Goal: Task Accomplishment & Management: Manage account settings

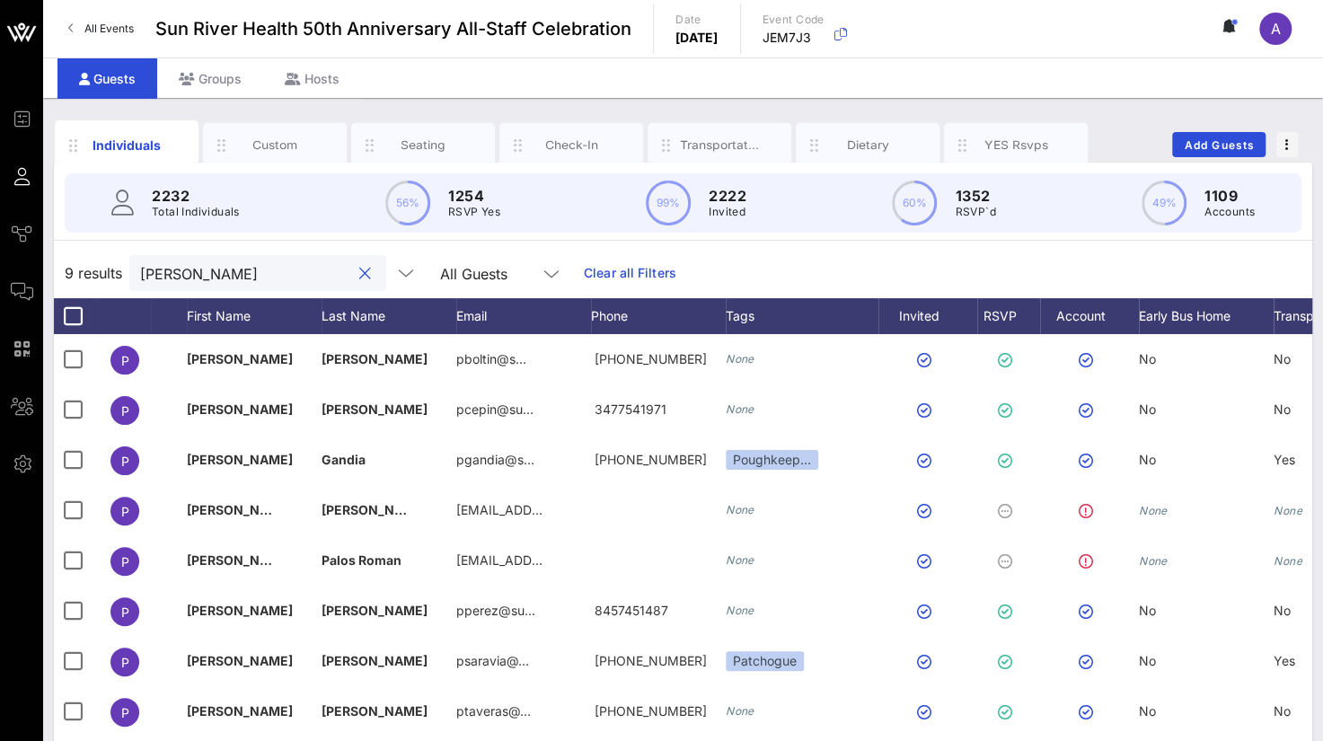
drag, startPoint x: 226, startPoint y: 270, endPoint x: 43, endPoint y: 274, distance: 183.2
click at [43, 274] on div "Individuals Custom Seating Check-In Transportation Dietary YES Rsvps Add Guests…" at bounding box center [683, 494] width 1280 height 793
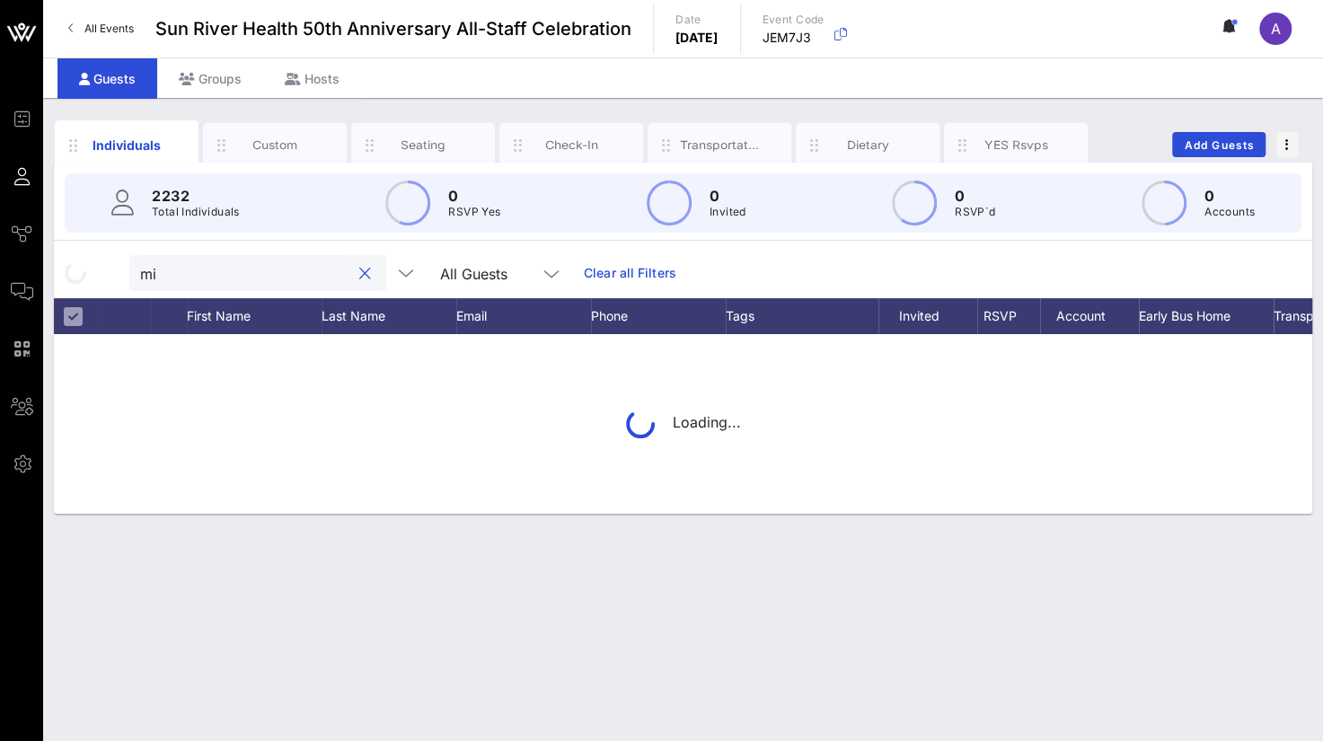
type input "m"
type input "a"
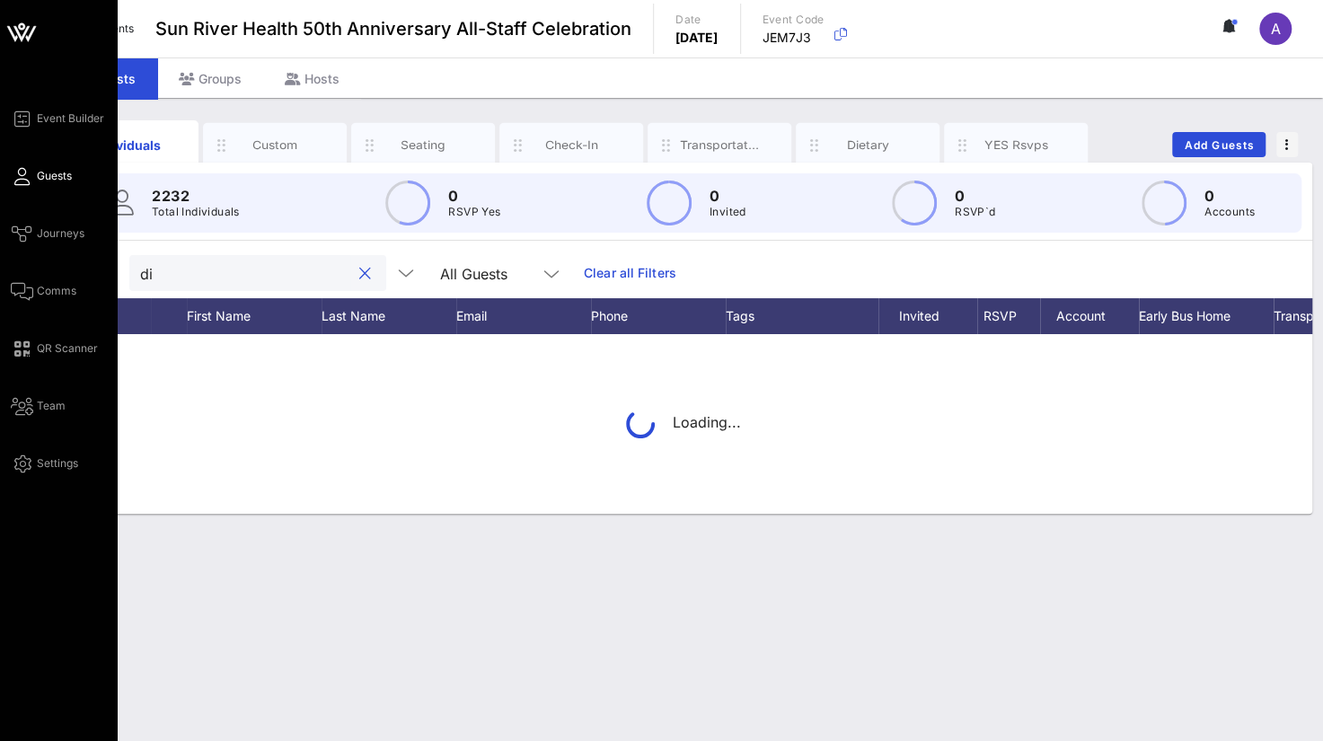
type input "d"
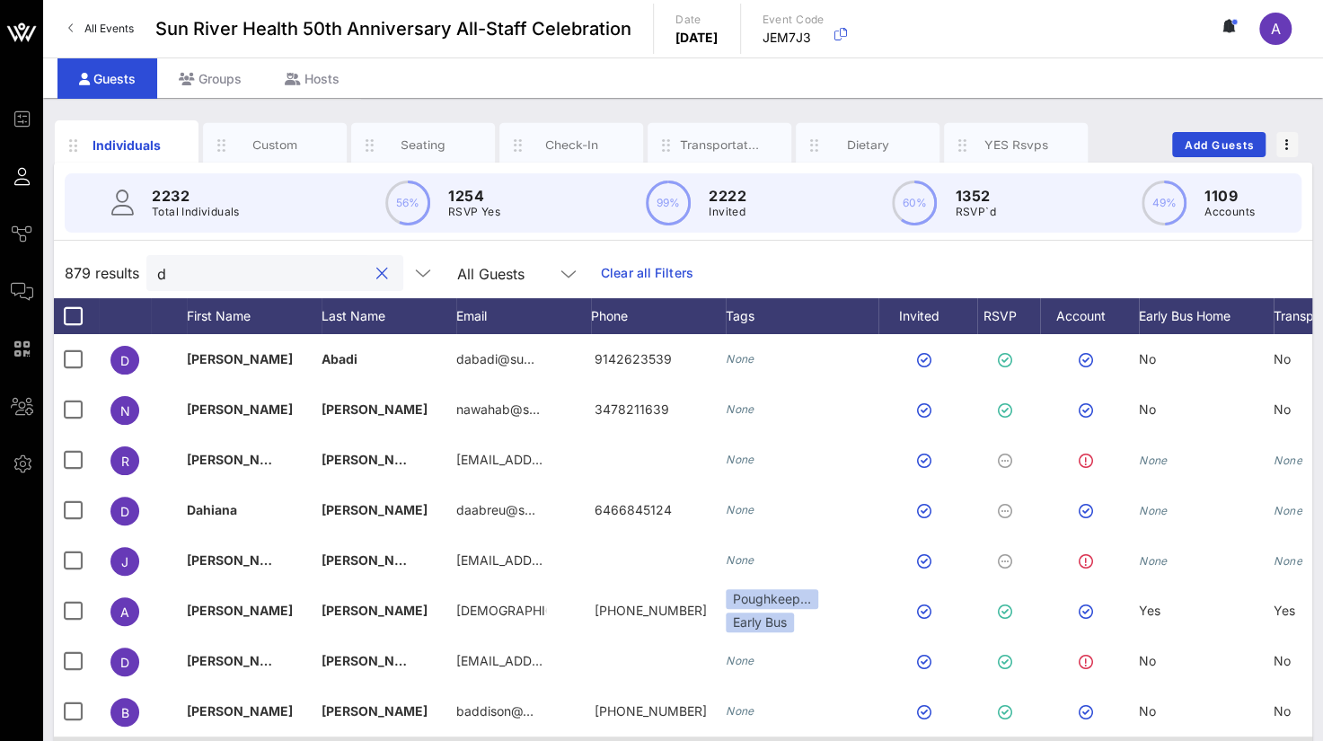
type input "d"
click at [1192, 142] on span "Add Guests" at bounding box center [1219, 144] width 71 height 13
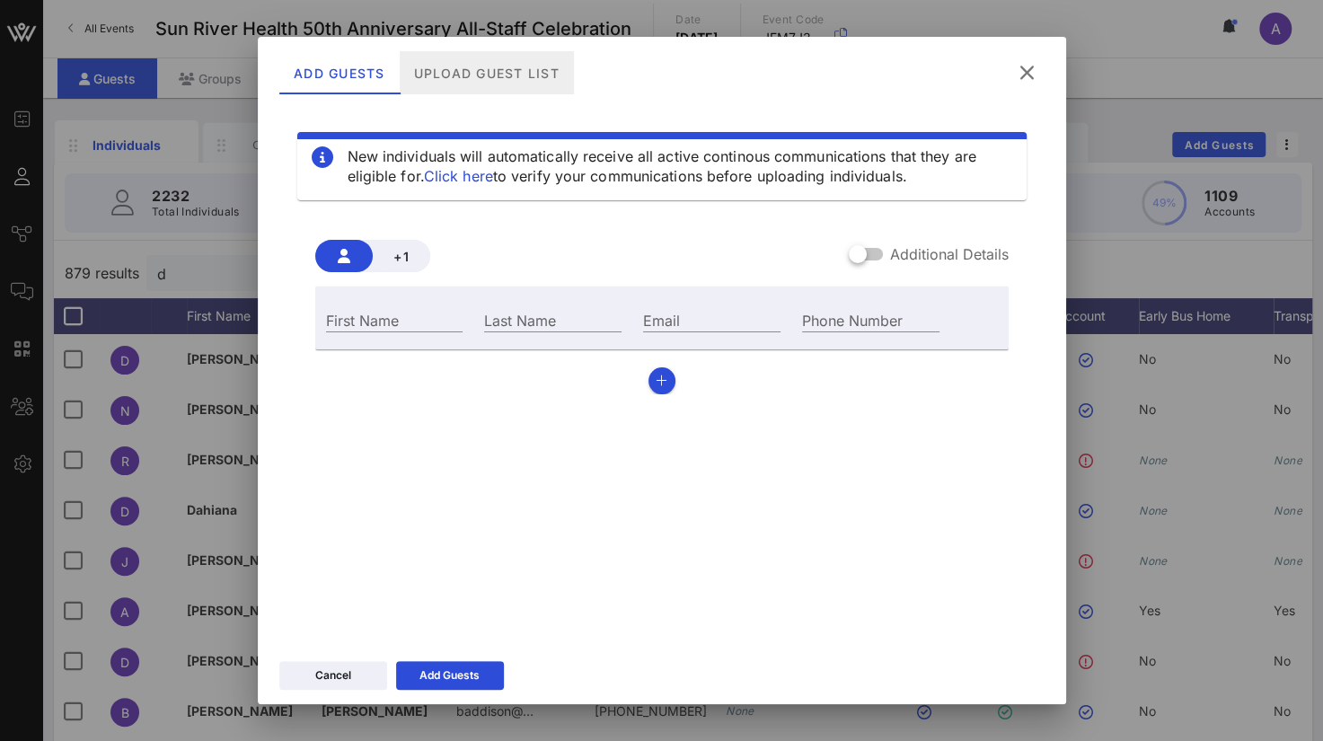
click at [502, 69] on div "Upload Guest List" at bounding box center [486, 72] width 174 height 43
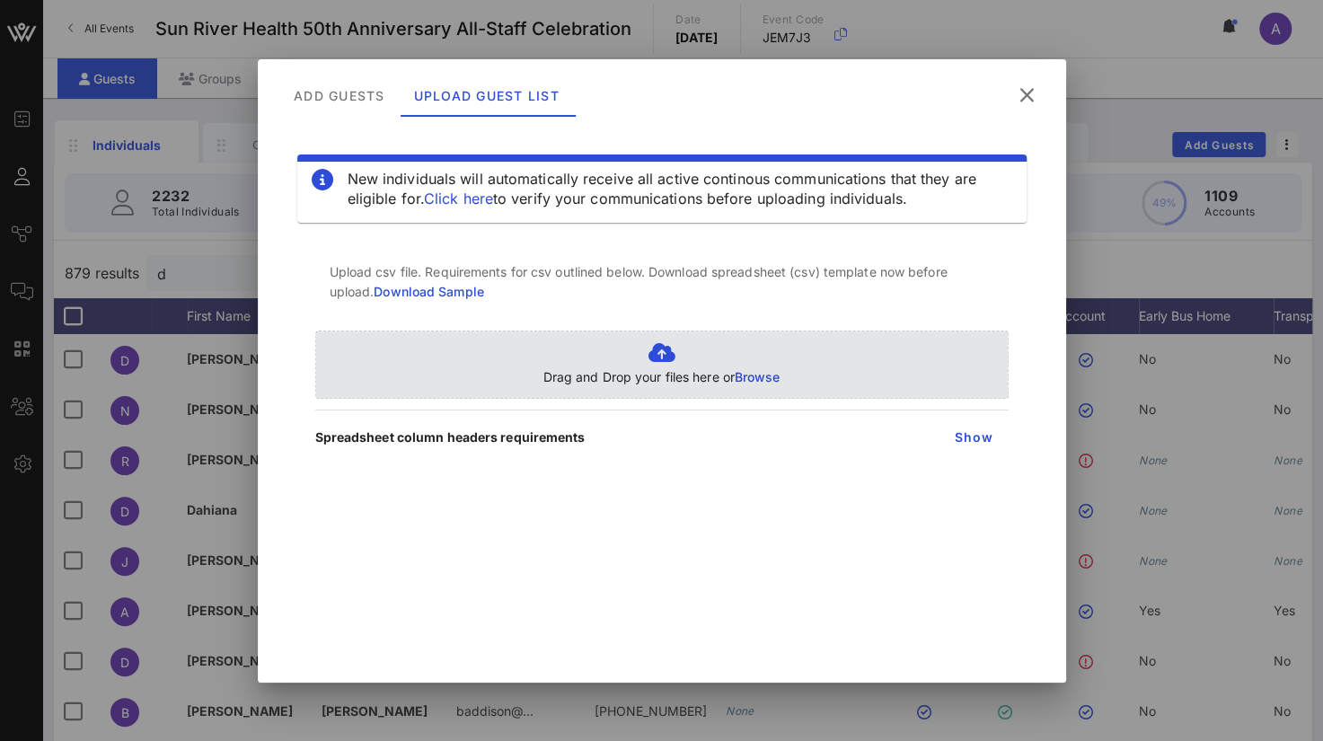
click at [766, 381] on span "Browse" at bounding box center [758, 376] width 46 height 15
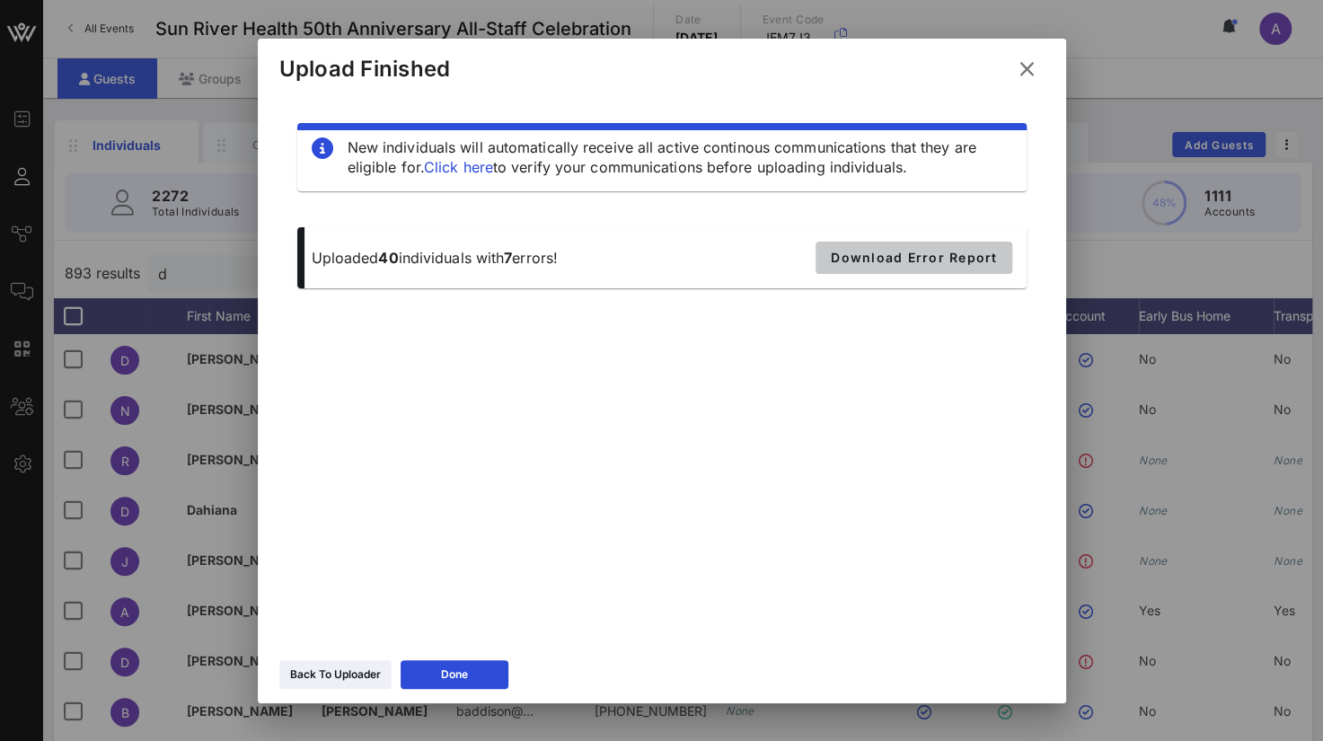
click at [929, 258] on span "Download Error Report" at bounding box center [913, 257] width 167 height 15
click at [461, 682] on div "Done" at bounding box center [454, 674] width 27 height 18
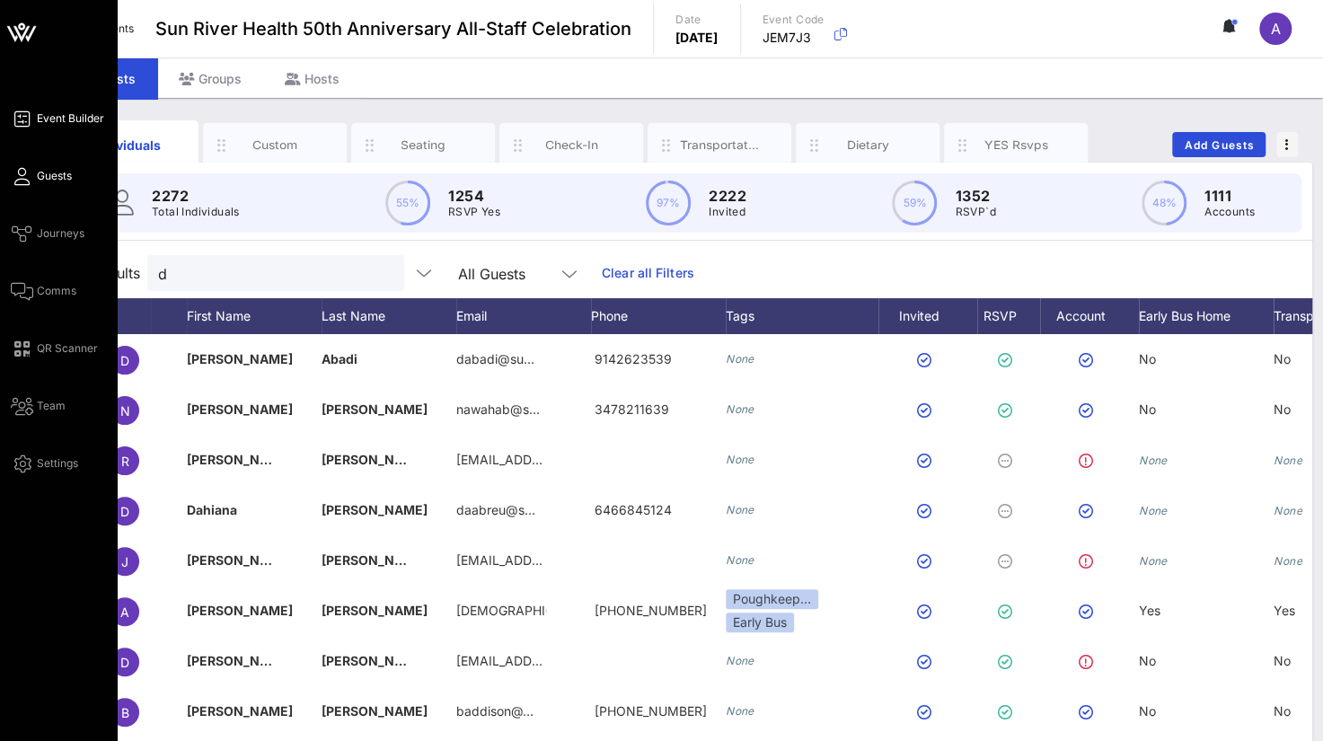
click at [66, 112] on span "Event Builder" at bounding box center [70, 118] width 67 height 16
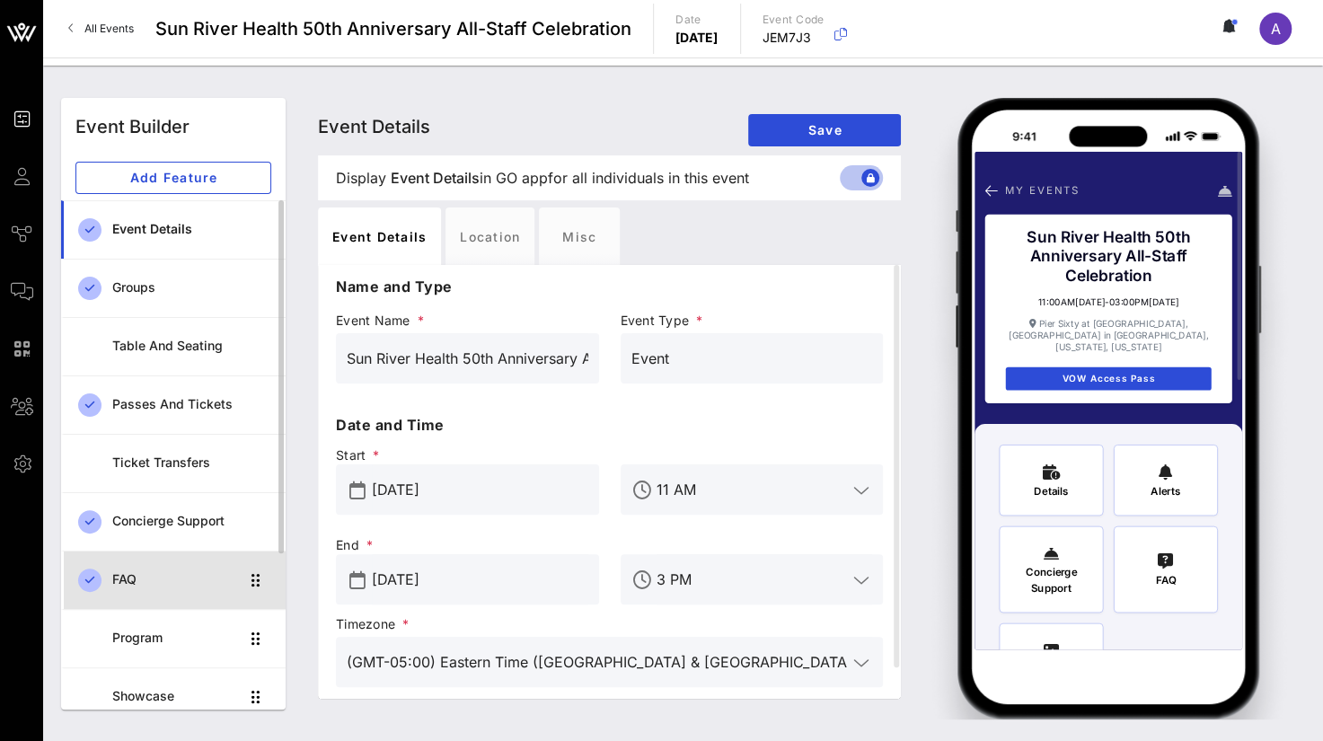
click at [151, 586] on div "FAQ" at bounding box center [175, 579] width 127 height 37
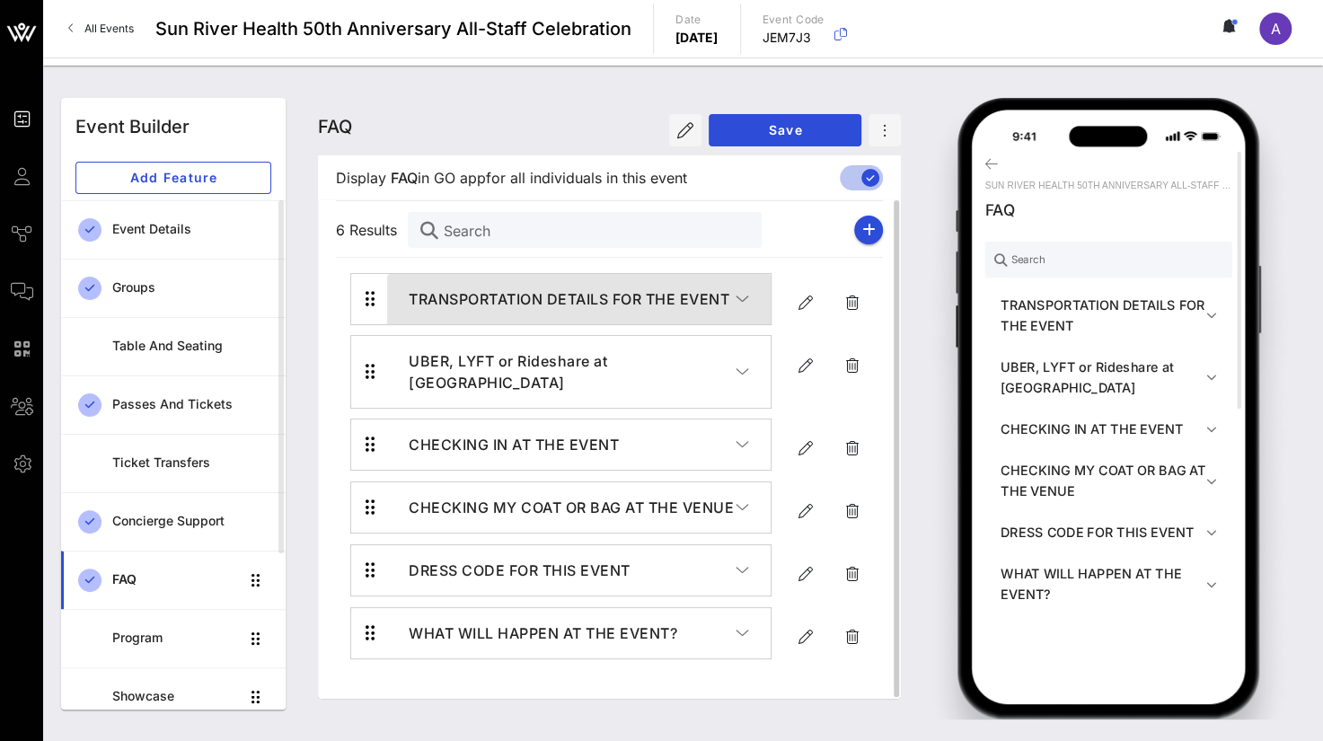
click at [744, 296] on icon "button" at bounding box center [741, 299] width 13 height 18
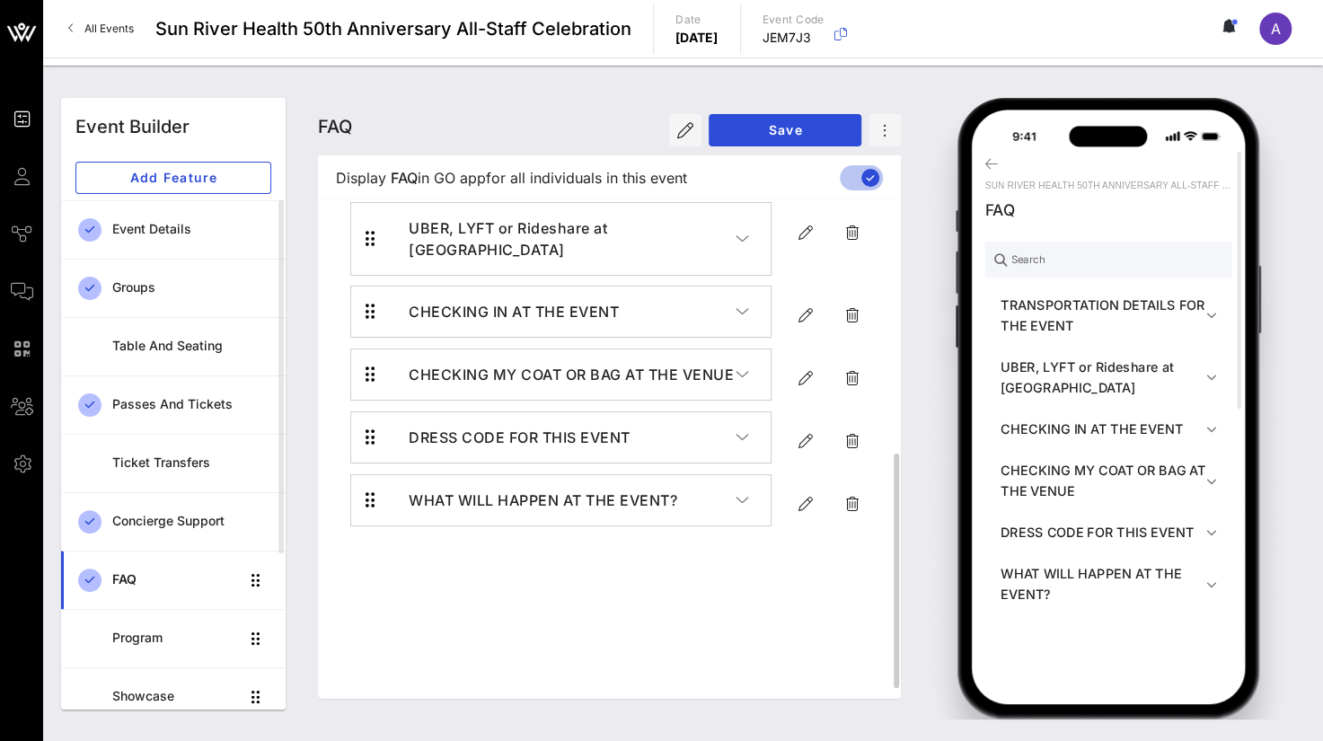
scroll to position [90, 0]
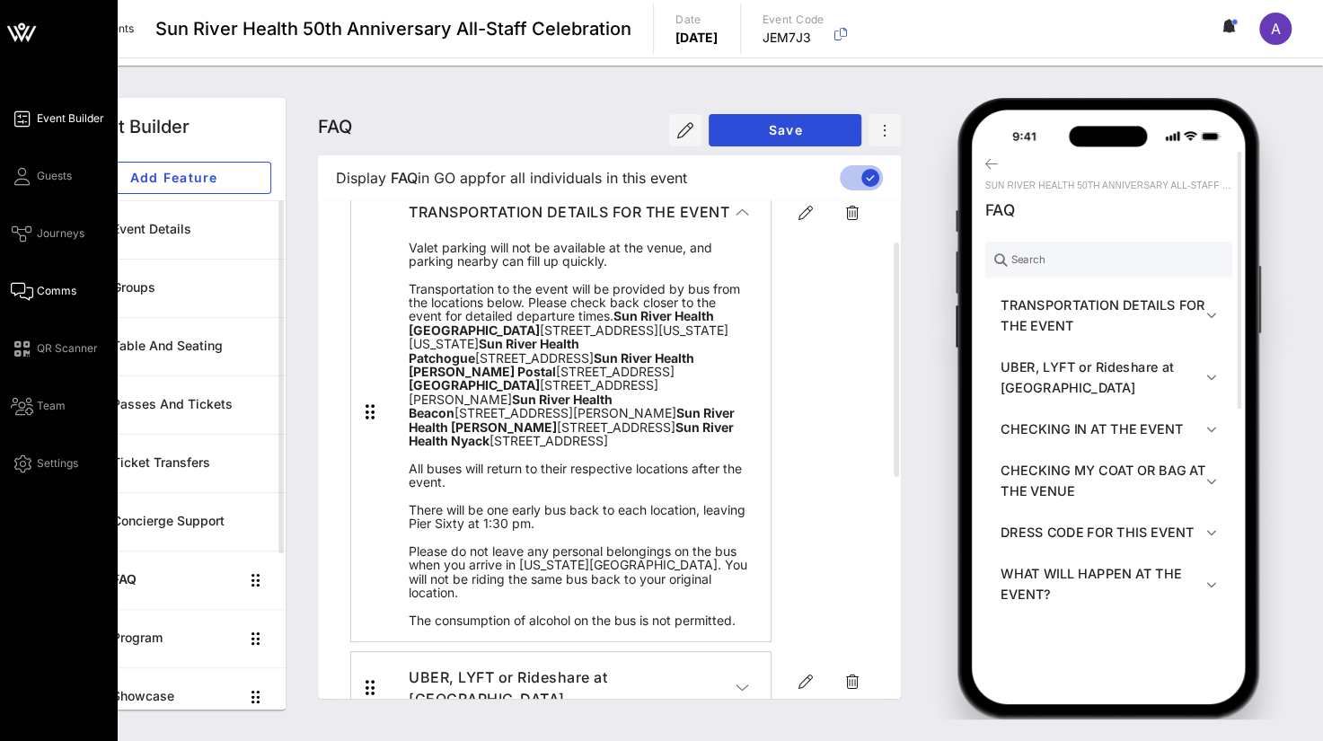
click at [37, 283] on span "Comms" at bounding box center [57, 291] width 40 height 16
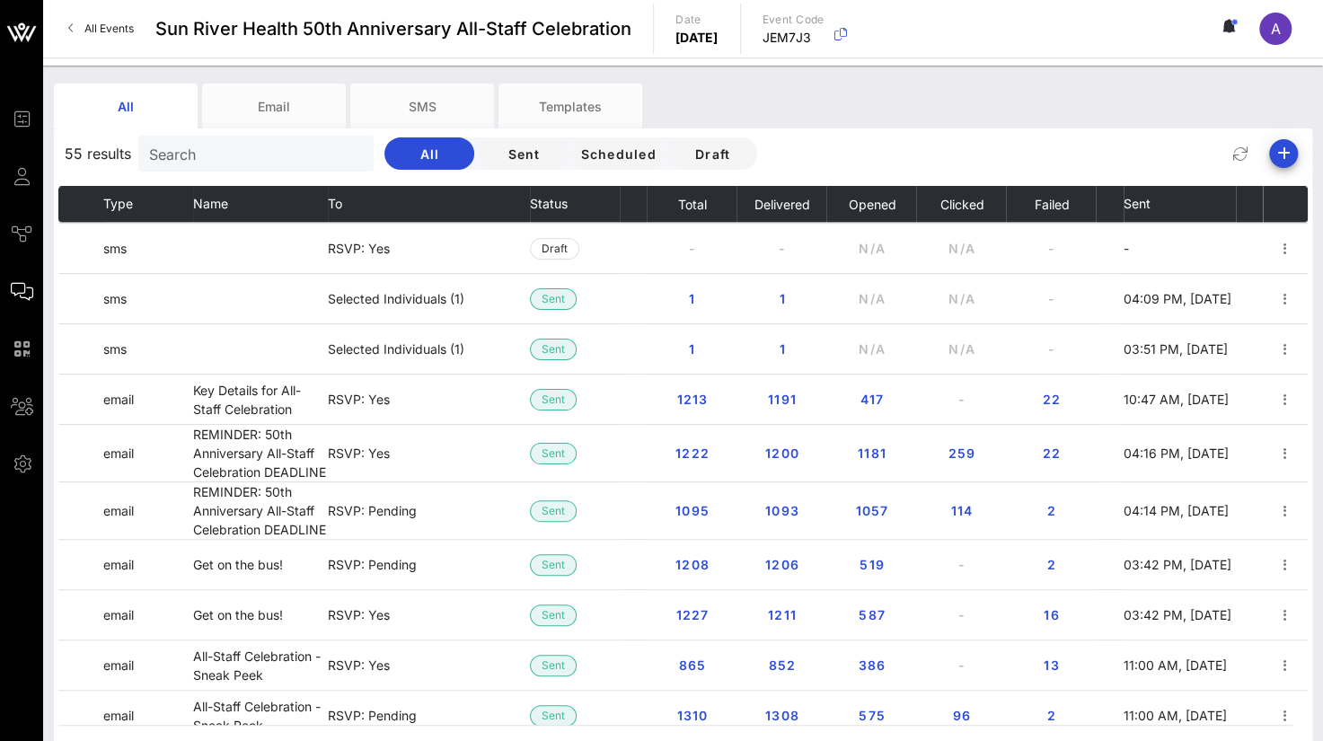
scroll to position [1527, 0]
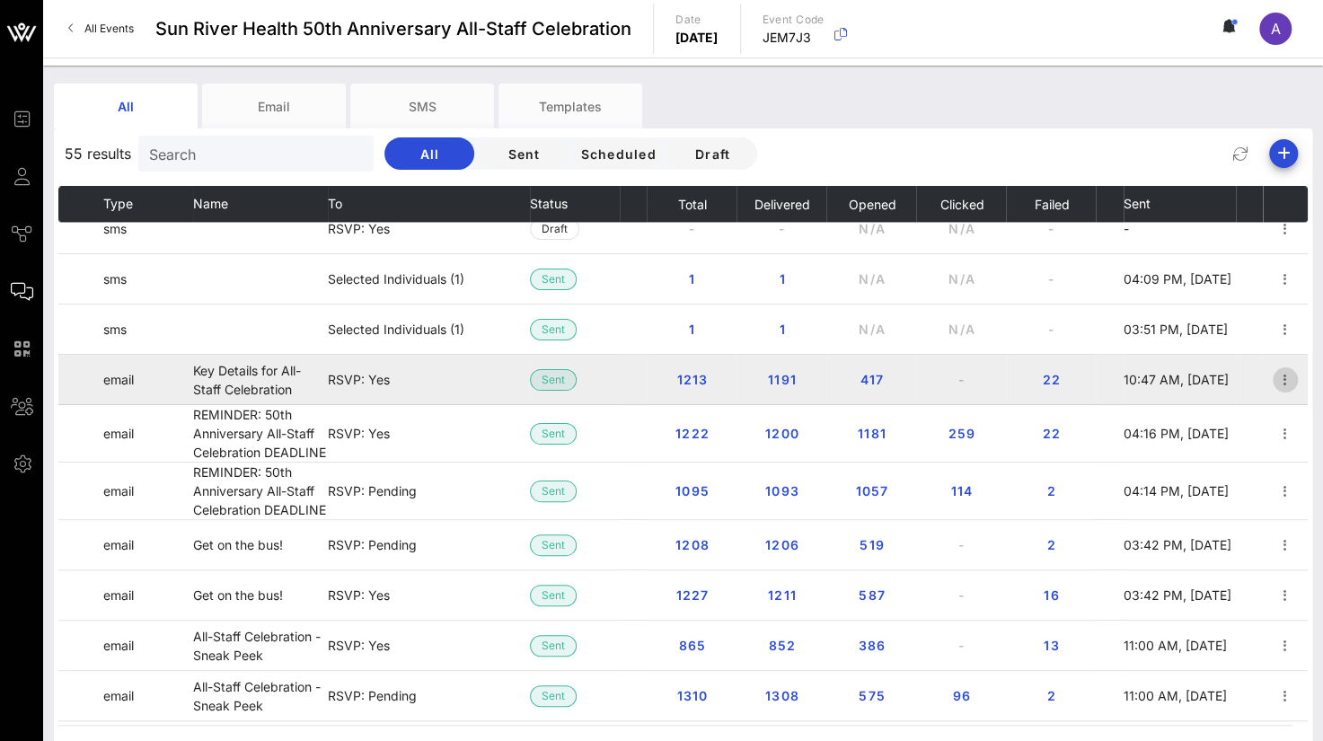
click at [1279, 376] on icon "button" at bounding box center [1285, 380] width 22 height 22
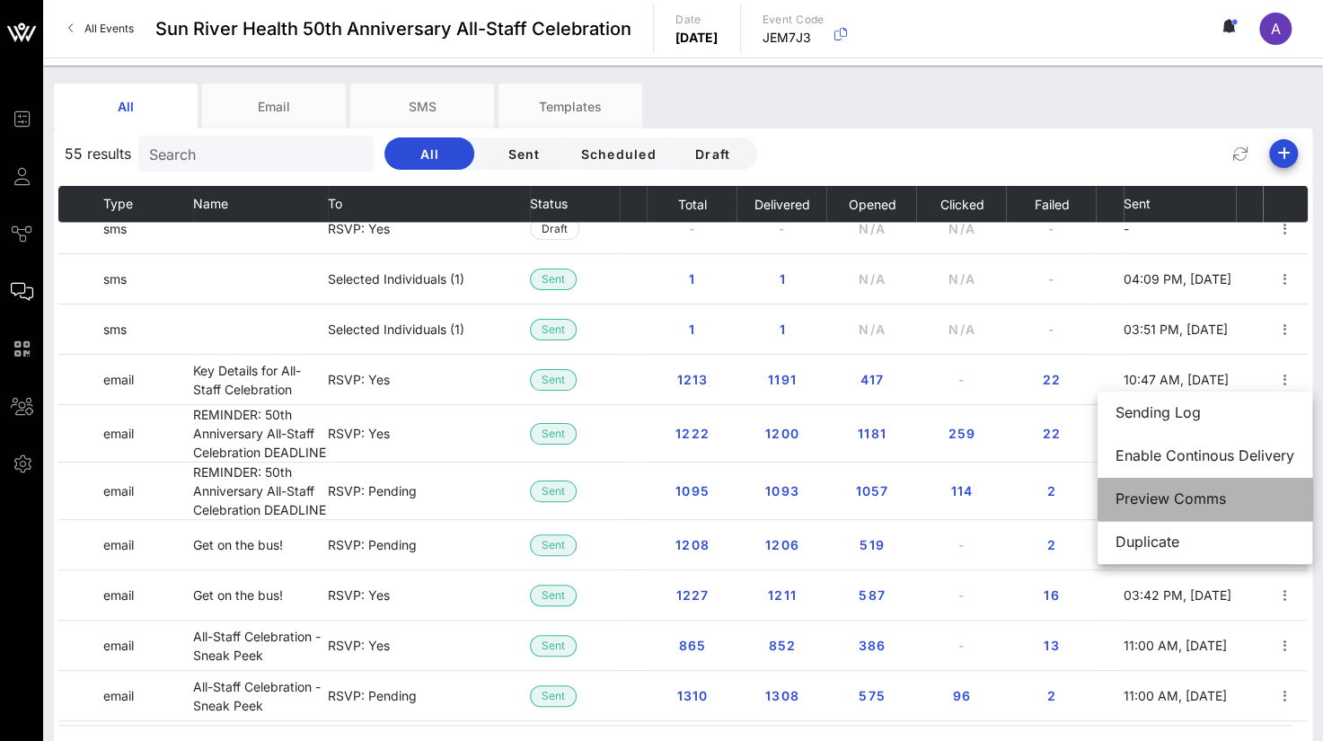
click at [1212, 501] on div "Preview Comms" at bounding box center [1204, 498] width 179 height 17
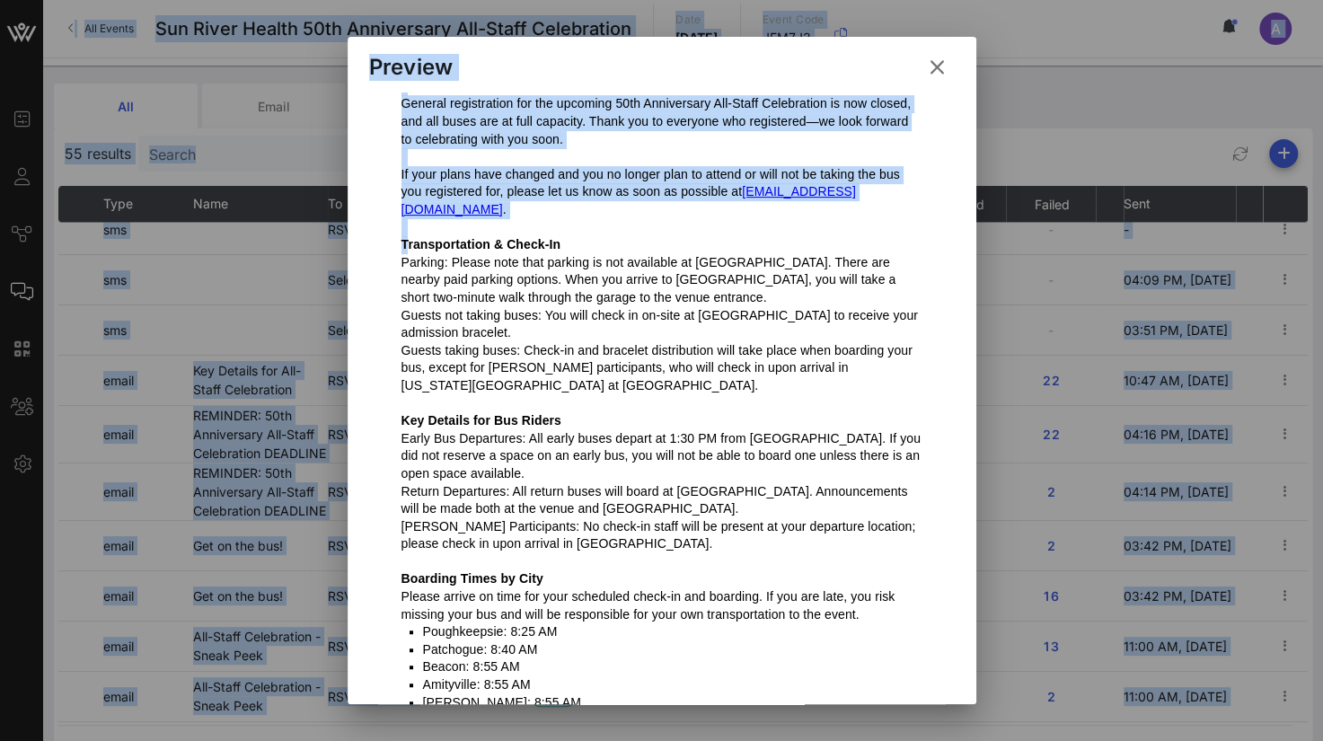
scroll to position [503, 0]
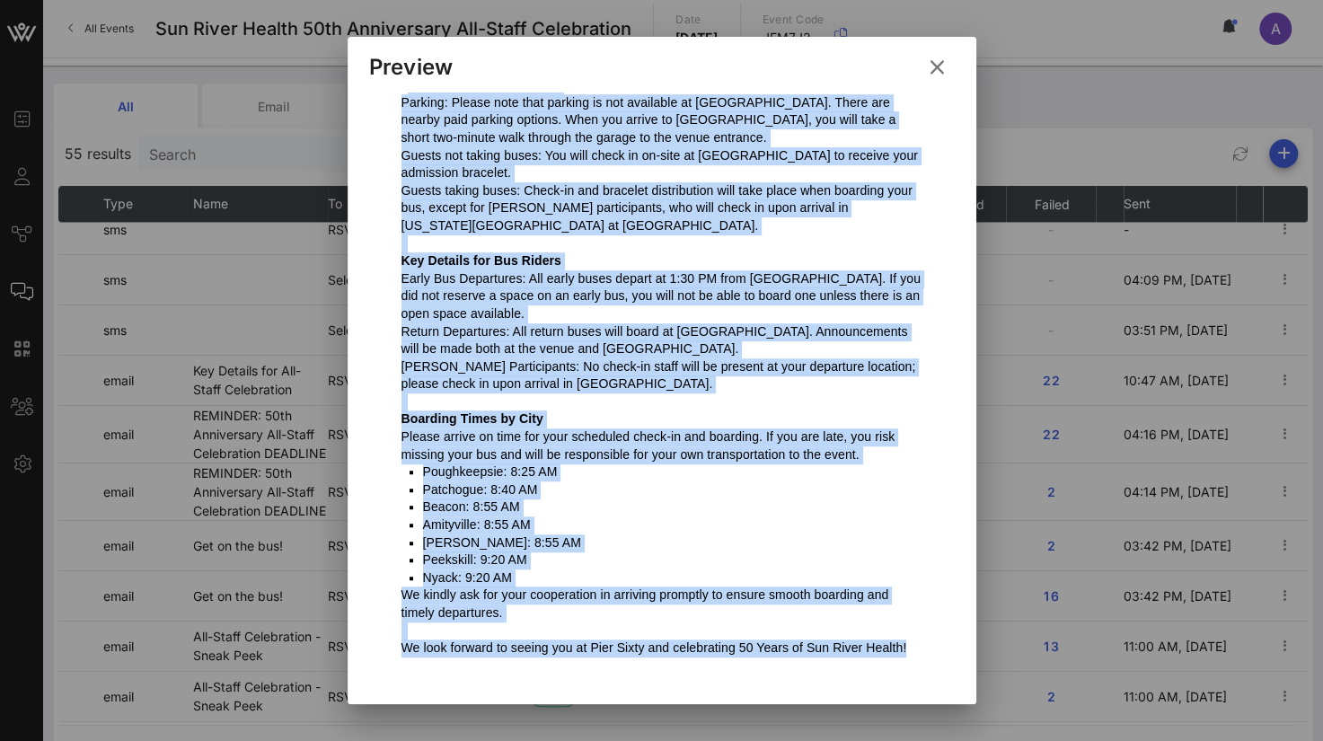
drag, startPoint x: 401, startPoint y: 337, endPoint x: 914, endPoint y: 632, distance: 592.6
click at [914, 632] on td "Good Morning, General registration for the upcoming 50th Anniversary All-Staff …" at bounding box center [661, 287] width 539 height 792
copy div "loremipsumdol & Sitam-Co Adipisc: Elitse doei temp incidid ut lab etdolorem al …"
click at [938, 67] on icon at bounding box center [936, 68] width 25 height 22
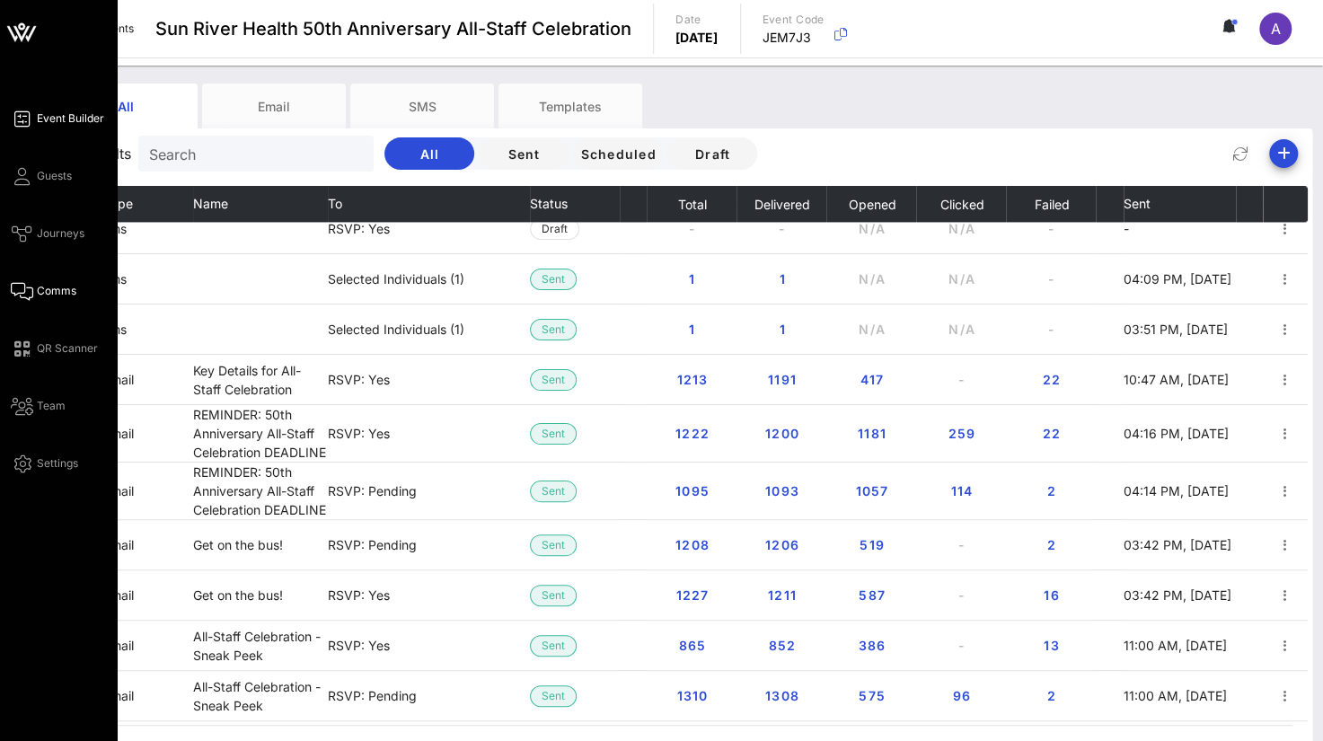
click at [32, 112] on link "Event Builder" at bounding box center [57, 119] width 93 height 22
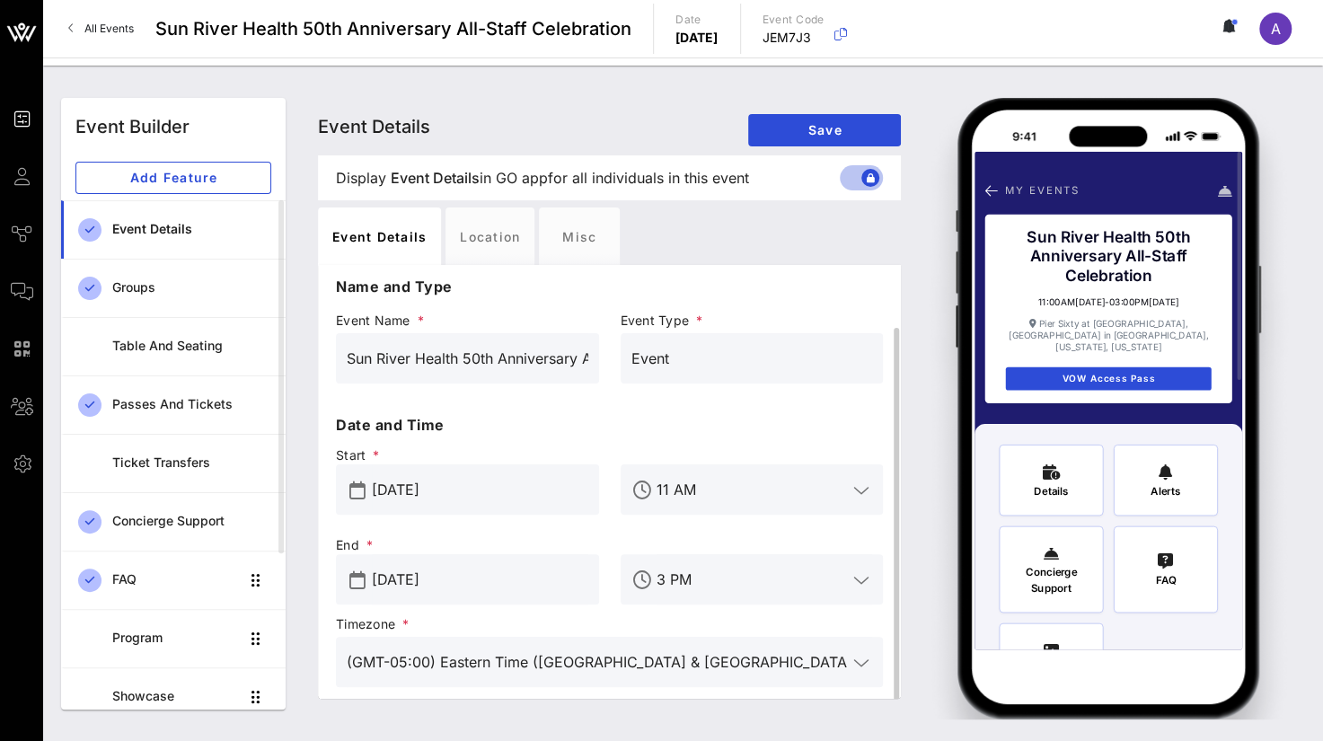
scroll to position [32, 0]
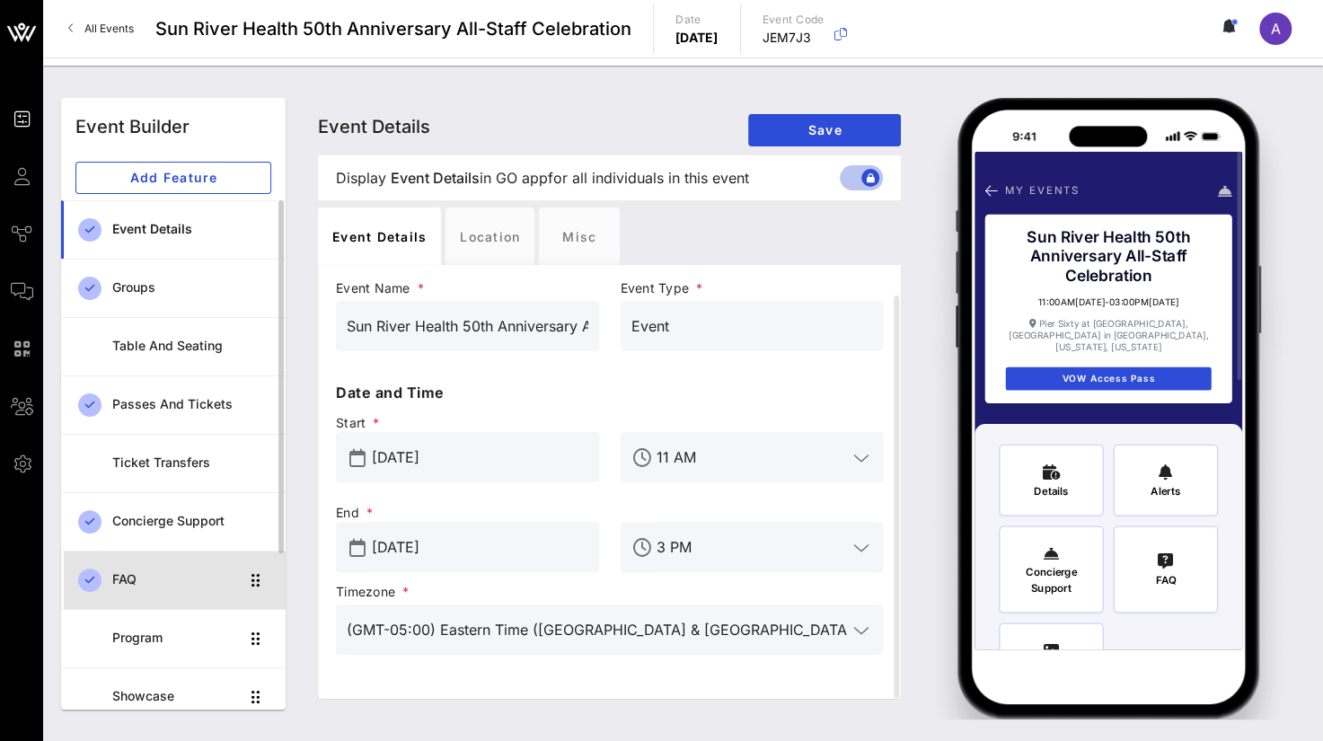
click at [142, 576] on div "FAQ" at bounding box center [175, 579] width 127 height 15
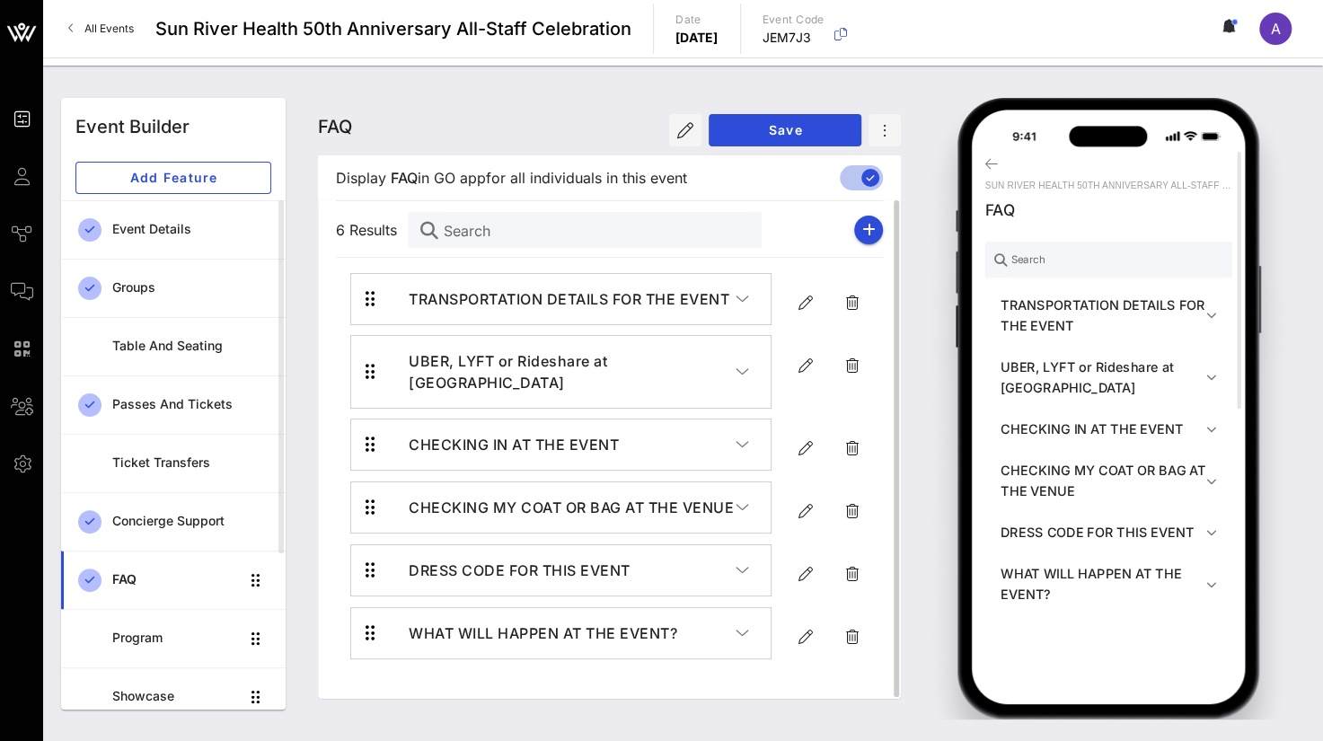
click at [748, 294] on icon "button" at bounding box center [741, 299] width 13 height 18
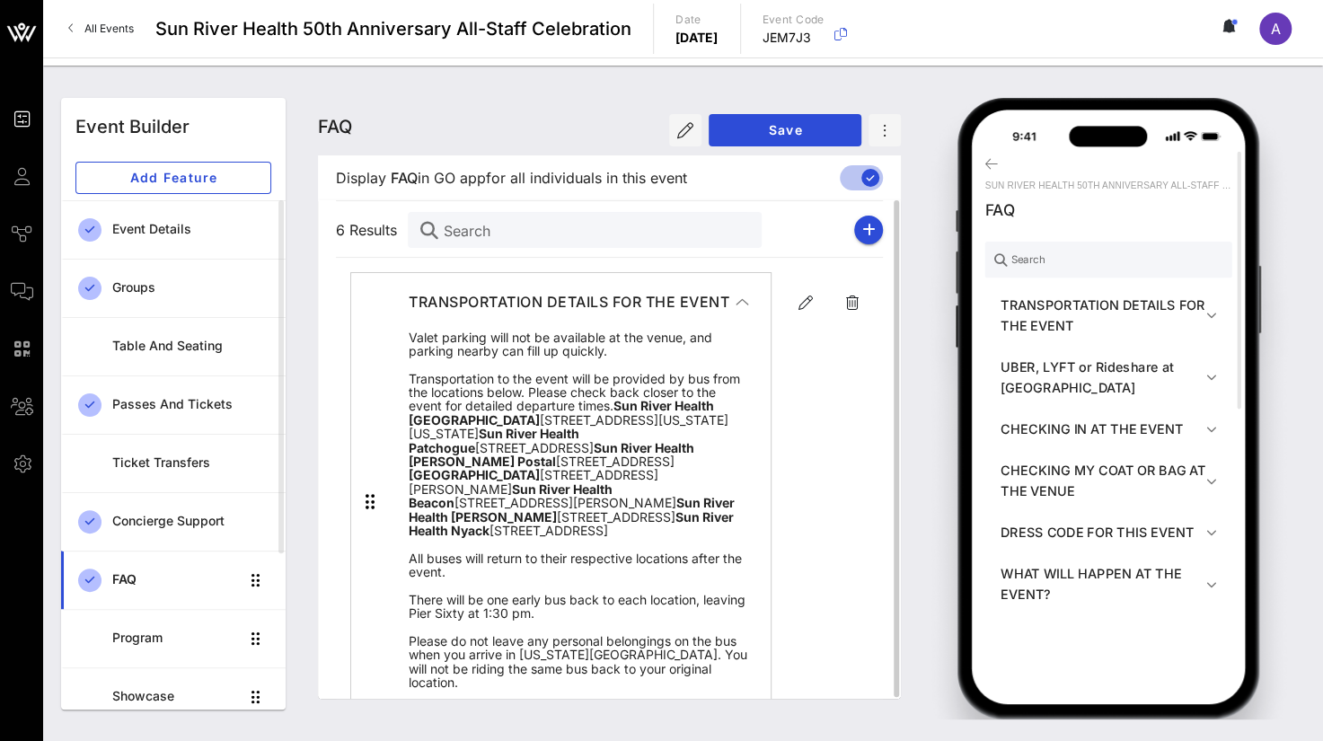
scroll to position [90, 0]
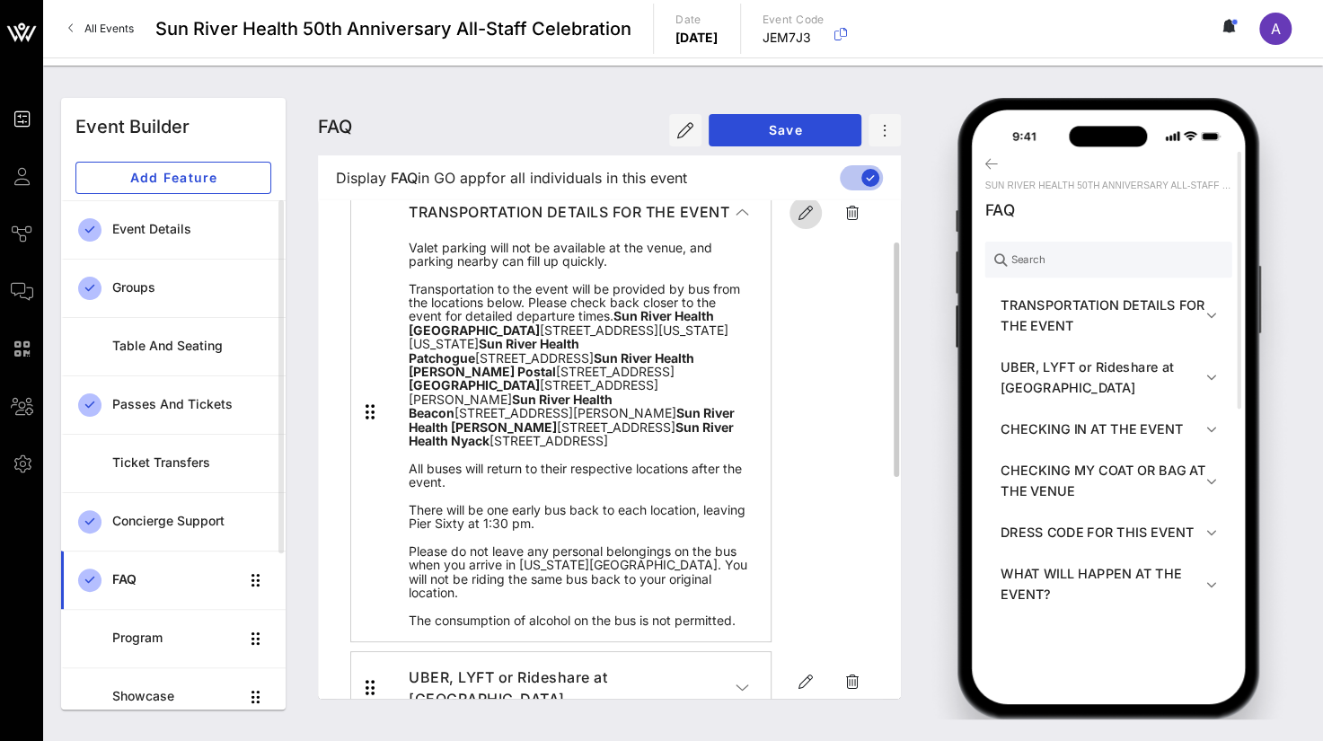
click at [815, 206] on icon "button" at bounding box center [806, 213] width 22 height 22
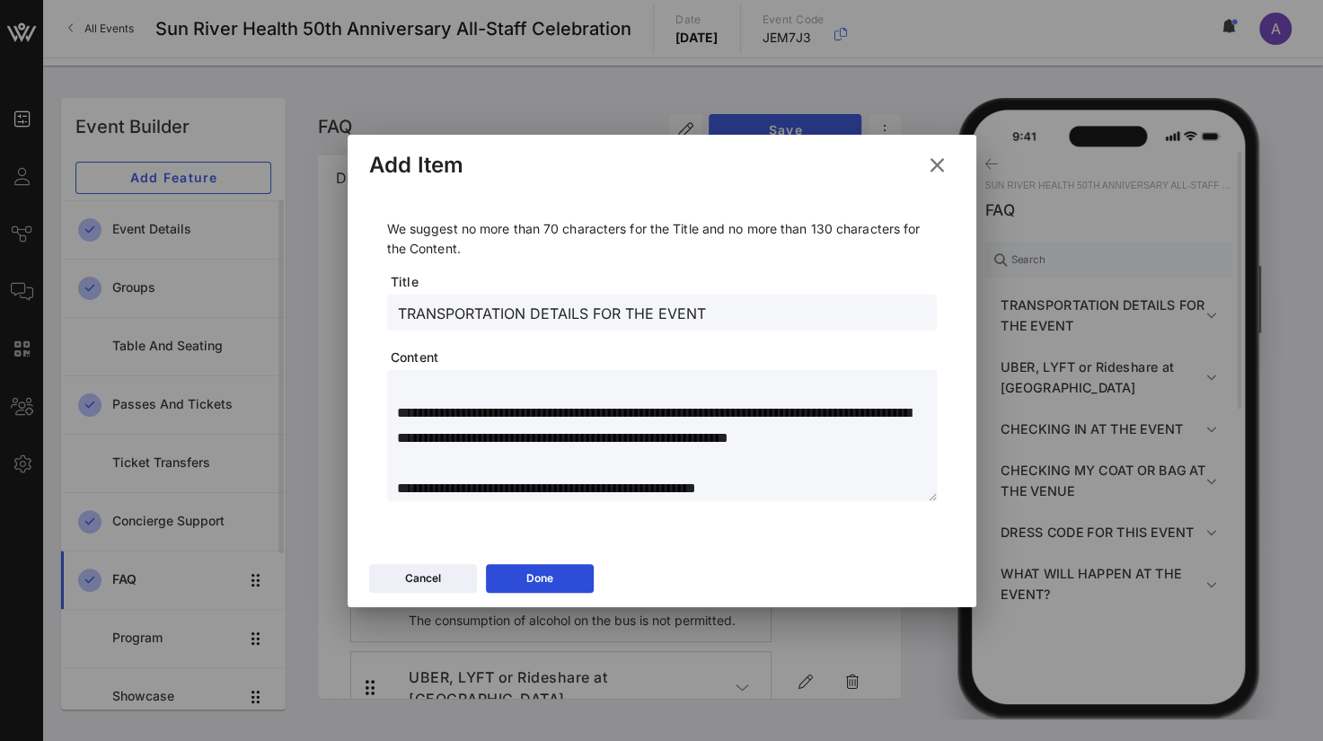
scroll to position [805, 0]
drag, startPoint x: 401, startPoint y: 387, endPoint x: 850, endPoint y: 497, distance: 462.4
click at [850, 497] on textarea at bounding box center [667, 438] width 539 height 126
click at [483, 682] on div at bounding box center [661, 370] width 1323 height 741
click at [527, 580] on div "Done" at bounding box center [539, 578] width 27 height 18
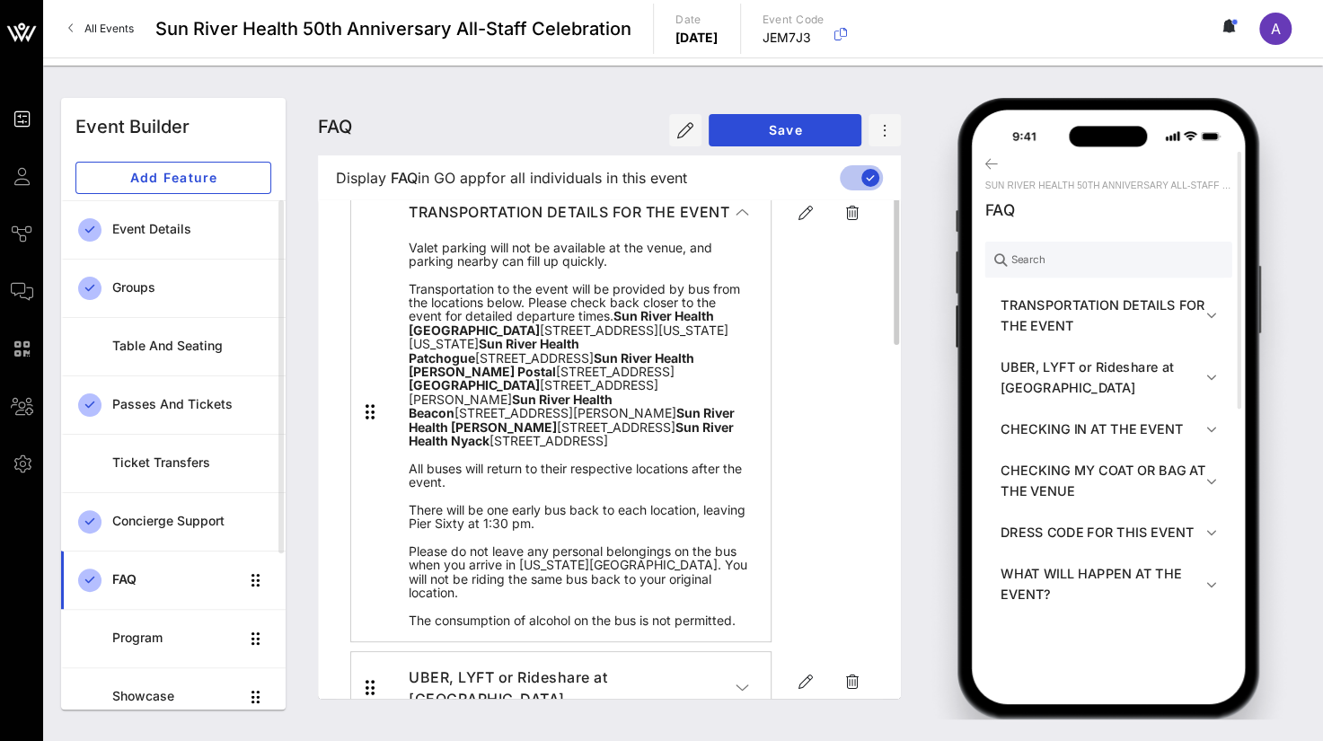
scroll to position [0, 0]
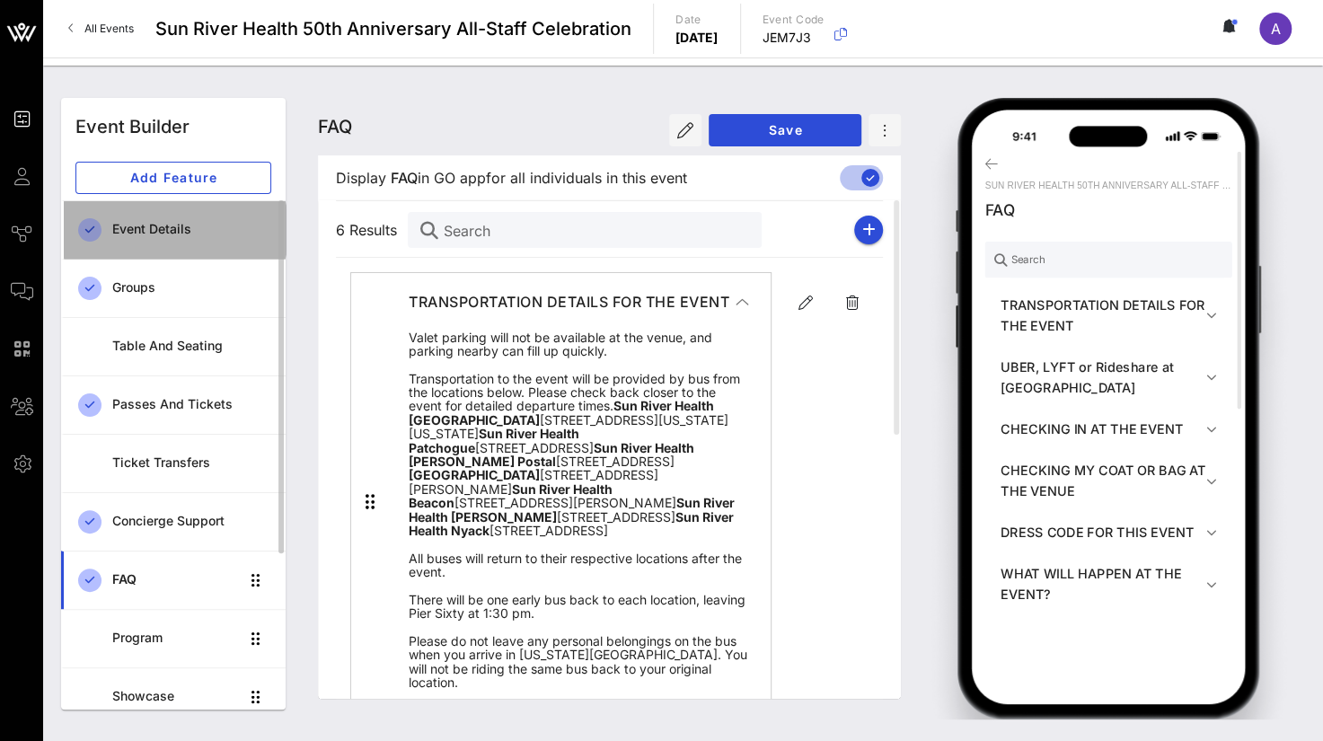
click at [142, 220] on div "Event Details" at bounding box center [191, 229] width 159 height 37
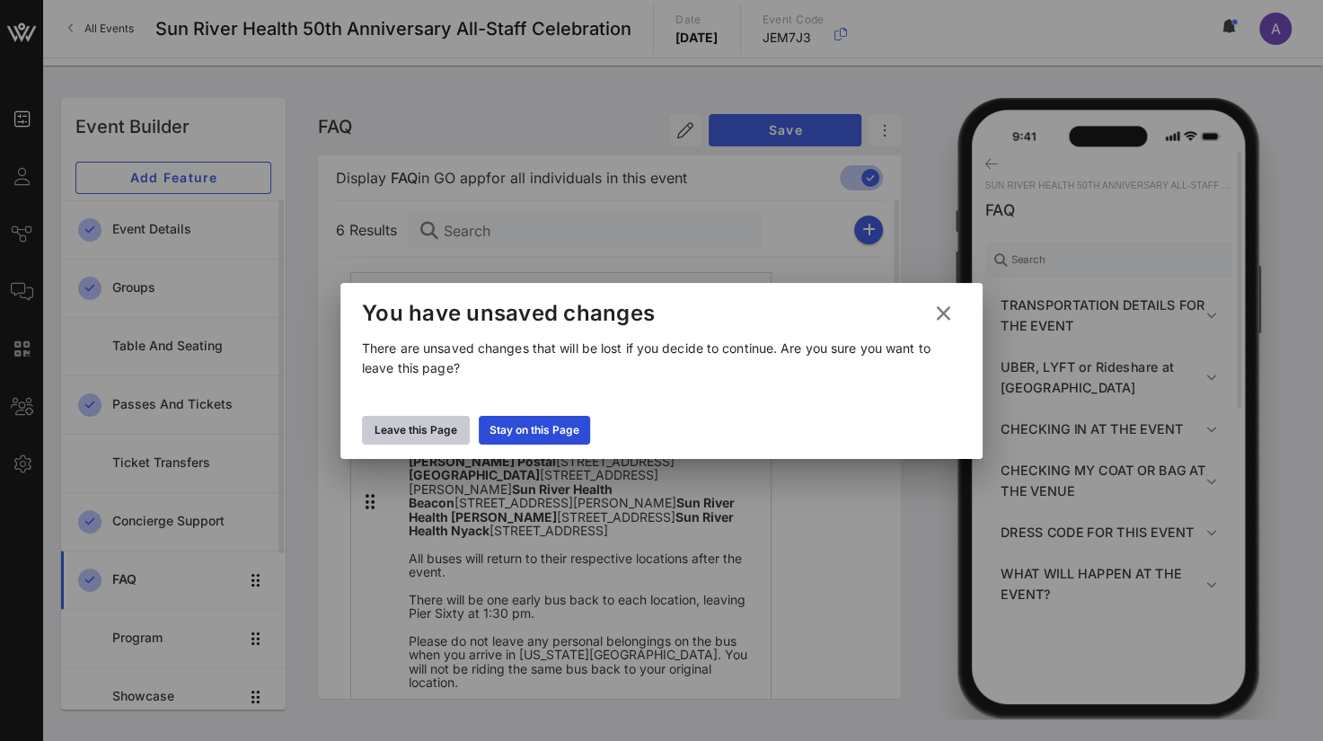
click at [434, 433] on div "Leave this Page" at bounding box center [415, 430] width 83 height 18
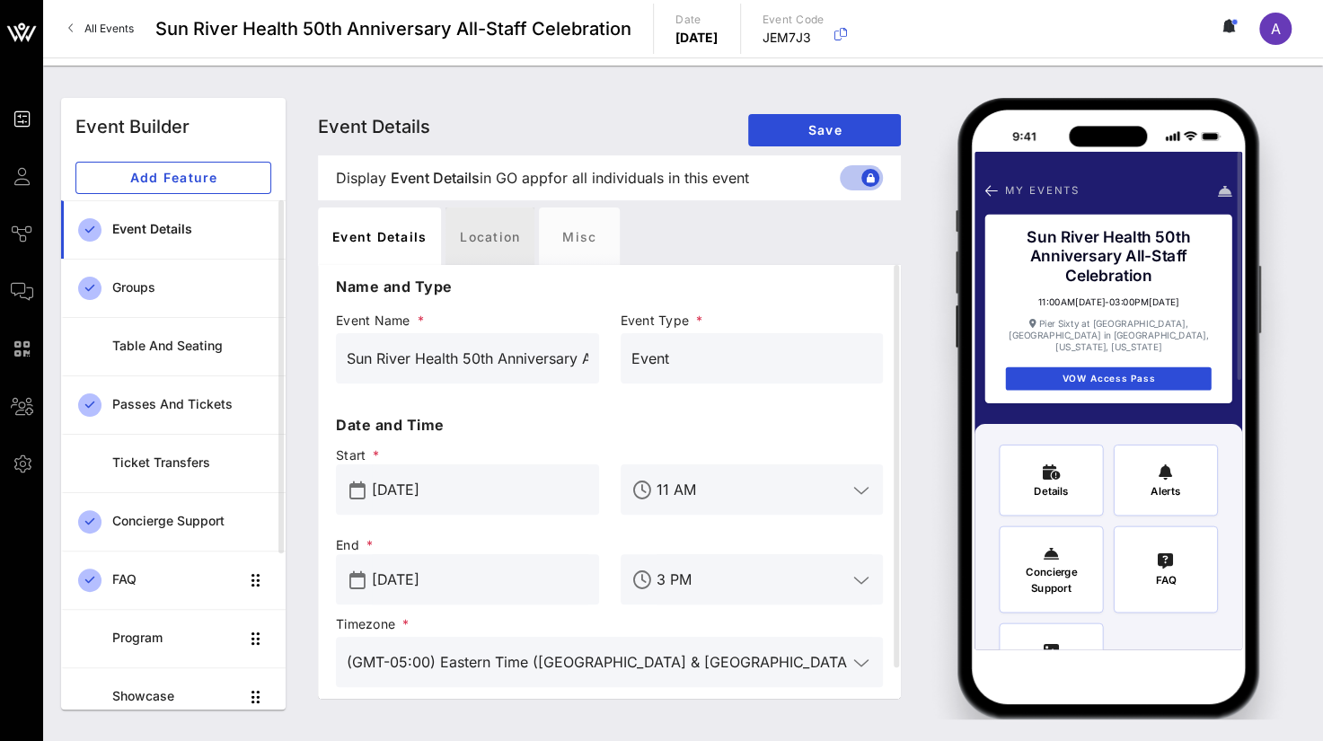
click at [489, 252] on div "Location" at bounding box center [489, 235] width 89 height 57
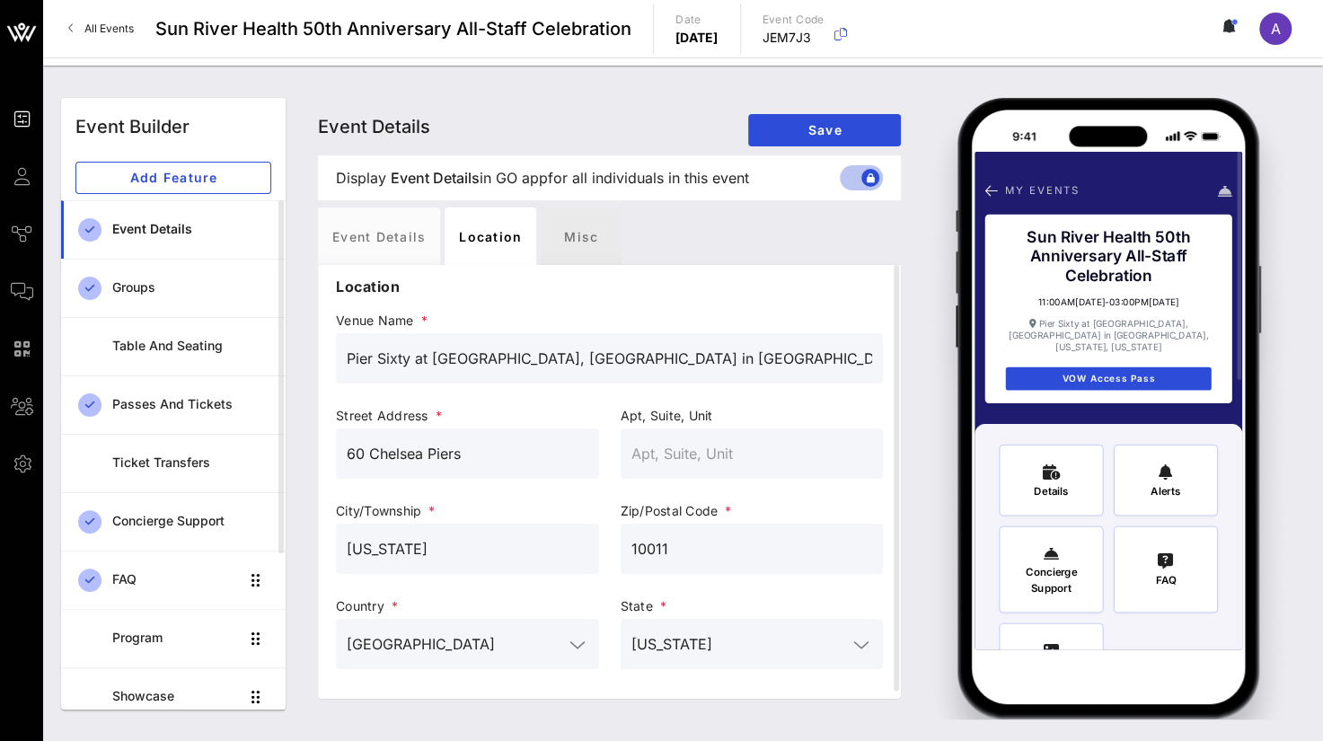
click at [598, 246] on div "Misc" at bounding box center [581, 235] width 81 height 57
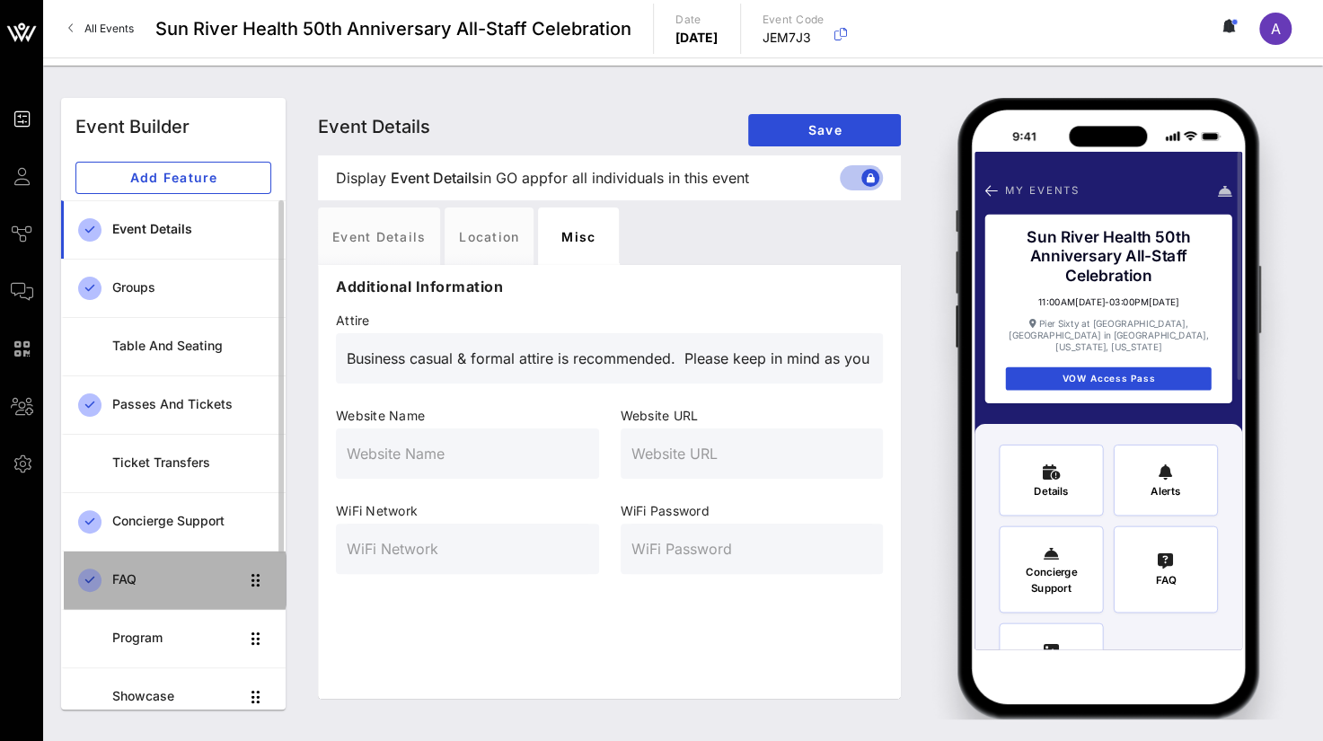
click at [136, 589] on div "FAQ" at bounding box center [175, 579] width 127 height 37
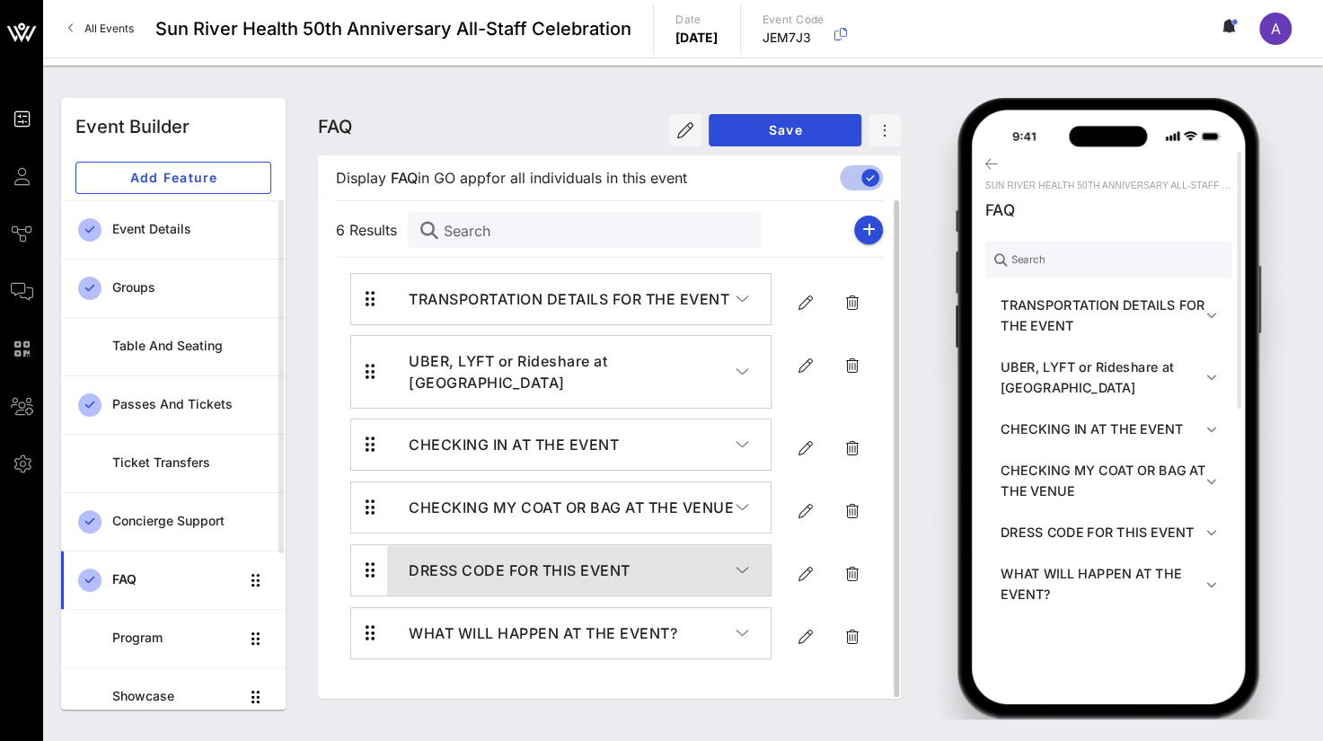
click at [751, 568] on button "DRESS CODE FOR THIS EVENT" at bounding box center [578, 570] width 383 height 50
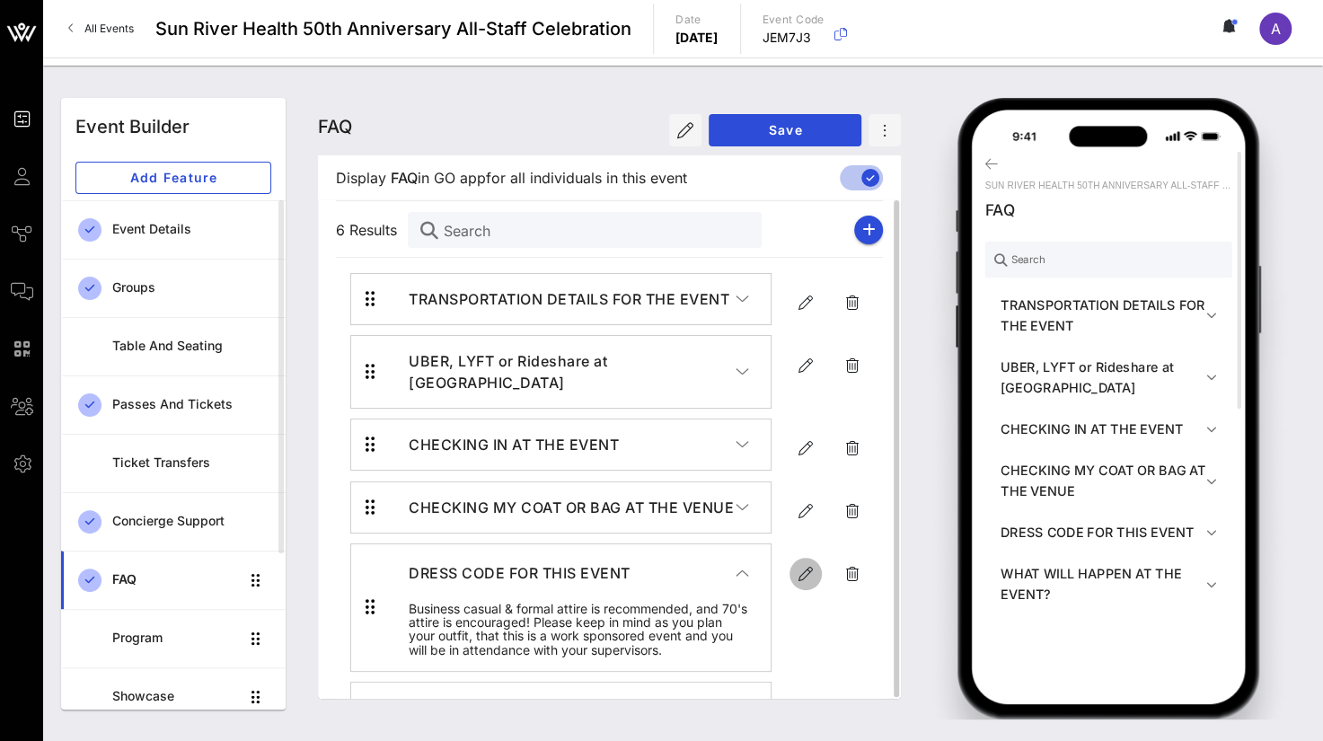
click at [801, 565] on icon "button" at bounding box center [806, 574] width 22 height 22
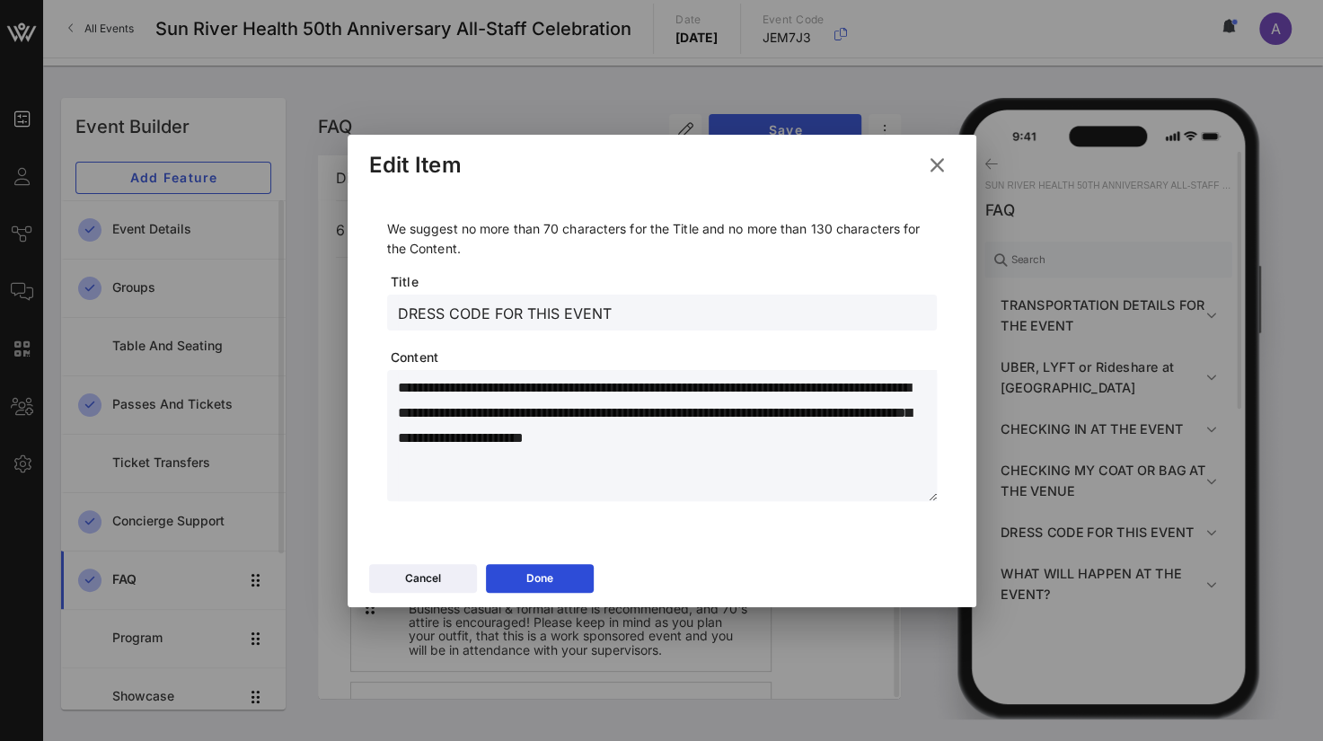
drag, startPoint x: 401, startPoint y: 386, endPoint x: 916, endPoint y: 447, distance: 519.1
click at [916, 447] on textarea "**********" at bounding box center [667, 438] width 539 height 126
click at [944, 167] on icon at bounding box center [936, 165] width 28 height 26
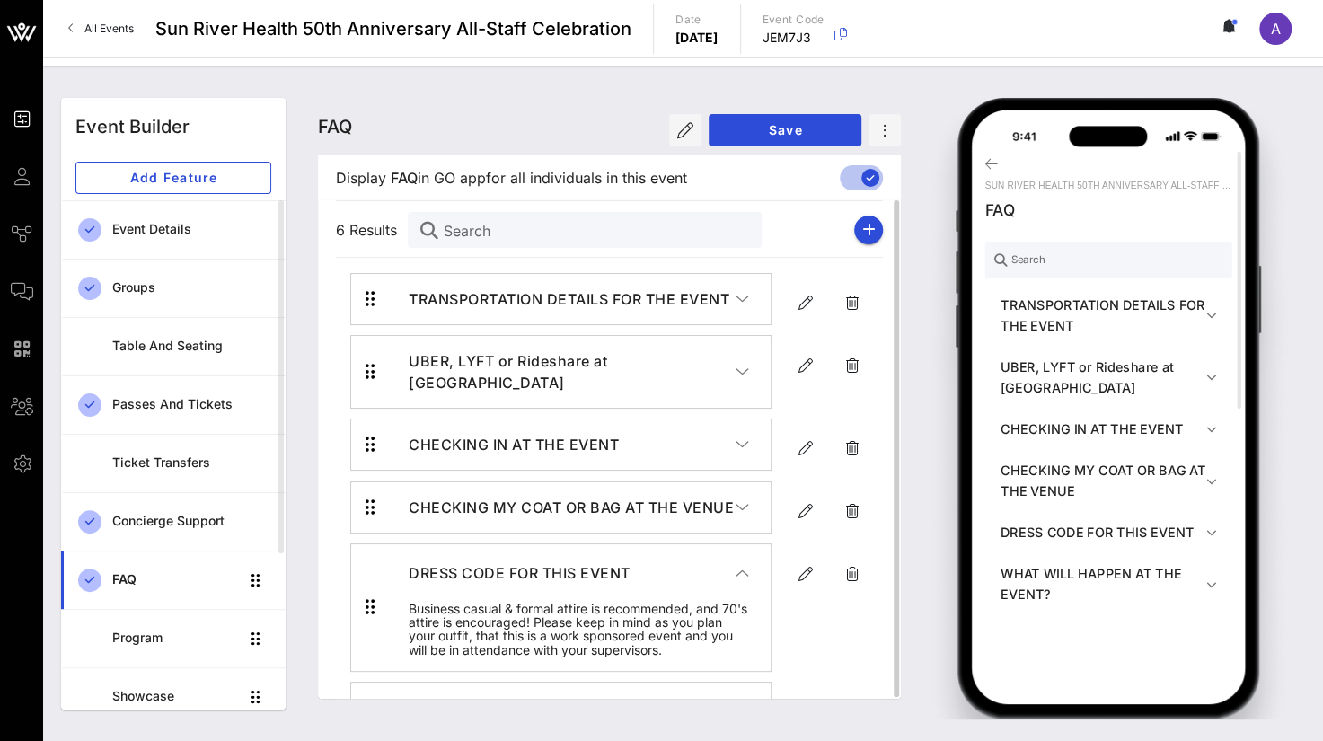
click at [751, 303] on button "TRANSPORTATION DETAILS FOR THE EVENT" at bounding box center [578, 299] width 383 height 50
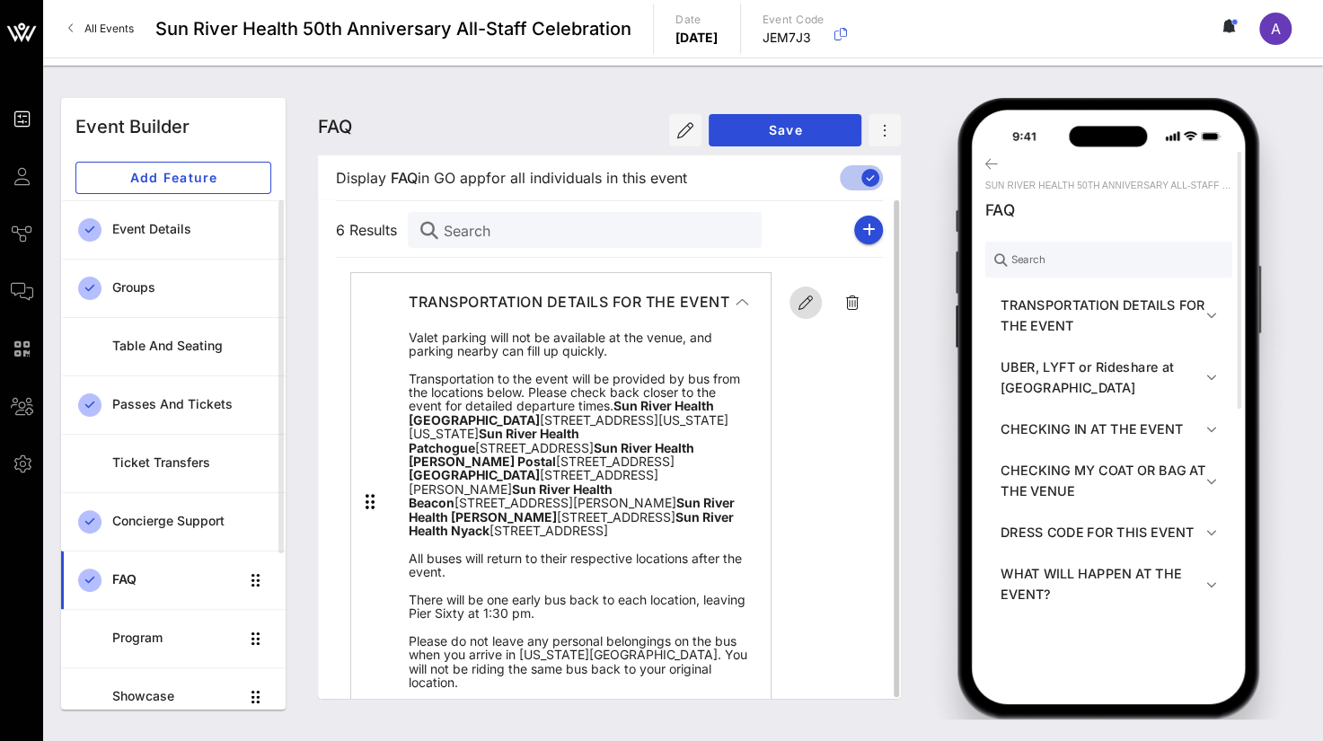
click at [797, 304] on icon "button" at bounding box center [806, 303] width 22 height 22
type input "TRANSPORTATION DETAILS FOR THE EVENT"
type textarea "**********"
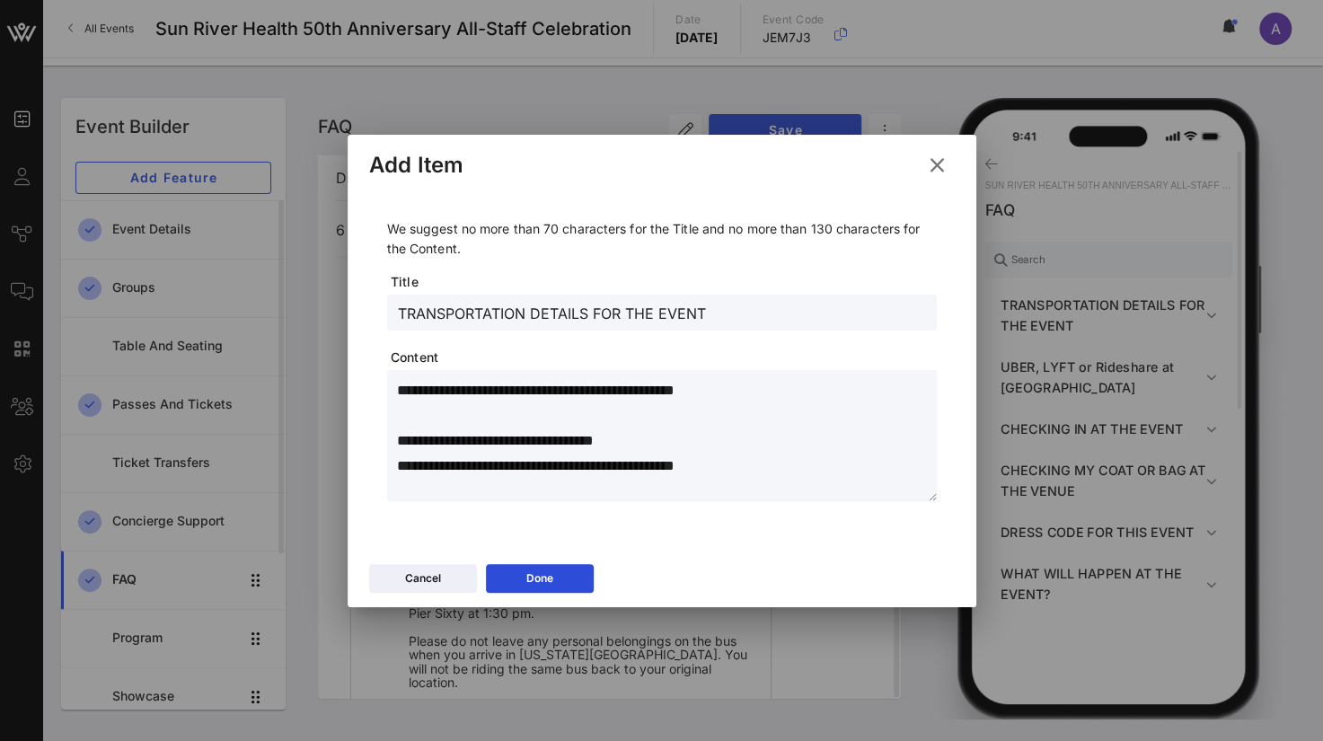
scroll to position [90, 0]
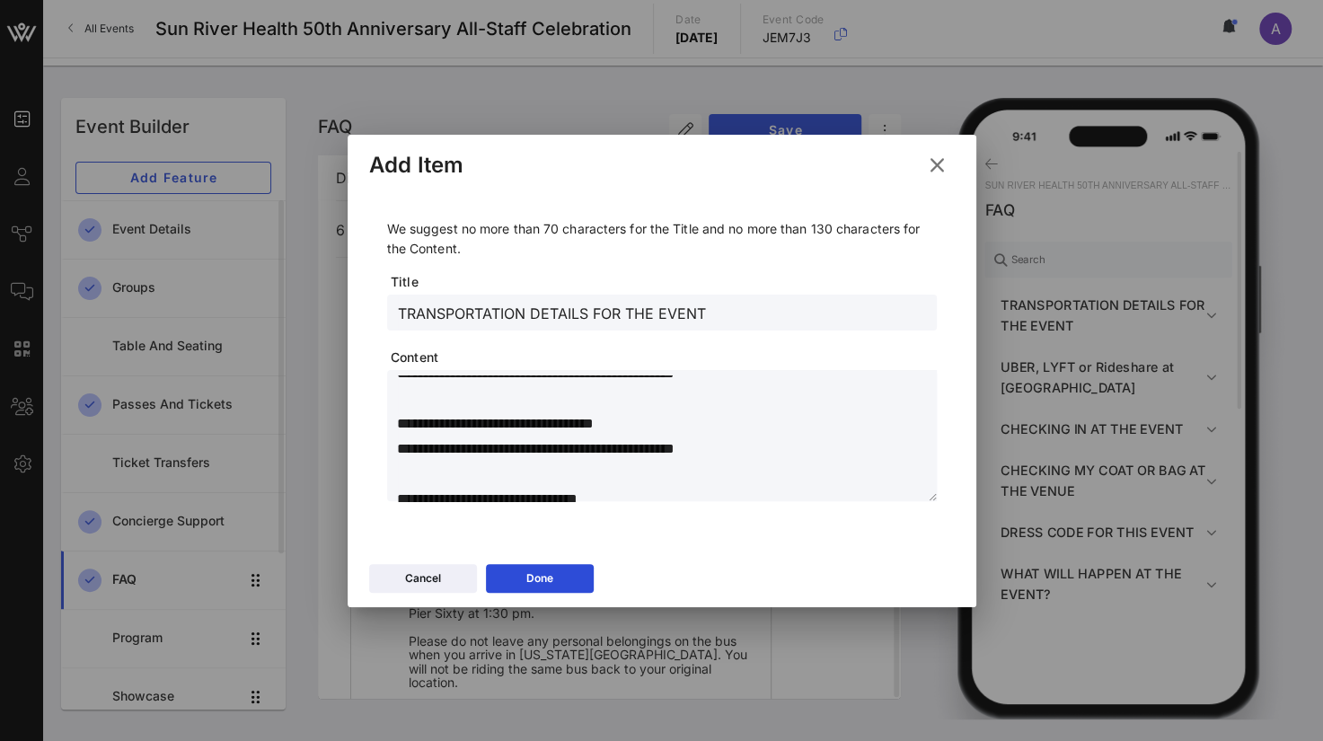
click at [432, 401] on textarea at bounding box center [667, 438] width 539 height 126
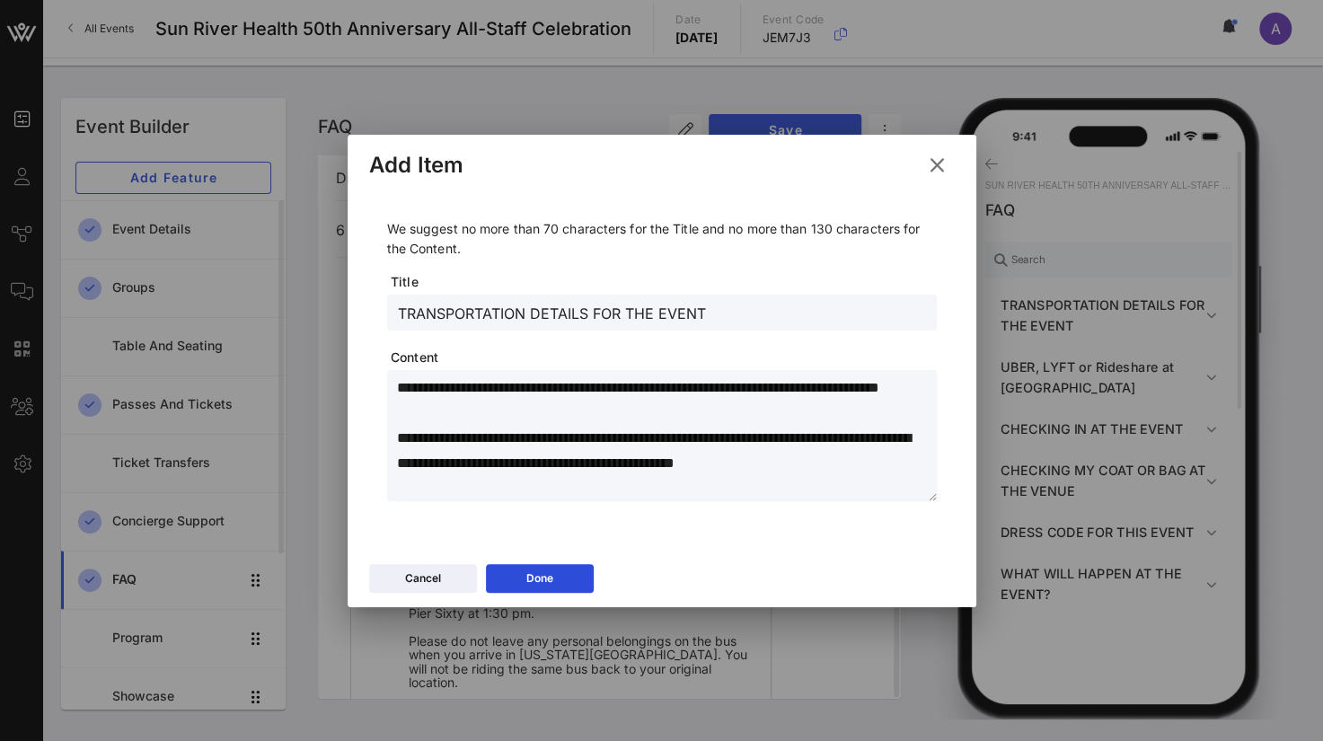
drag, startPoint x: 438, startPoint y: 400, endPoint x: 386, endPoint y: 359, distance: 65.9
click at [387, 359] on div "We suggest no more than 70 characters for the Title and no more than 130 charac…" at bounding box center [662, 360] width 550 height 282
click at [939, 162] on icon at bounding box center [936, 165] width 26 height 24
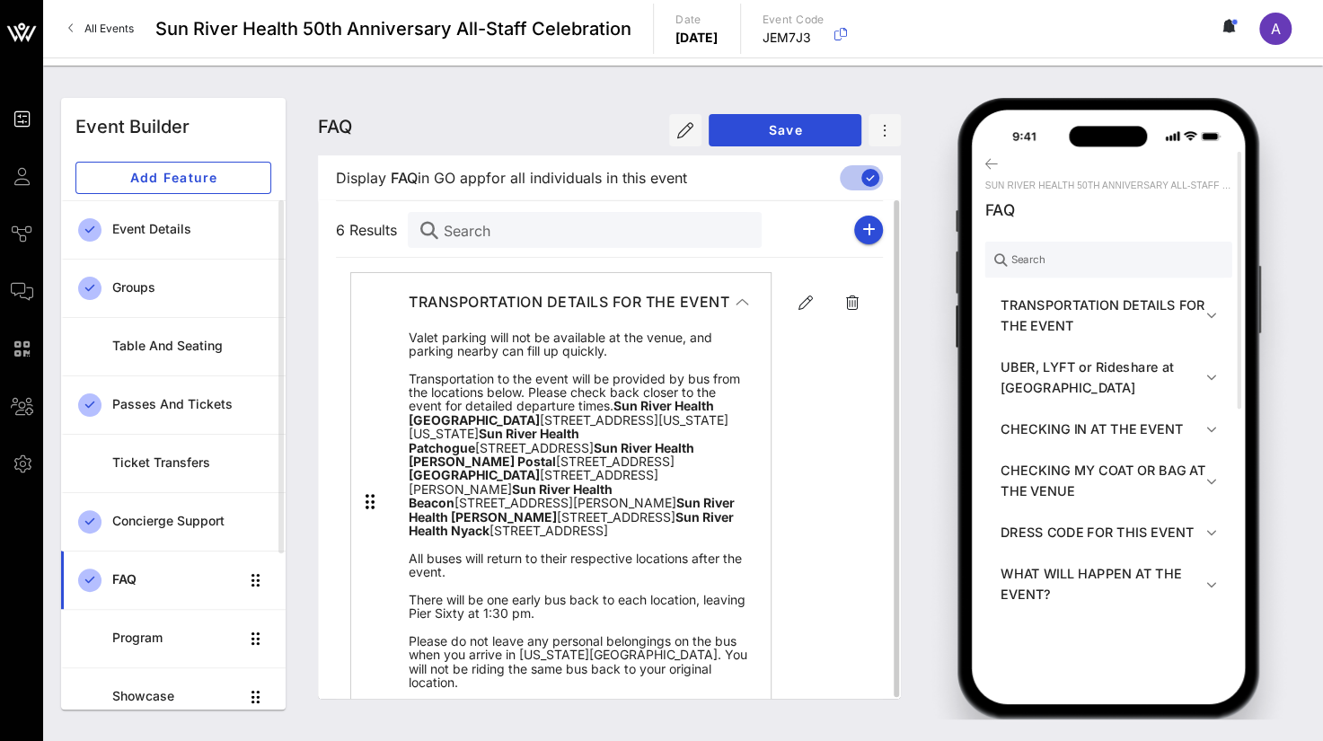
scroll to position [449, 0]
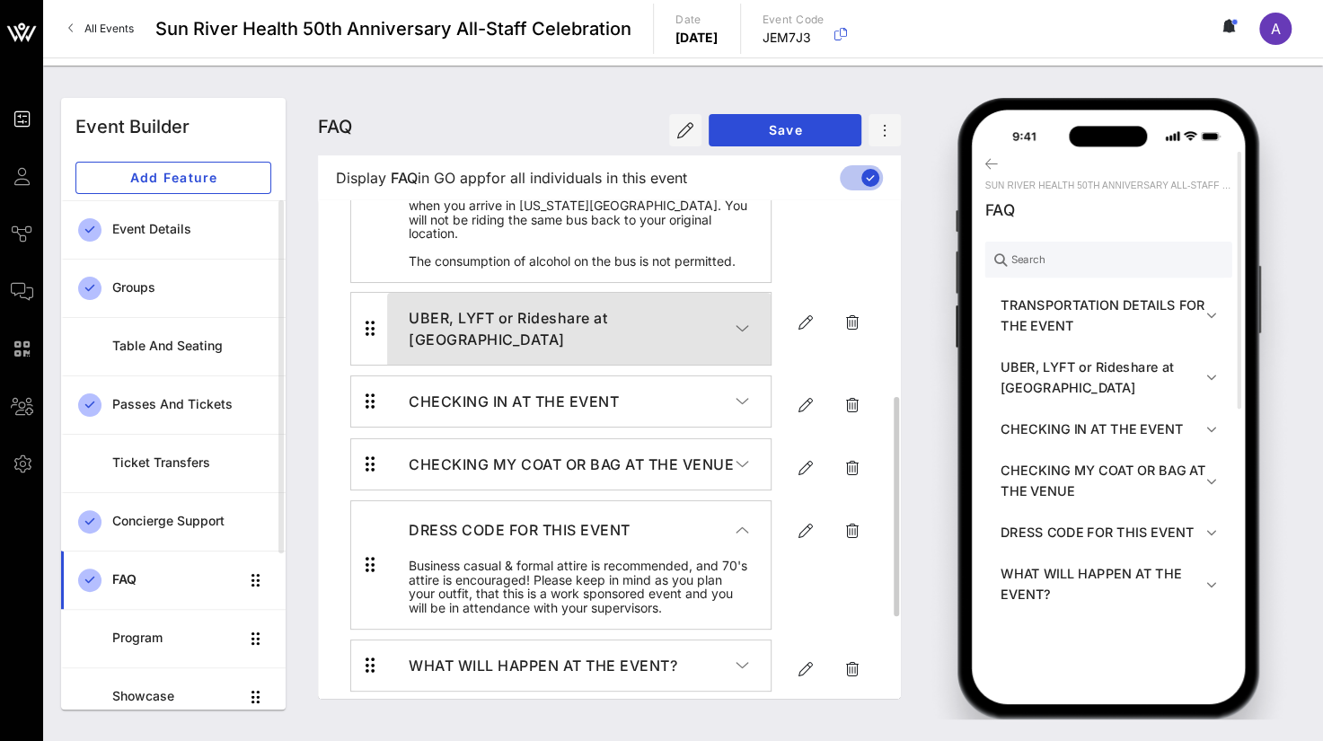
click at [746, 338] on icon "button" at bounding box center [741, 329] width 13 height 18
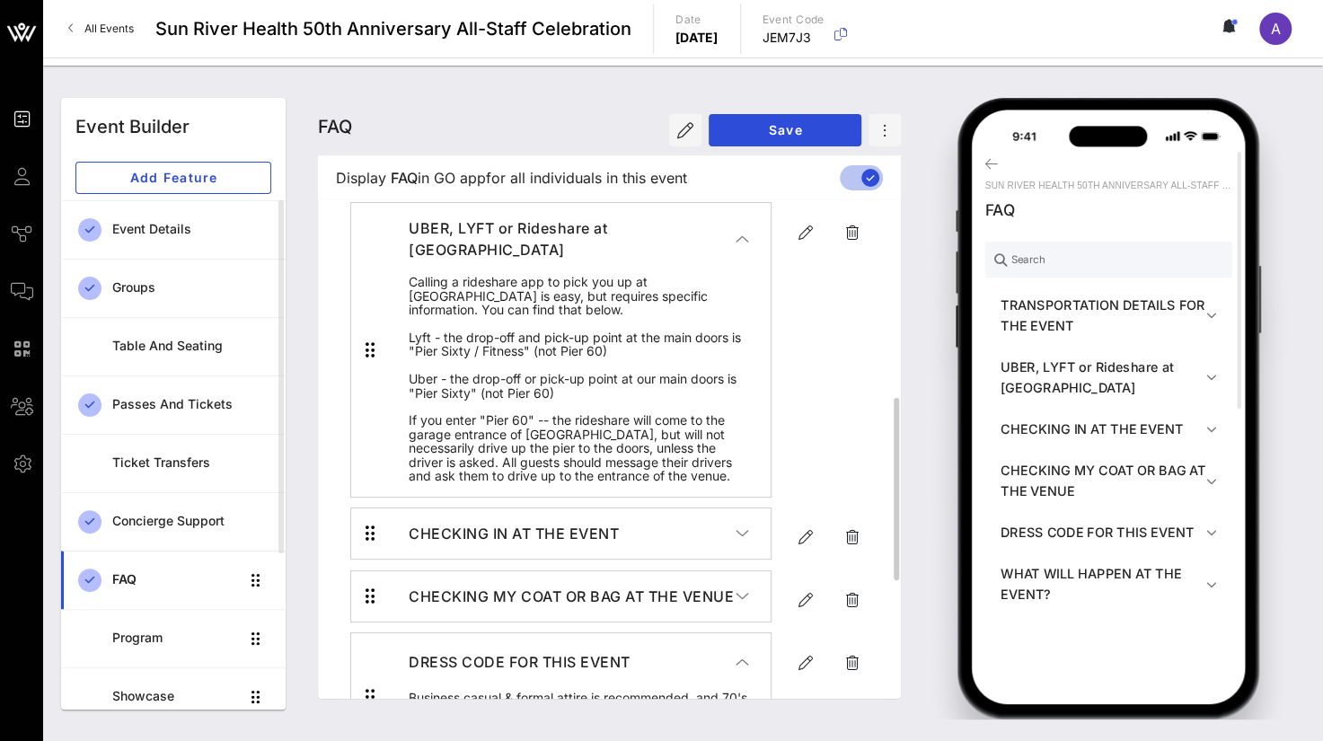
scroll to position [629, 0]
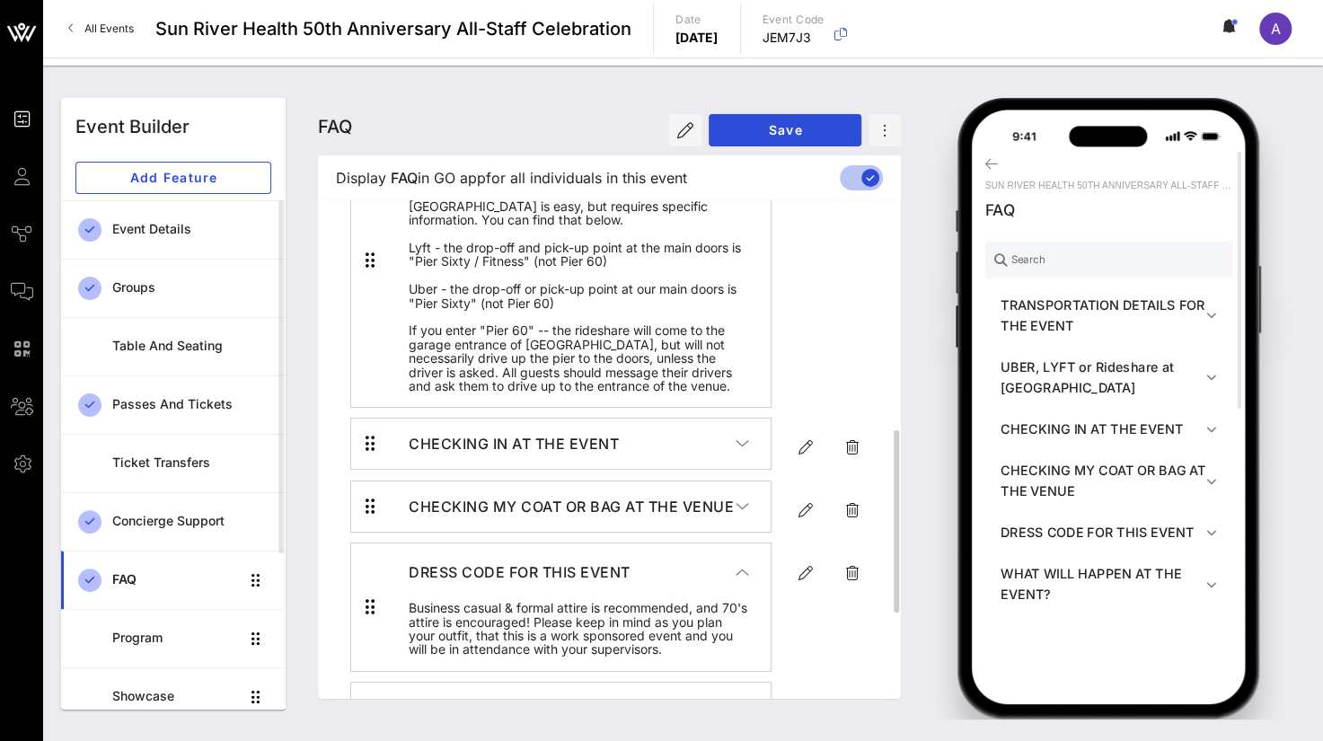
click at [807, 154] on icon "button" at bounding box center [806, 143] width 22 height 22
type input "UBER, LYFT or Rideshare at [GEOGRAPHIC_DATA]"
type textarea "**********"
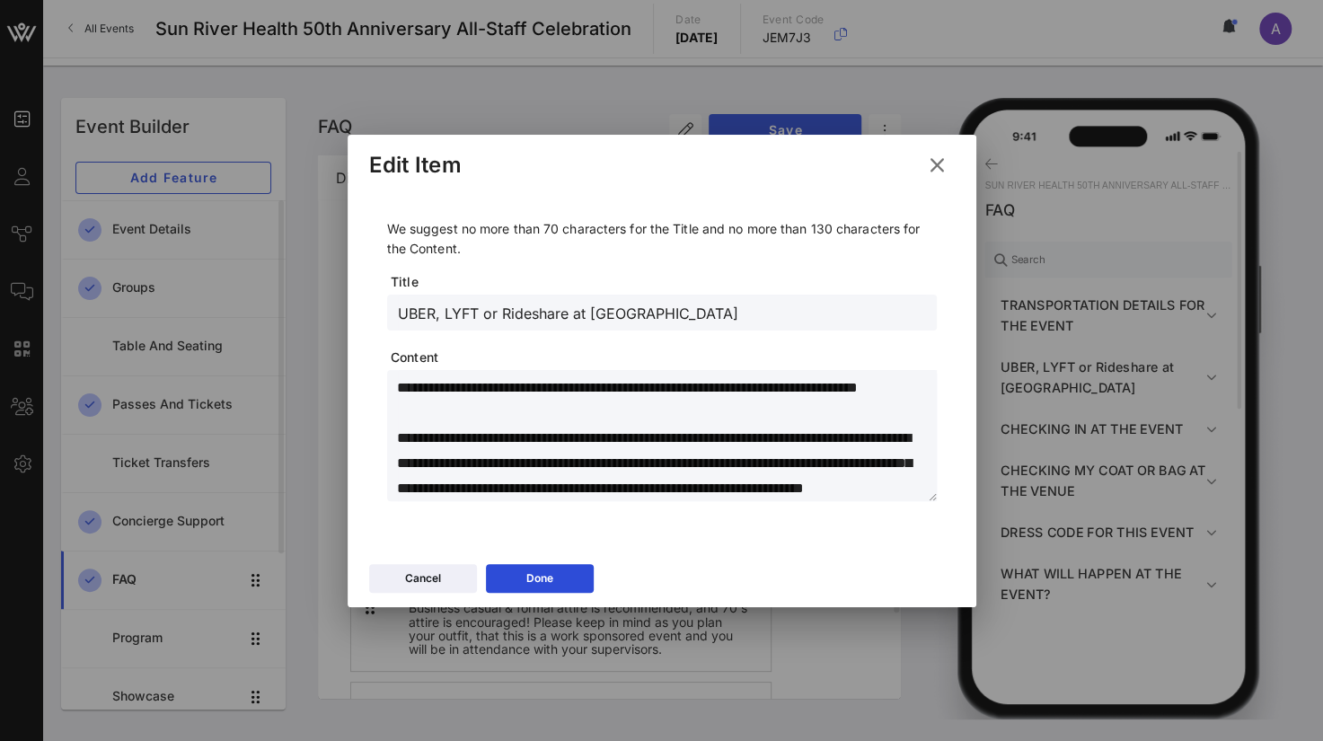
scroll to position [201, 0]
drag, startPoint x: 399, startPoint y: 391, endPoint x: 765, endPoint y: 497, distance: 381.4
click at [765, 497] on textarea "**********" at bounding box center [667, 438] width 539 height 126
click at [945, 172] on icon at bounding box center [936, 164] width 29 height 27
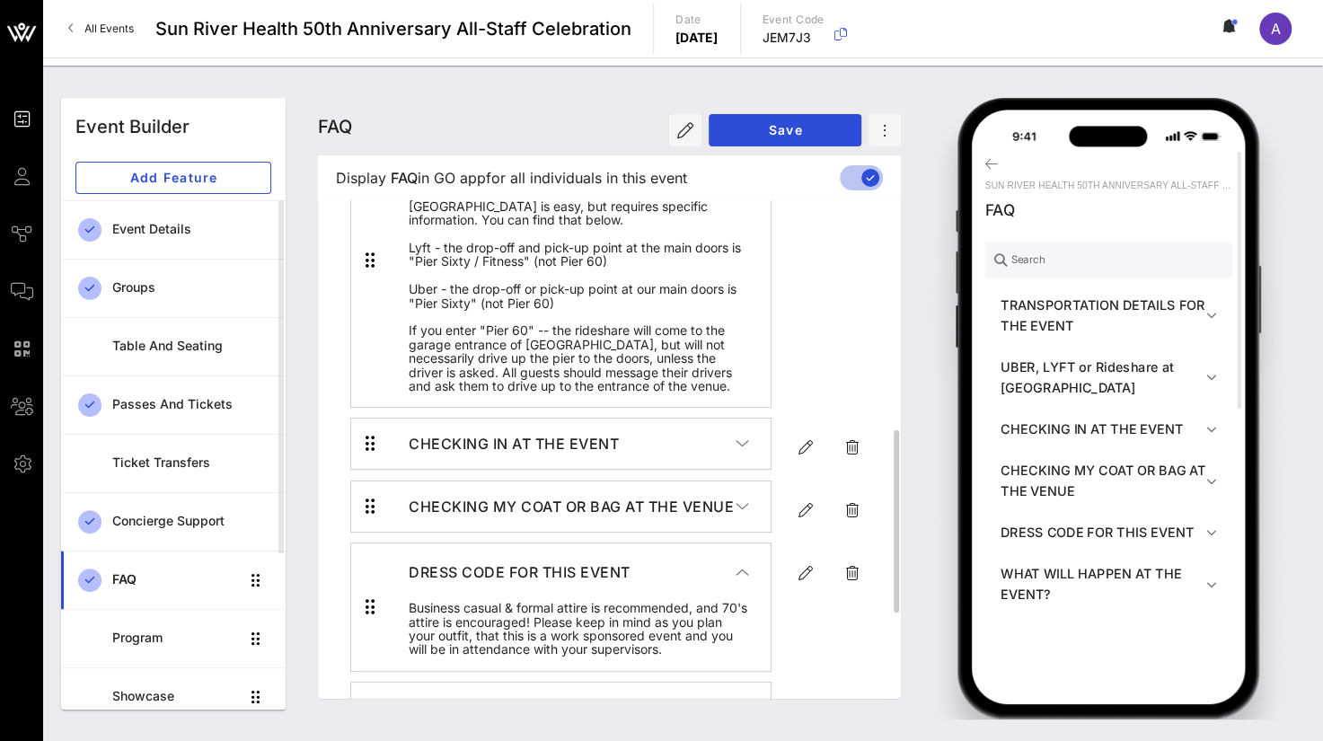
scroll to position [808, 0]
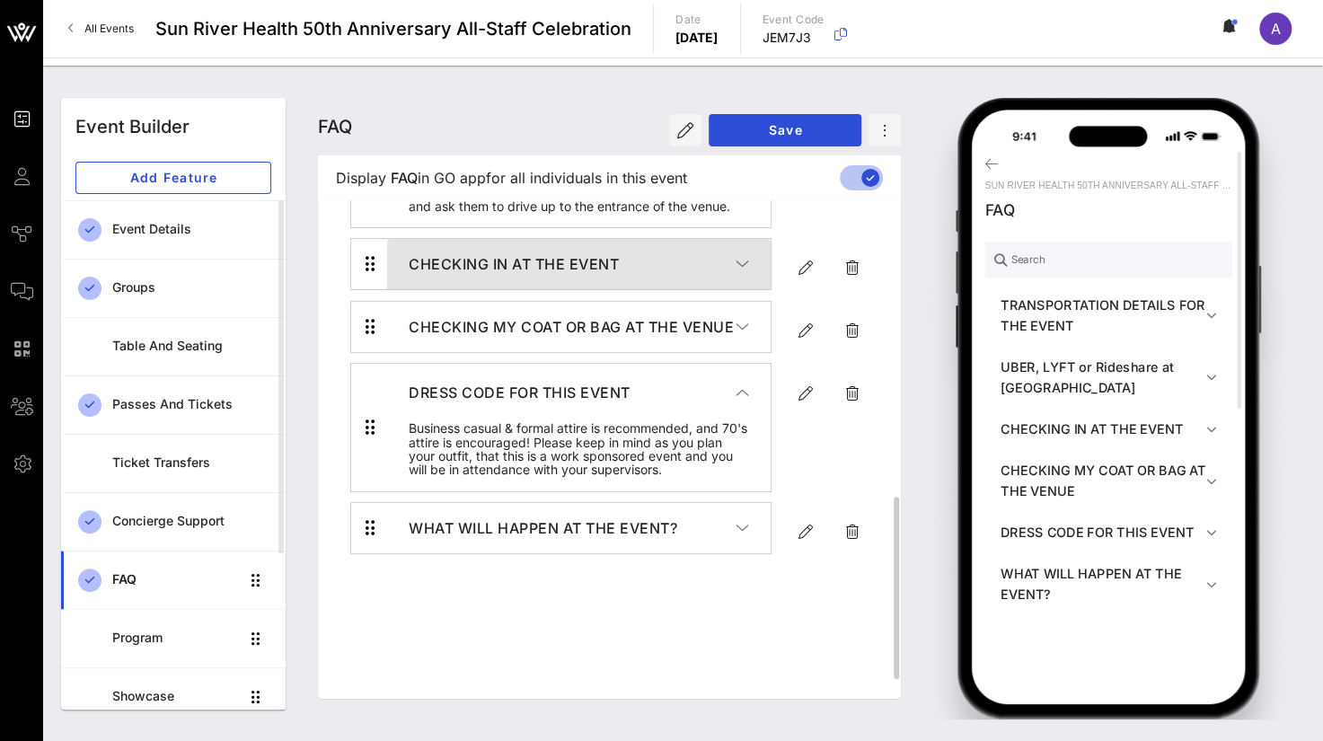
click at [747, 273] on icon "button" at bounding box center [741, 264] width 13 height 18
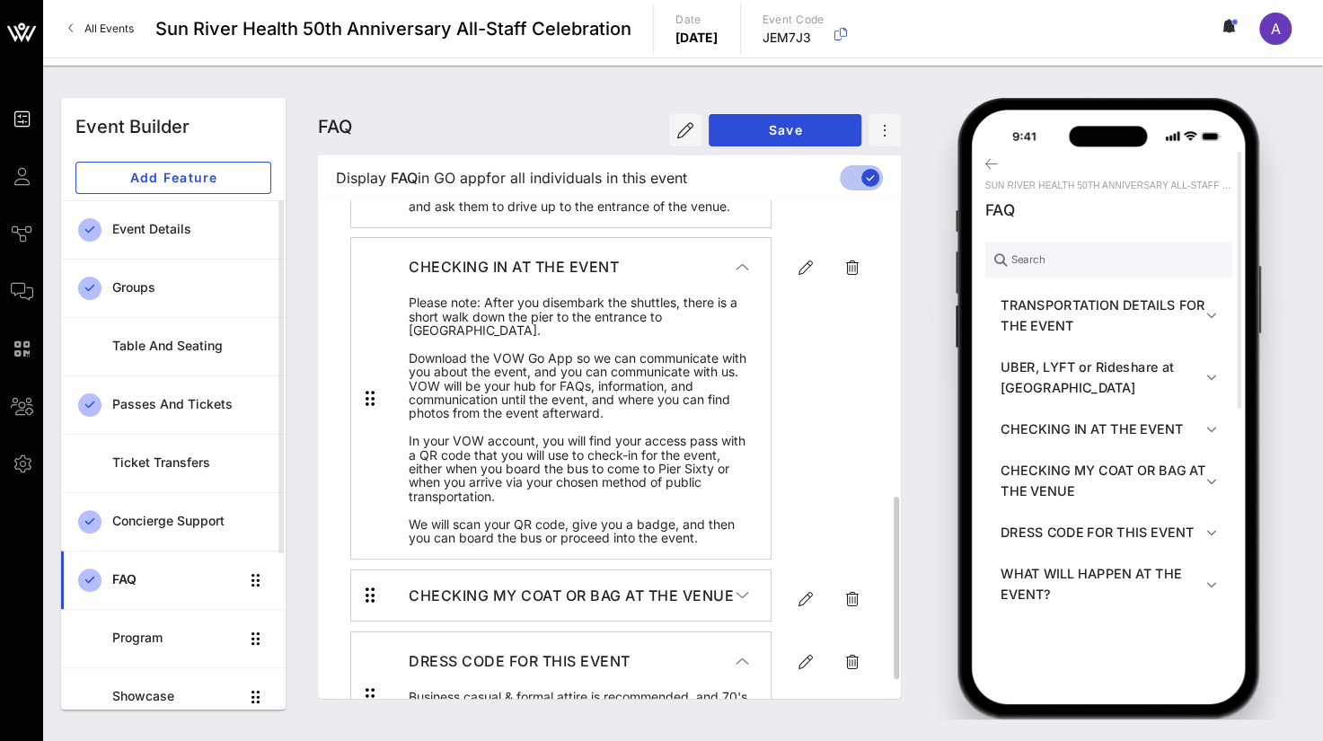
scroll to position [898, 0]
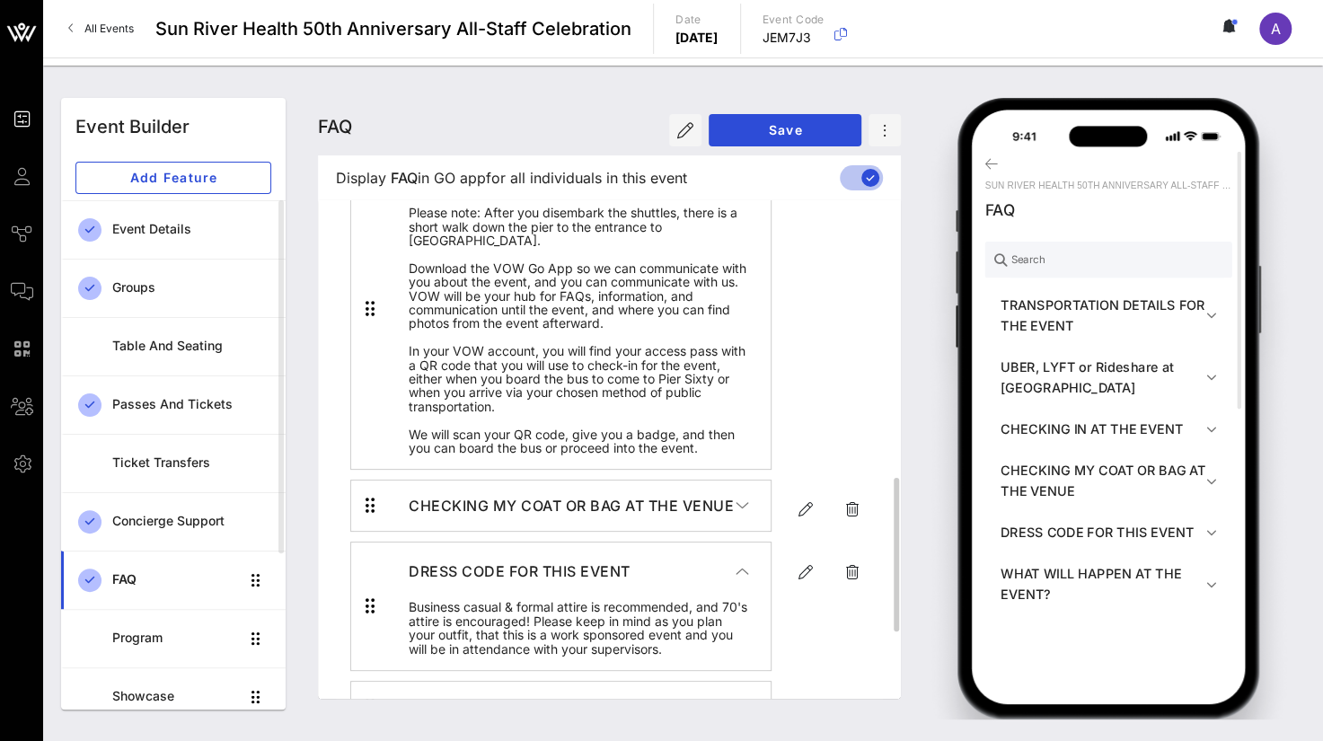
click at [797, 189] on icon "button" at bounding box center [806, 178] width 22 height 22
type input "CHECKING IN AT THE EVENT"
type textarea "**********"
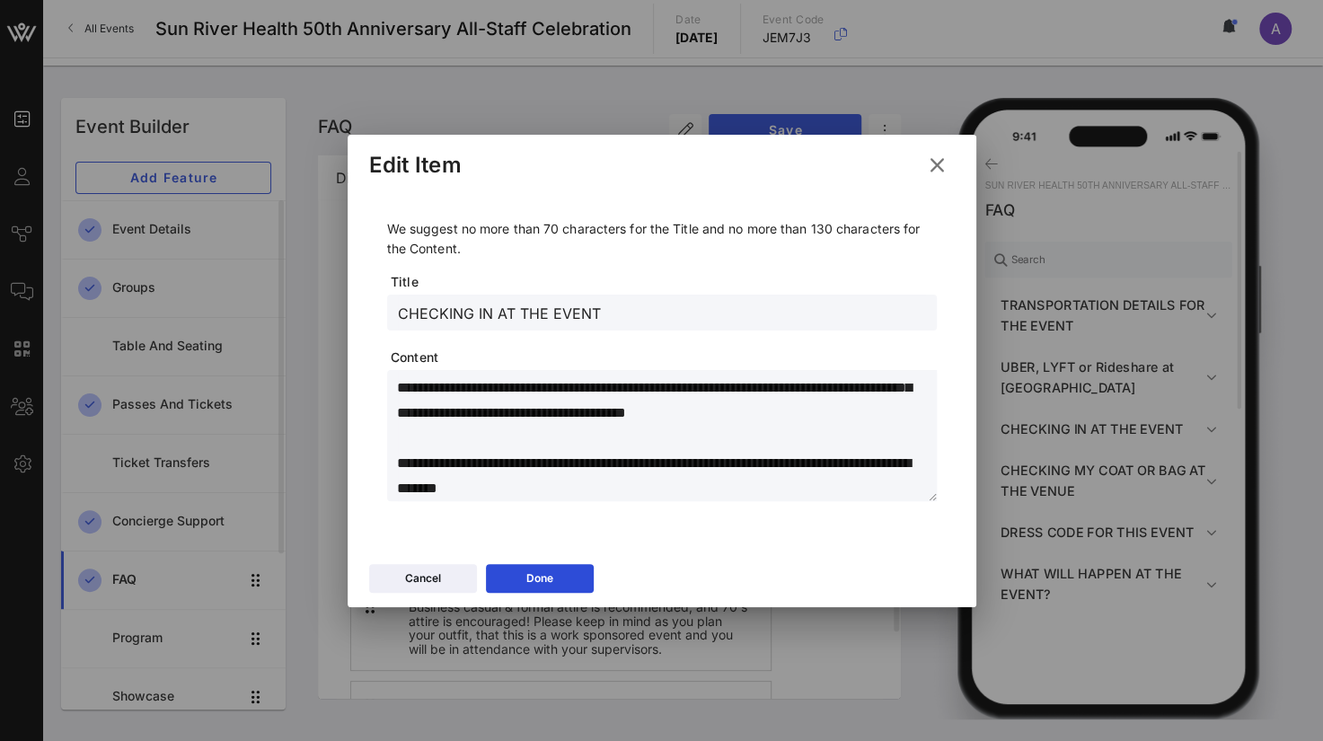
scroll to position [251, 0]
drag, startPoint x: 399, startPoint y: 383, endPoint x: 911, endPoint y: 486, distance: 522.9
click at [911, 486] on textarea "**********" at bounding box center [667, 438] width 539 height 126
click at [565, 576] on button "Done" at bounding box center [540, 578] width 108 height 29
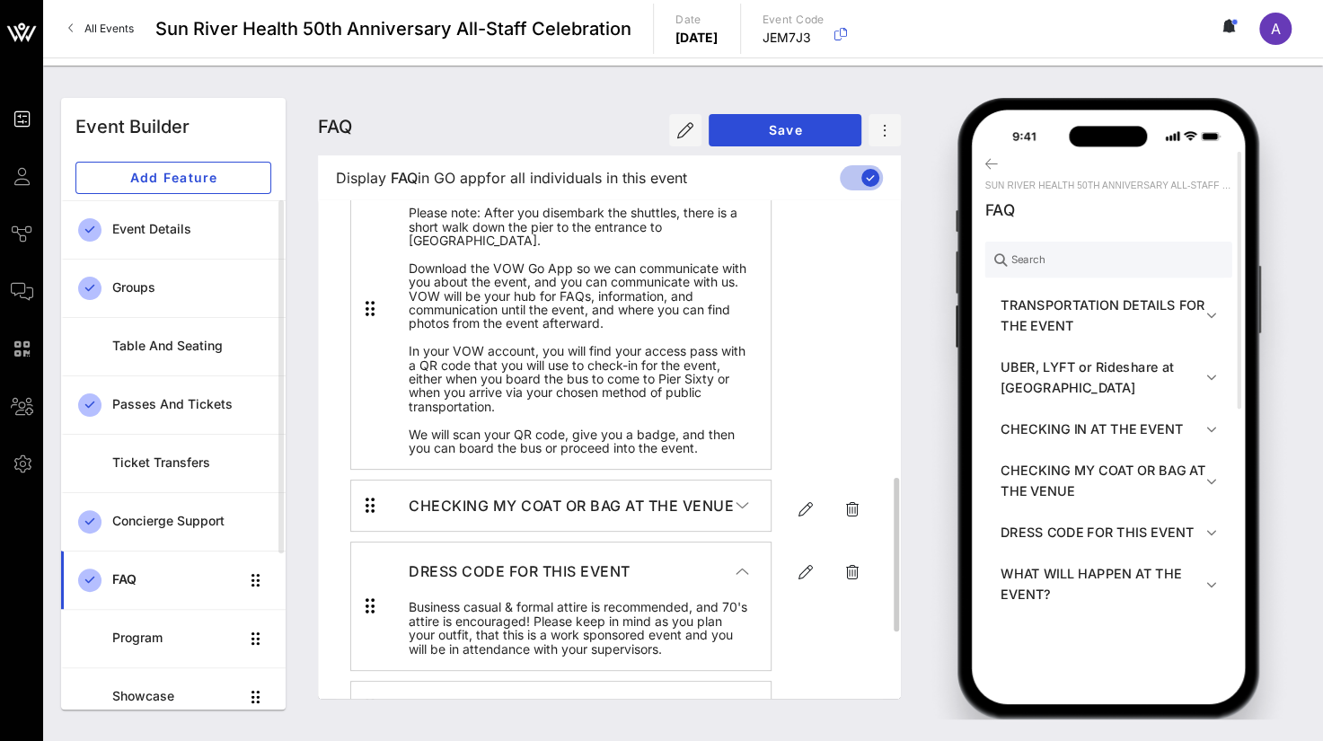
scroll to position [1078, 0]
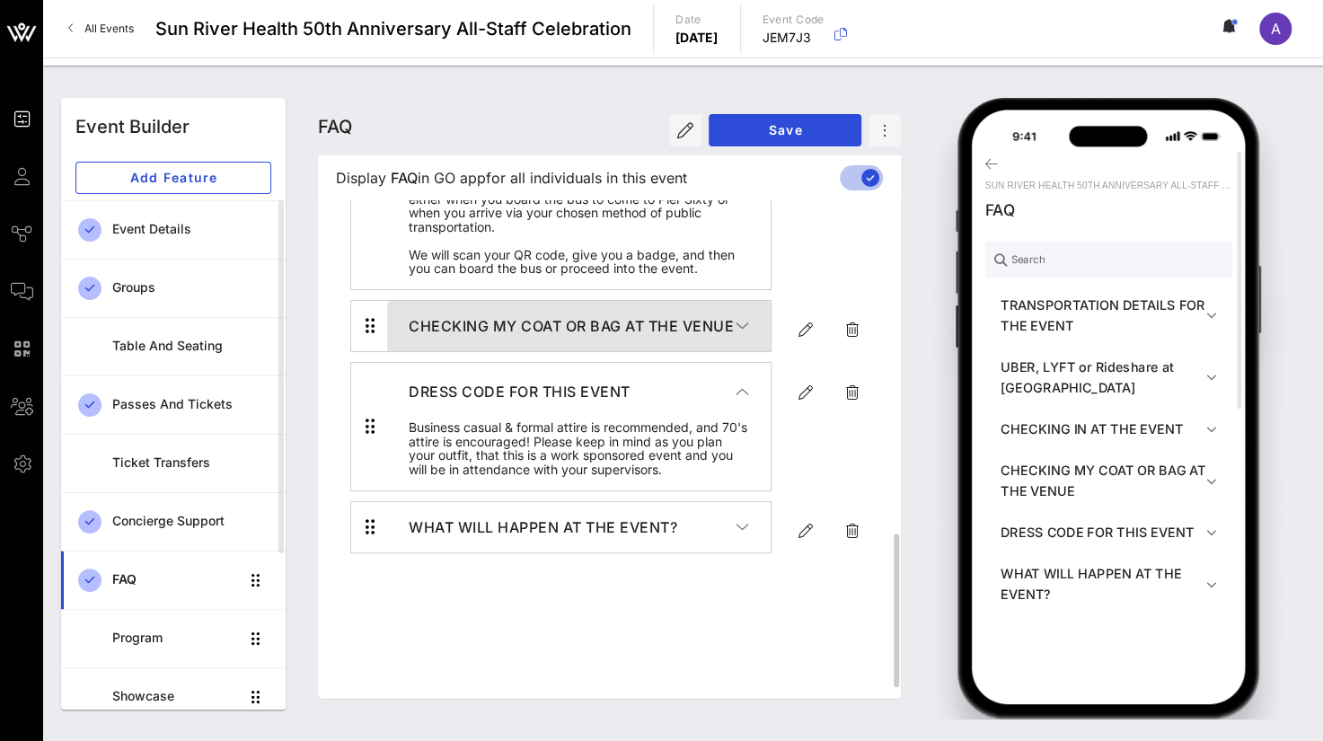
click at [741, 335] on icon "button" at bounding box center [741, 326] width 13 height 18
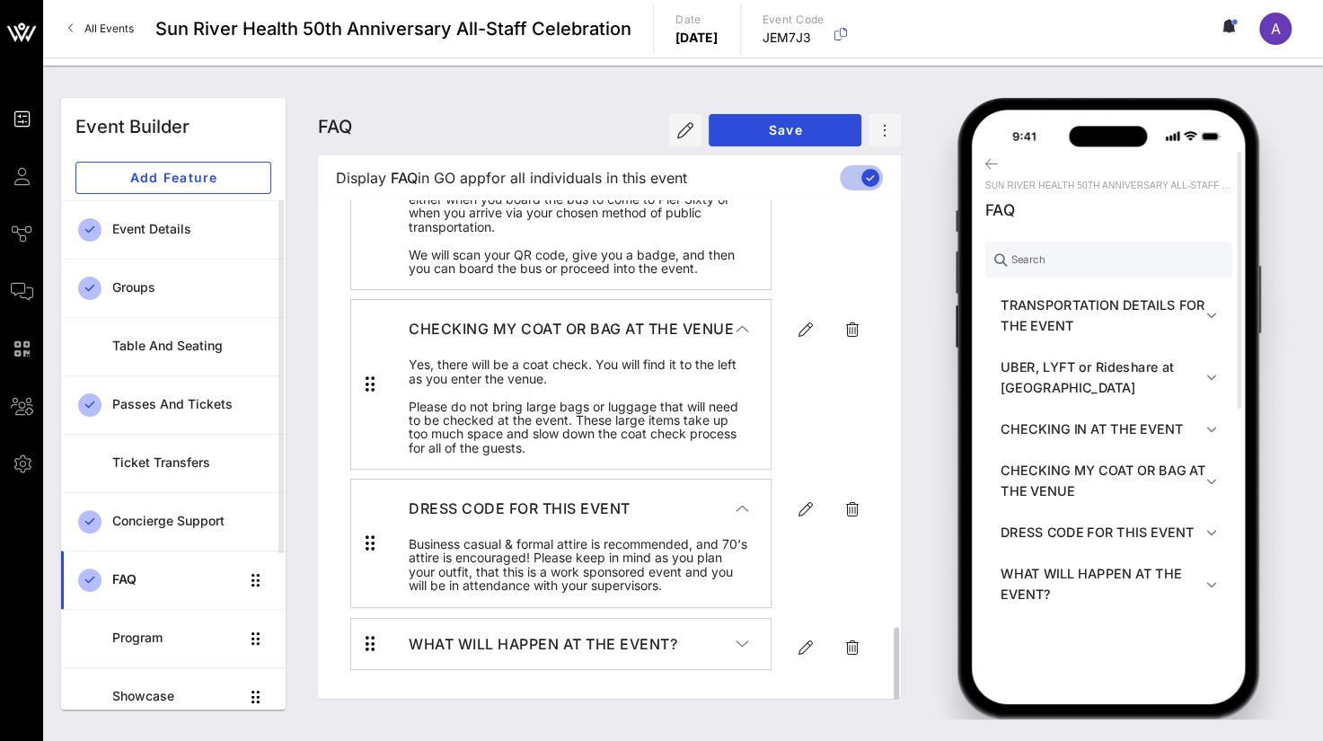
scroll to position [1227, 0]
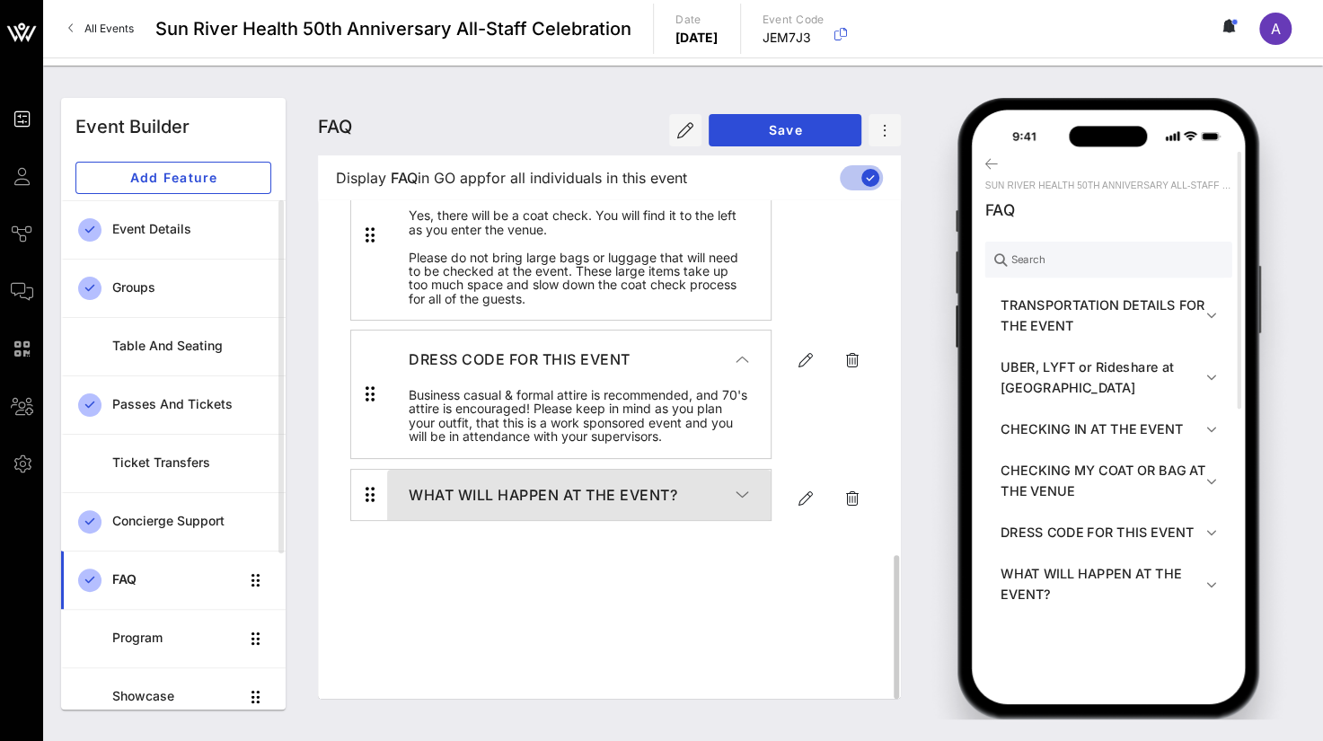
click at [751, 520] on button "WHAT WILL HAPPEN AT THE EVENT?" at bounding box center [578, 495] width 383 height 50
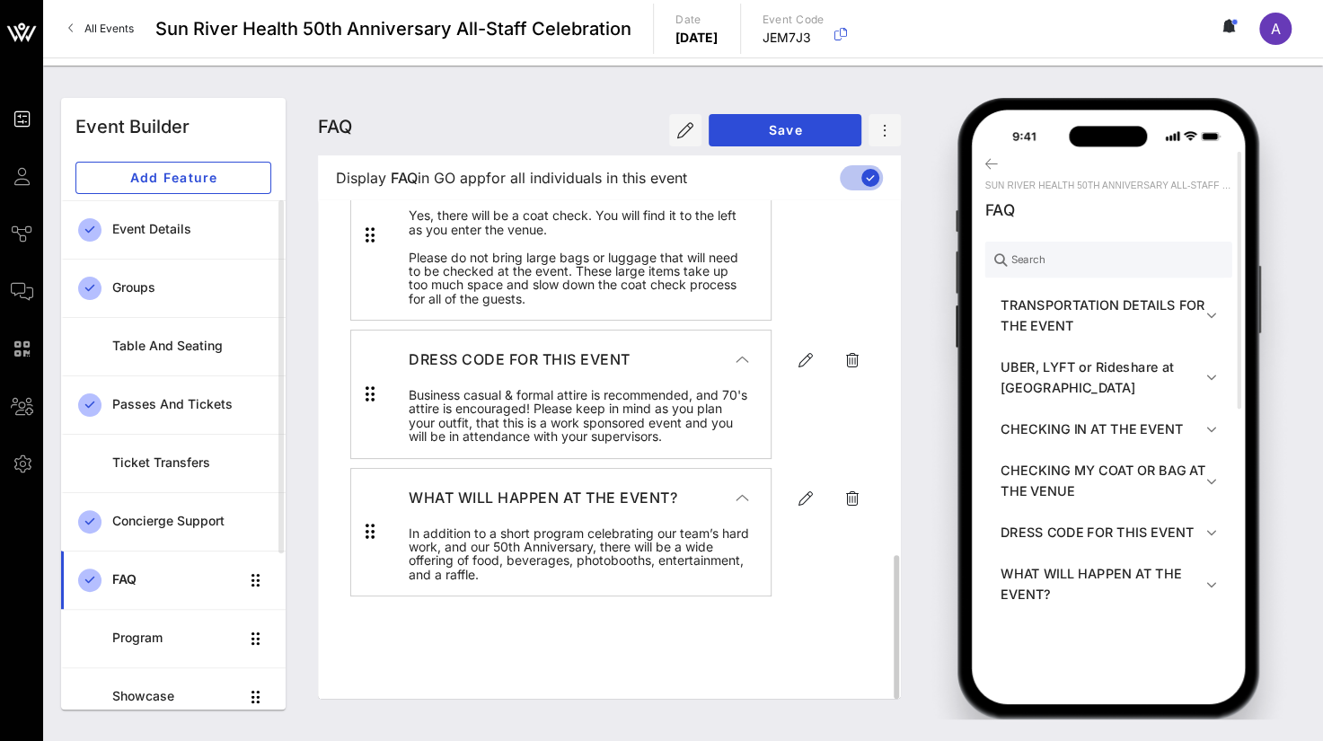
scroll to position [1300, 0]
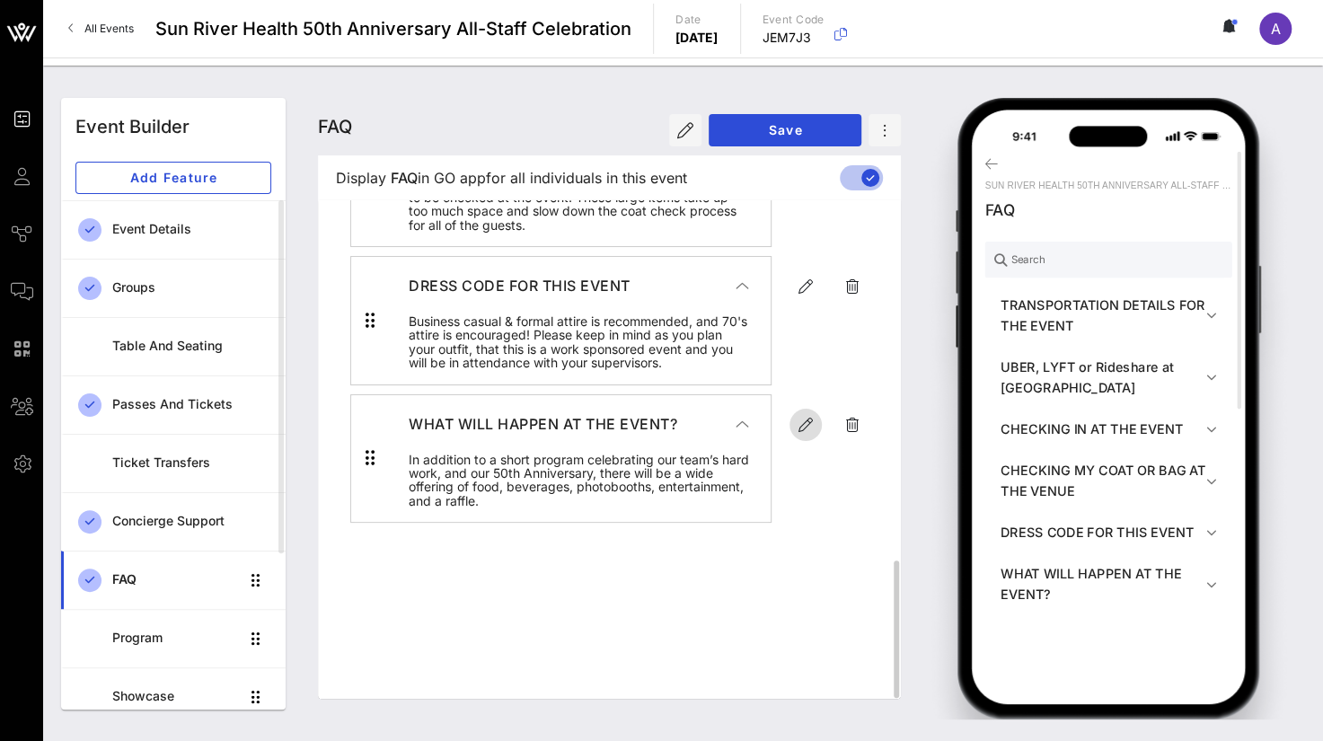
click at [802, 436] on icon "button" at bounding box center [806, 425] width 22 height 22
type input "WHAT WILL HAPPEN AT THE EVENT?"
type textarea "**********"
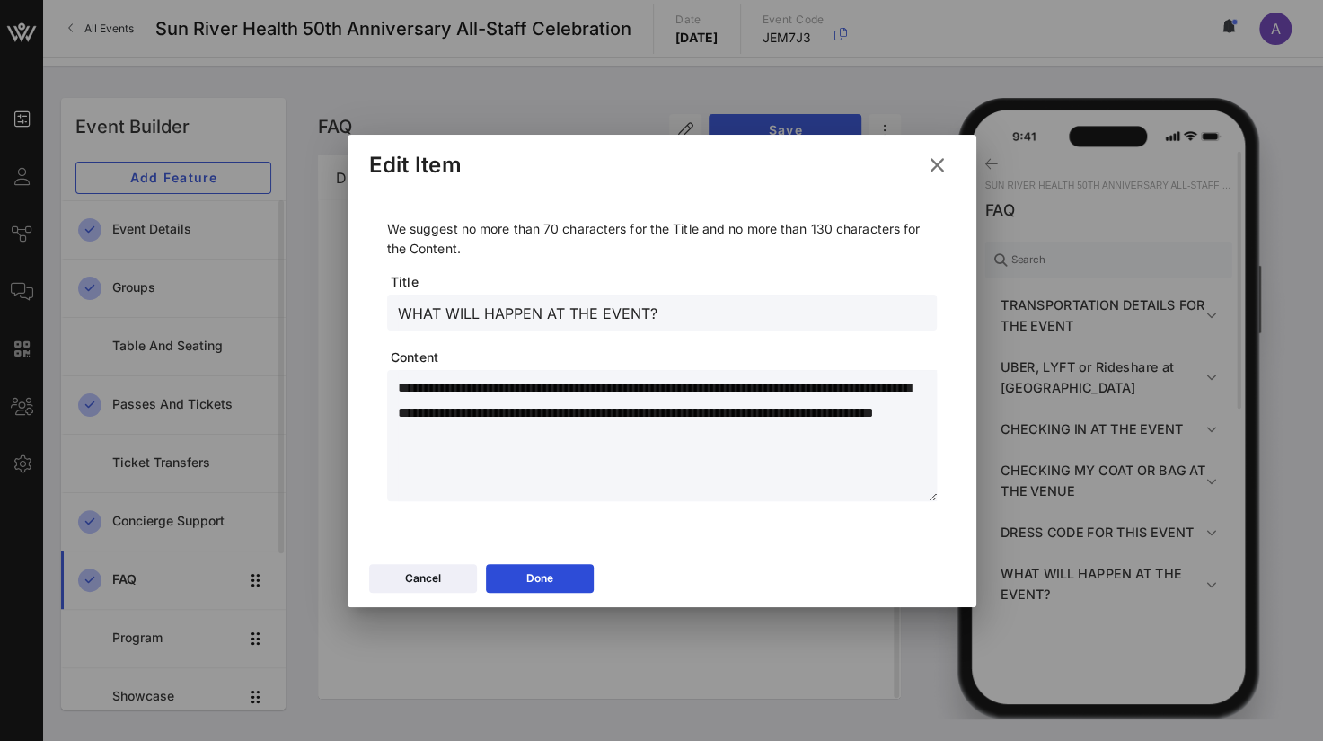
drag, startPoint x: 399, startPoint y: 385, endPoint x: 635, endPoint y: 436, distance: 241.7
click at [635, 436] on textarea "**********" at bounding box center [667, 438] width 539 height 126
click at [451, 575] on button "Cancel" at bounding box center [423, 578] width 108 height 29
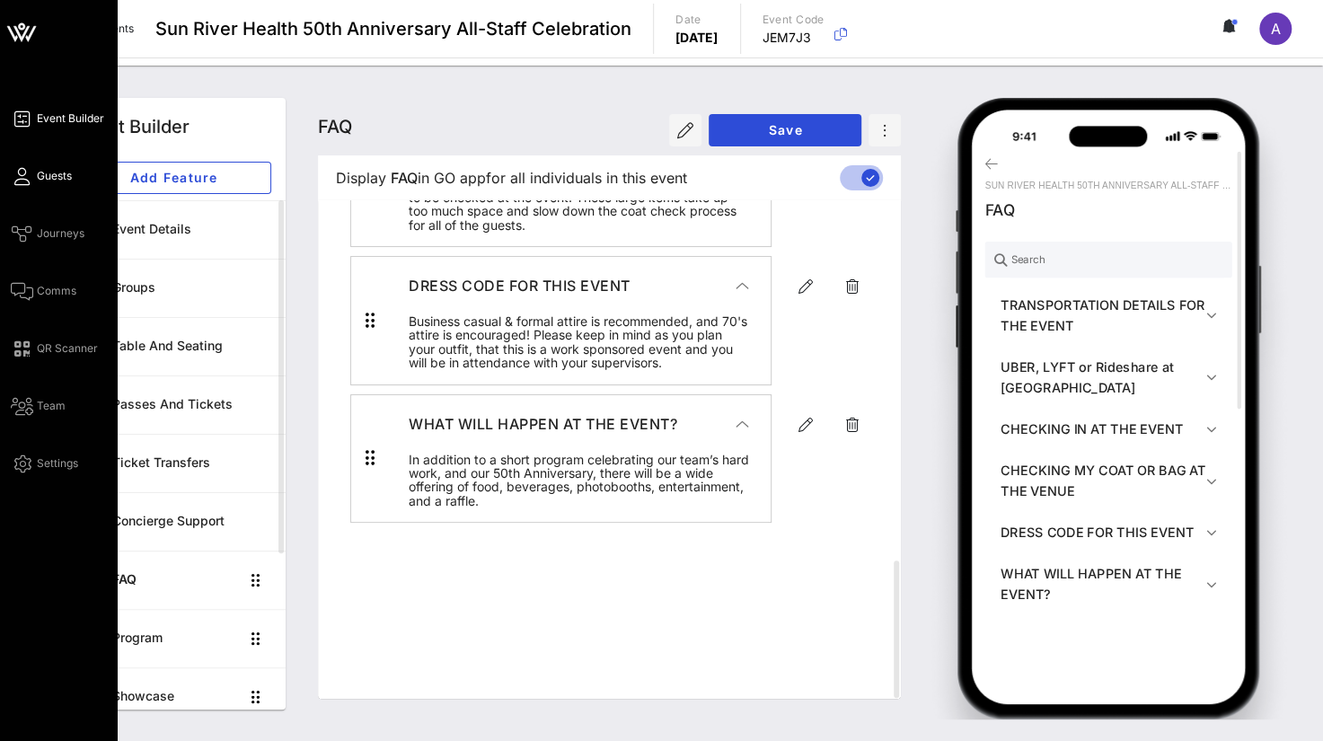
click at [54, 171] on span "Guests" at bounding box center [54, 176] width 35 height 16
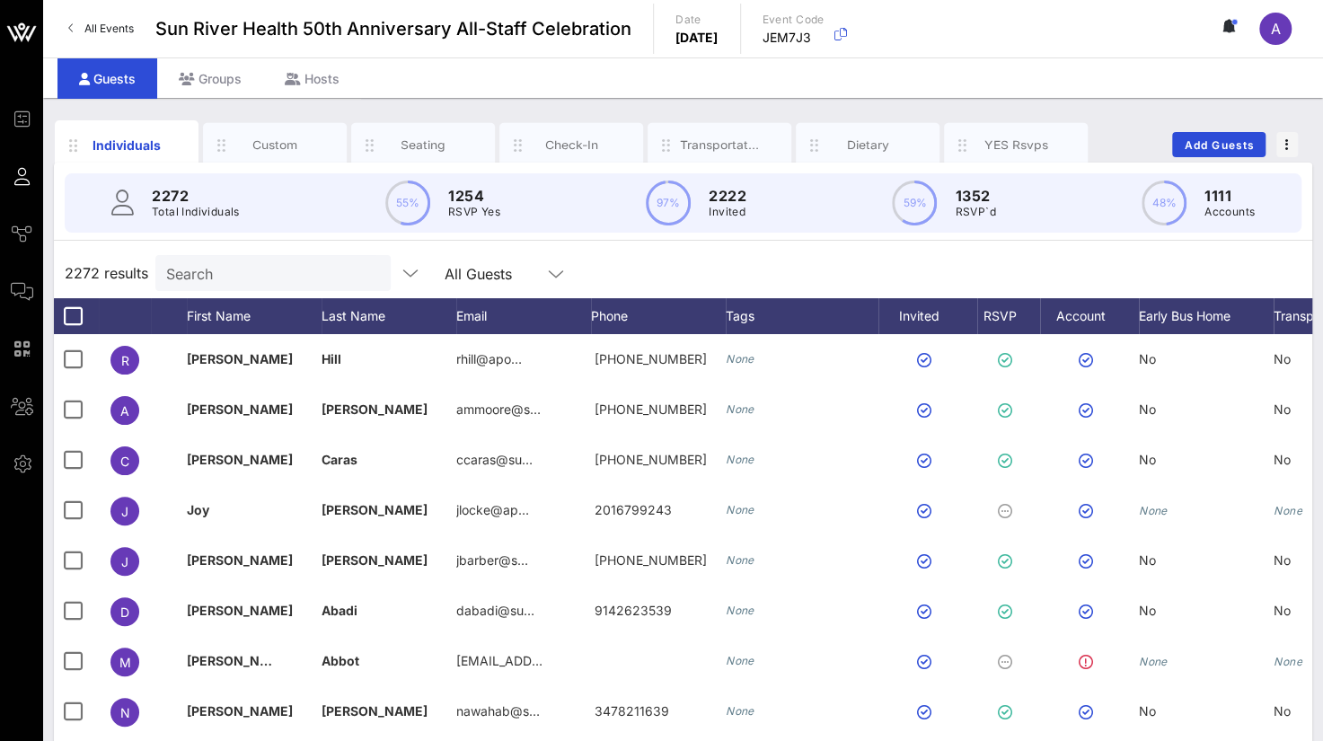
click at [198, 259] on div "Search" at bounding box center [271, 273] width 210 height 36
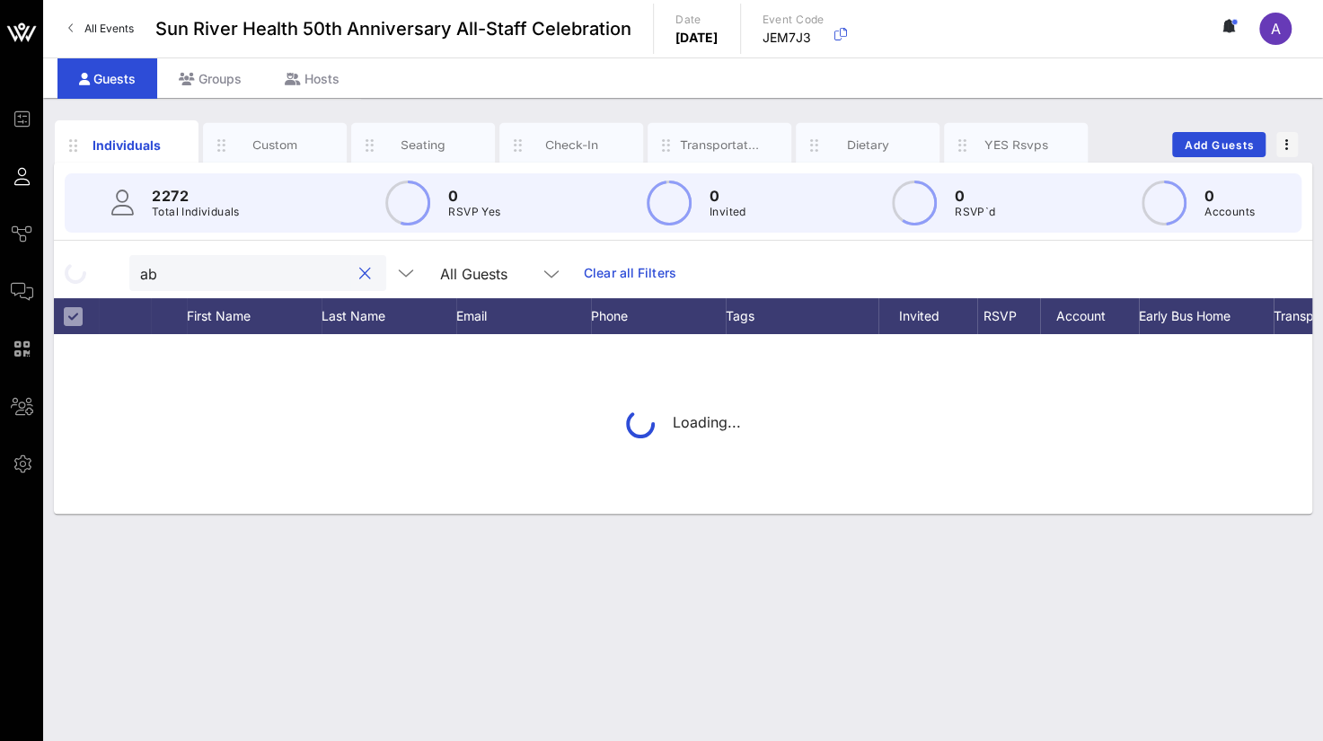
type input "a"
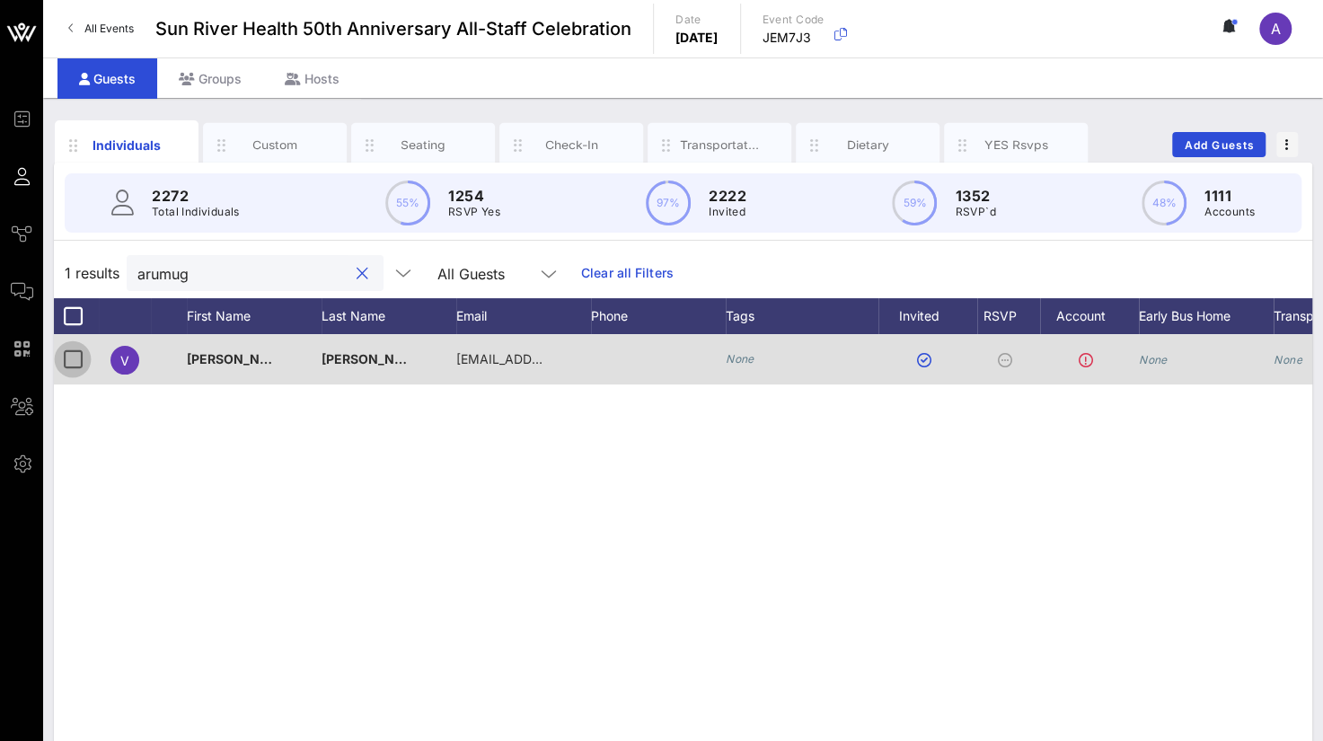
type input "arumug"
click at [68, 358] on div at bounding box center [72, 359] width 31 height 31
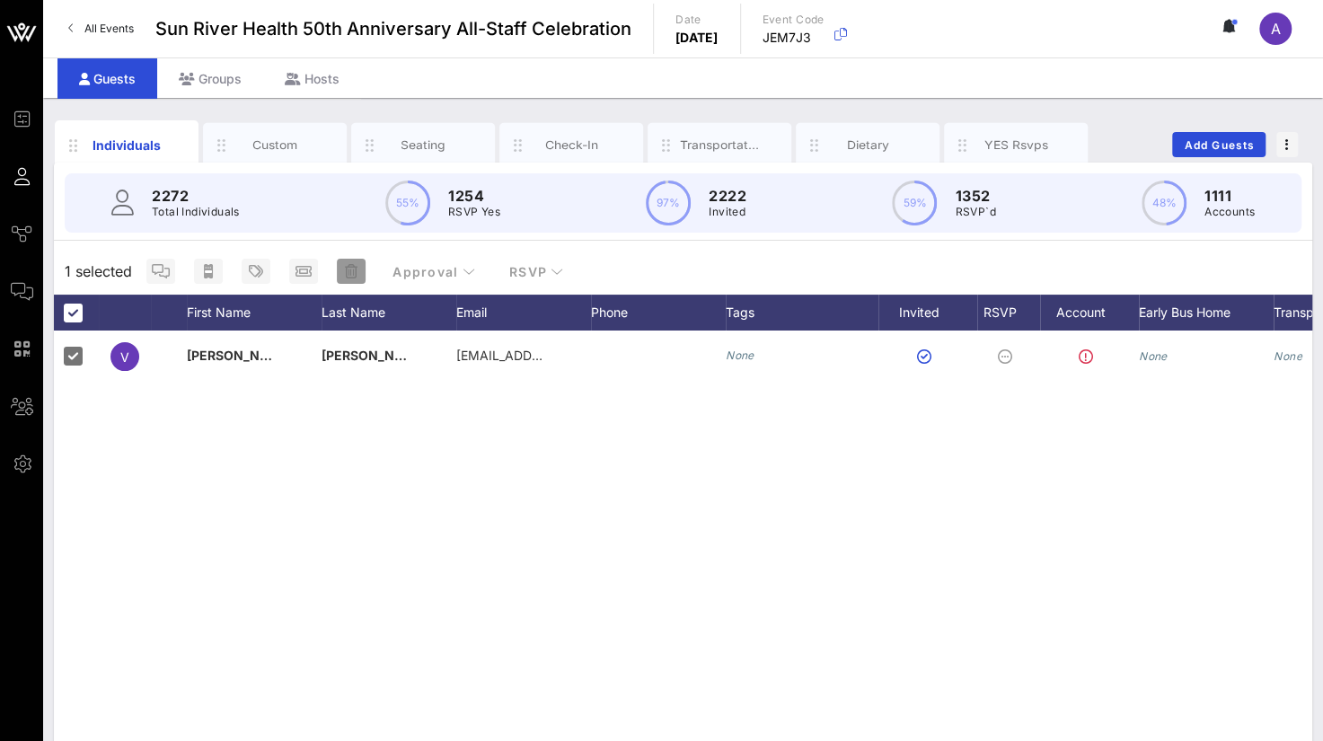
click at [358, 274] on span "button" at bounding box center [351, 271] width 29 height 14
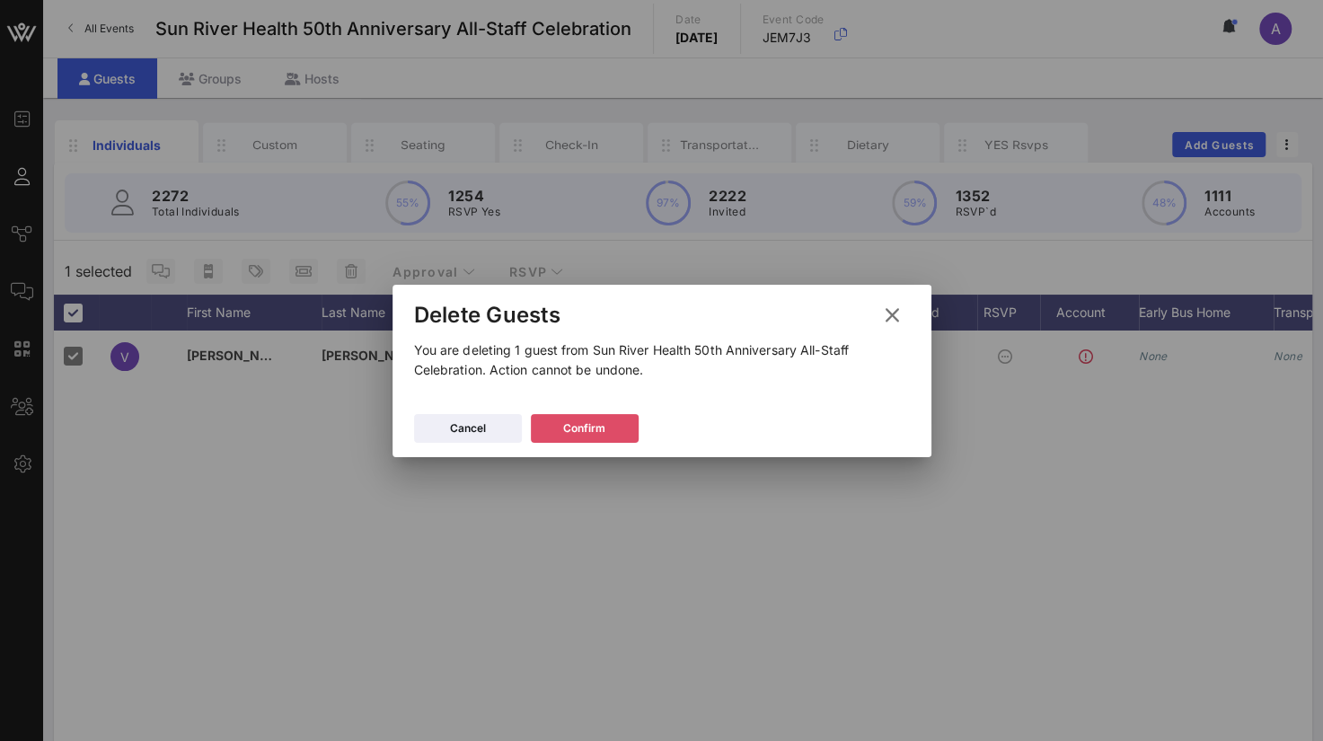
click at [569, 425] on div "Confirm" at bounding box center [584, 428] width 42 height 18
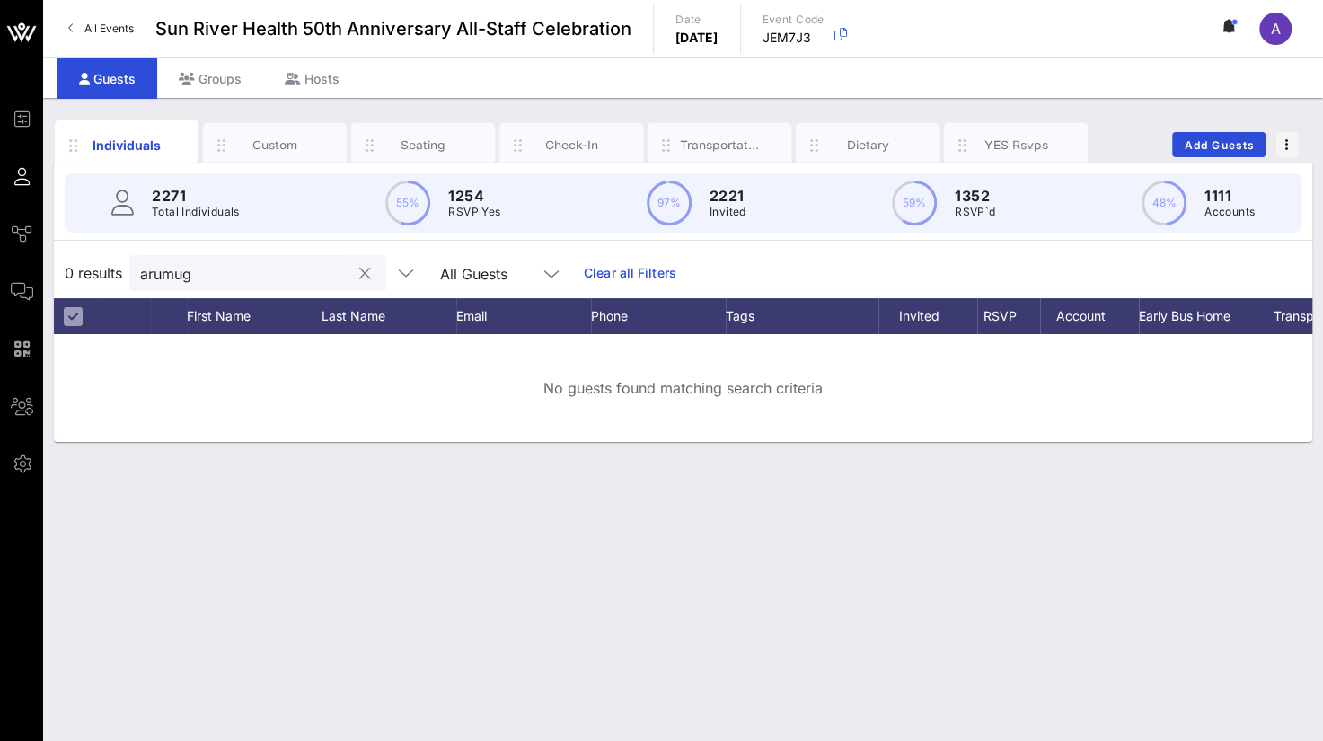
drag, startPoint x: 284, startPoint y: 288, endPoint x: 162, endPoint y: 287, distance: 122.1
click at [162, 287] on div "arumug" at bounding box center [245, 273] width 210 height 36
drag, startPoint x: 196, startPoint y: 285, endPoint x: 99, endPoint y: 267, distance: 98.6
click at [99, 267] on div "0 results arumug All Guests Clear all Filters" at bounding box center [683, 273] width 1258 height 50
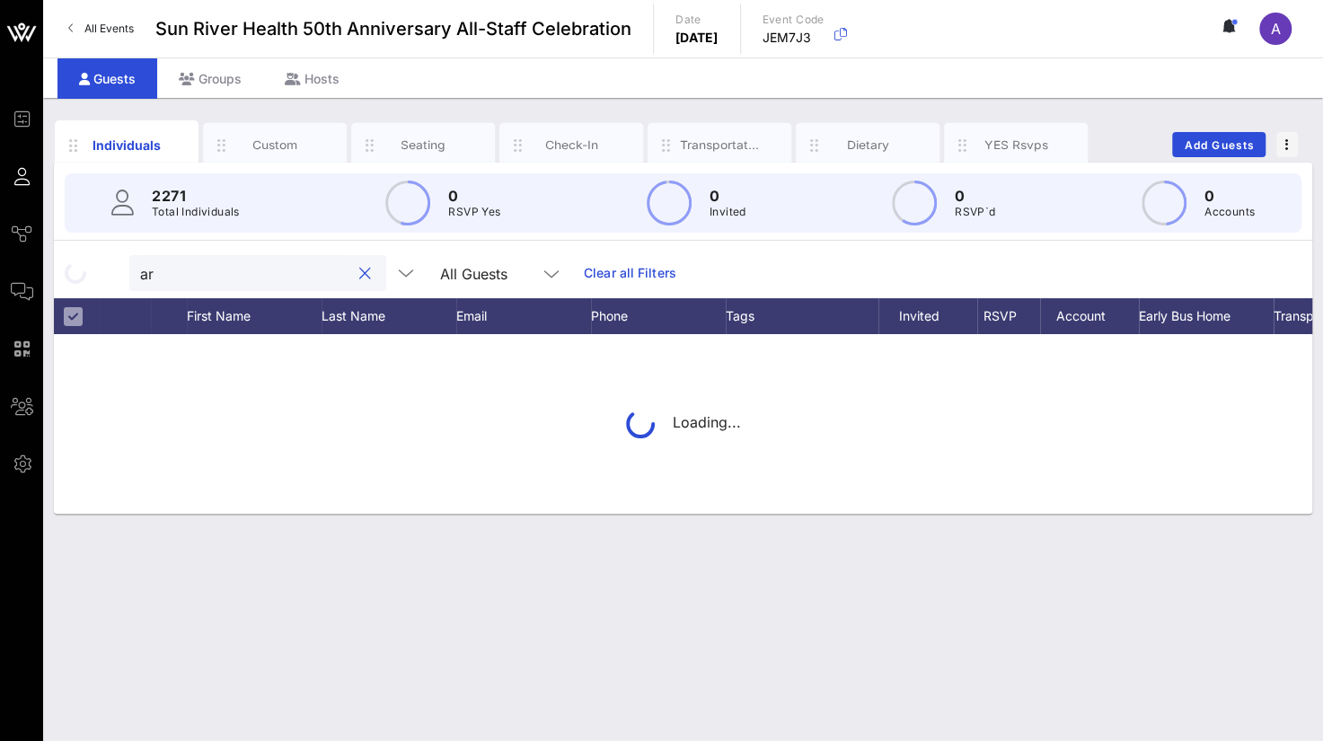
type input "a"
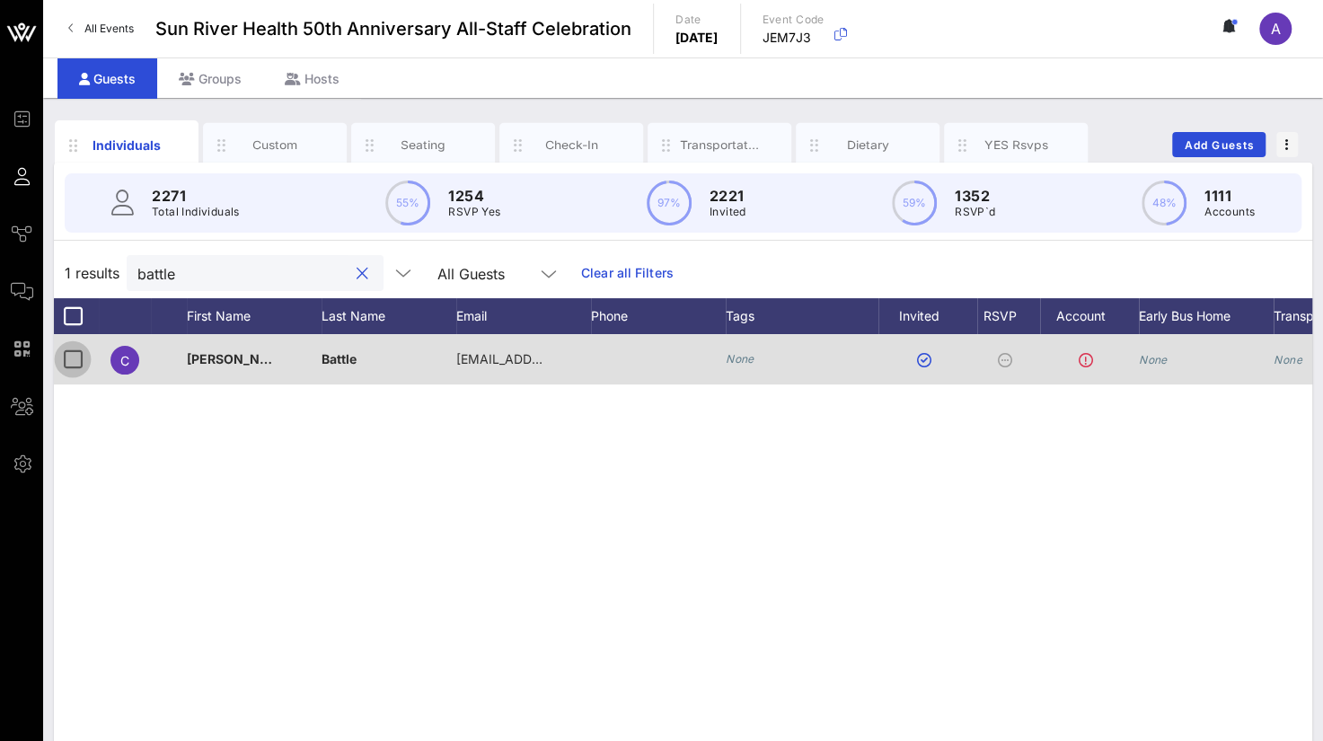
type input "battle"
click at [63, 359] on div at bounding box center [72, 359] width 31 height 31
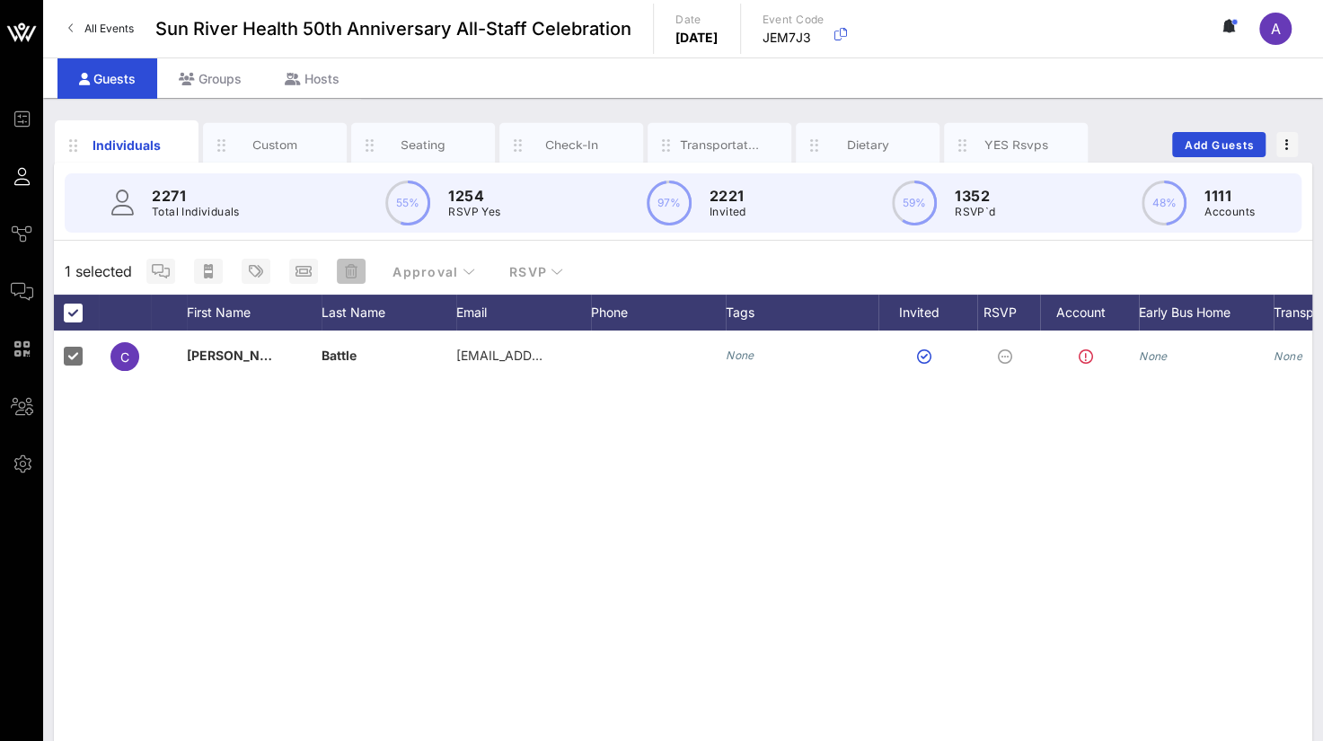
click at [350, 271] on icon "button" at bounding box center [351, 271] width 13 height 14
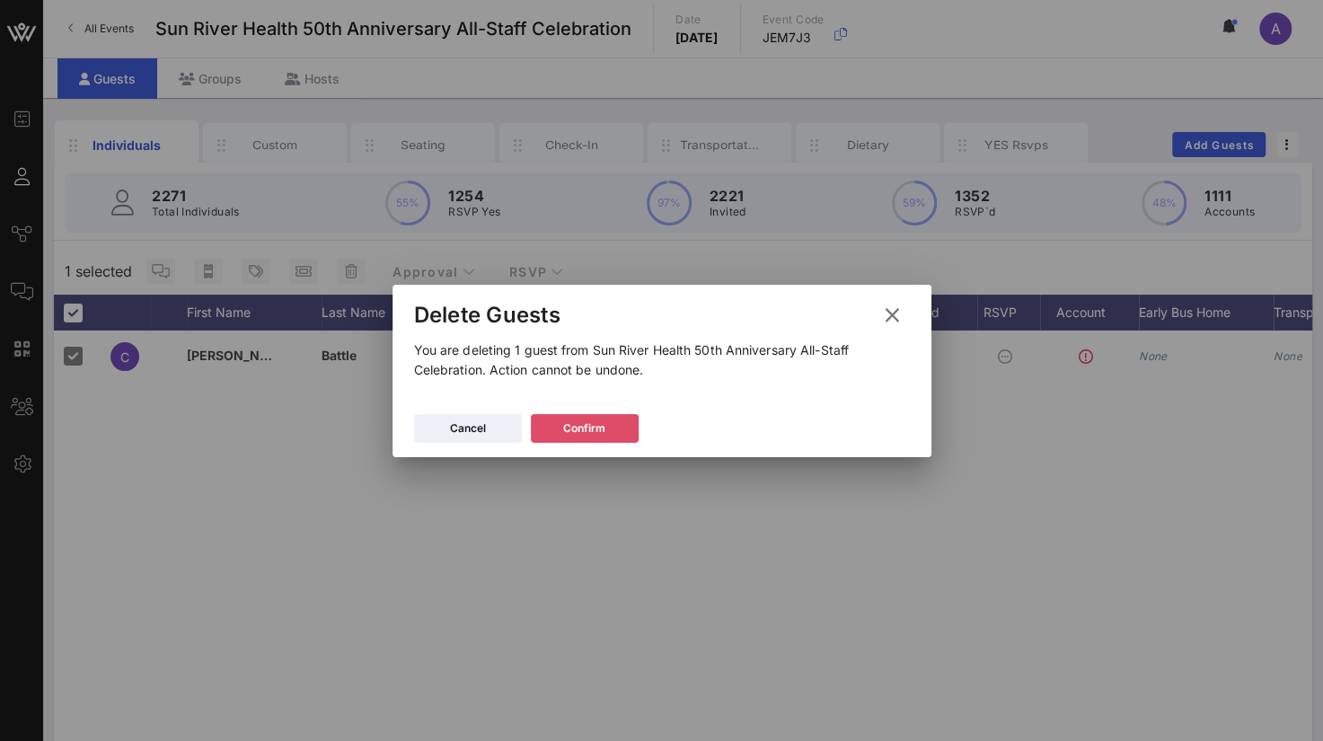
click at [584, 430] on icon at bounding box center [585, 427] width 16 height 15
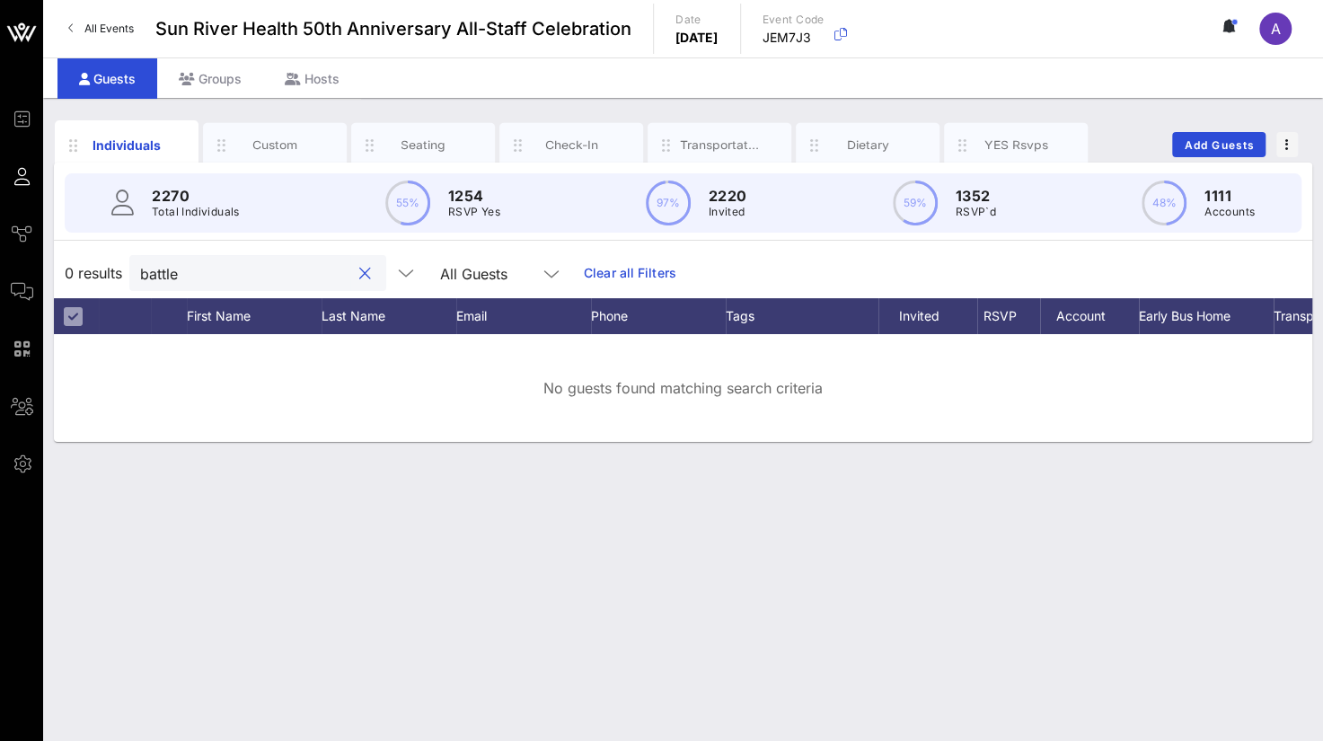
drag, startPoint x: 196, startPoint y: 276, endPoint x: 119, endPoint y: 266, distance: 77.9
click at [119, 266] on div "0 results battle All Guests Clear all Filters" at bounding box center [683, 273] width 1258 height 50
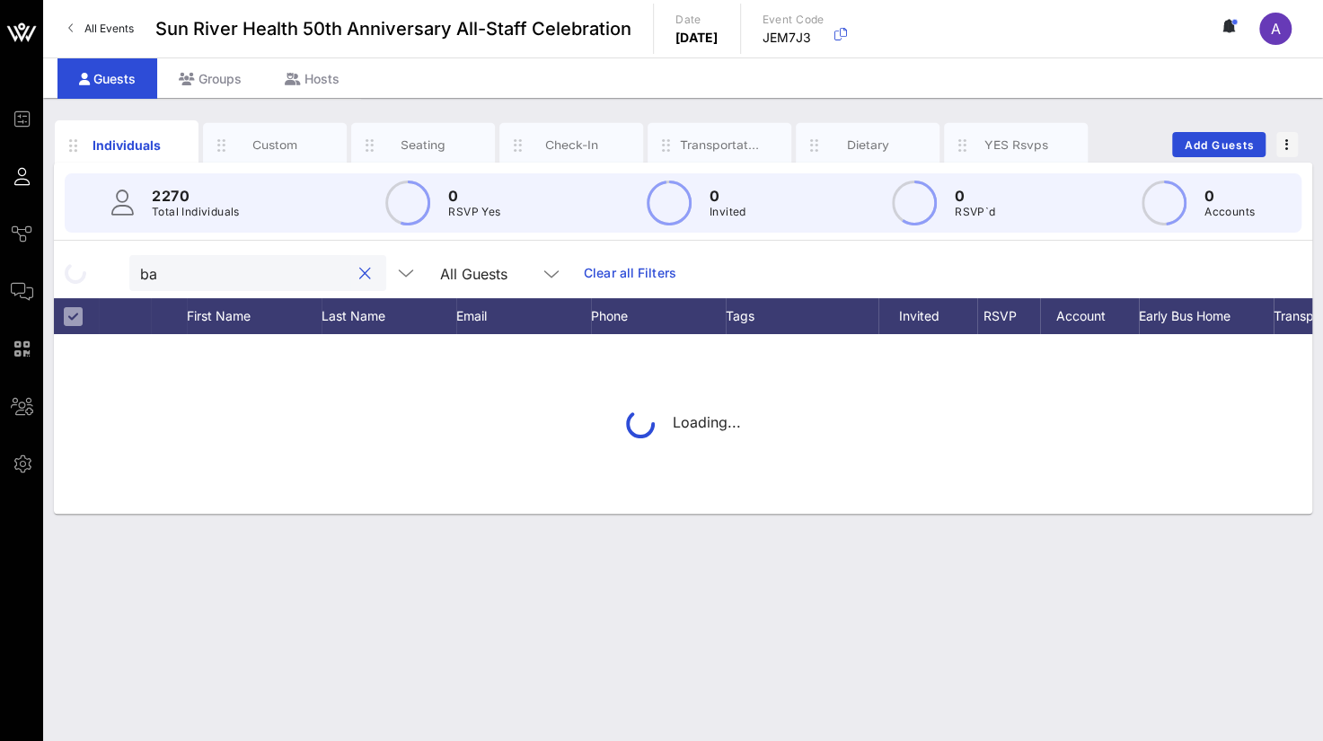
type input "b"
type input "a"
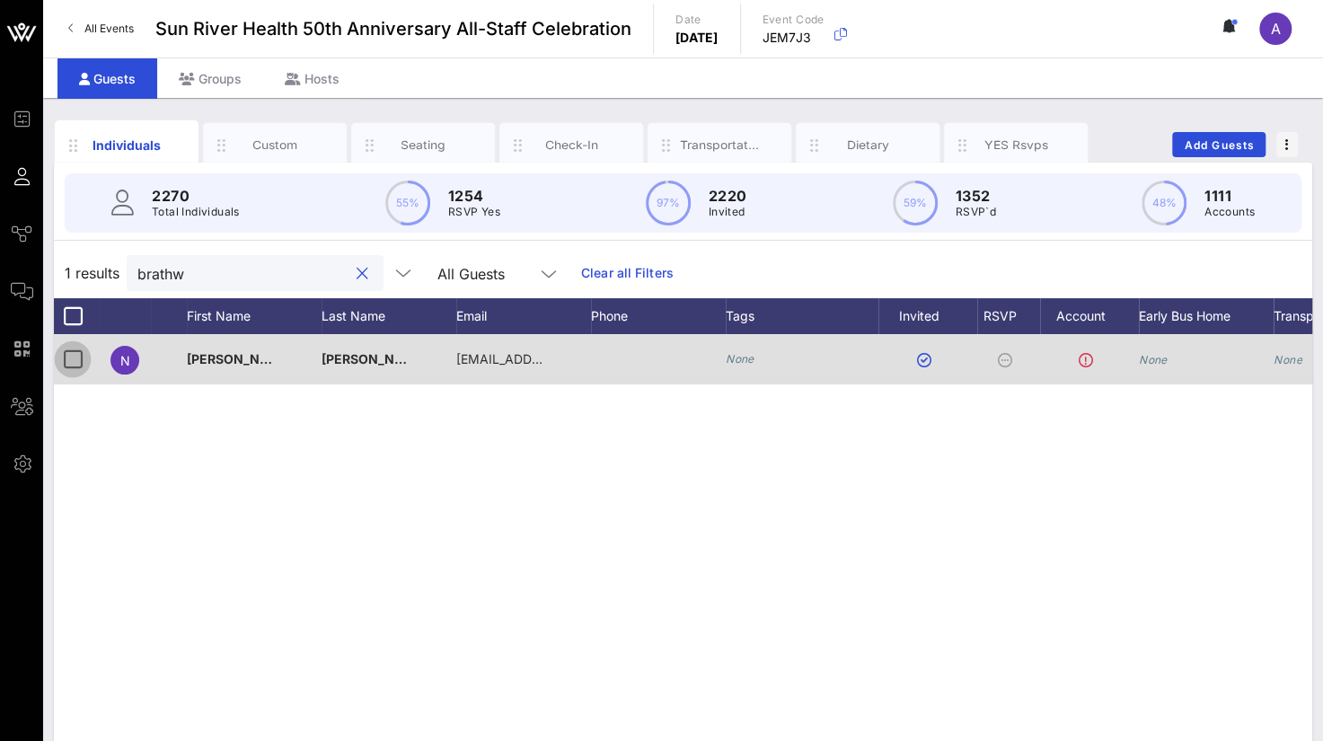
type input "brathw"
click at [62, 358] on div at bounding box center [72, 359] width 31 height 31
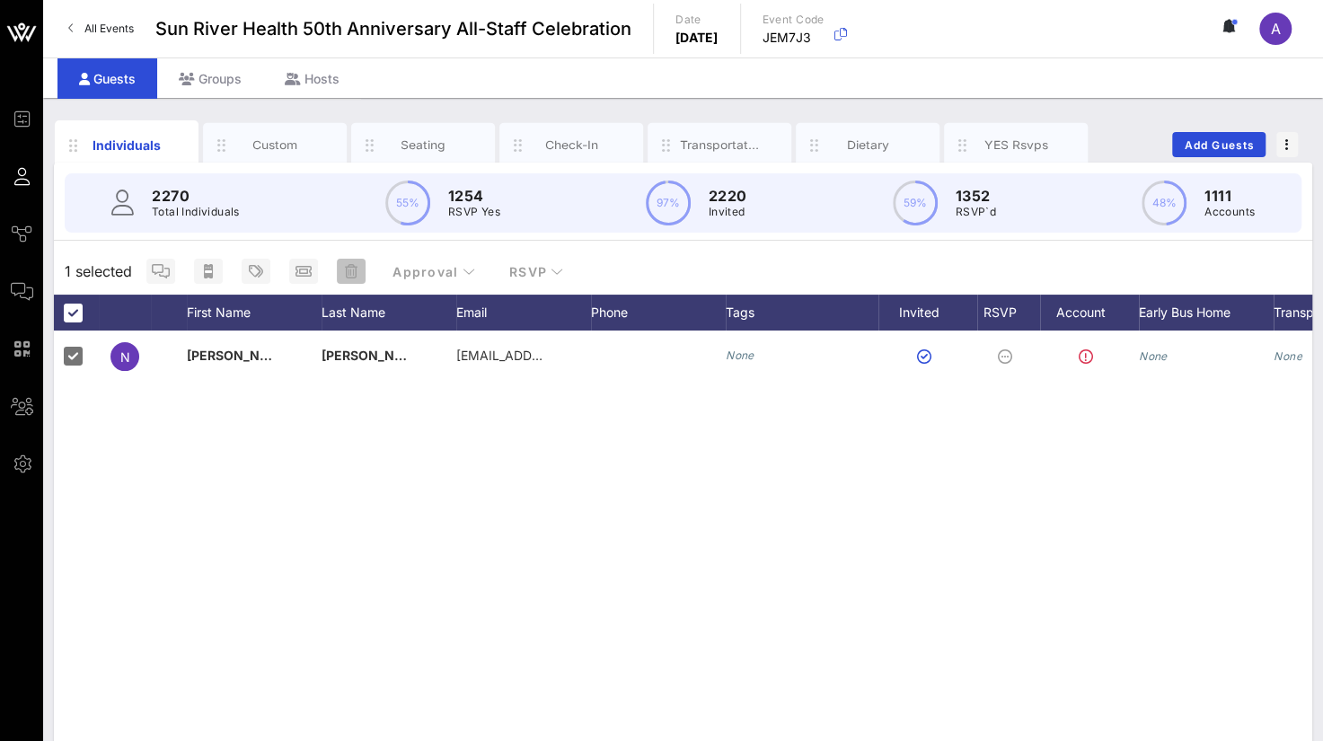
click at [354, 269] on icon "button" at bounding box center [351, 271] width 13 height 14
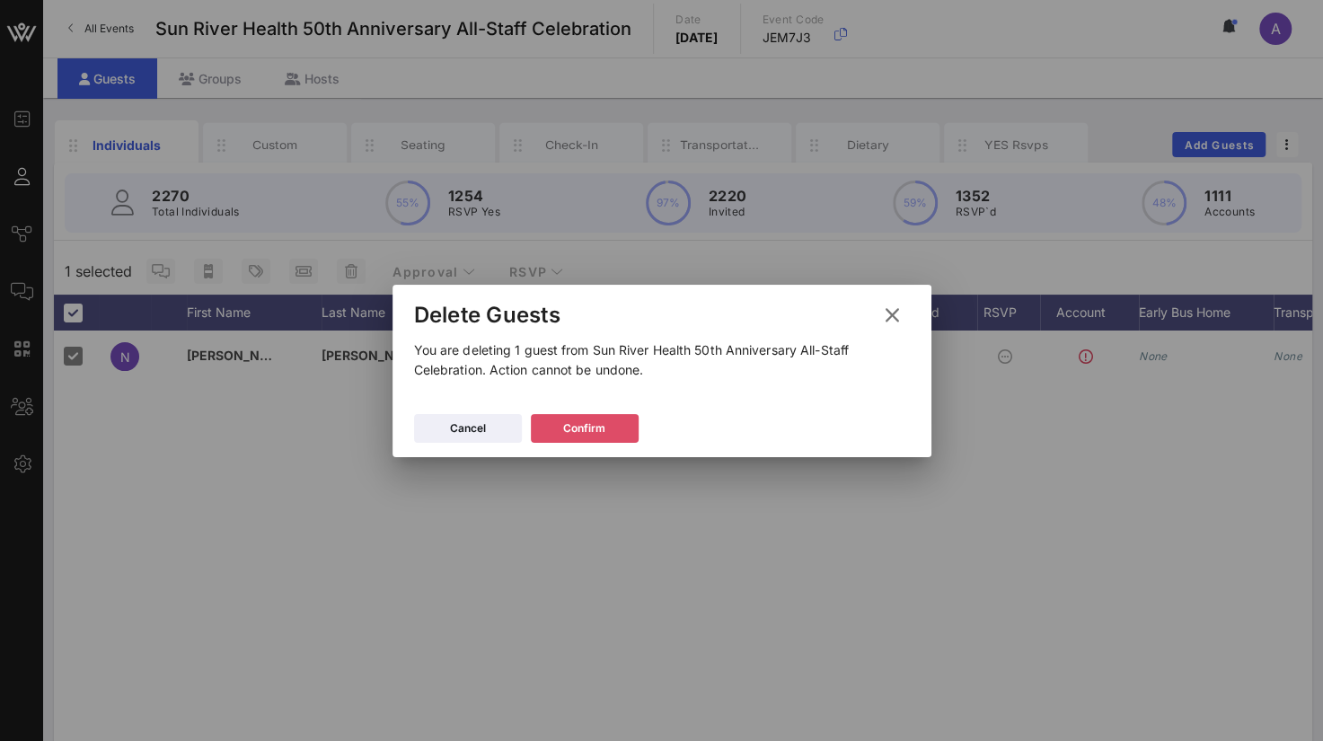
click at [603, 425] on div "Confirm" at bounding box center [584, 428] width 42 height 18
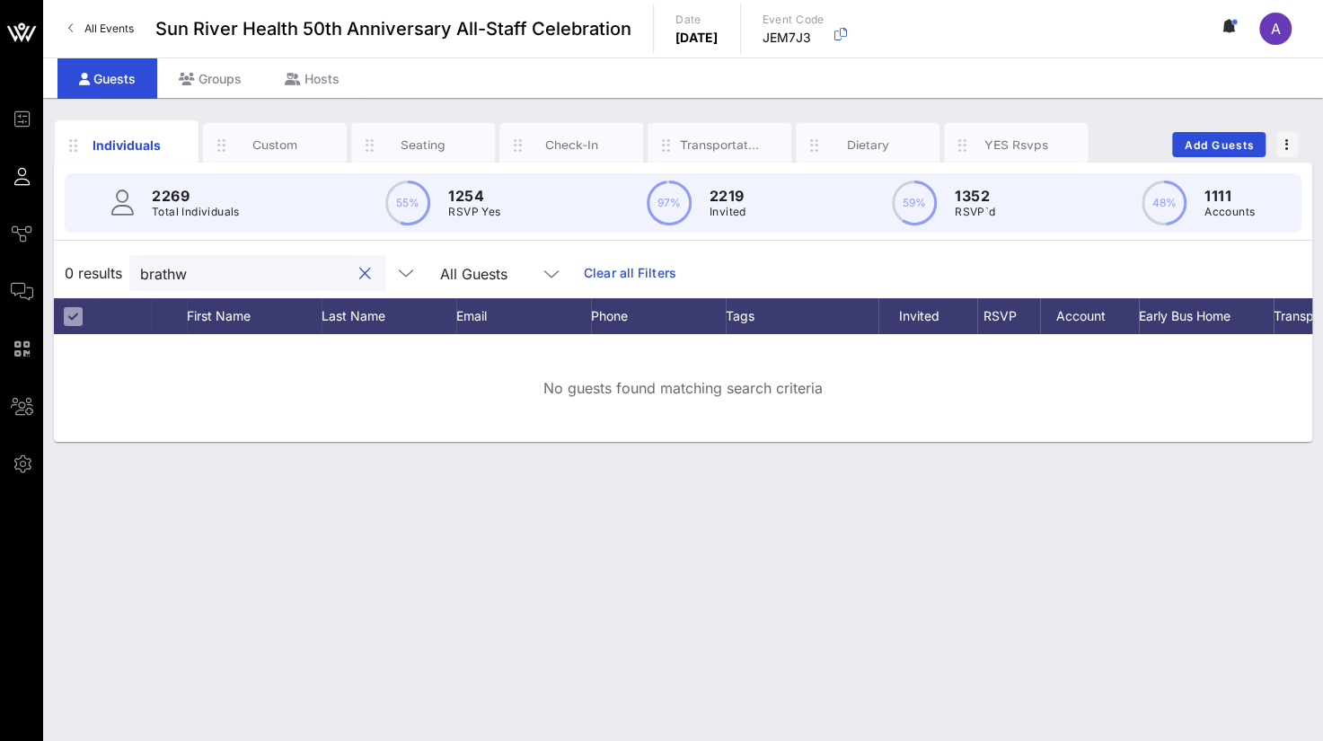
drag, startPoint x: 229, startPoint y: 274, endPoint x: 154, endPoint y: 269, distance: 74.7
click at [154, 269] on input "brathw" at bounding box center [245, 272] width 210 height 23
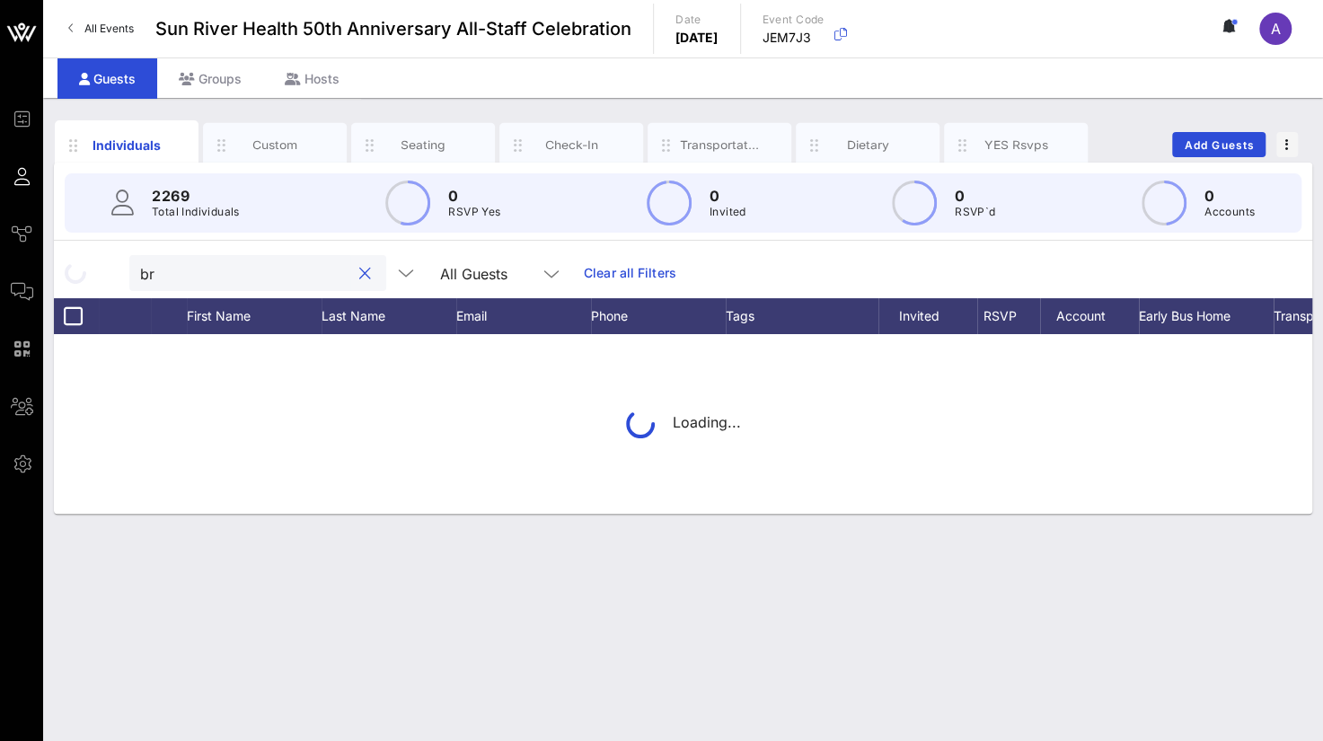
type input "b"
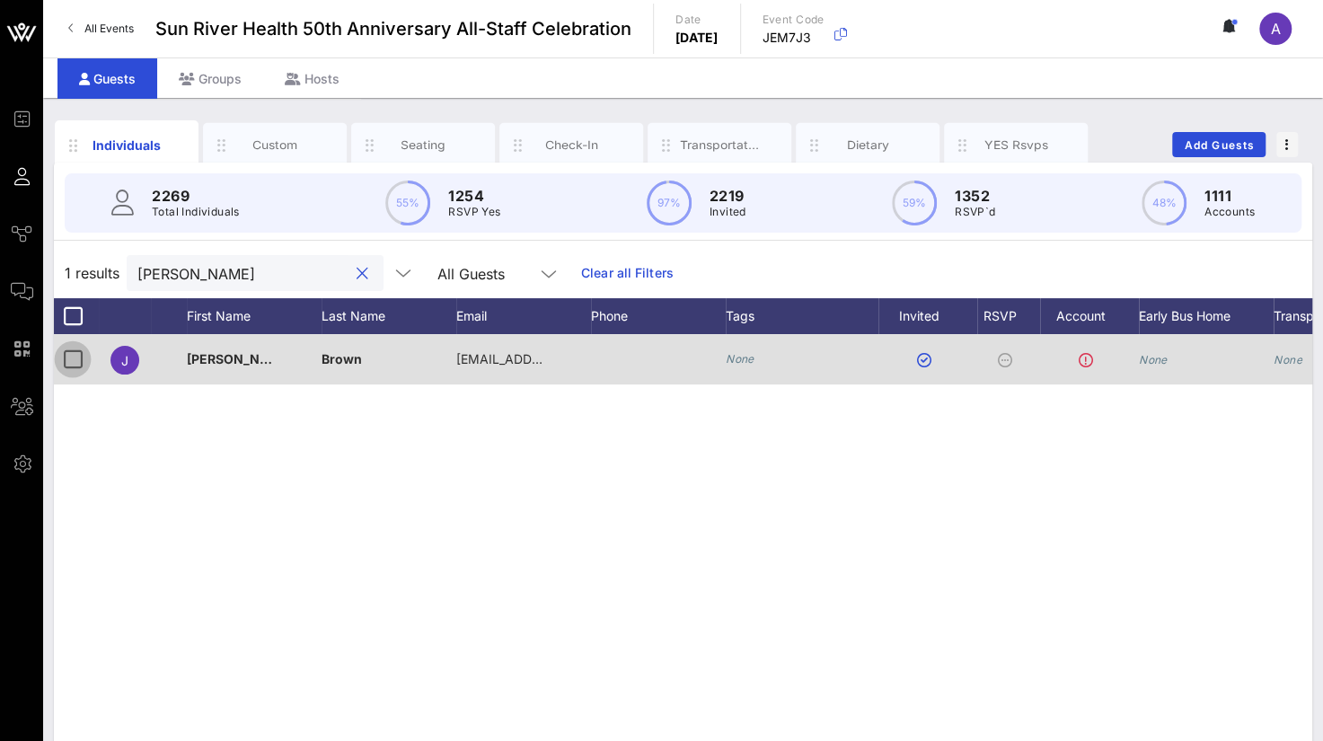
type input "[PERSON_NAME]"
click at [63, 348] on div at bounding box center [72, 359] width 31 height 31
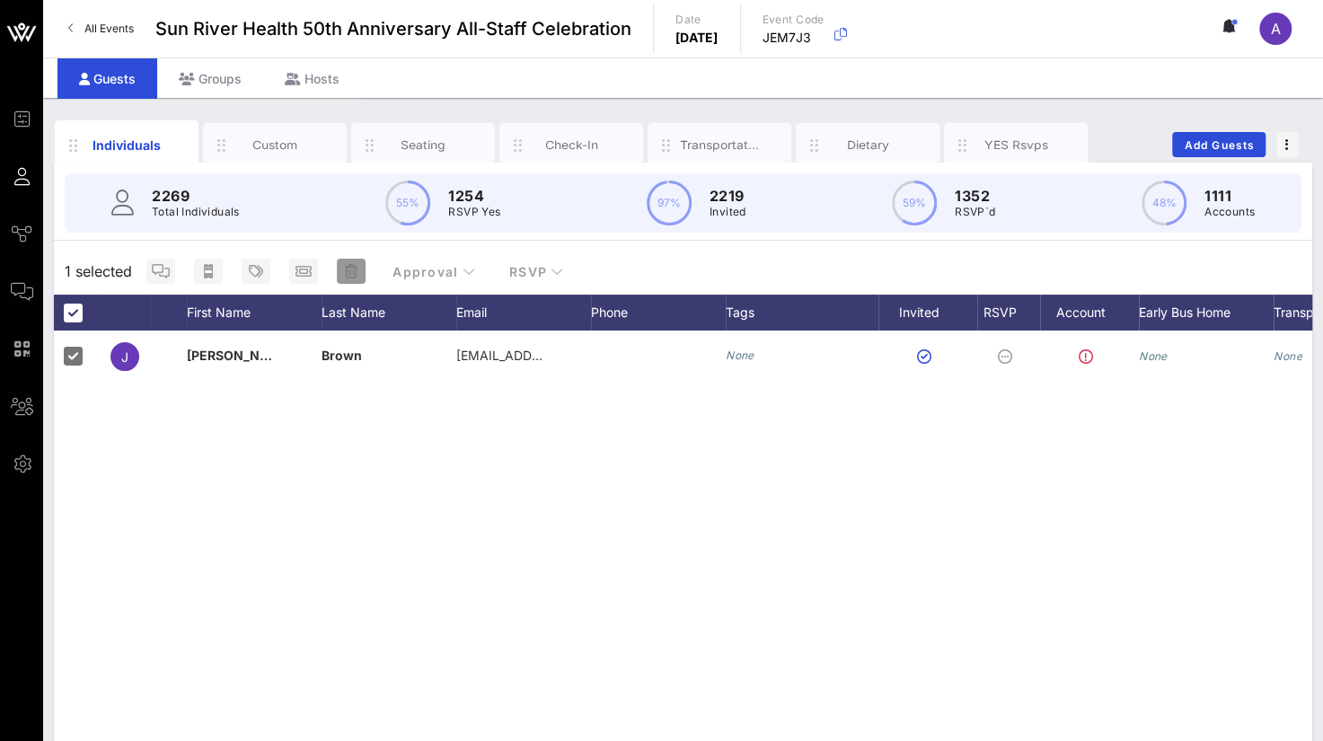
click at [363, 268] on span "button" at bounding box center [351, 271] width 29 height 14
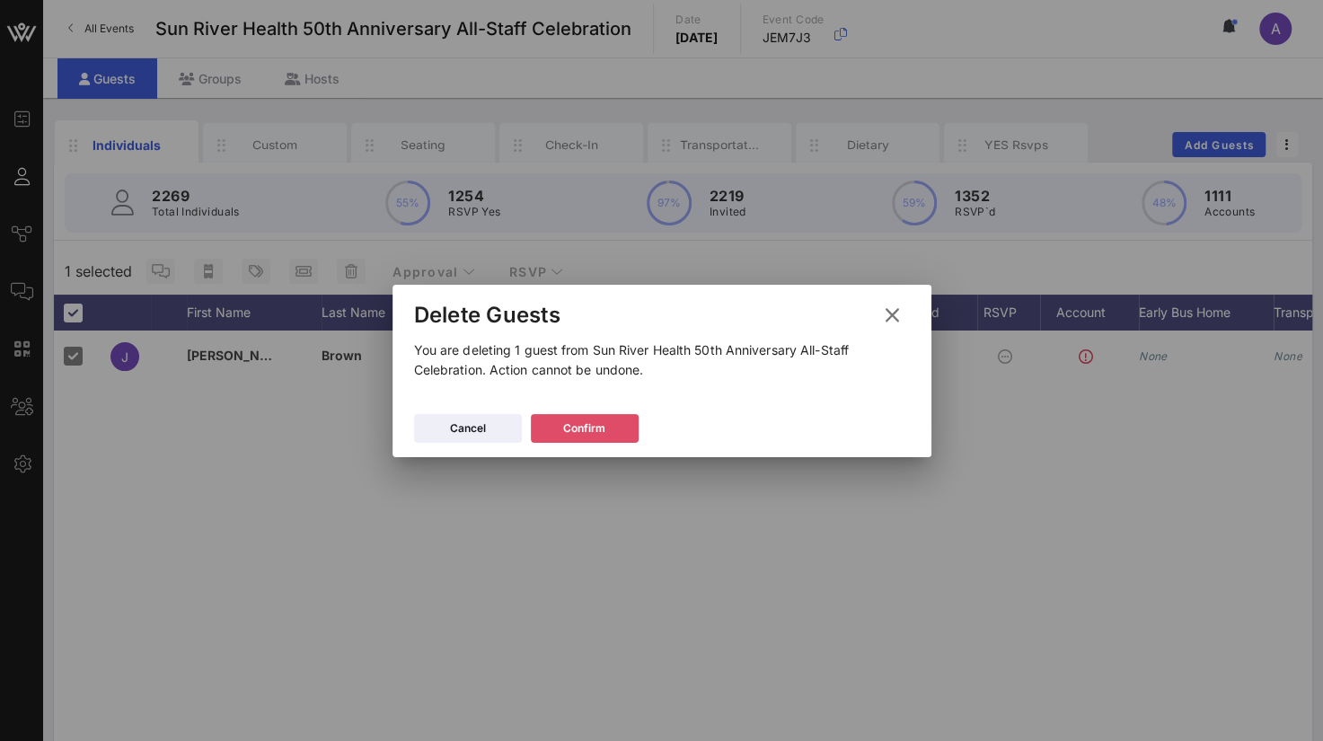
click at [568, 427] on div "Confirm" at bounding box center [584, 428] width 42 height 18
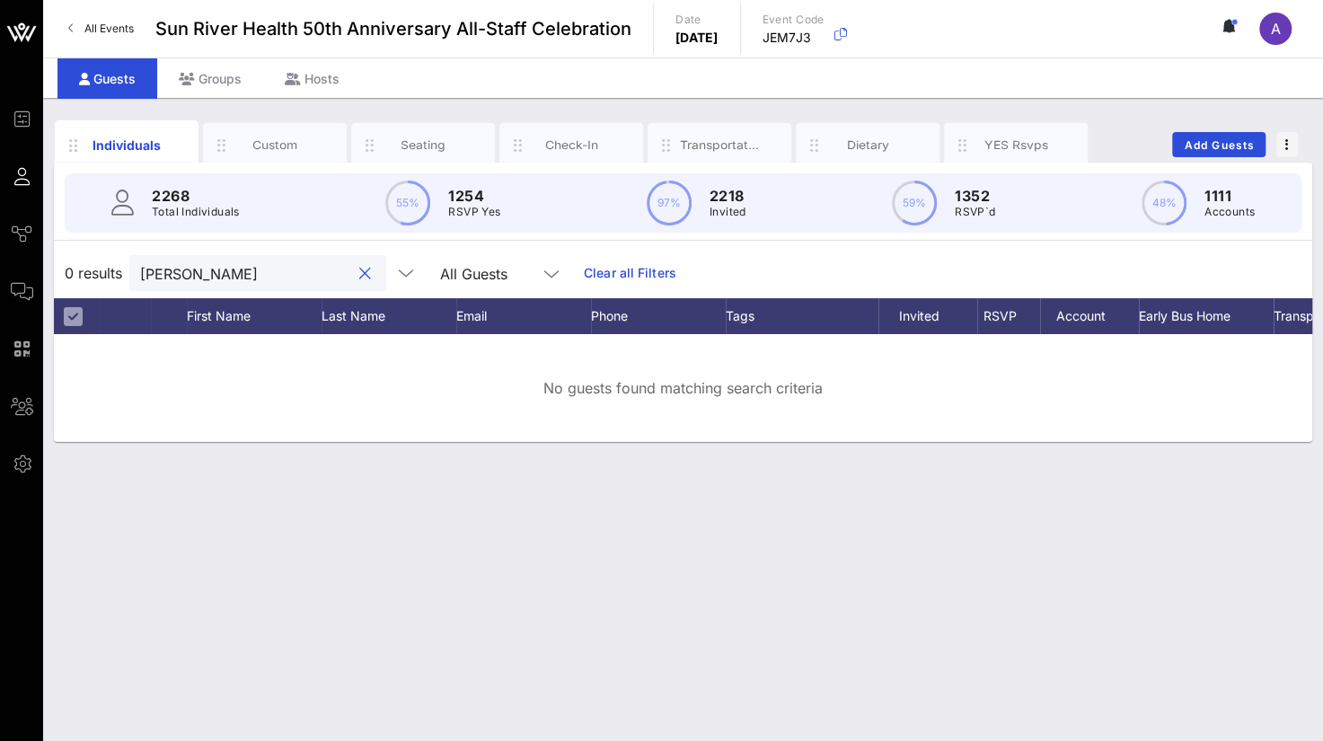
drag, startPoint x: 211, startPoint y: 276, endPoint x: 86, endPoint y: 272, distance: 124.9
click at [86, 272] on div "0 results [PERSON_NAME] All Guests Clear all Filters" at bounding box center [683, 273] width 1258 height 50
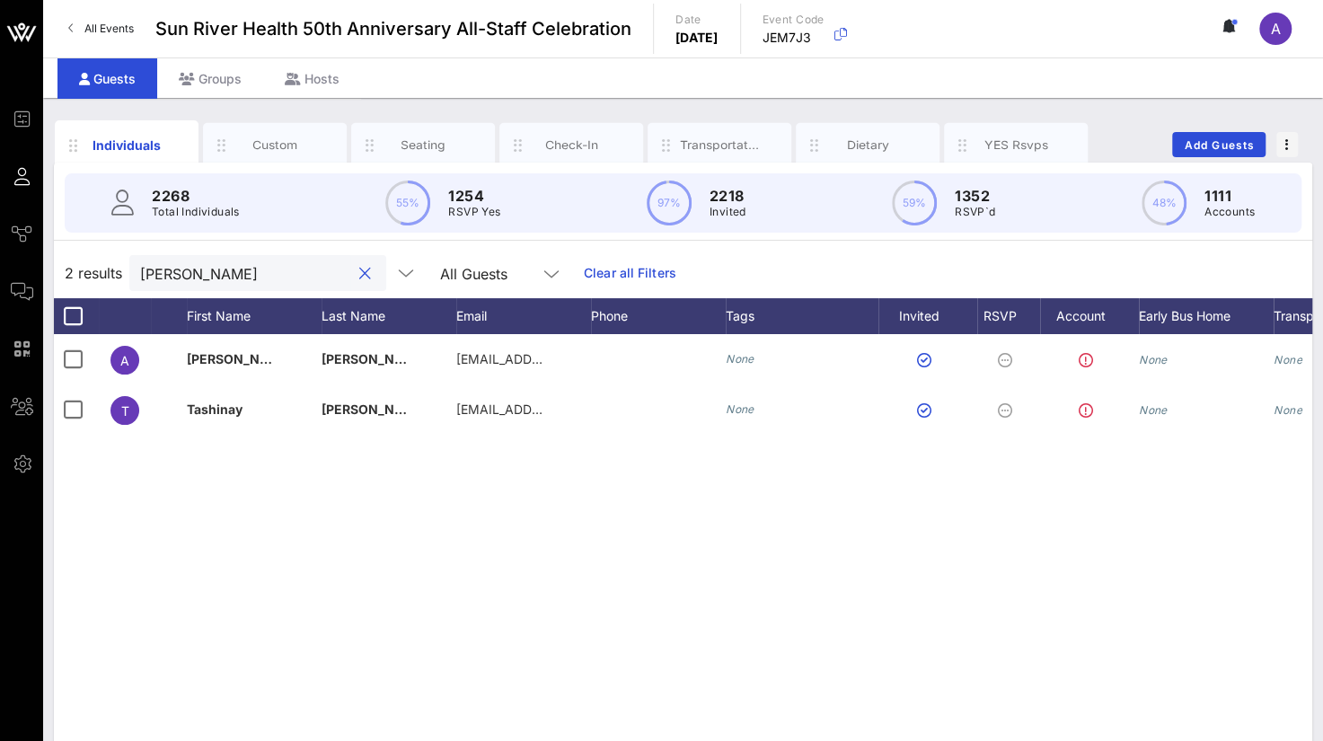
drag, startPoint x: 174, startPoint y: 270, endPoint x: 114, endPoint y: 267, distance: 60.3
click at [114, 267] on div "2 results [PERSON_NAME] All Guests Clear all Filters" at bounding box center [683, 273] width 1258 height 50
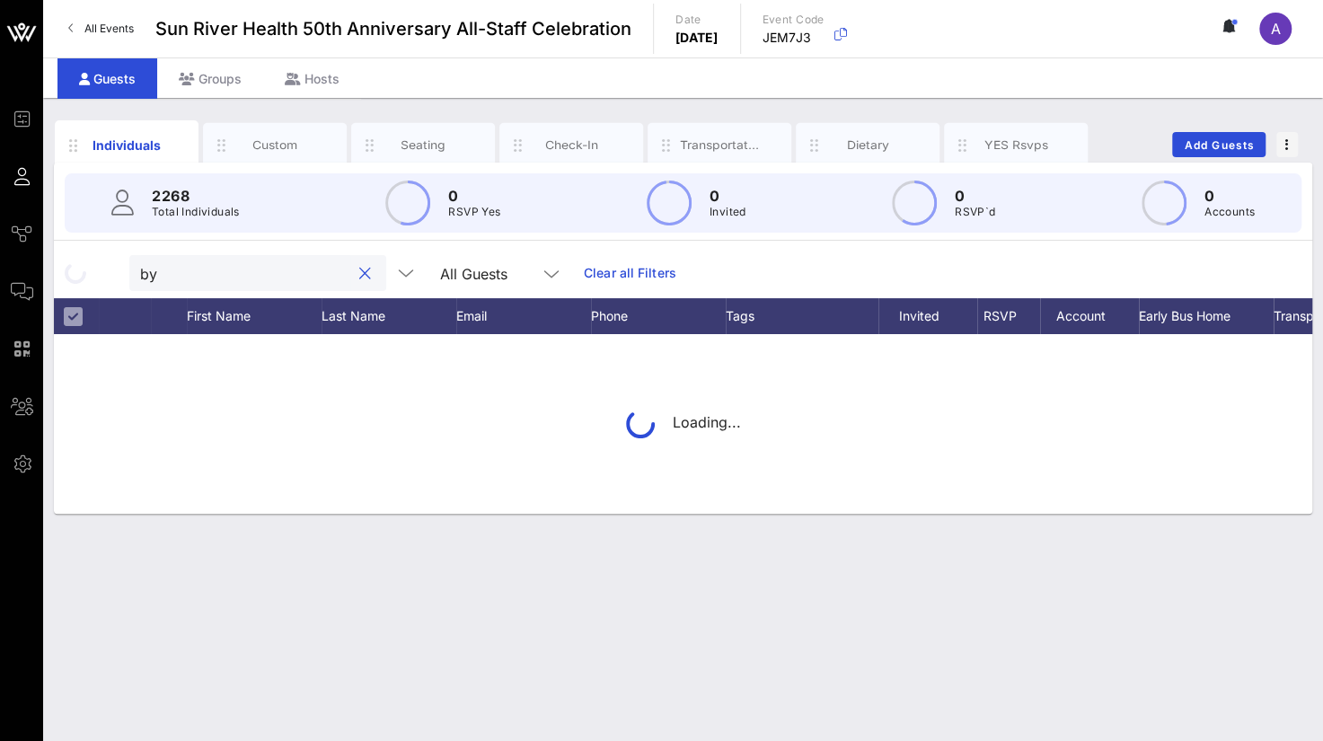
type input "b"
type input "c"
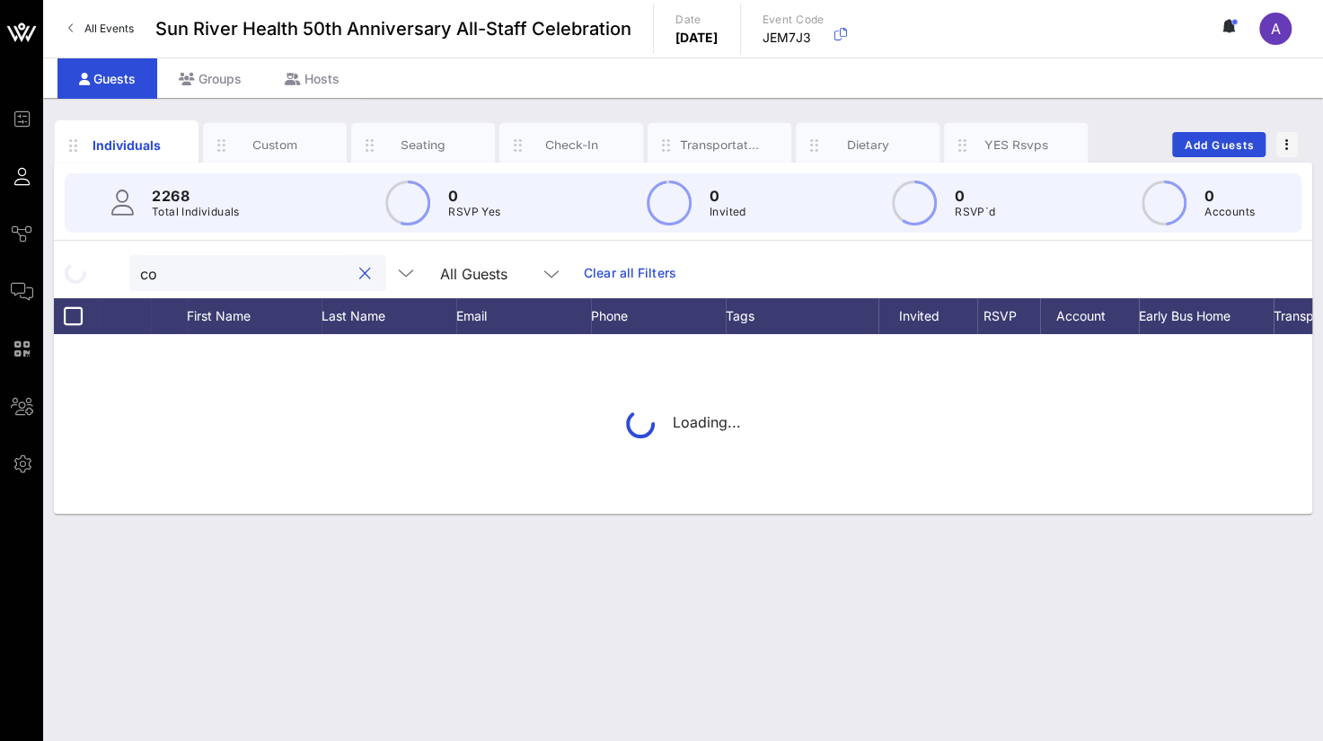
type input "c"
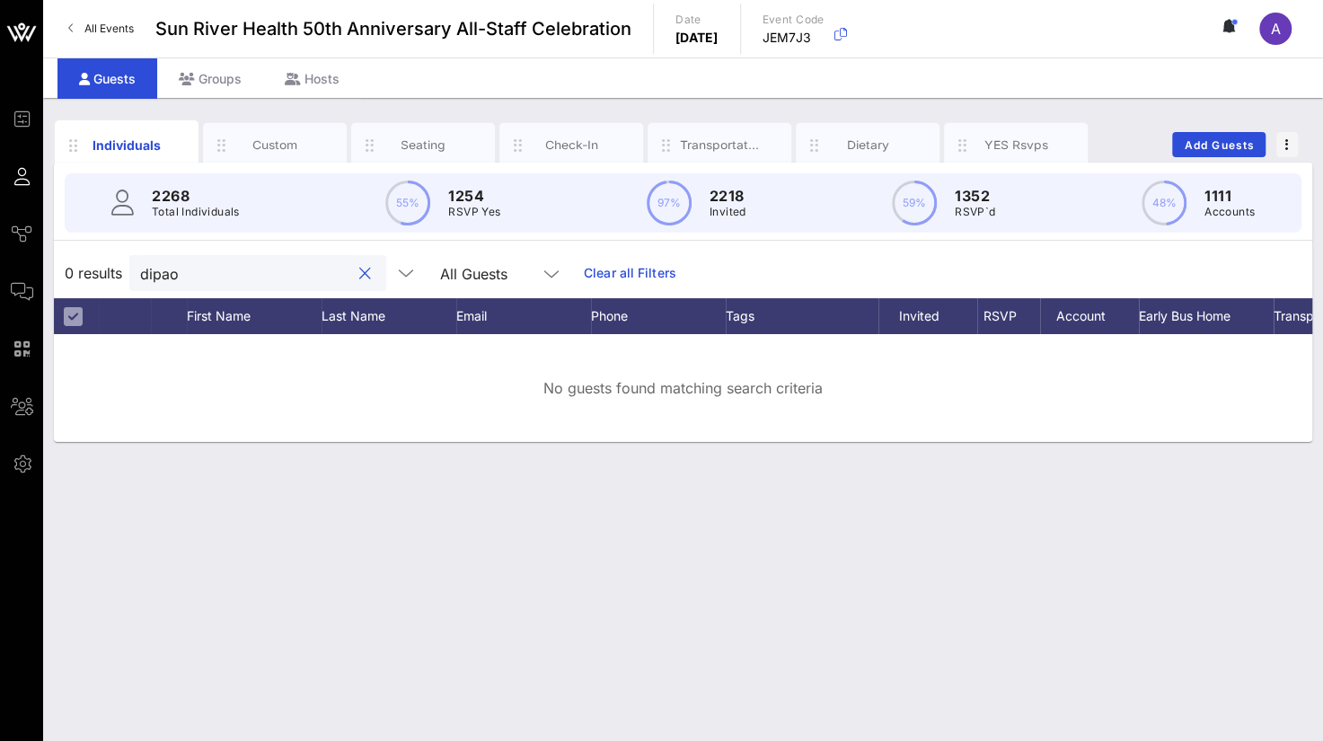
drag, startPoint x: 189, startPoint y: 277, endPoint x: 113, endPoint y: 269, distance: 75.9
click at [113, 269] on div "0 results dipao All Guests Clear all Filters" at bounding box center [683, 273] width 1258 height 50
drag, startPoint x: 217, startPoint y: 277, endPoint x: 158, endPoint y: 274, distance: 59.4
click at [158, 274] on input "[PERSON_NAME]" at bounding box center [245, 272] width 210 height 23
type input "e"
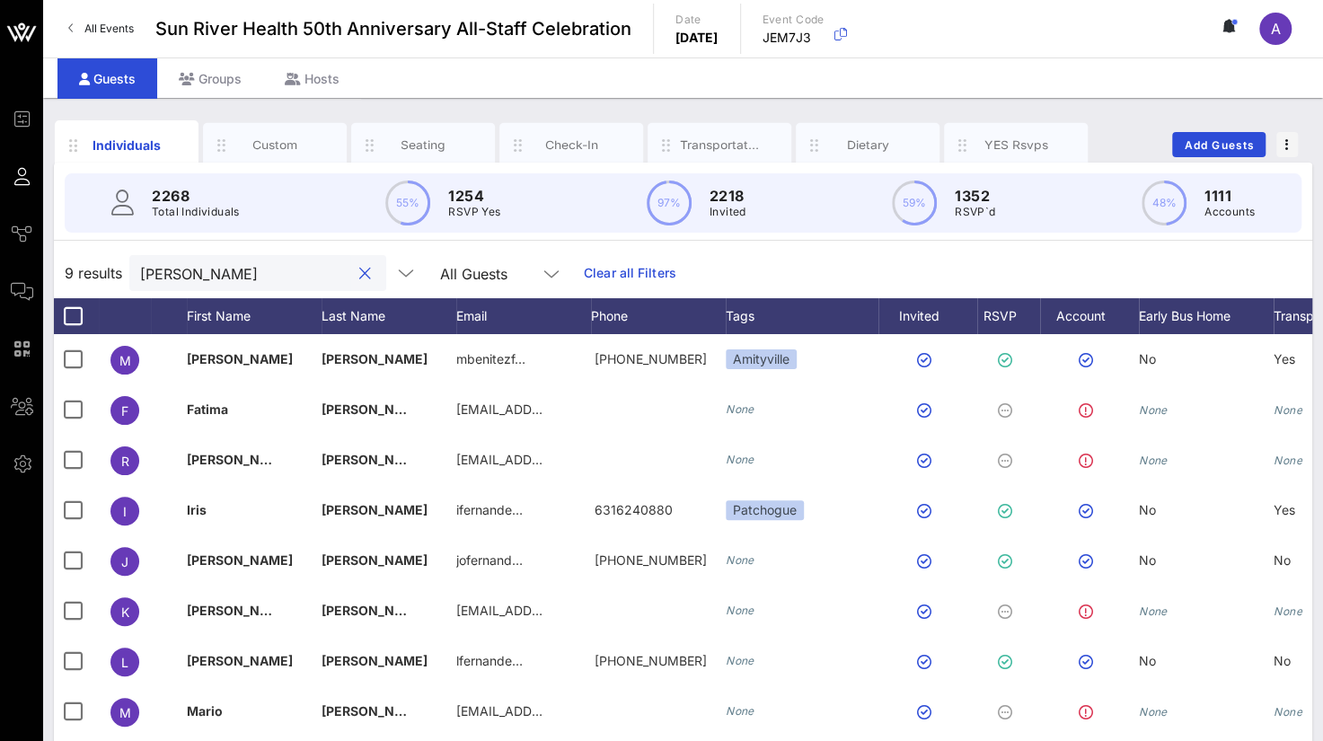
drag, startPoint x: 223, startPoint y: 274, endPoint x: 125, endPoint y: 270, distance: 97.9
click at [125, 270] on div "9 results [PERSON_NAME] All Guests Clear all Filters" at bounding box center [683, 273] width 1258 height 50
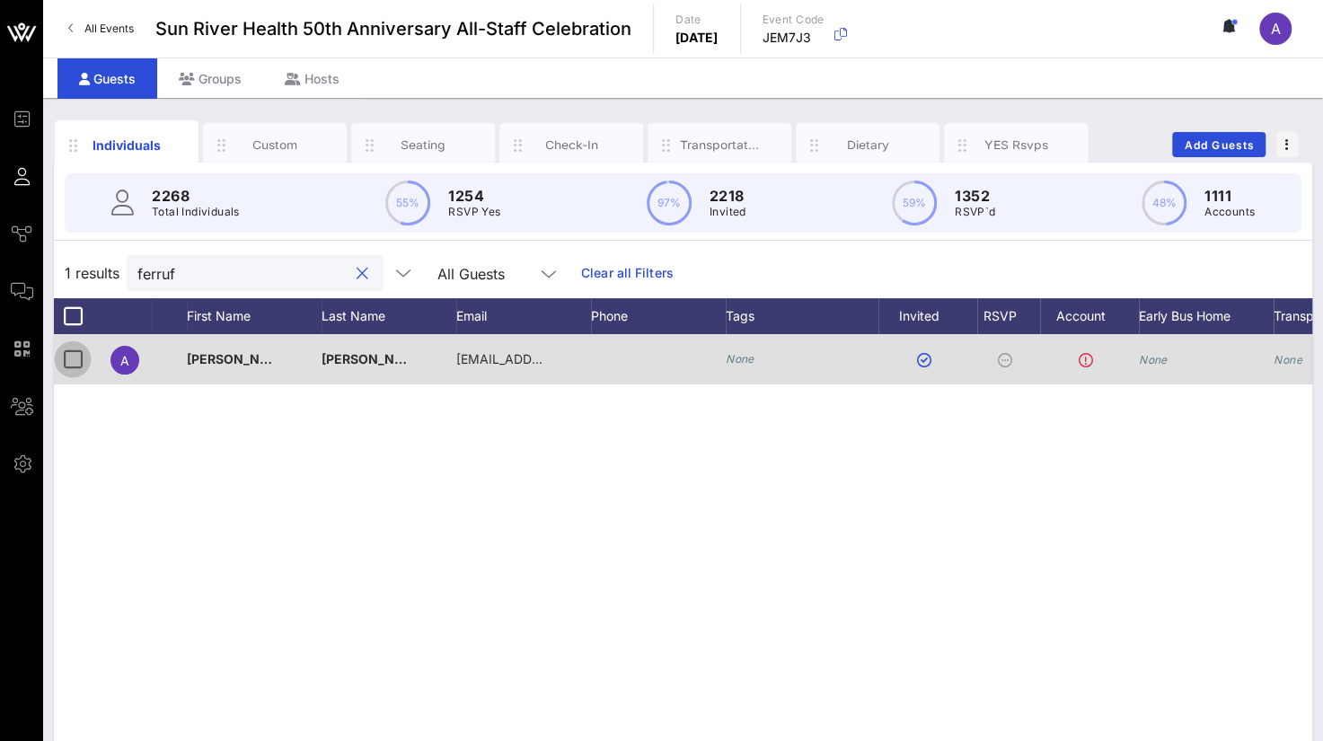
type input "ferruf"
click at [83, 358] on div at bounding box center [72, 359] width 31 height 31
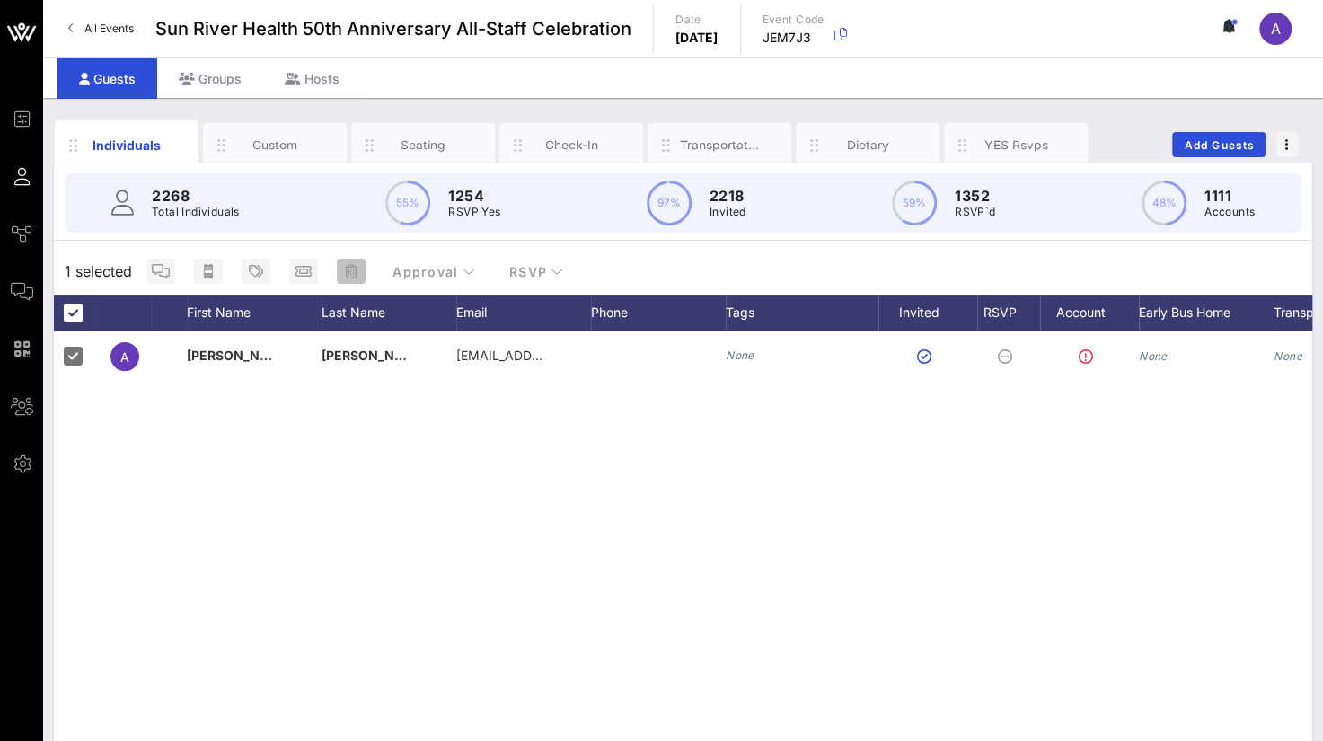
click at [359, 274] on span "button" at bounding box center [351, 271] width 29 height 14
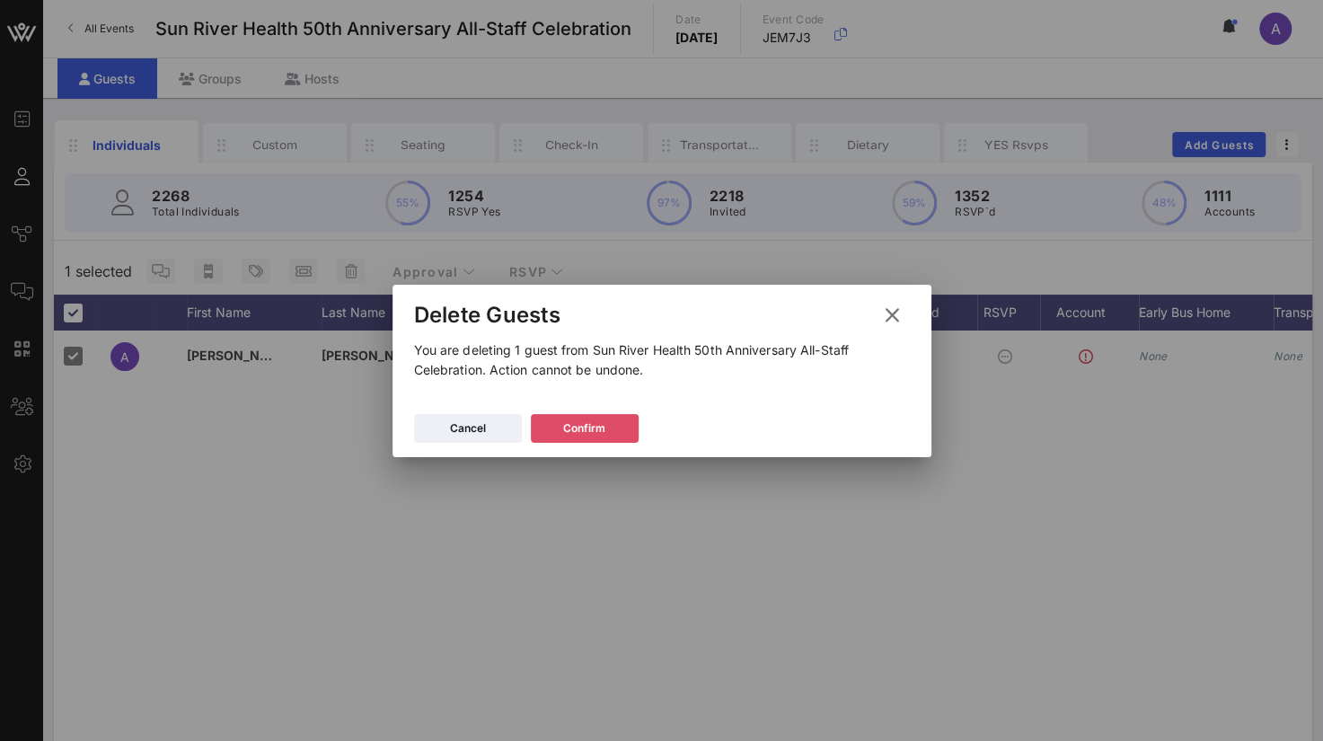
click at [582, 425] on icon at bounding box center [584, 427] width 15 height 16
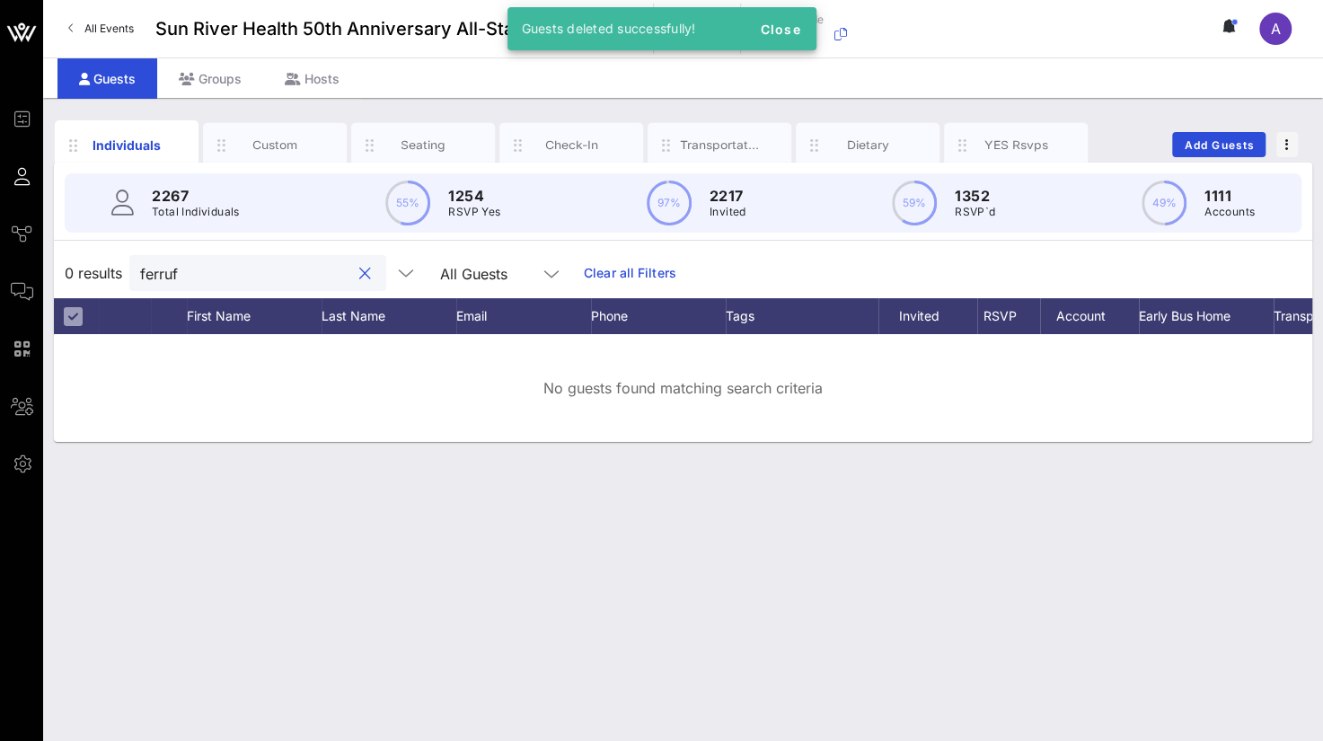
drag, startPoint x: 203, startPoint y: 270, endPoint x: 106, endPoint y: 270, distance: 97.0
click at [106, 270] on div "0 results ferruf All Guests Clear all Filters" at bounding box center [683, 273] width 1258 height 50
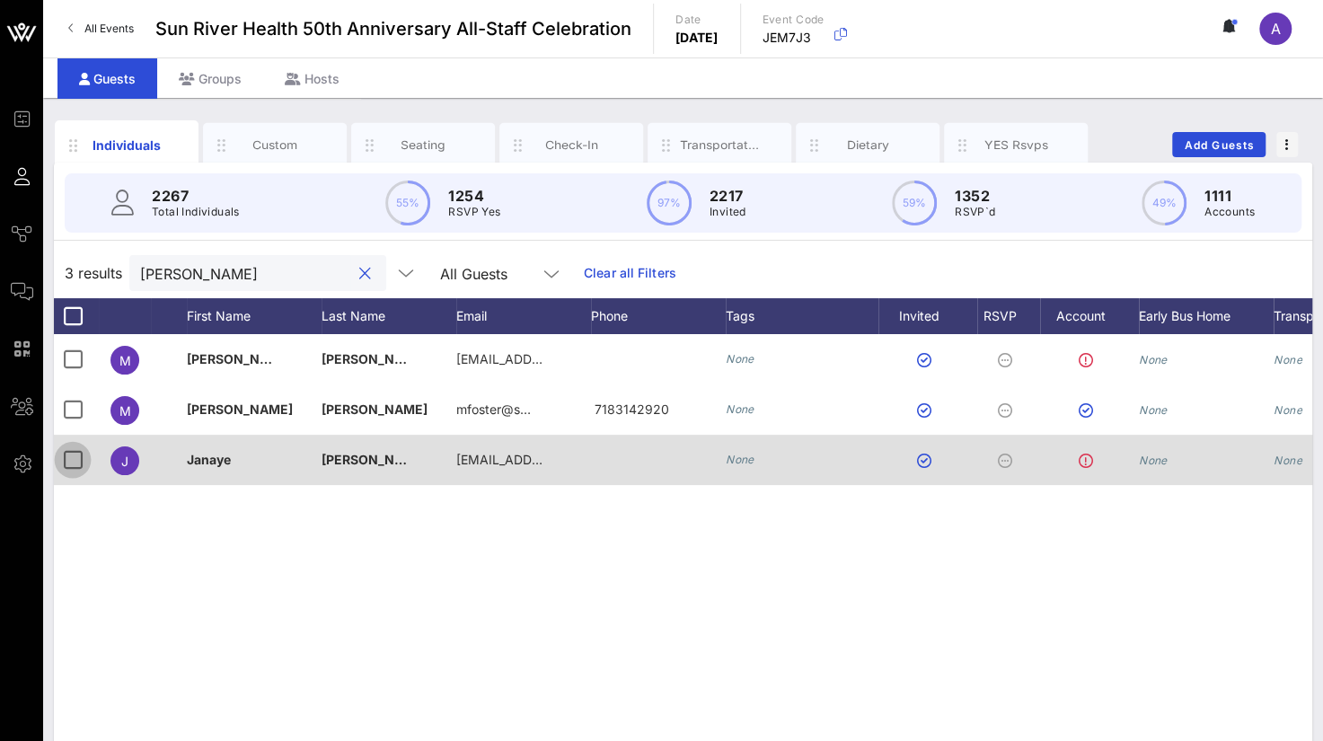
type input "[PERSON_NAME]"
click at [57, 462] on div at bounding box center [72, 460] width 31 height 31
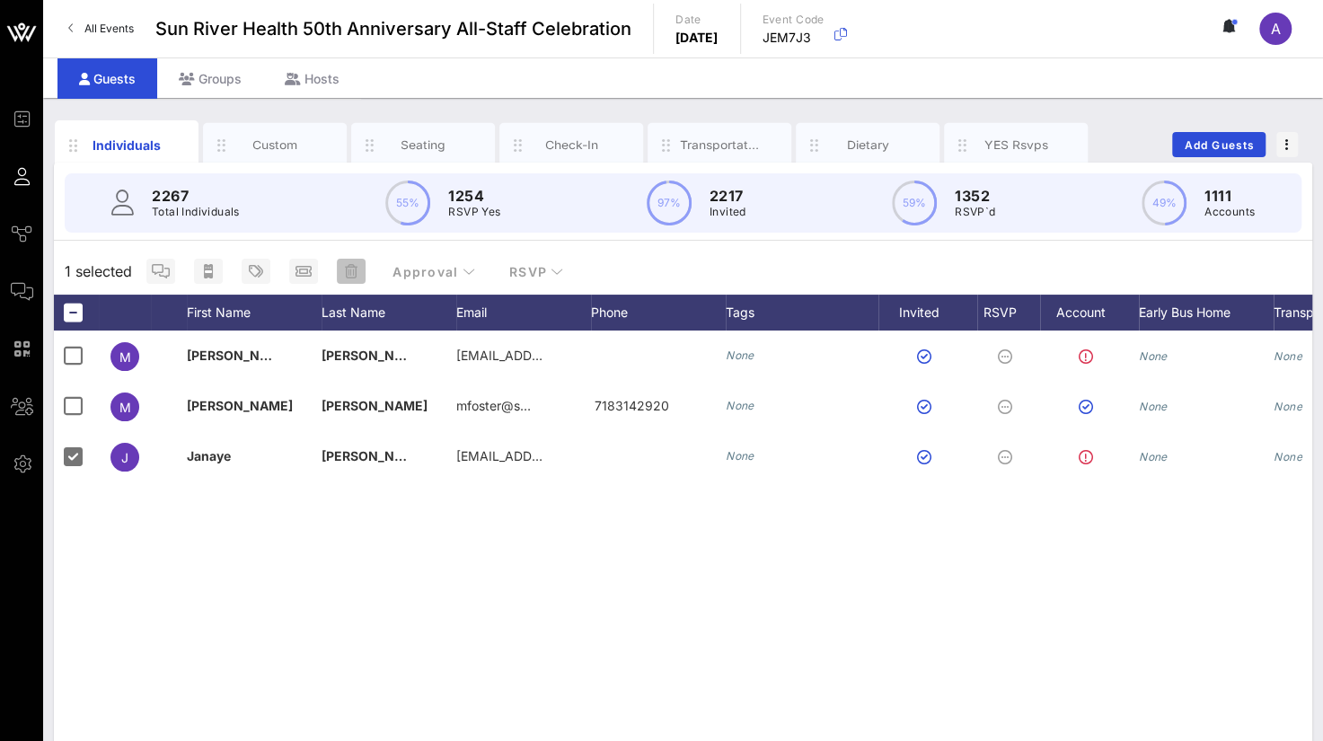
click at [345, 274] on icon "button" at bounding box center [351, 271] width 13 height 14
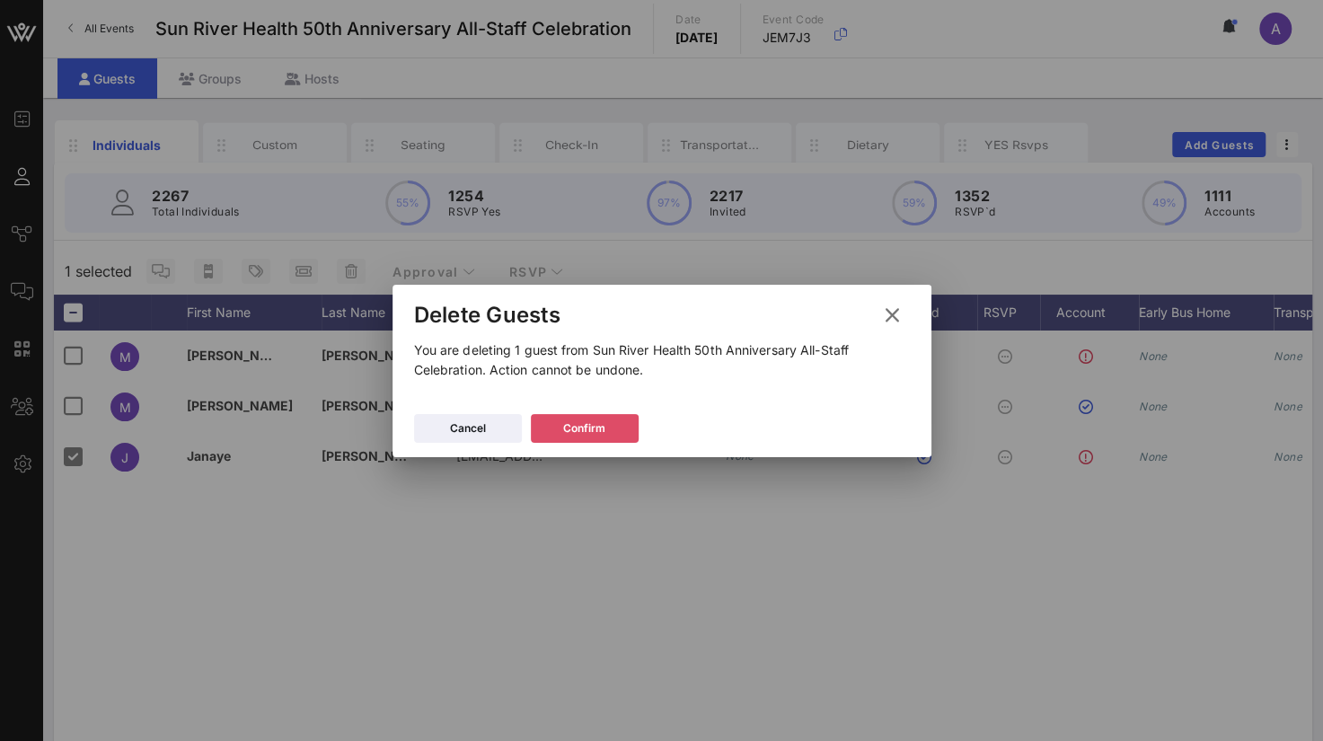
click at [556, 428] on button "Confirm" at bounding box center [585, 428] width 108 height 29
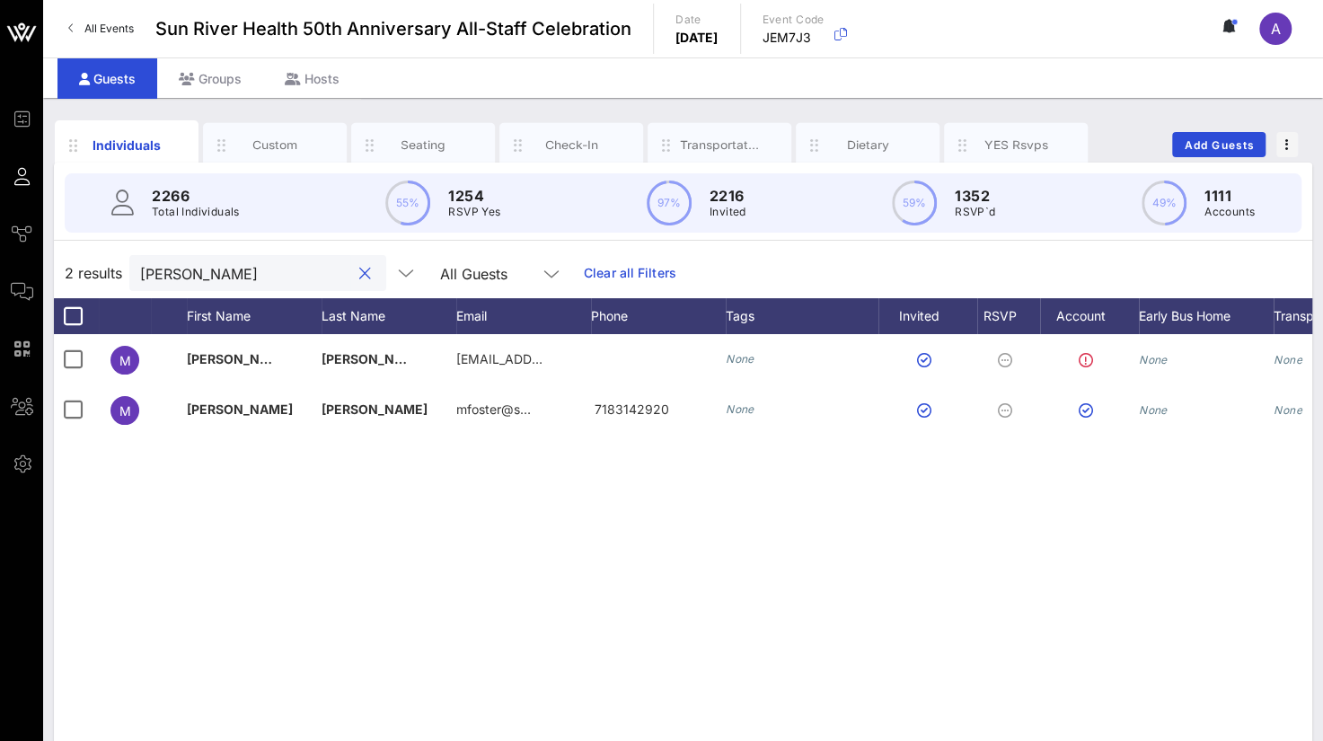
drag, startPoint x: 169, startPoint y: 268, endPoint x: 88, endPoint y: 267, distance: 80.8
click at [89, 265] on div "2 results [PERSON_NAME] All Guests Clear all Filters" at bounding box center [683, 273] width 1258 height 50
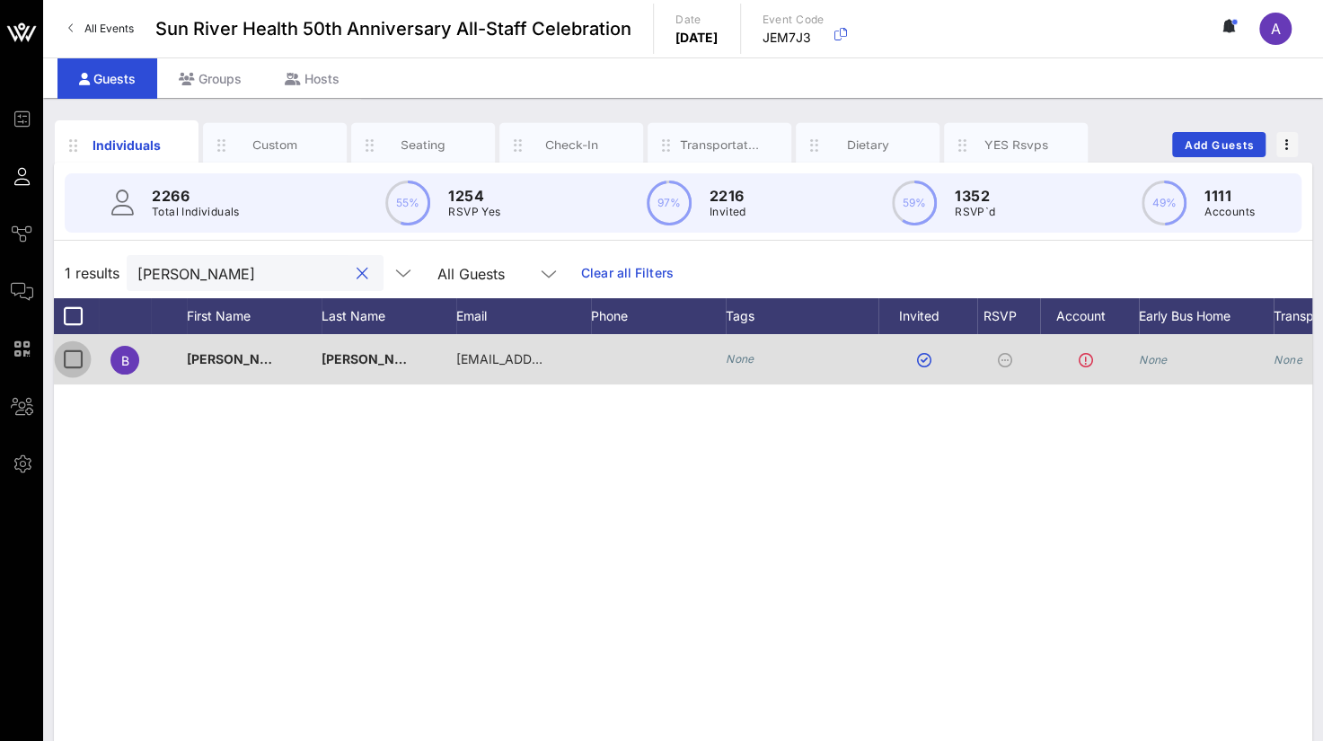
type input "[PERSON_NAME]"
click at [72, 361] on div at bounding box center [72, 359] width 31 height 31
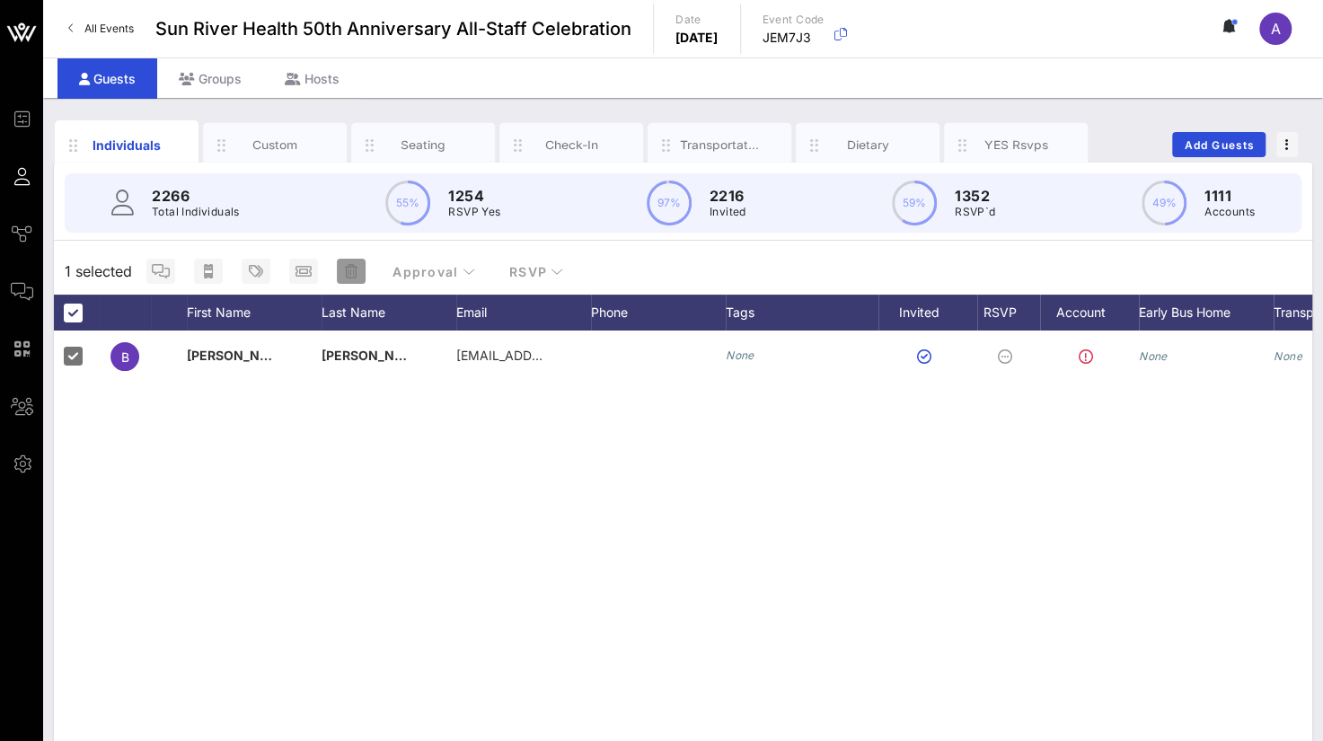
click at [357, 269] on span "button" at bounding box center [351, 271] width 29 height 14
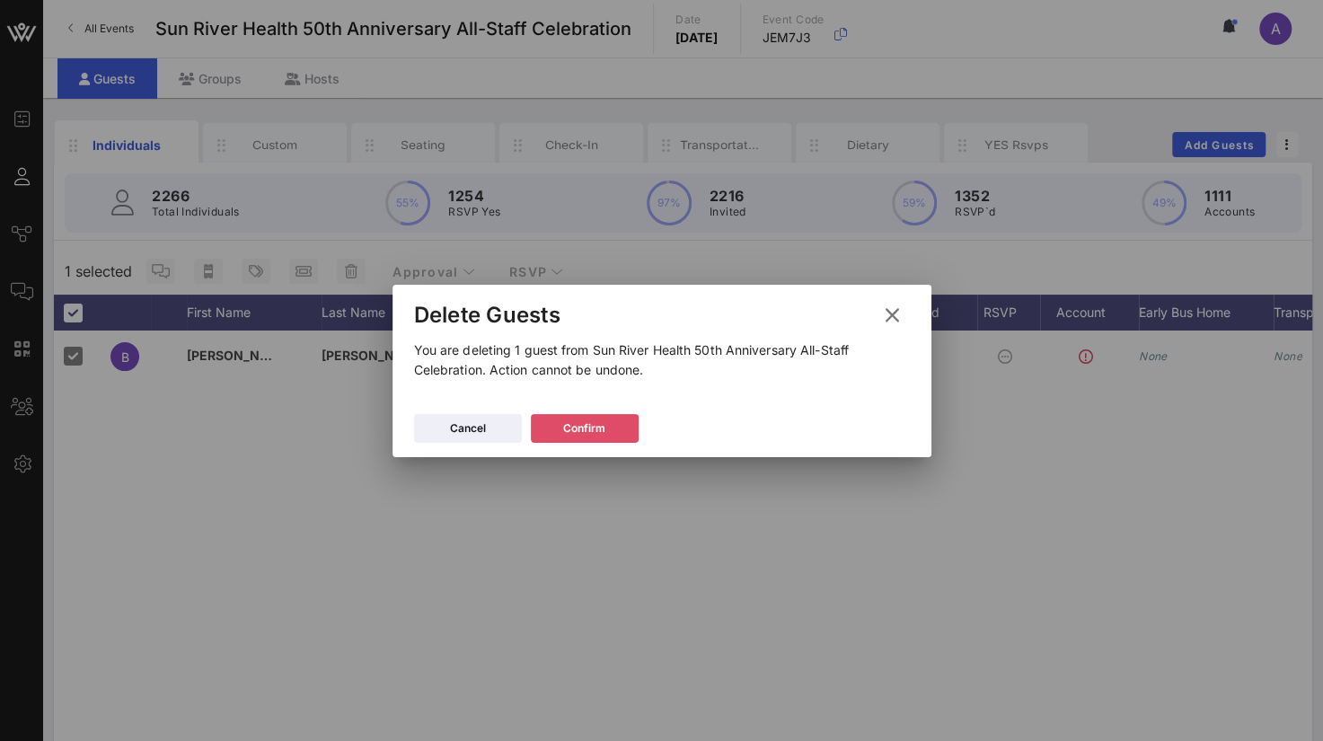
click at [590, 424] on div "Confirm" at bounding box center [584, 428] width 42 height 18
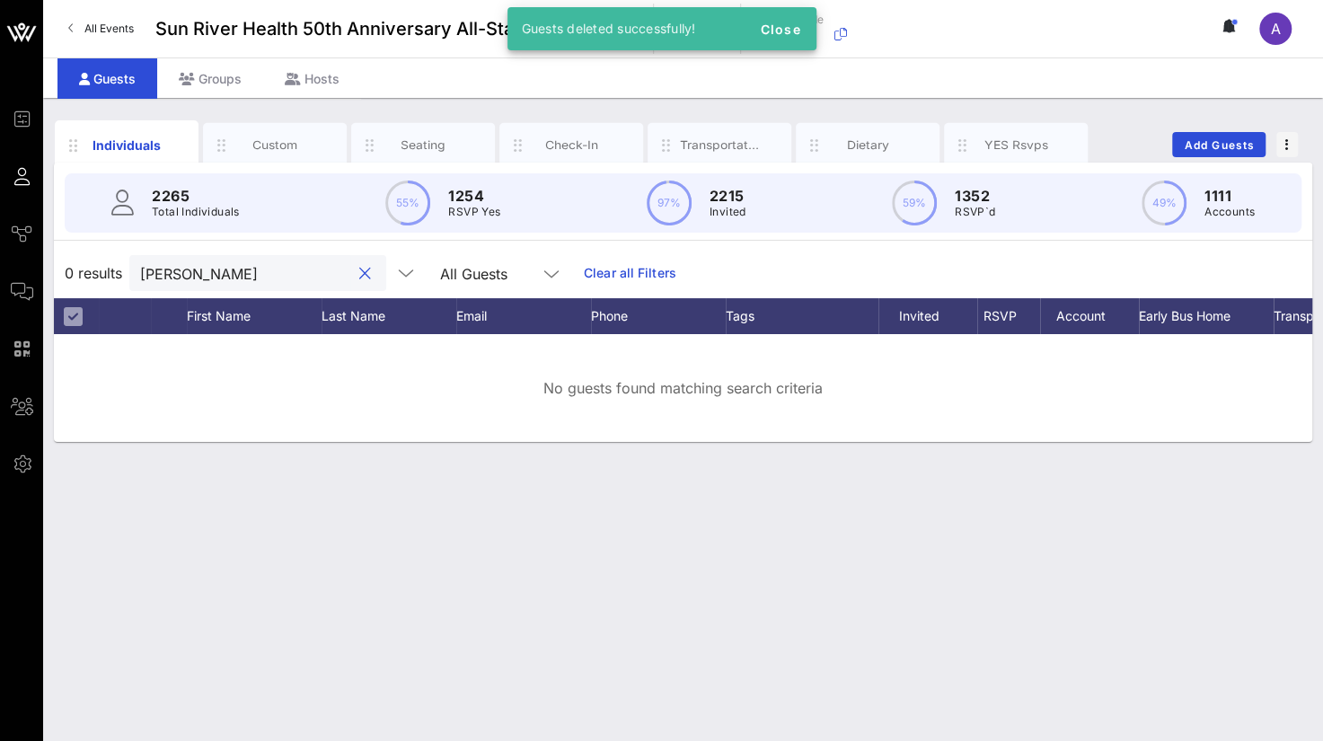
drag, startPoint x: 203, startPoint y: 276, endPoint x: 79, endPoint y: 281, distance: 124.0
click at [79, 281] on div "0 results [PERSON_NAME] All Guests Clear all Filters" at bounding box center [683, 273] width 1258 height 50
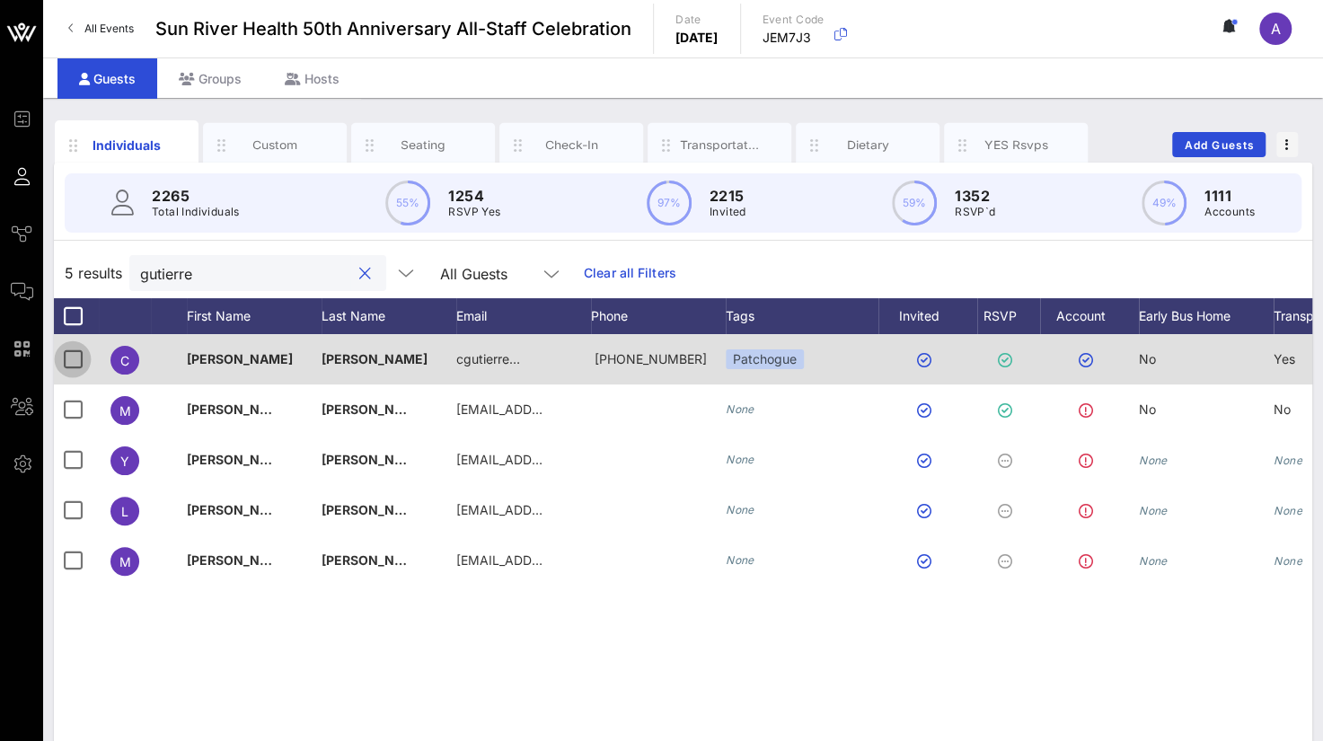
type input "gutierre"
click at [73, 357] on div at bounding box center [72, 359] width 31 height 31
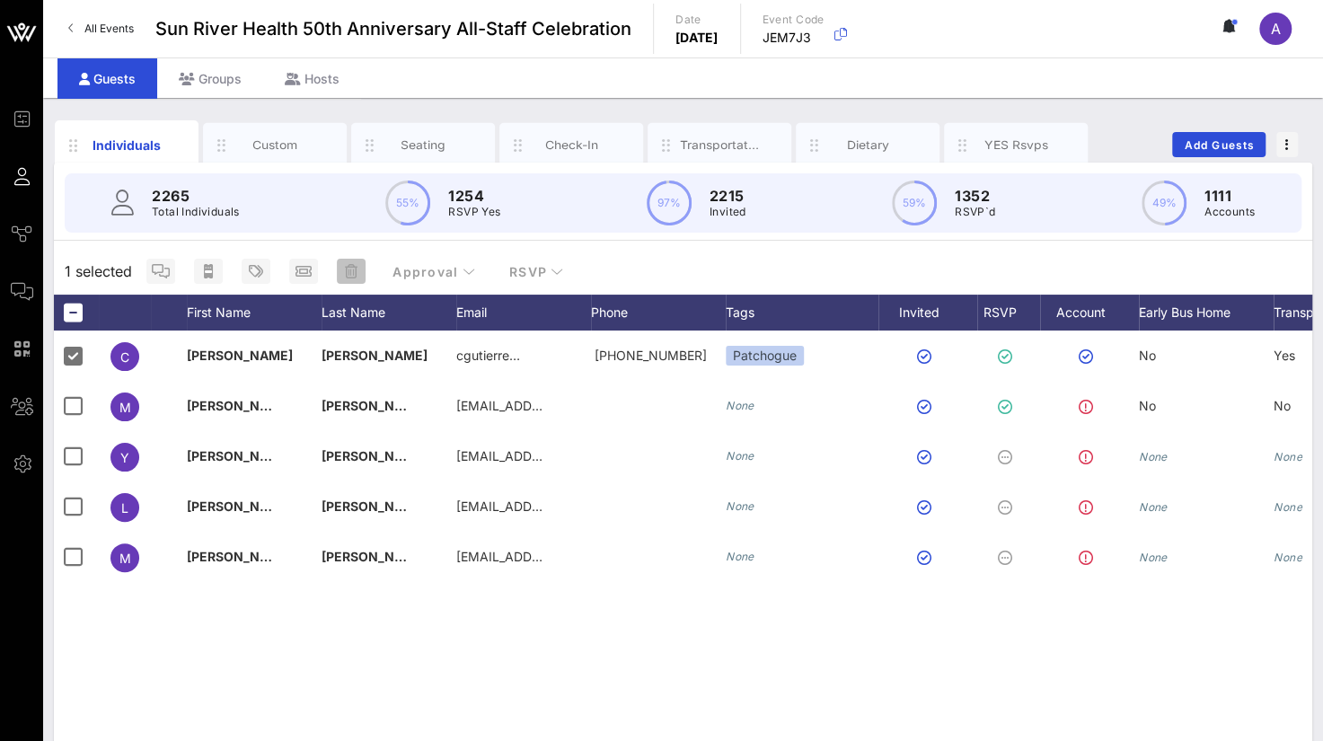
click at [339, 269] on span "button" at bounding box center [351, 271] width 29 height 14
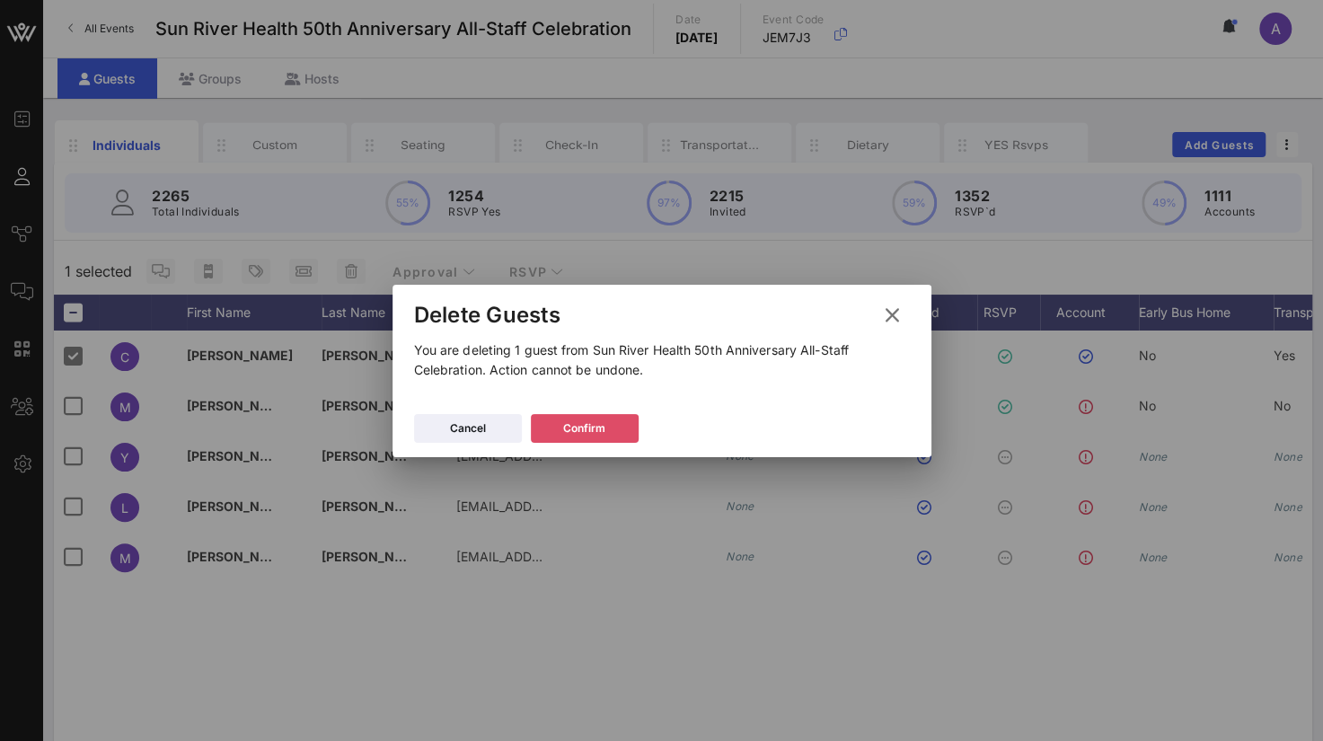
click at [570, 425] on div "Confirm" at bounding box center [584, 428] width 42 height 18
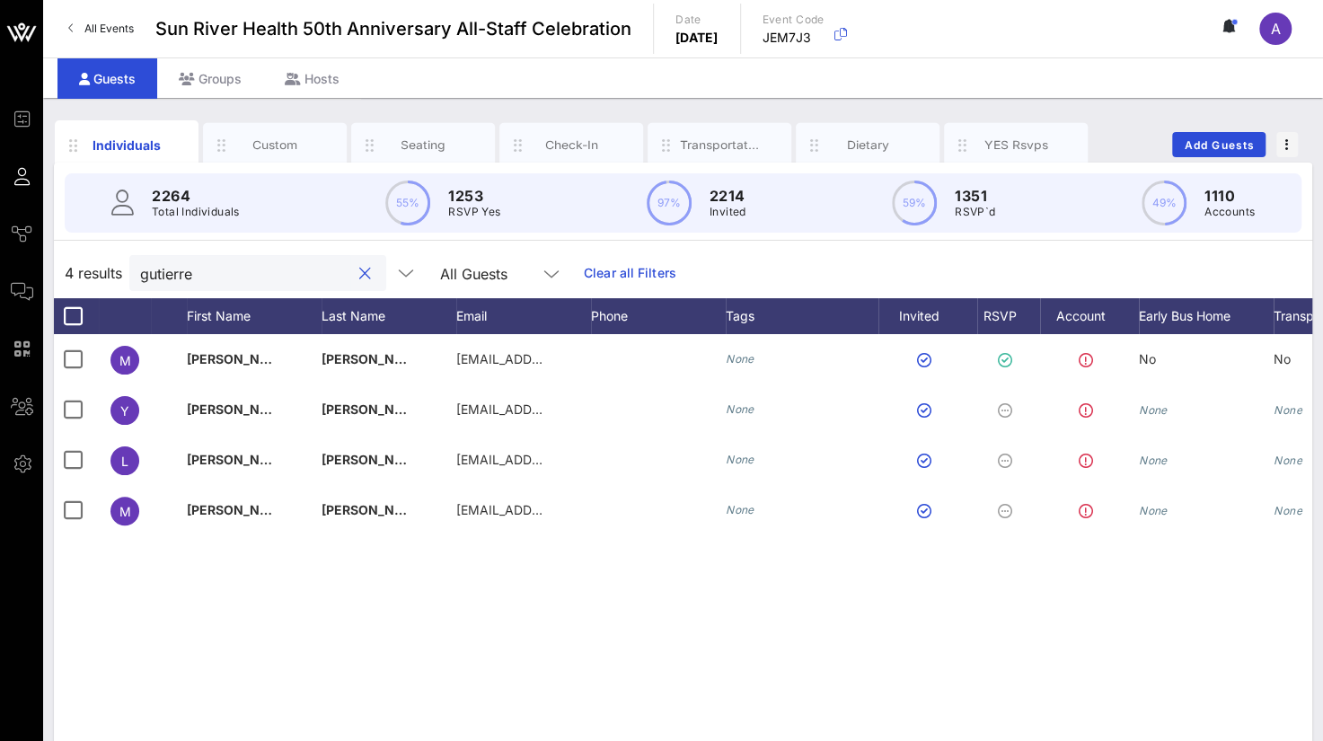
drag, startPoint x: 152, startPoint y: 274, endPoint x: 106, endPoint y: 280, distance: 46.2
click at [106, 280] on div "4 results [PERSON_NAME] All Guests Clear all Filters" at bounding box center [683, 273] width 1258 height 50
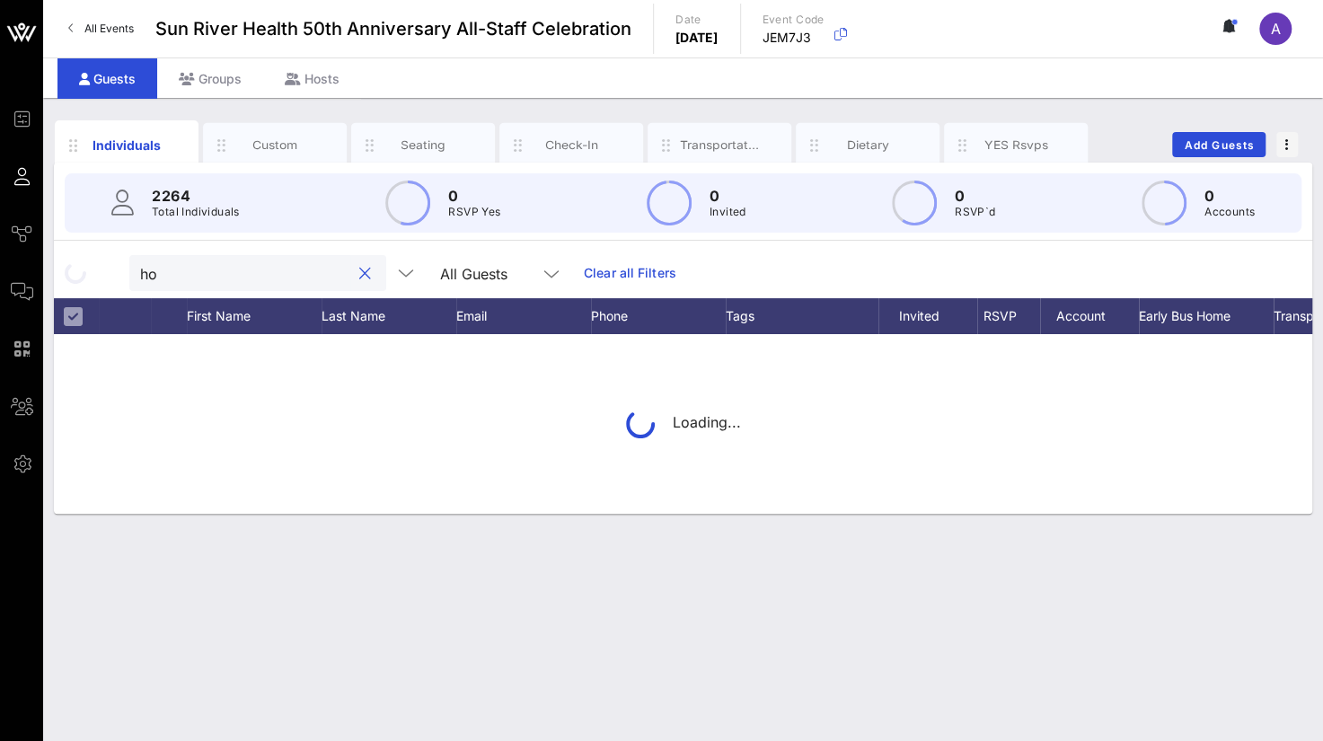
type input "h"
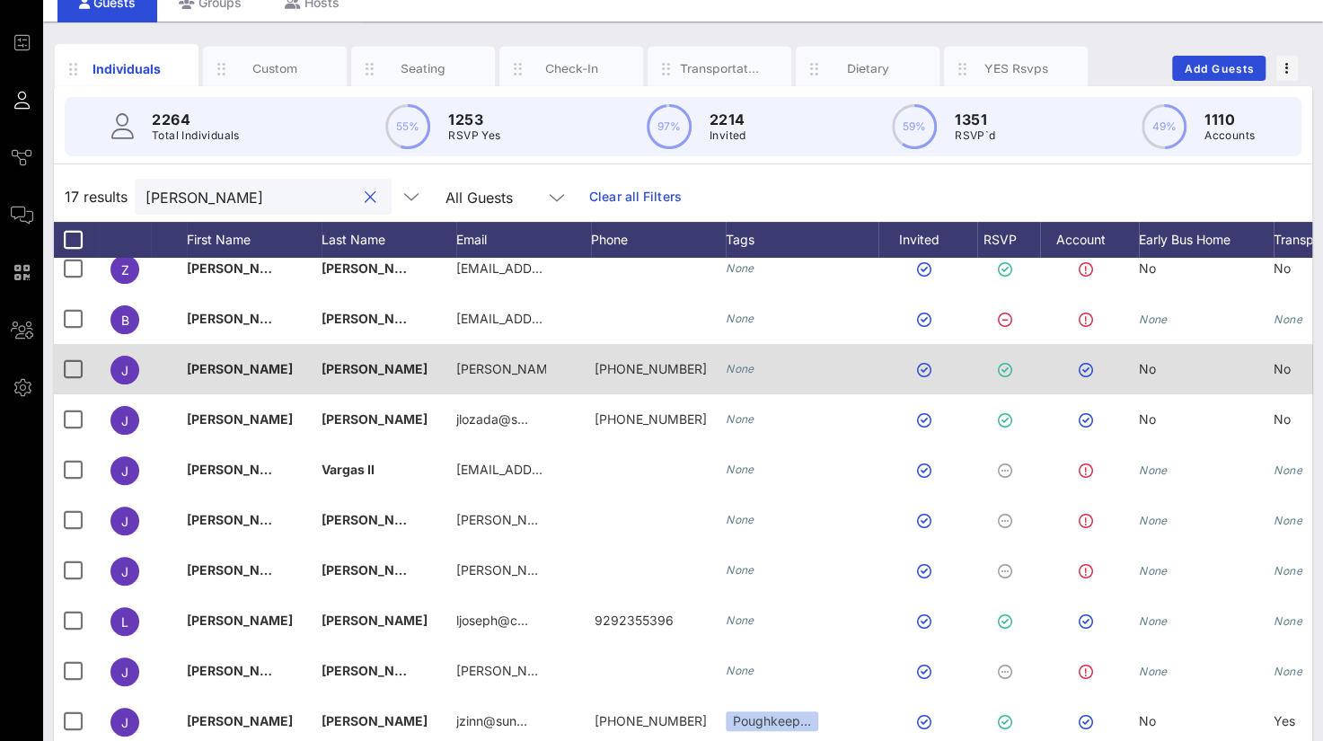
scroll to position [149, 0]
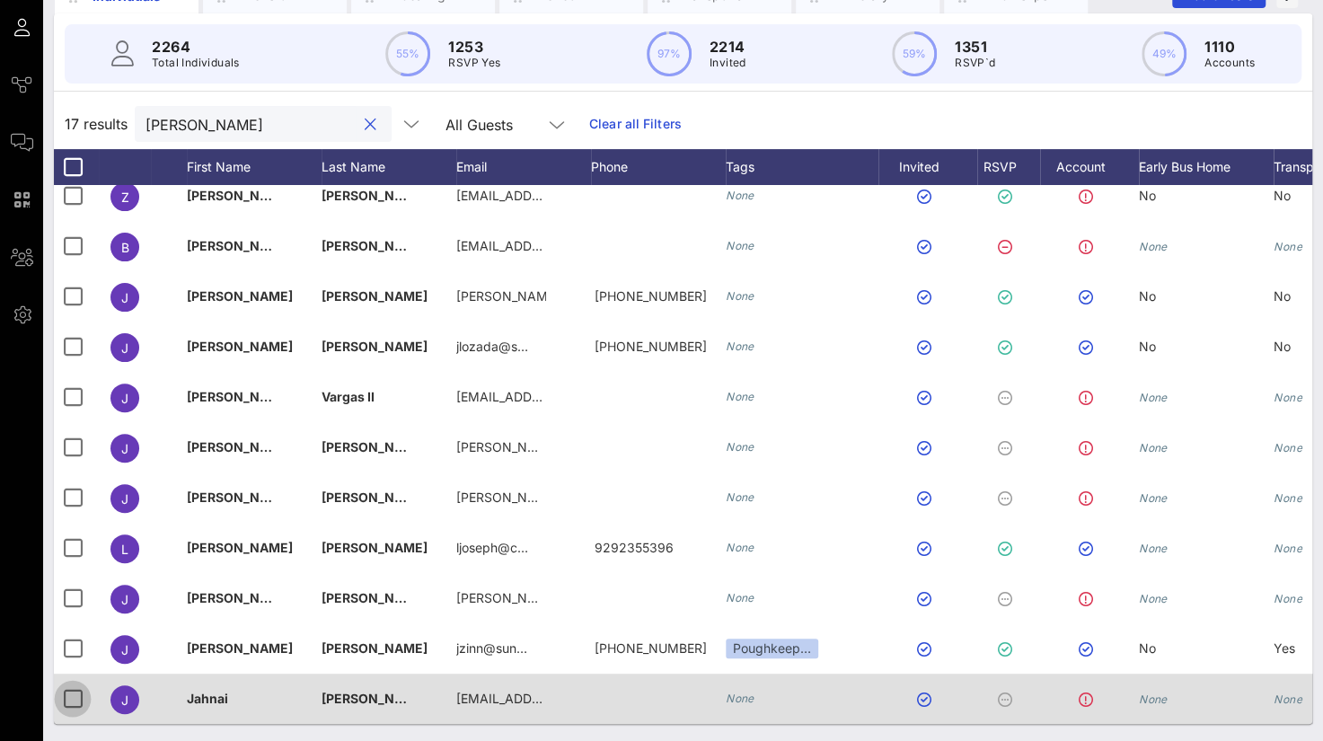
type input "[PERSON_NAME]"
drag, startPoint x: 84, startPoint y: 683, endPoint x: 72, endPoint y: 683, distance: 12.6
click at [72, 683] on div at bounding box center [72, 698] width 31 height 31
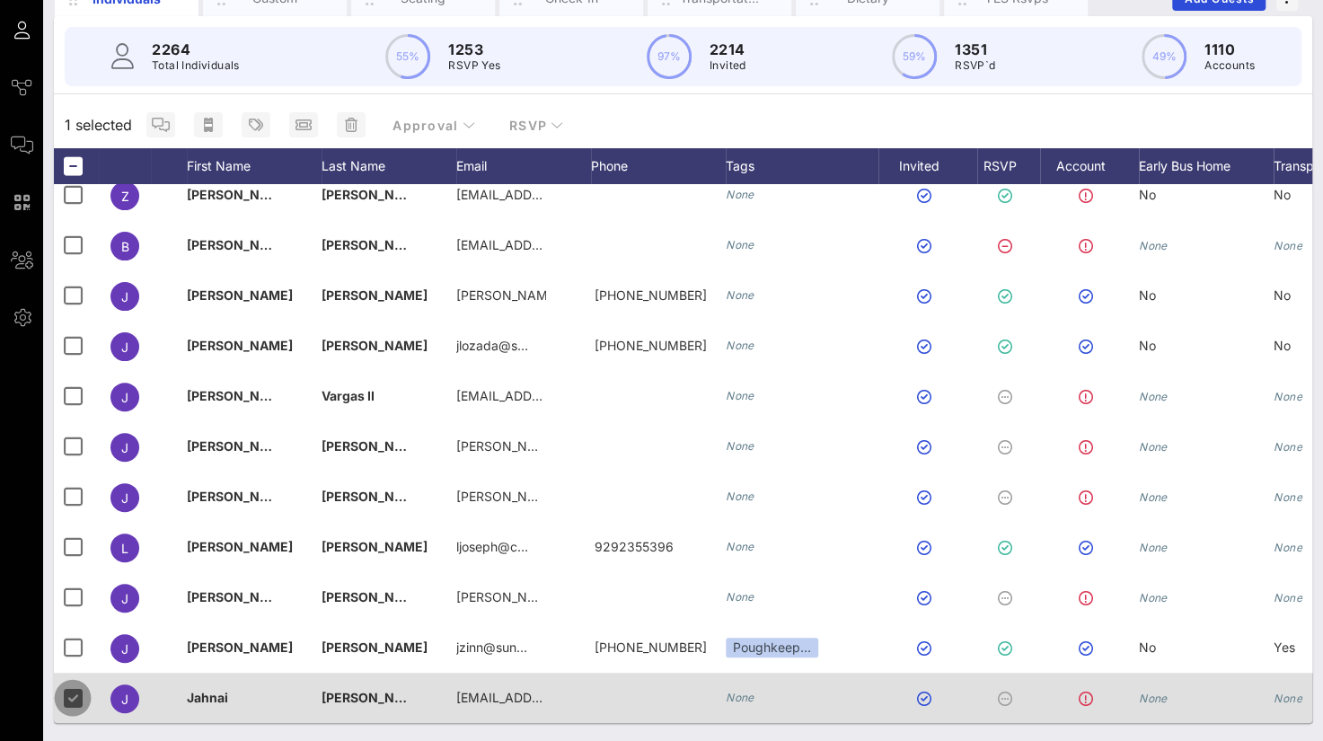
scroll to position [145, 0]
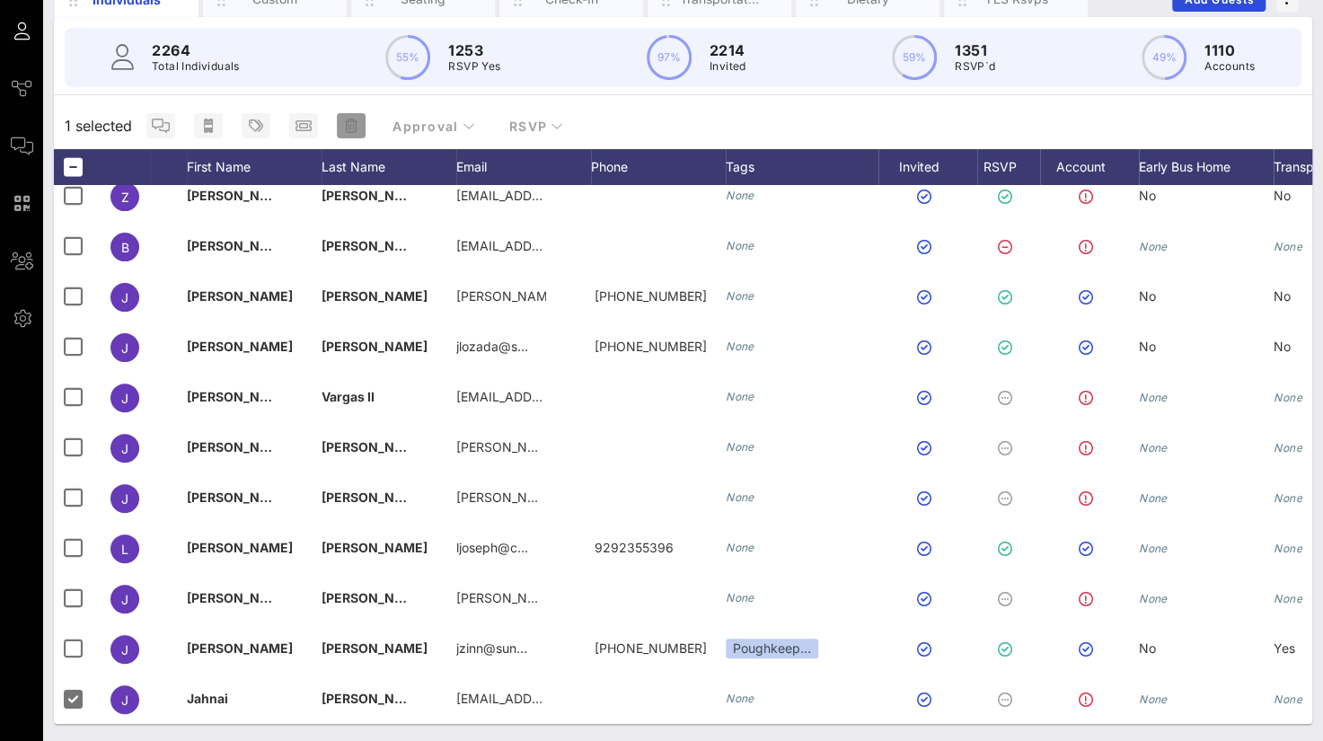
click at [348, 116] on button "button" at bounding box center [351, 125] width 29 height 25
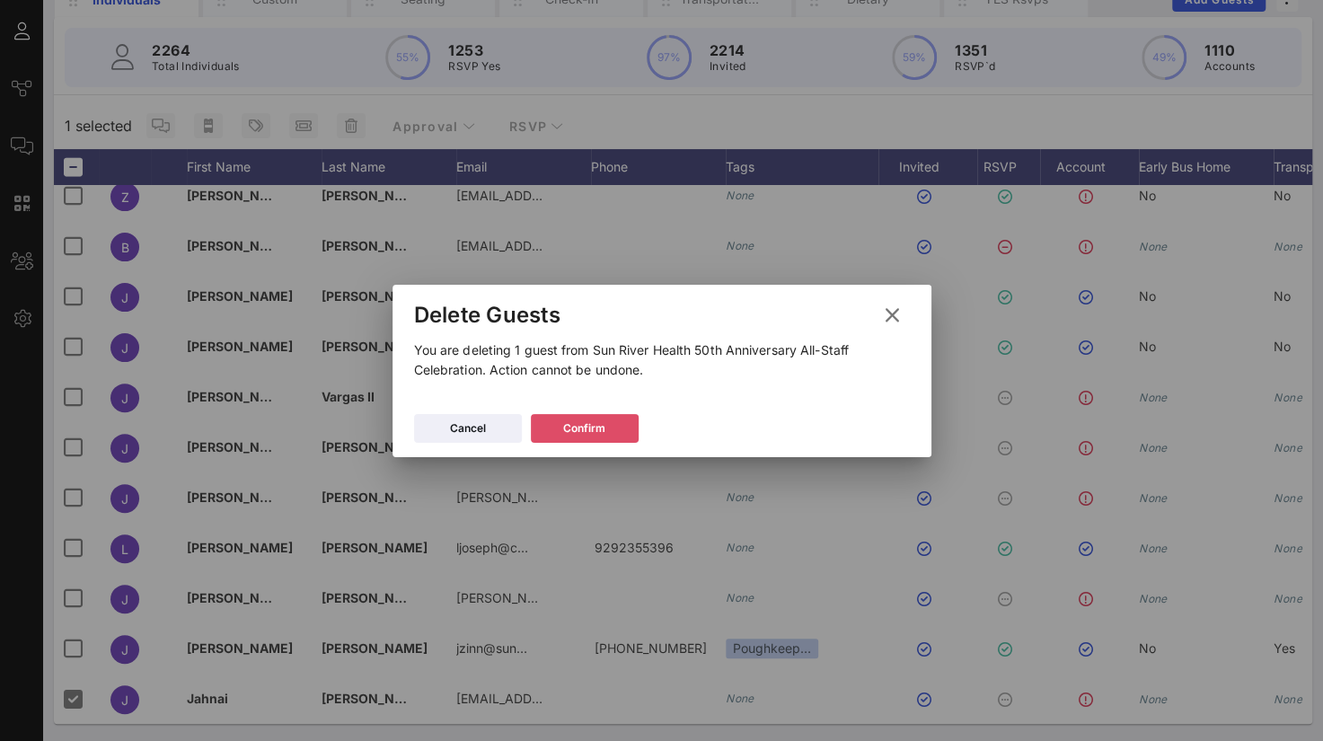
click at [588, 421] on div "Confirm" at bounding box center [584, 428] width 42 height 18
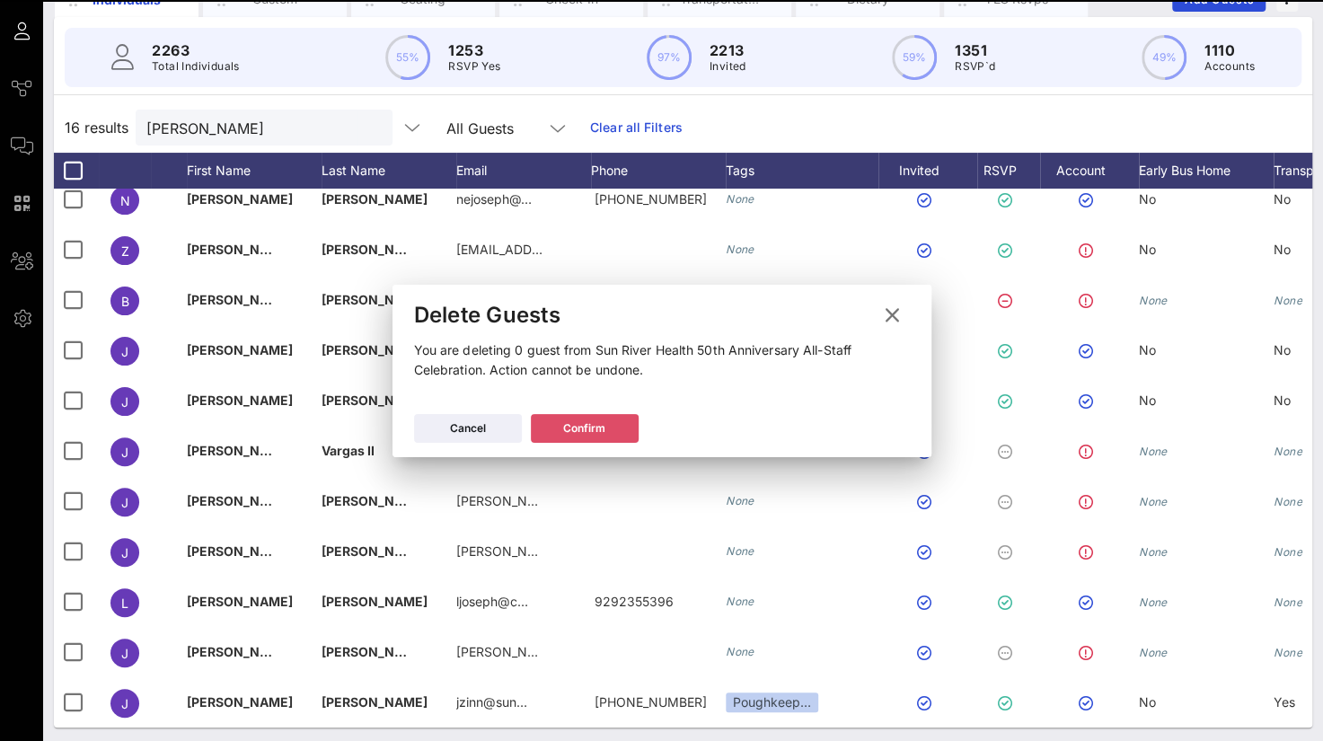
scroll to position [279, 0]
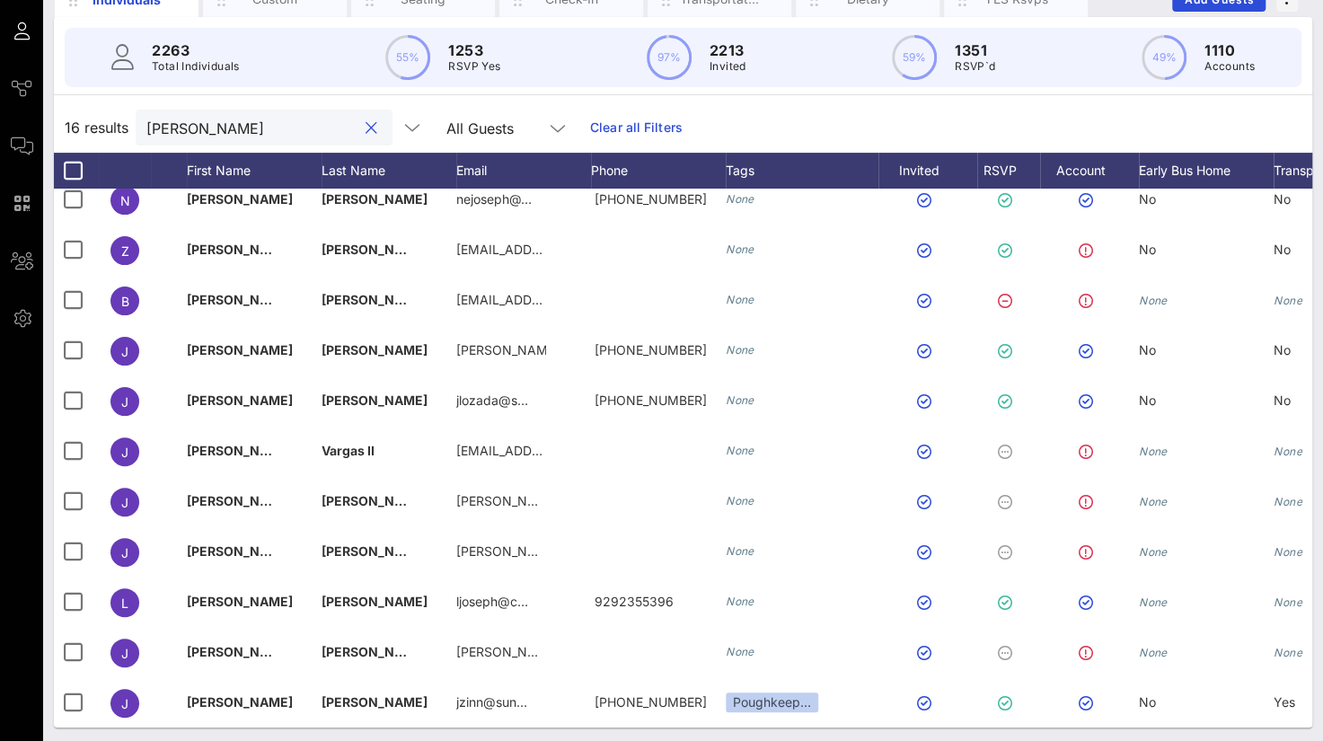
drag, startPoint x: 212, startPoint y: 128, endPoint x: 69, endPoint y: 128, distance: 142.8
click at [69, 128] on div "16 results [PERSON_NAME] All Guests Clear all Filters" at bounding box center [683, 127] width 1258 height 50
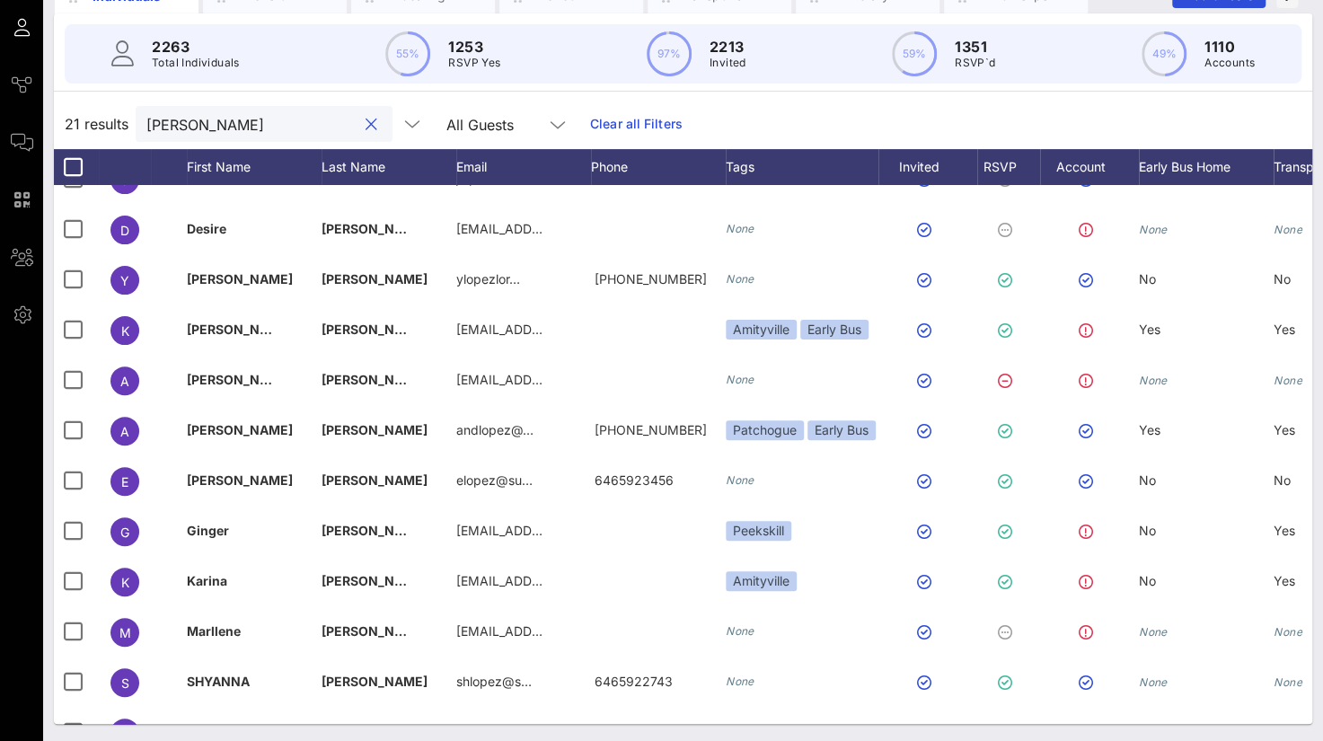
scroll to position [0, 0]
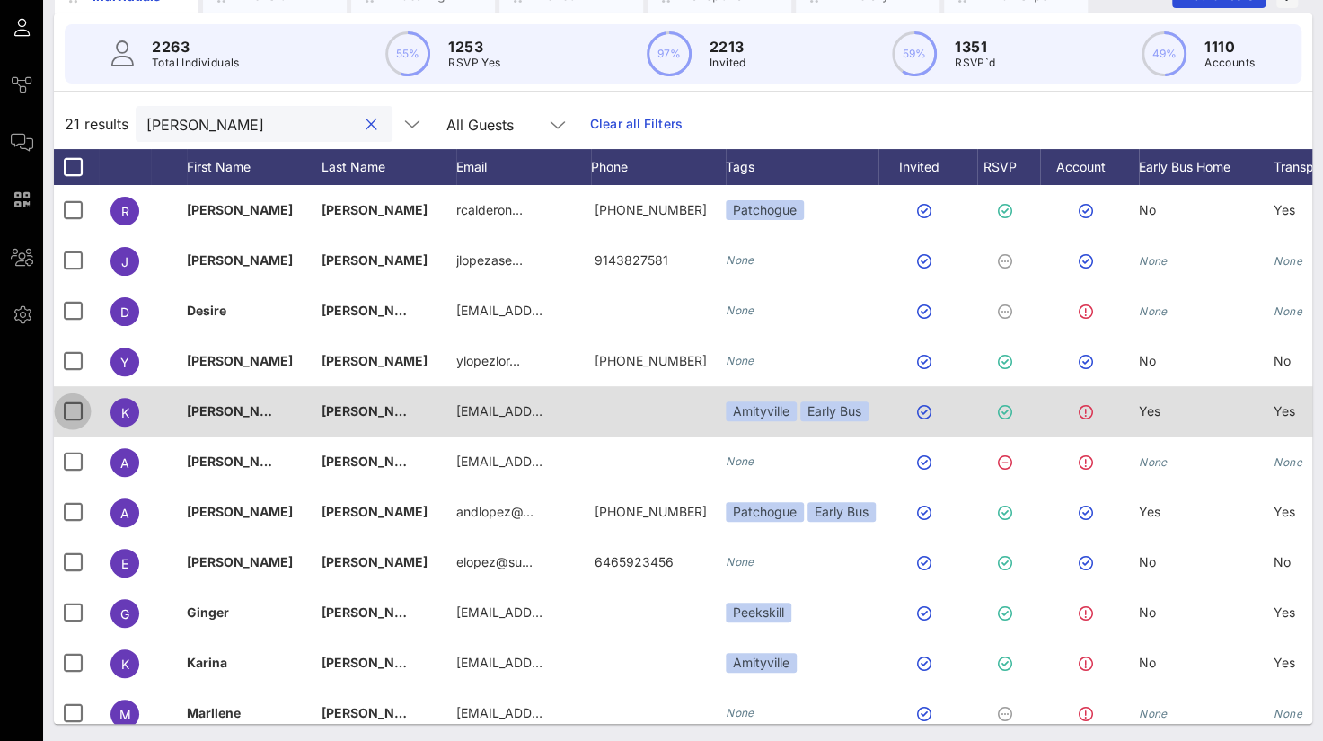
type input "[PERSON_NAME]"
click at [75, 409] on div at bounding box center [72, 411] width 31 height 31
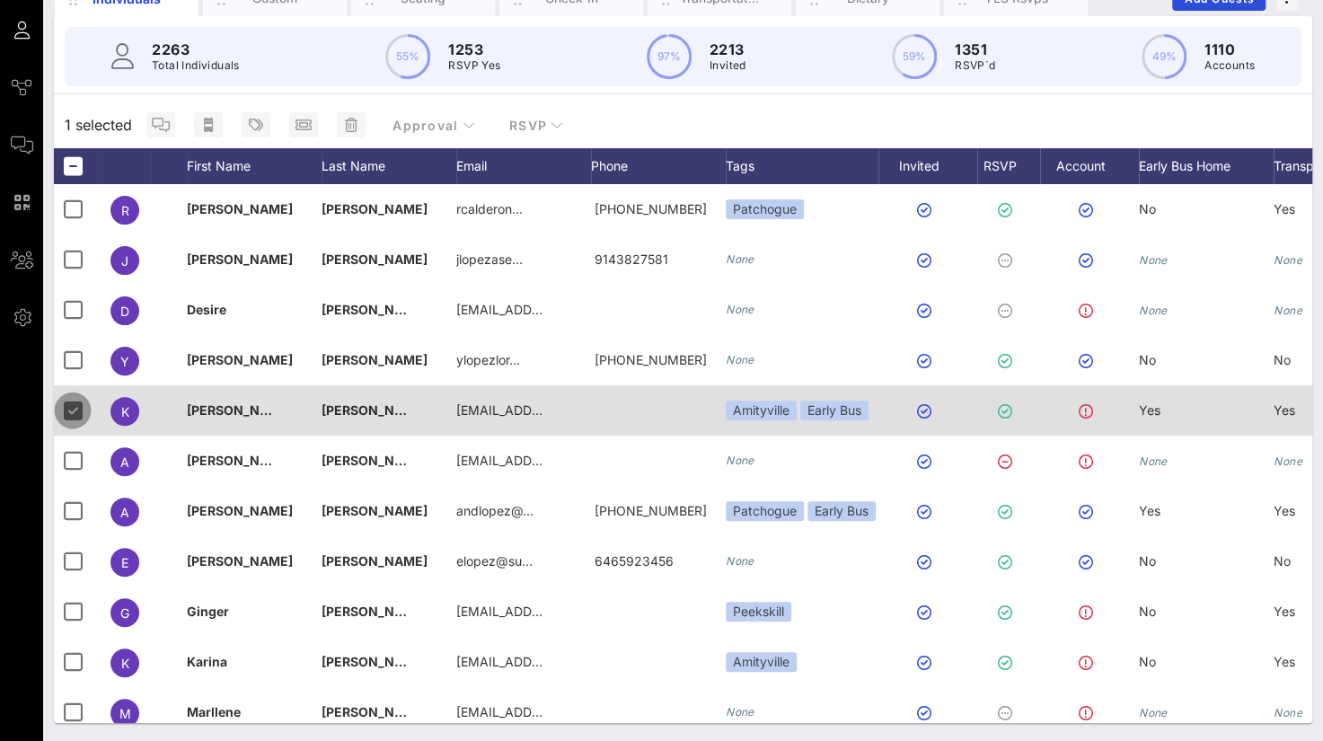
scroll to position [145, 0]
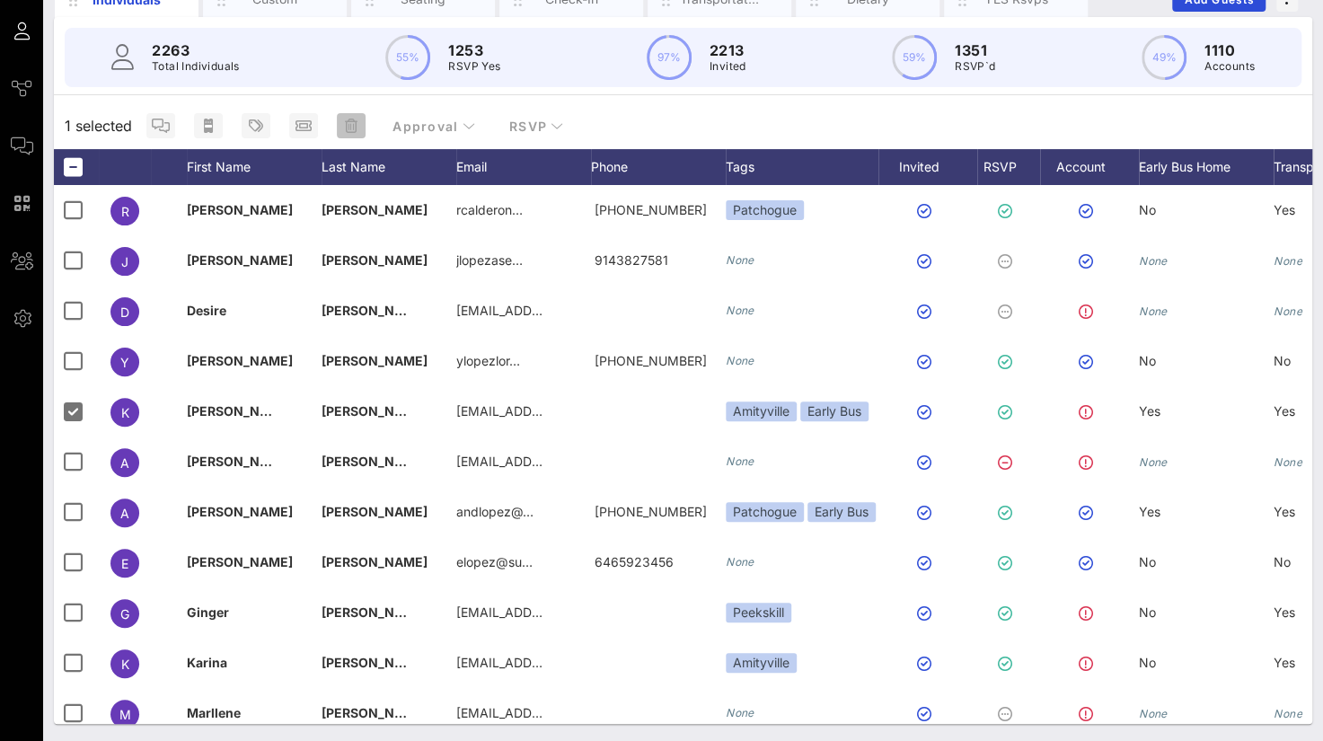
click at [340, 130] on span "button" at bounding box center [351, 126] width 29 height 14
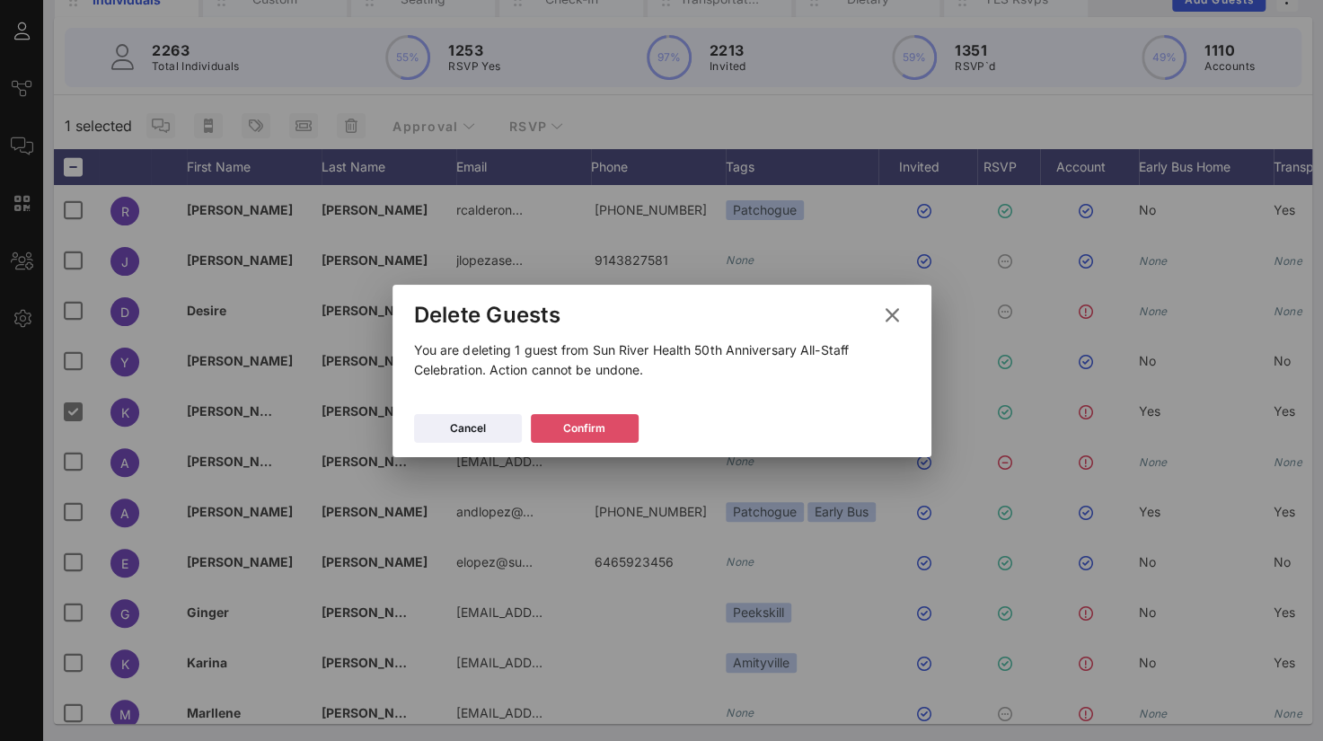
click at [568, 422] on div "Confirm" at bounding box center [584, 428] width 42 height 18
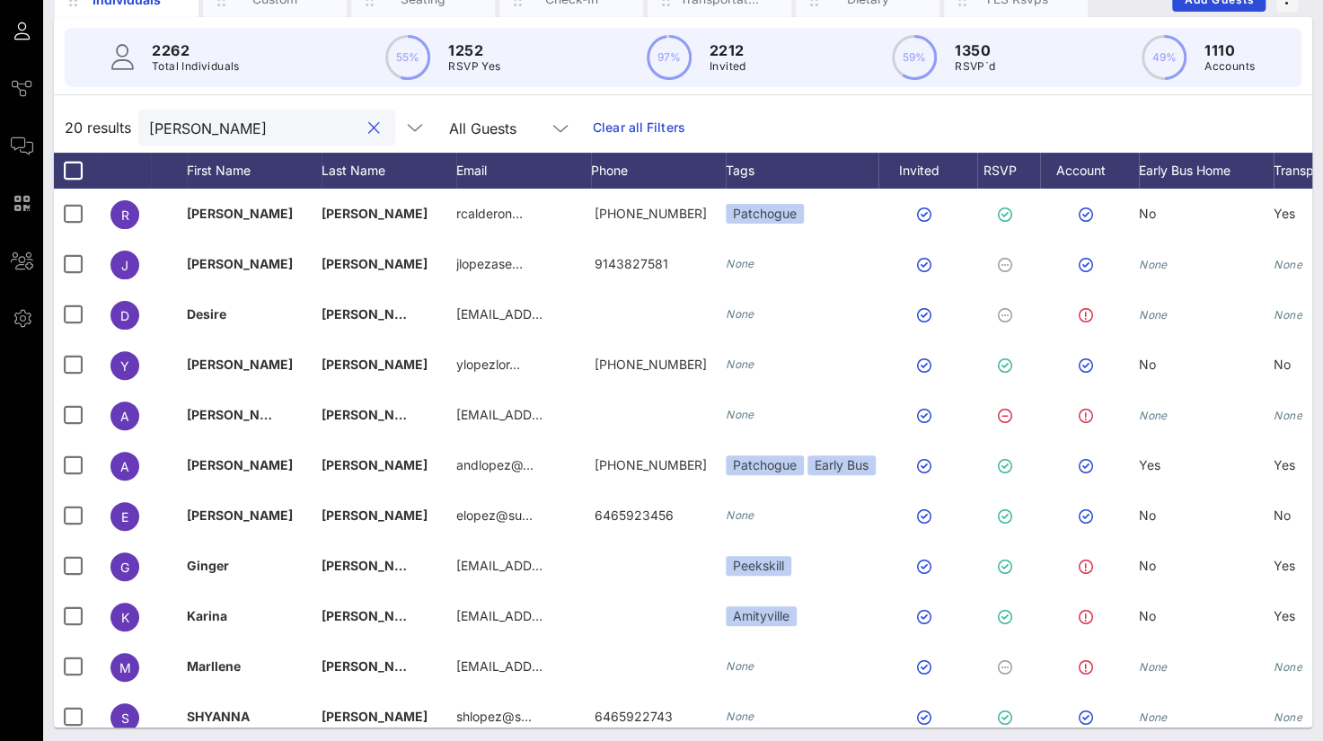
drag, startPoint x: 229, startPoint y: 127, endPoint x: 110, endPoint y: 125, distance: 119.4
click at [110, 125] on div "20 results [PERSON_NAME] All Guests Clear all Filters" at bounding box center [683, 127] width 1258 height 50
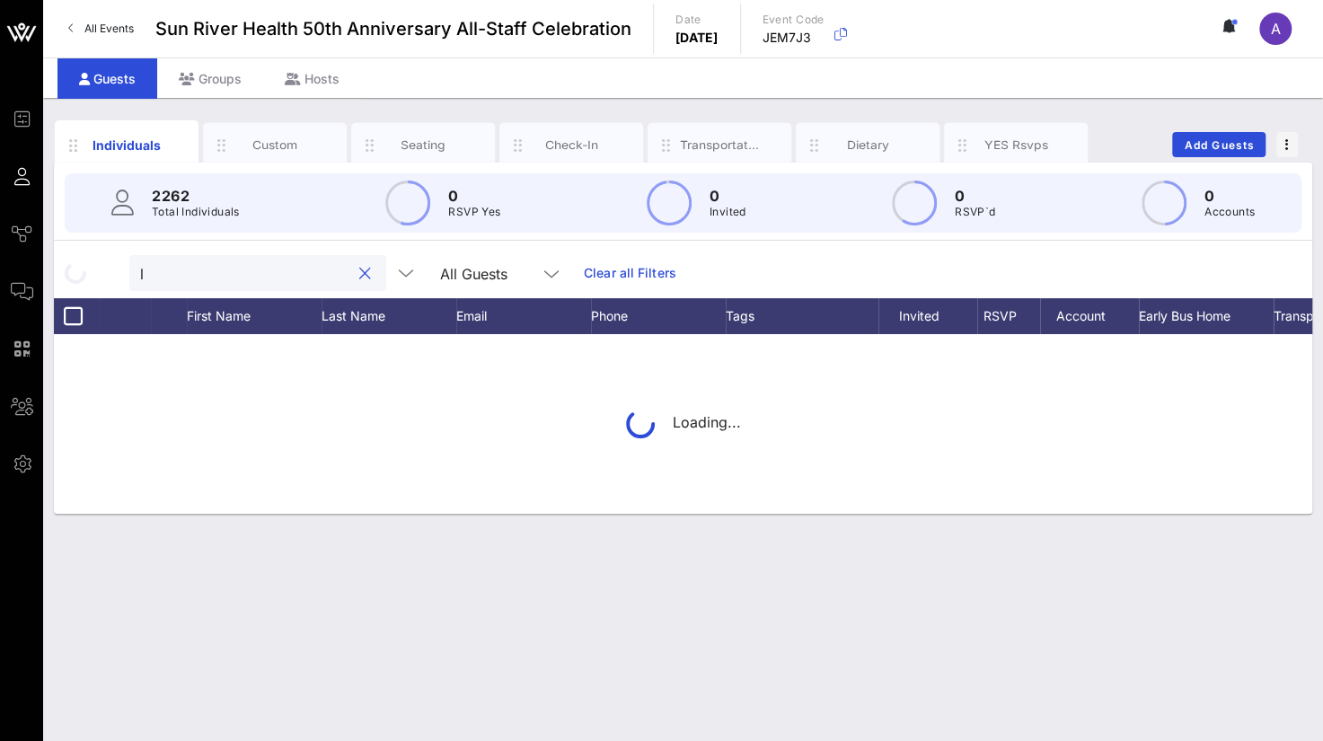
scroll to position [0, 0]
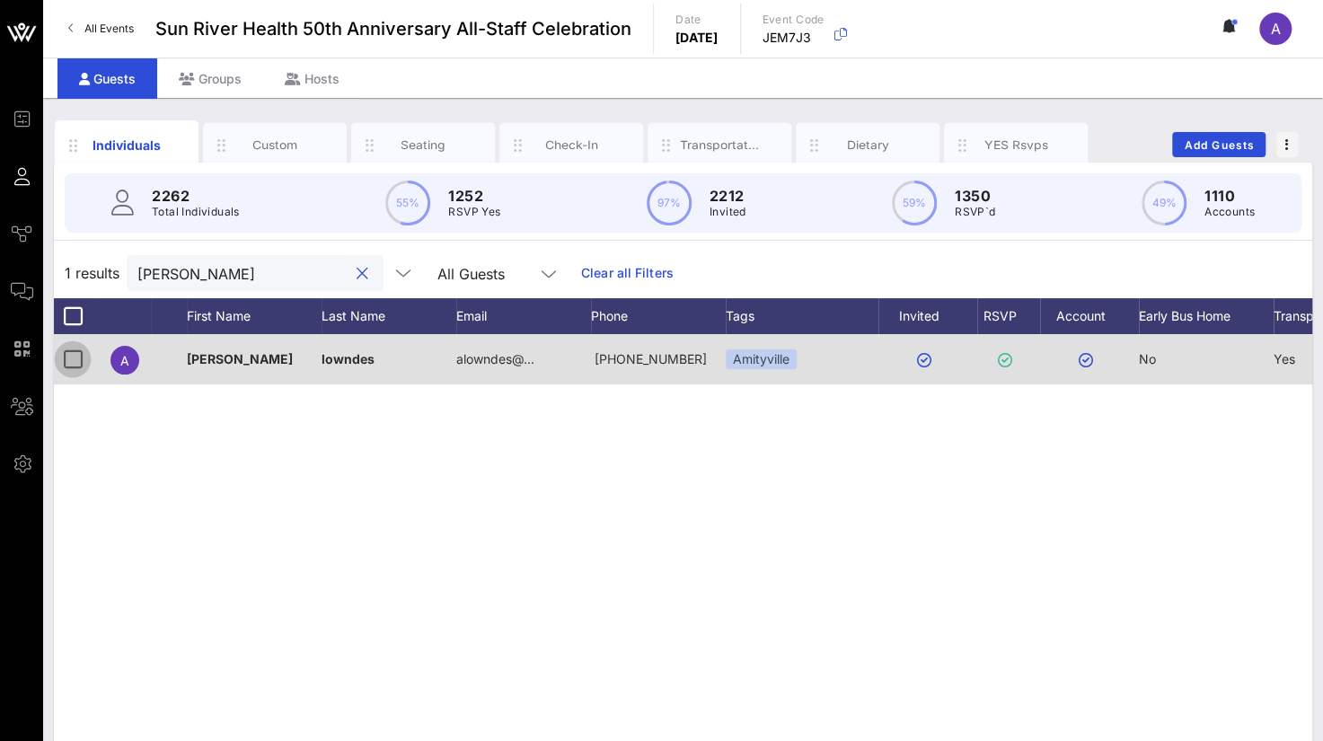
type input "[PERSON_NAME]"
click at [66, 357] on div at bounding box center [72, 359] width 31 height 31
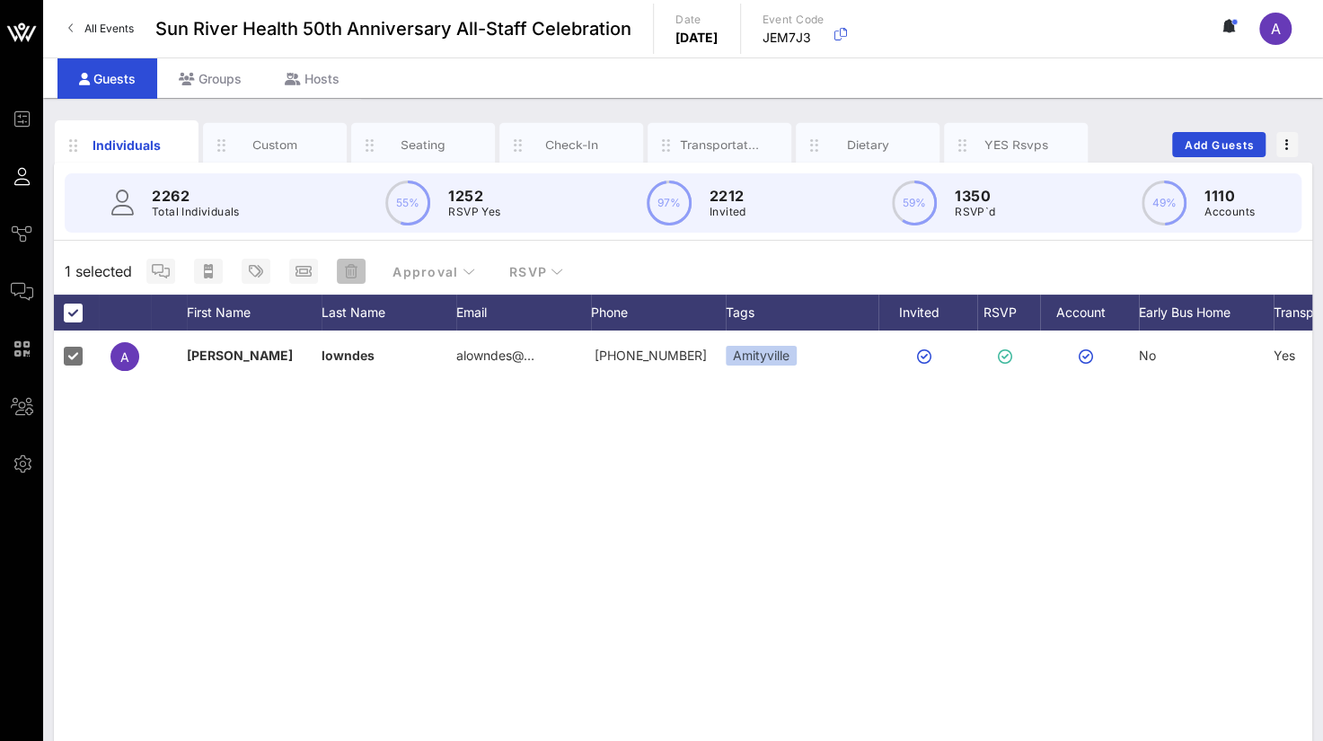
click at [348, 269] on icon "button" at bounding box center [351, 271] width 13 height 14
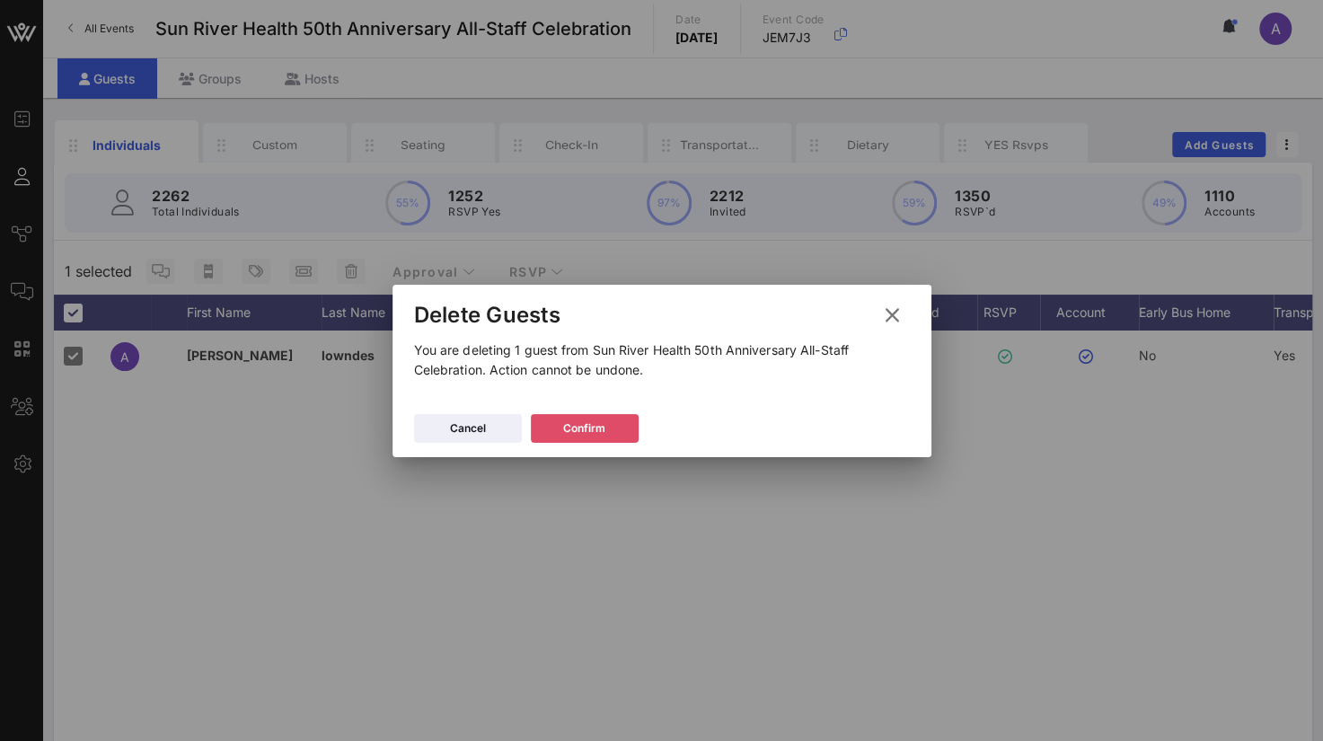
click at [555, 427] on button "Confirm" at bounding box center [585, 428] width 108 height 29
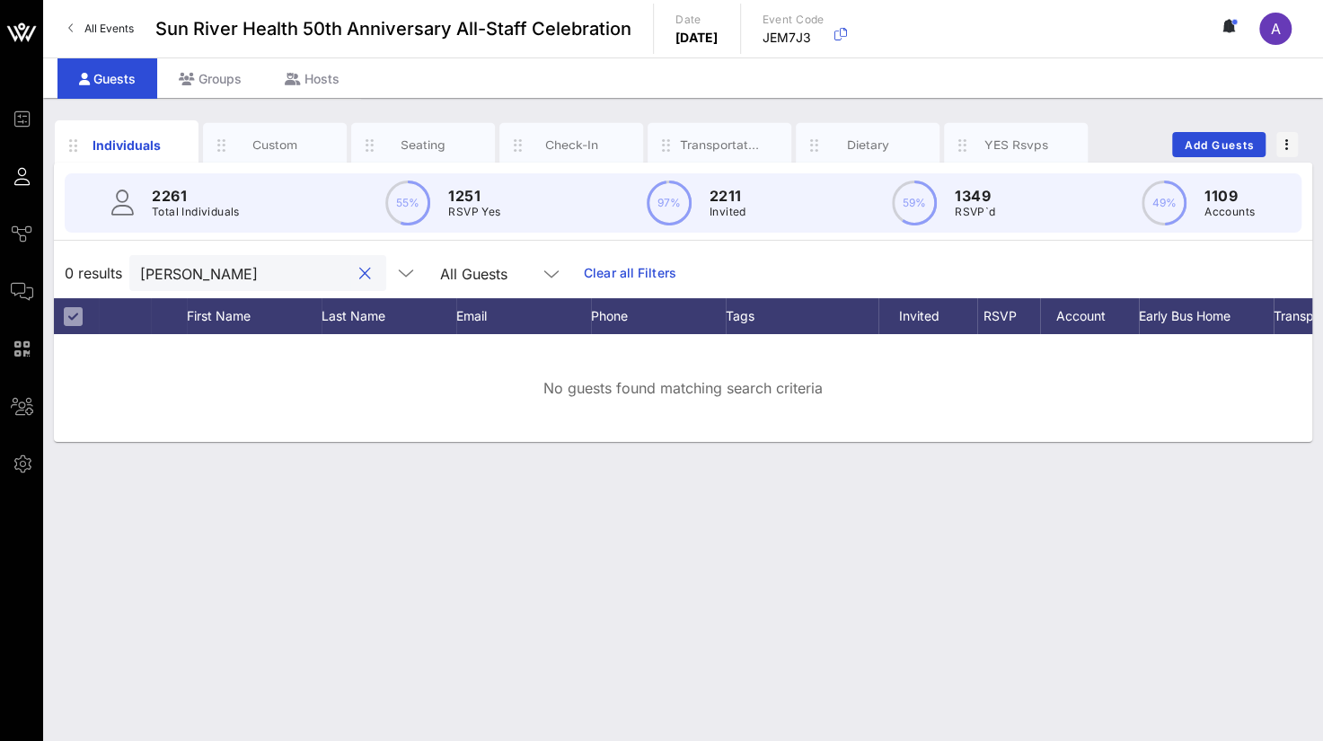
drag, startPoint x: 222, startPoint y: 276, endPoint x: 75, endPoint y: 261, distance: 147.1
click at [75, 261] on div "0 results [PERSON_NAME] All Guests Clear all Filters" at bounding box center [683, 273] width 1258 height 50
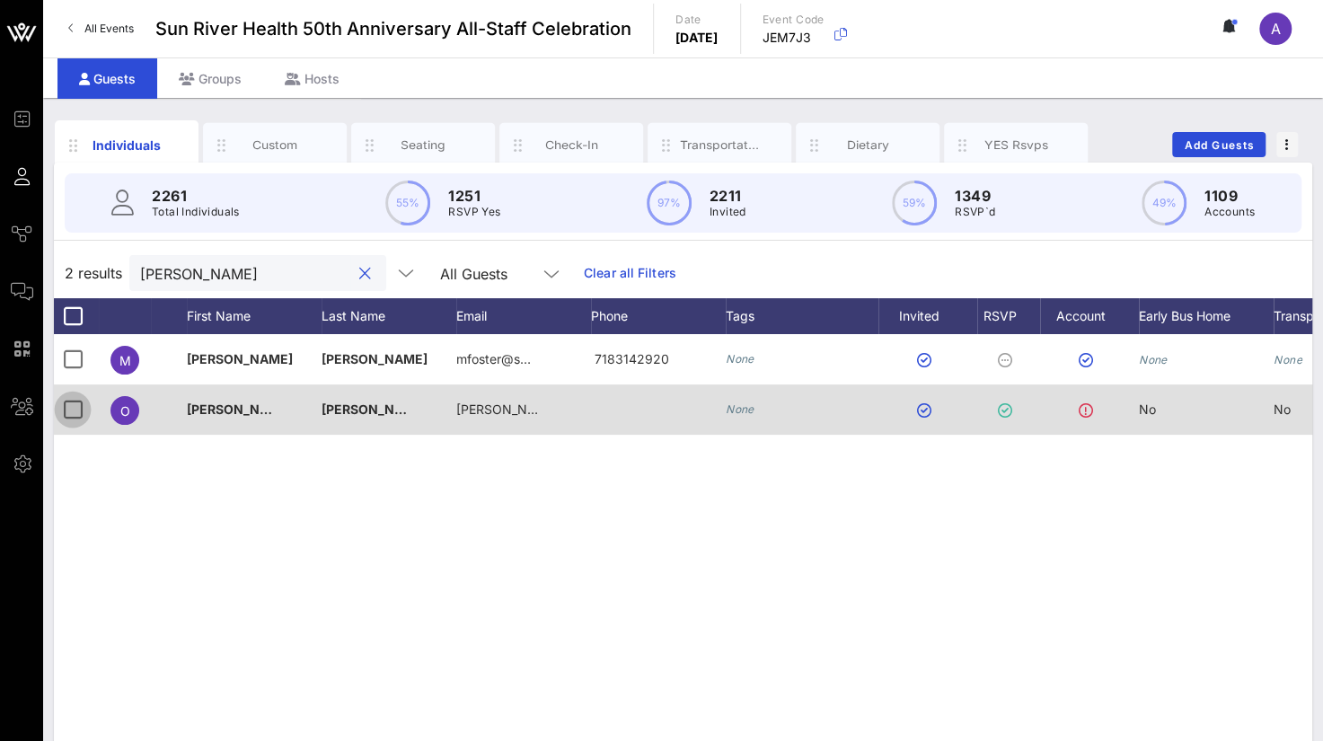
type input "[PERSON_NAME]"
click at [74, 412] on div at bounding box center [72, 409] width 31 height 31
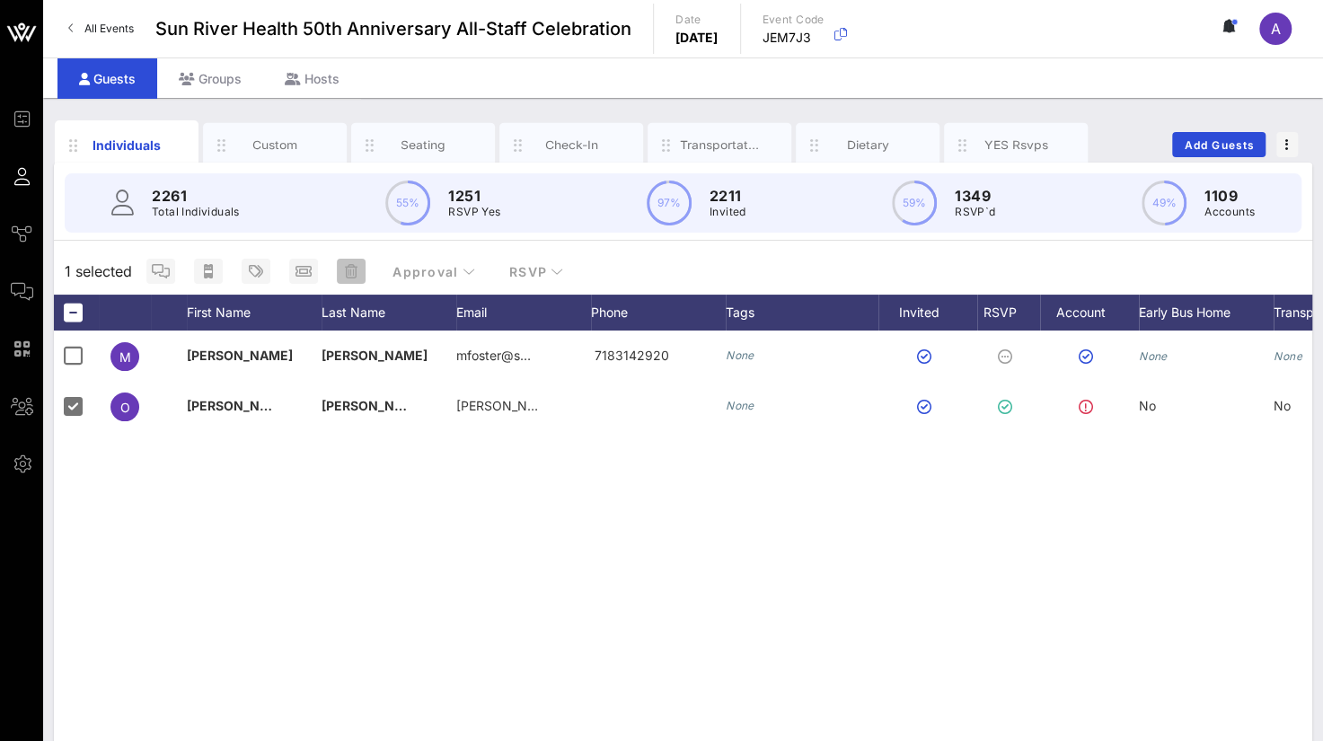
click at [345, 267] on icon "button" at bounding box center [351, 271] width 13 height 14
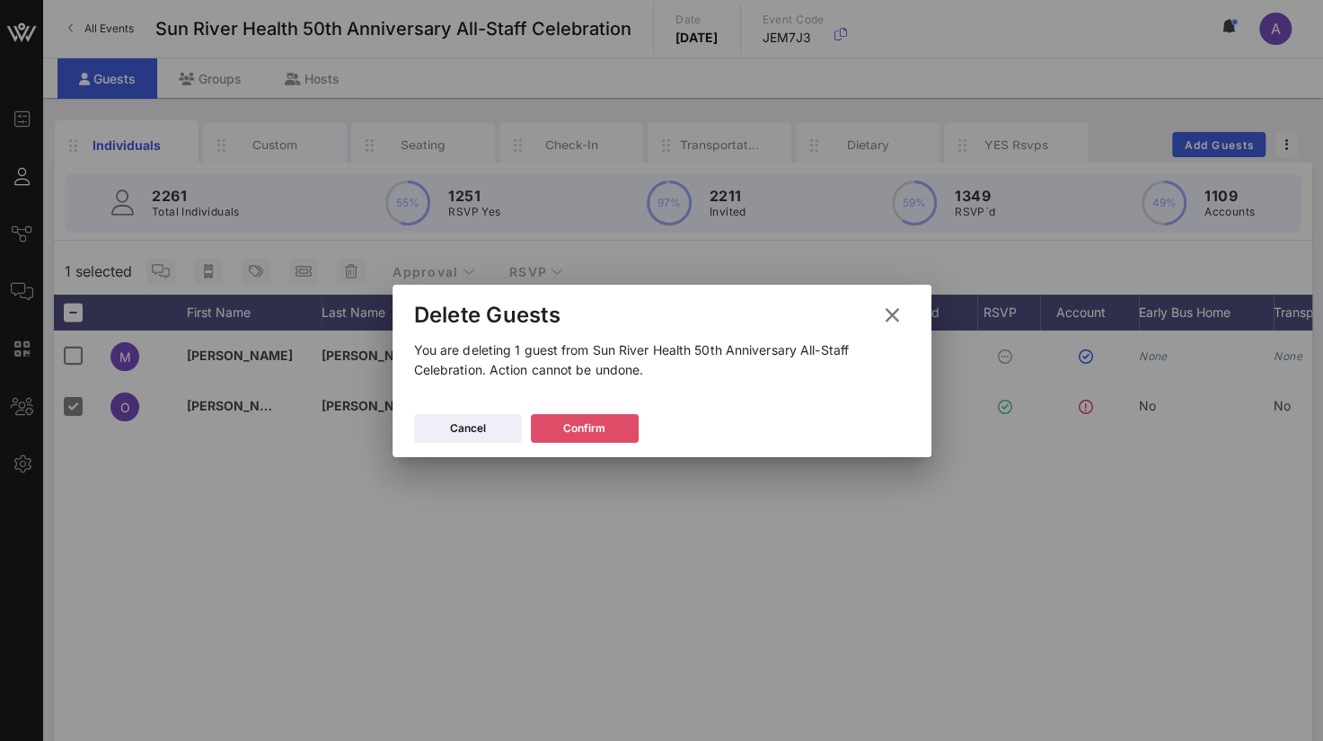
click at [568, 424] on div "Confirm" at bounding box center [584, 428] width 42 height 18
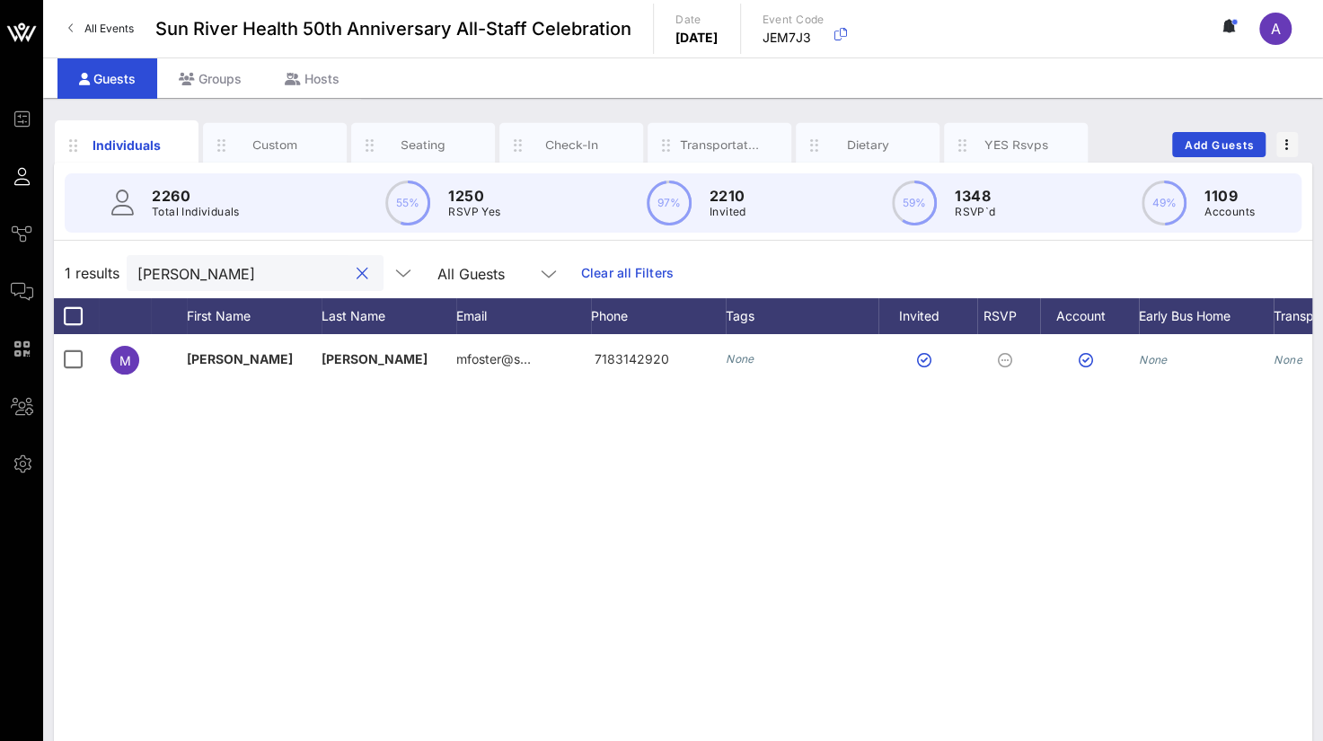
drag, startPoint x: 228, startPoint y: 264, endPoint x: 155, endPoint y: 263, distance: 72.7
click at [155, 263] on input "[PERSON_NAME]" at bounding box center [242, 272] width 210 height 23
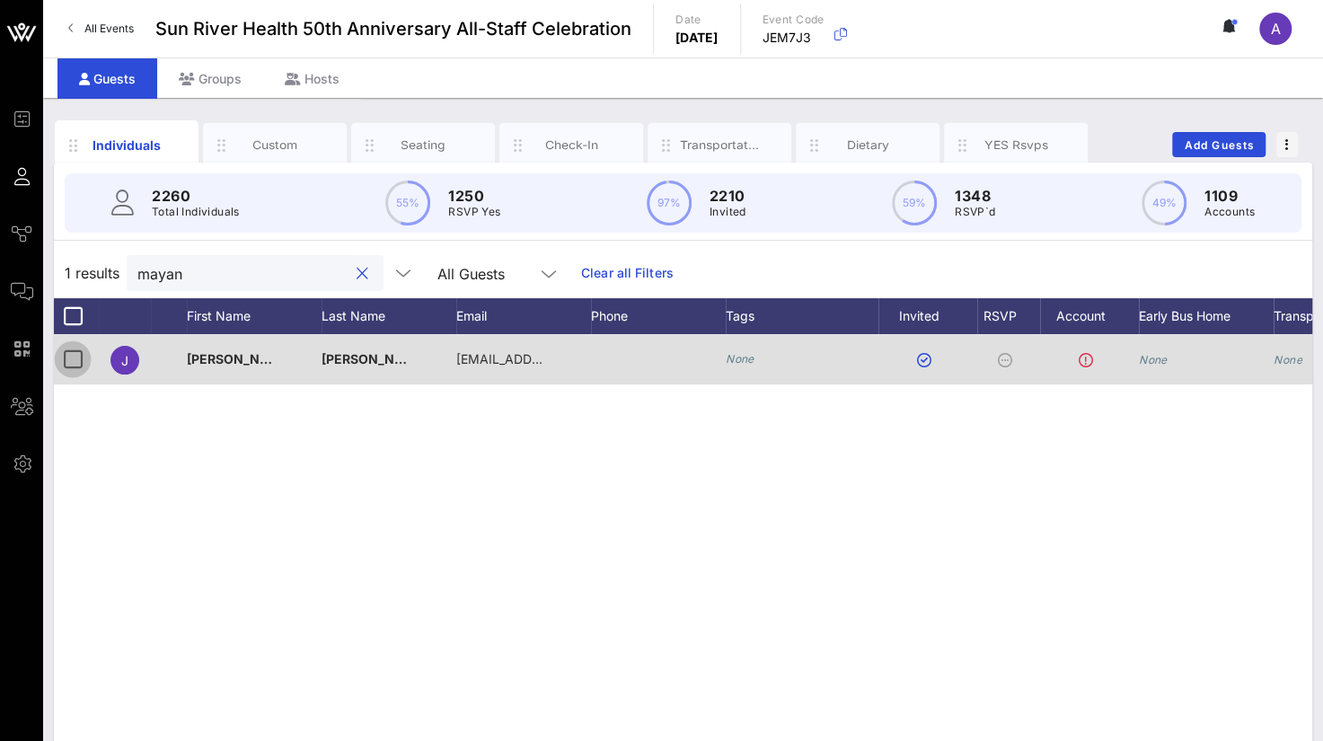
type input "mayan"
click at [78, 359] on div at bounding box center [72, 359] width 31 height 31
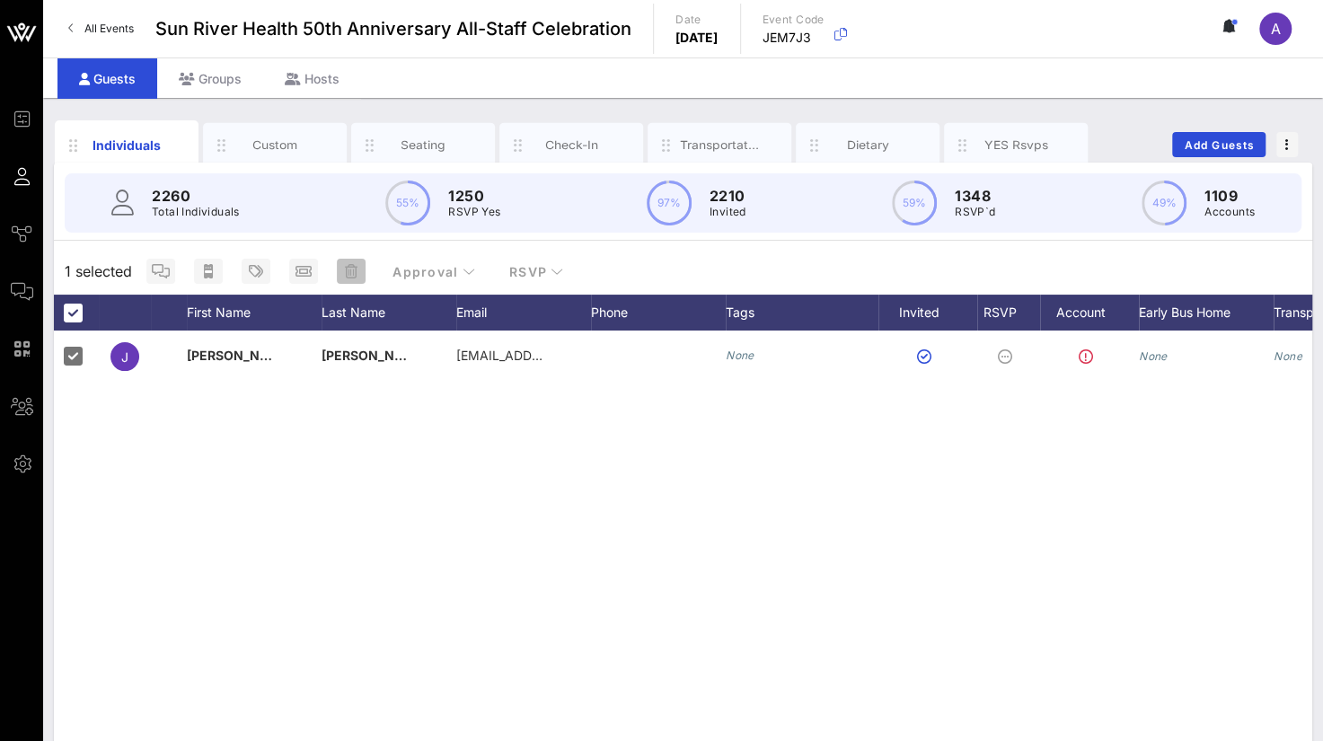
click at [357, 274] on span "button" at bounding box center [351, 271] width 29 height 14
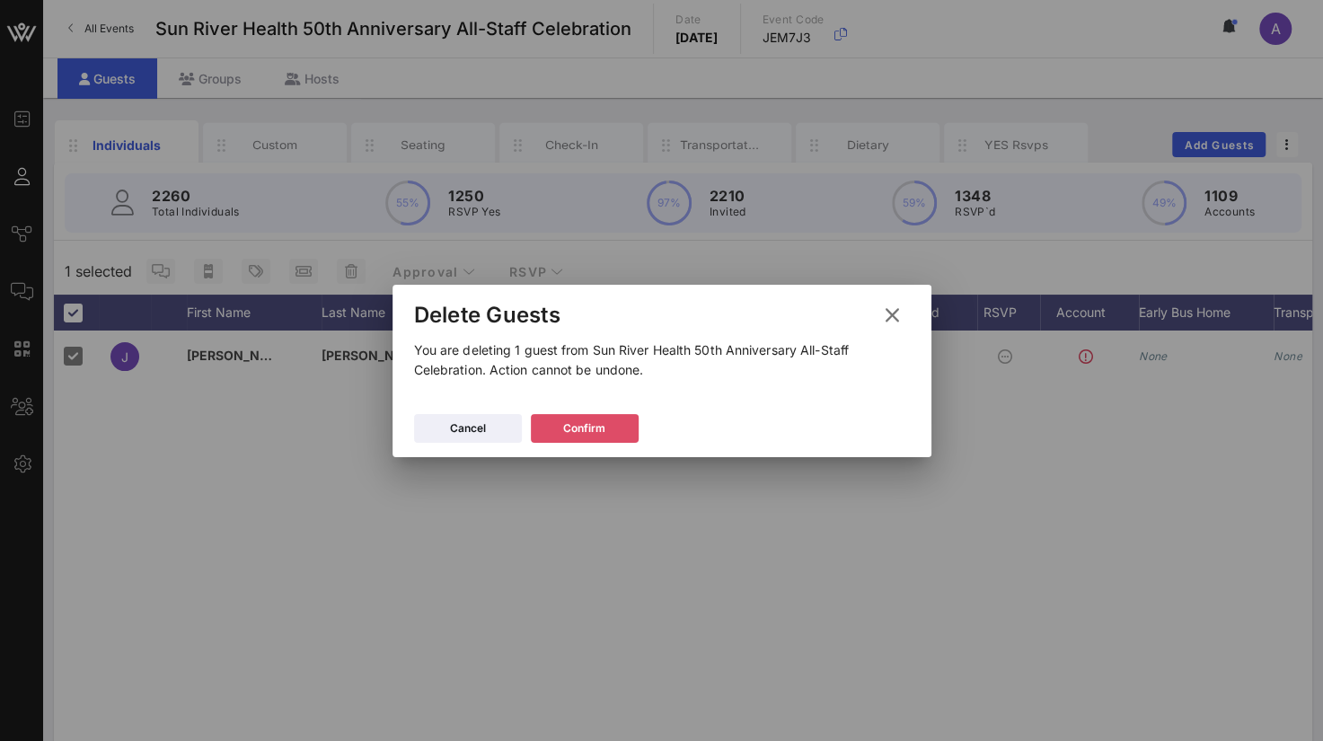
click at [576, 428] on div "Confirm" at bounding box center [584, 428] width 42 height 18
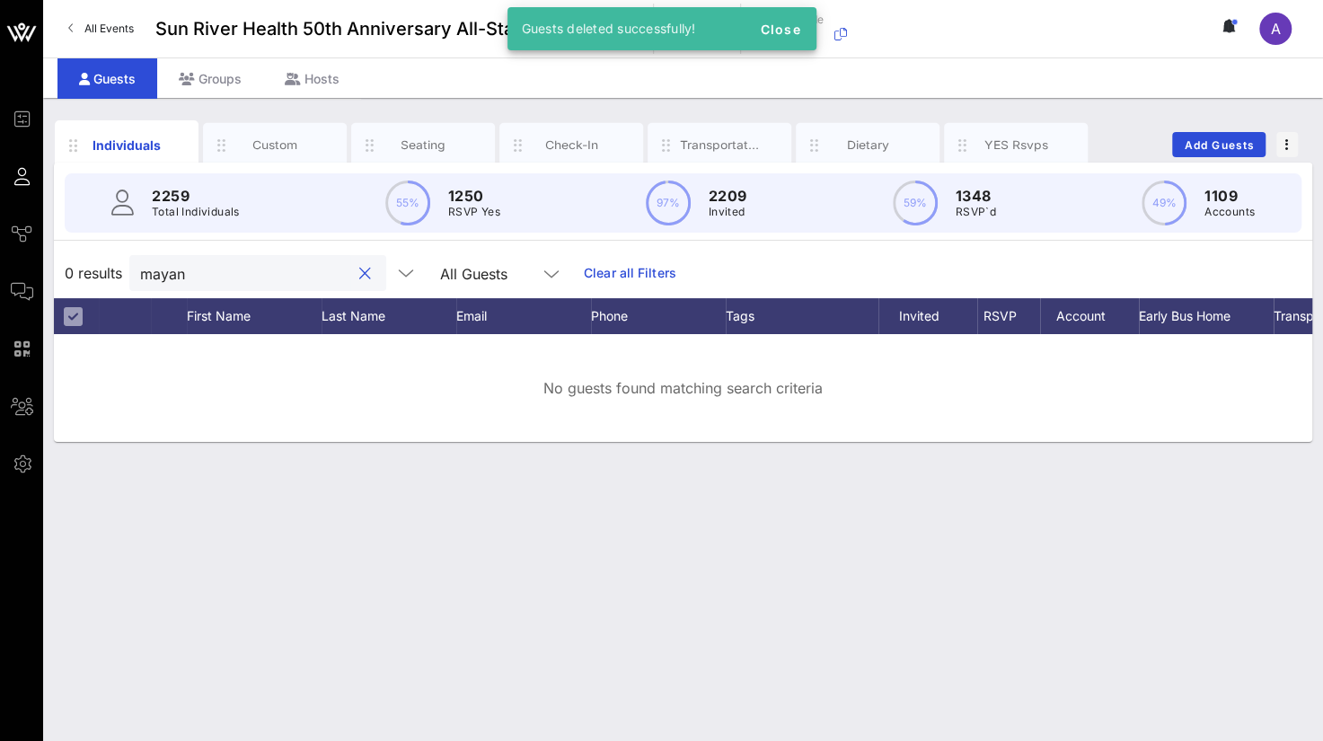
drag, startPoint x: 217, startPoint y: 278, endPoint x: 116, endPoint y: 266, distance: 102.3
click at [116, 266] on div "0 results mayan All Guests Clear all Filters" at bounding box center [683, 273] width 1258 height 50
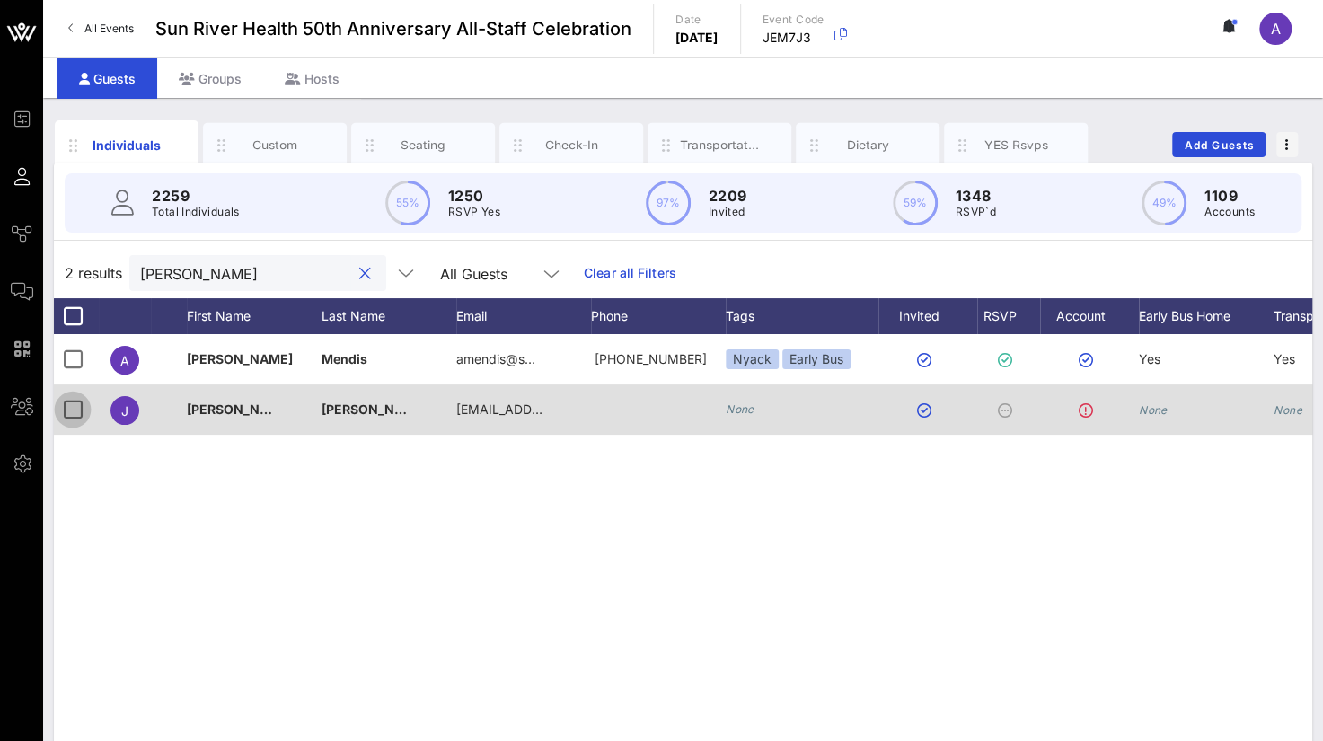
type input "[PERSON_NAME]"
click at [84, 407] on div at bounding box center [72, 409] width 31 height 31
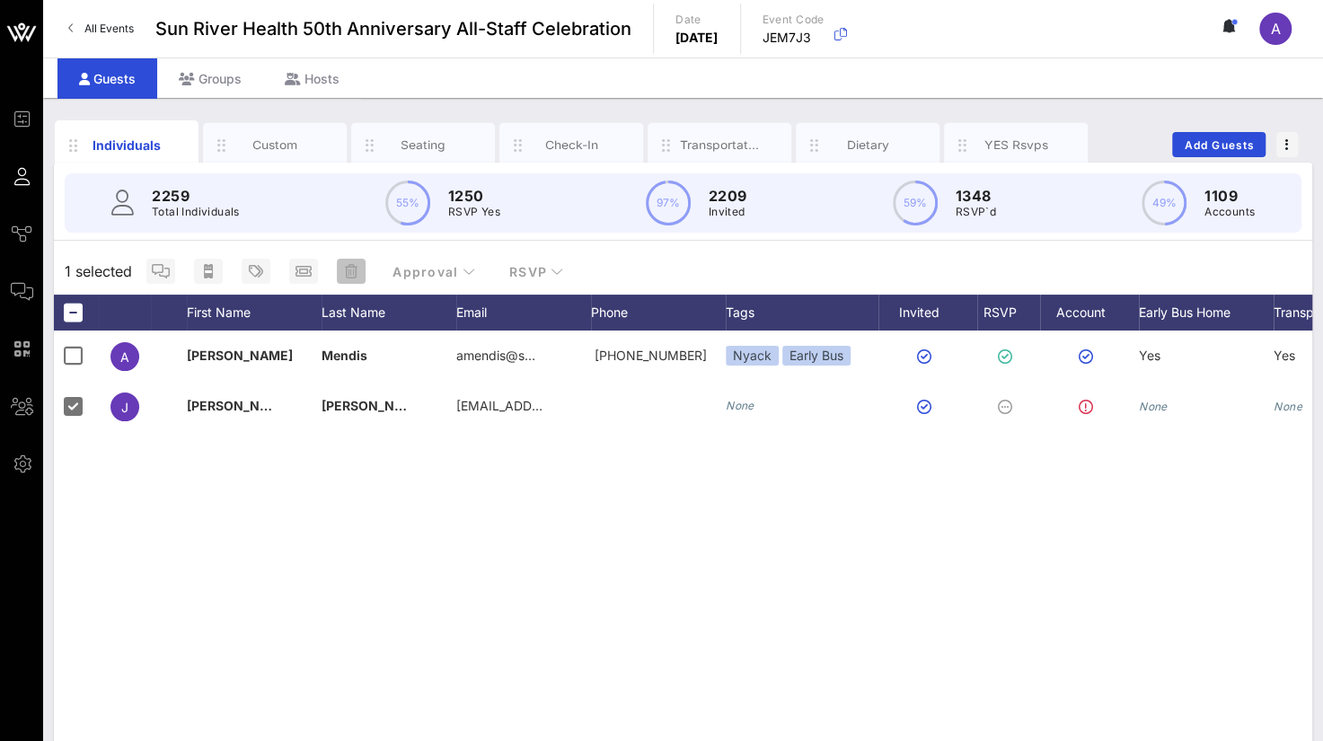
click at [352, 277] on icon "button" at bounding box center [351, 271] width 13 height 14
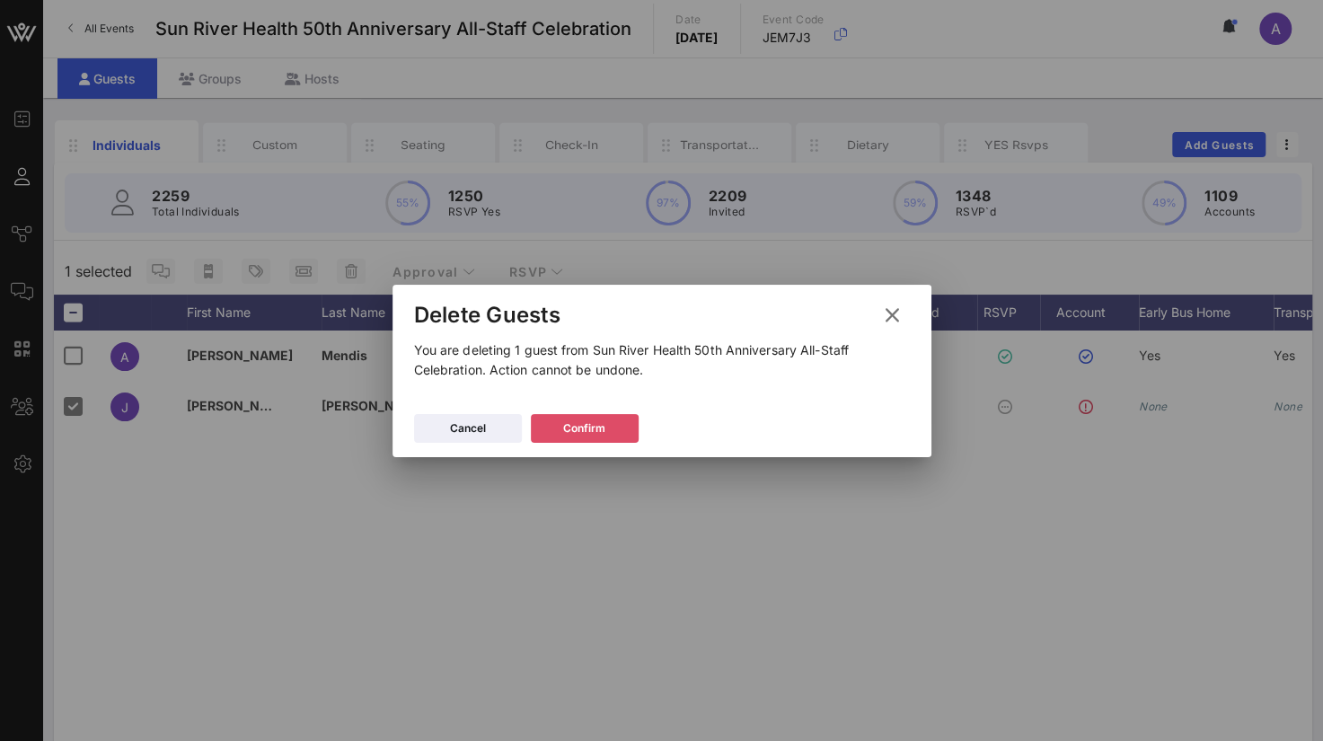
click at [593, 425] on div "Confirm" at bounding box center [584, 428] width 42 height 18
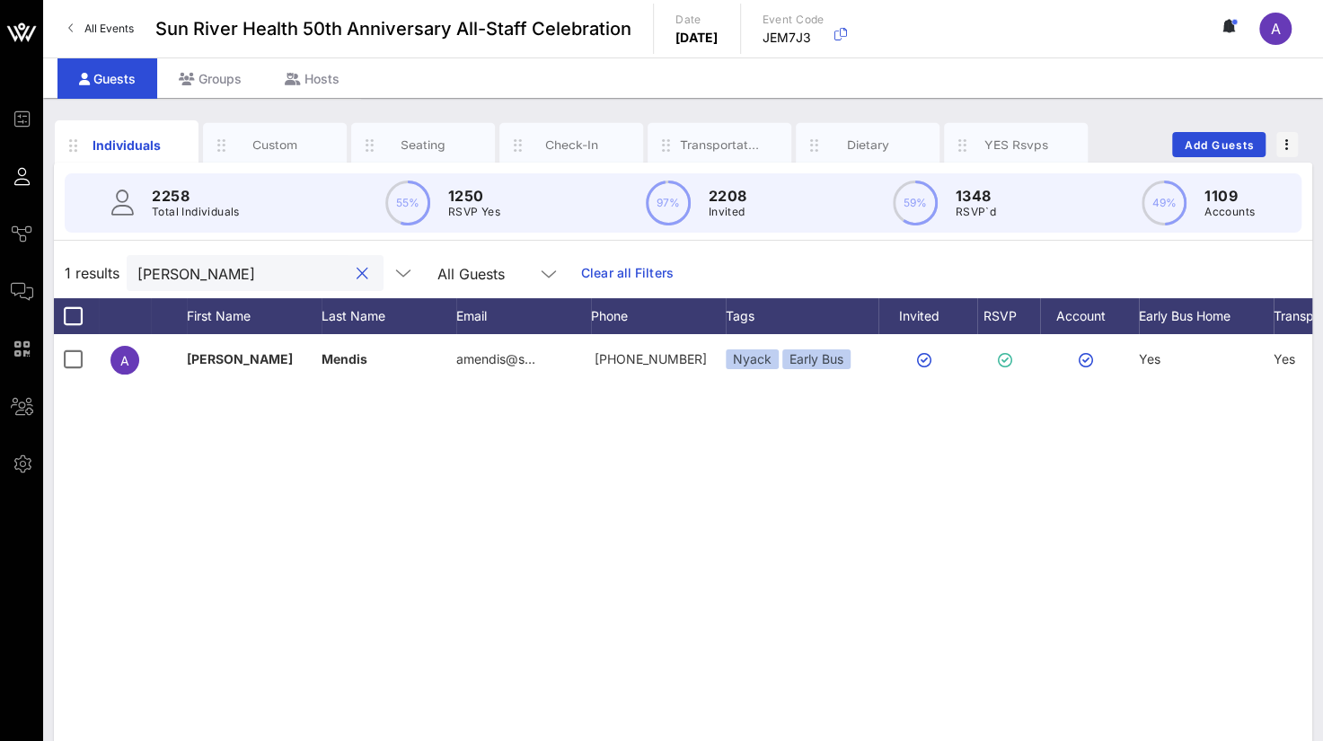
drag, startPoint x: 189, startPoint y: 269, endPoint x: 154, endPoint y: 269, distance: 34.1
click at [154, 269] on input "[PERSON_NAME]" at bounding box center [242, 272] width 210 height 23
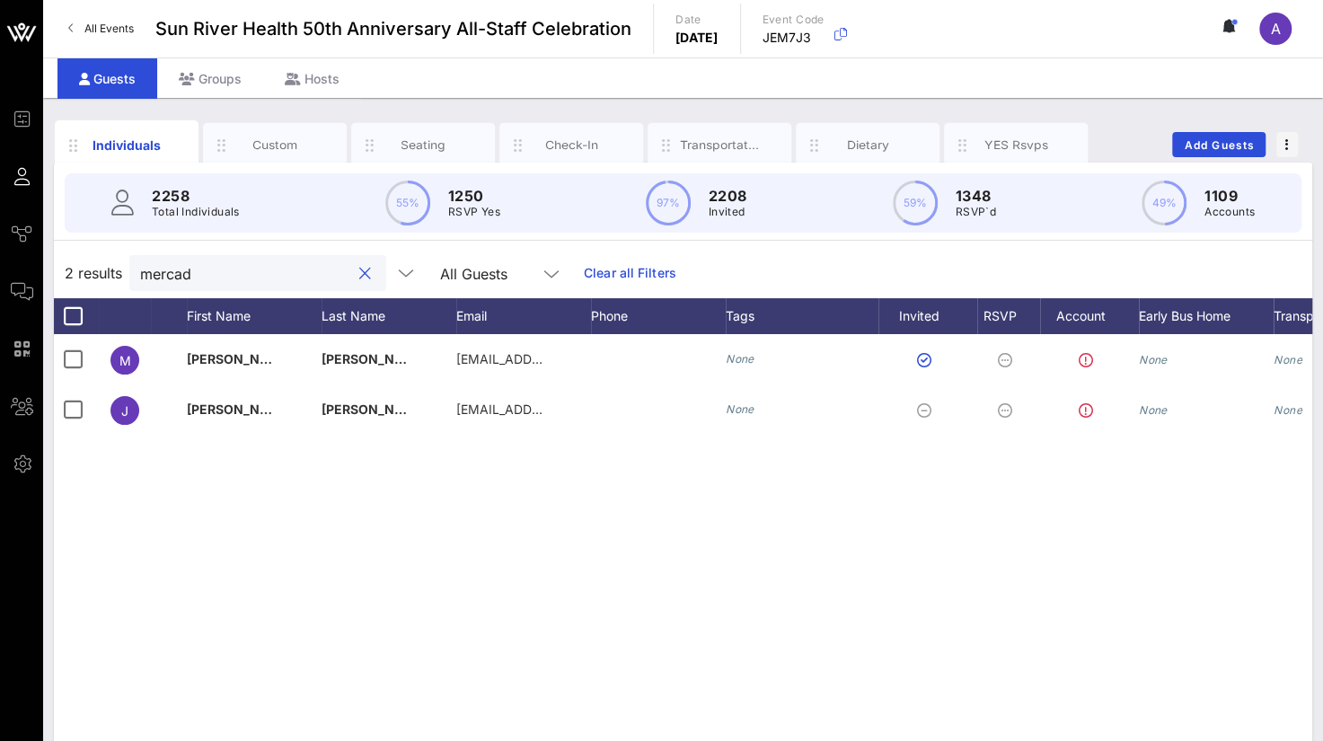
drag, startPoint x: 242, startPoint y: 274, endPoint x: 161, endPoint y: 271, distance: 81.8
click at [161, 271] on input "mercad" at bounding box center [245, 272] width 210 height 23
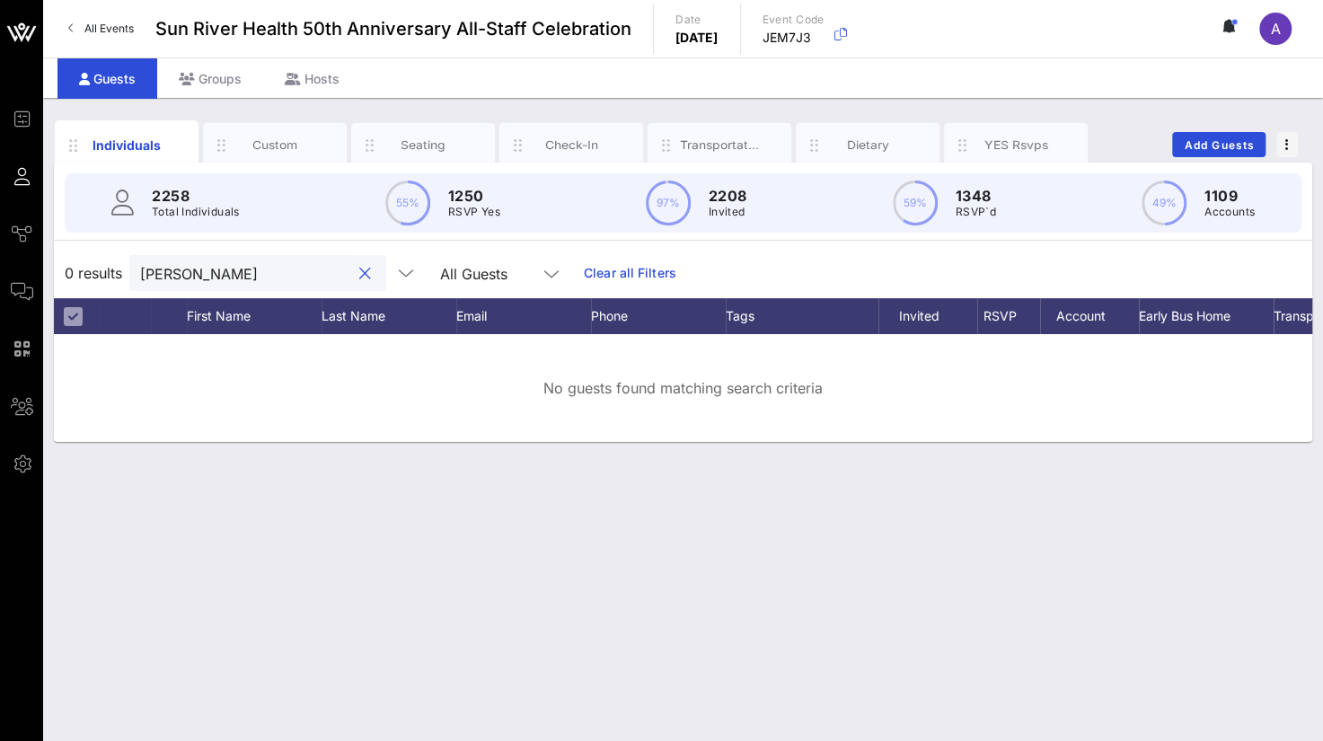
drag, startPoint x: 181, startPoint y: 277, endPoint x: 136, endPoint y: 274, distance: 45.0
click at [136, 274] on div "[PERSON_NAME]" at bounding box center [257, 273] width 257 height 36
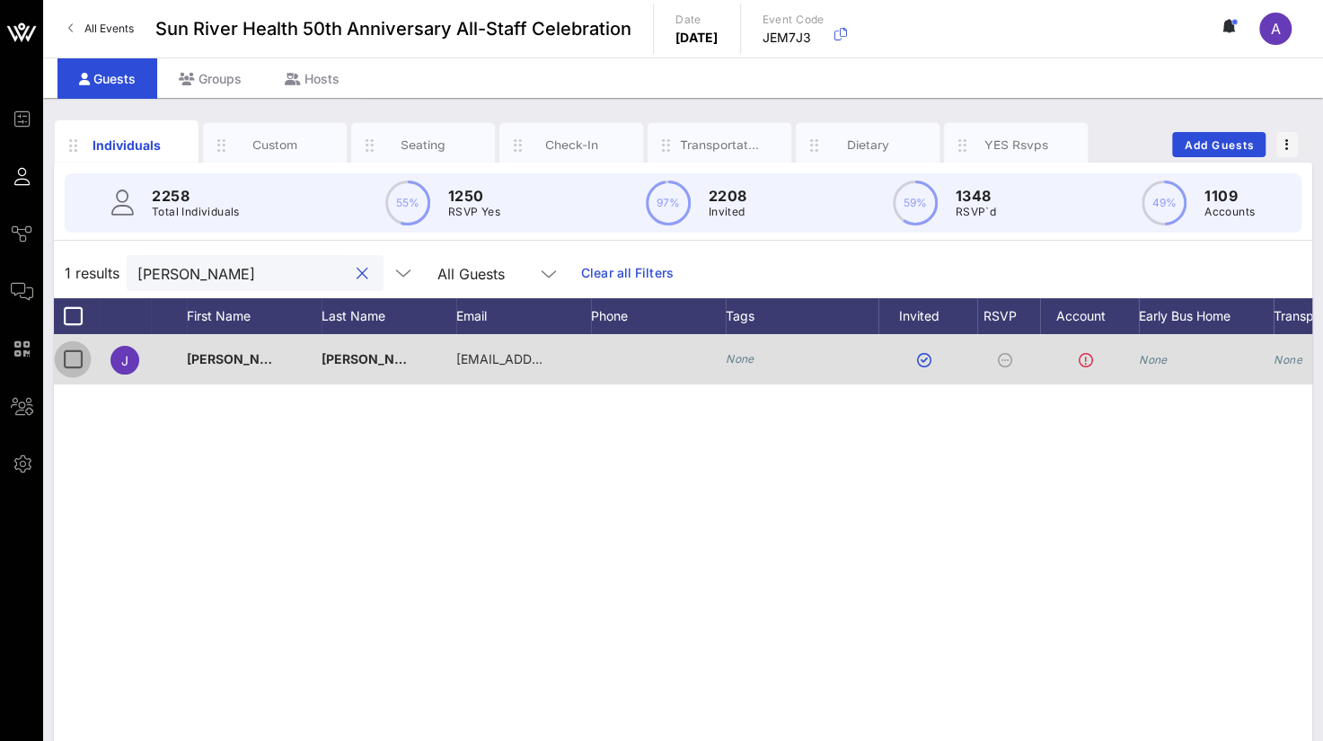
type input "[PERSON_NAME]"
click at [77, 357] on div at bounding box center [72, 359] width 31 height 31
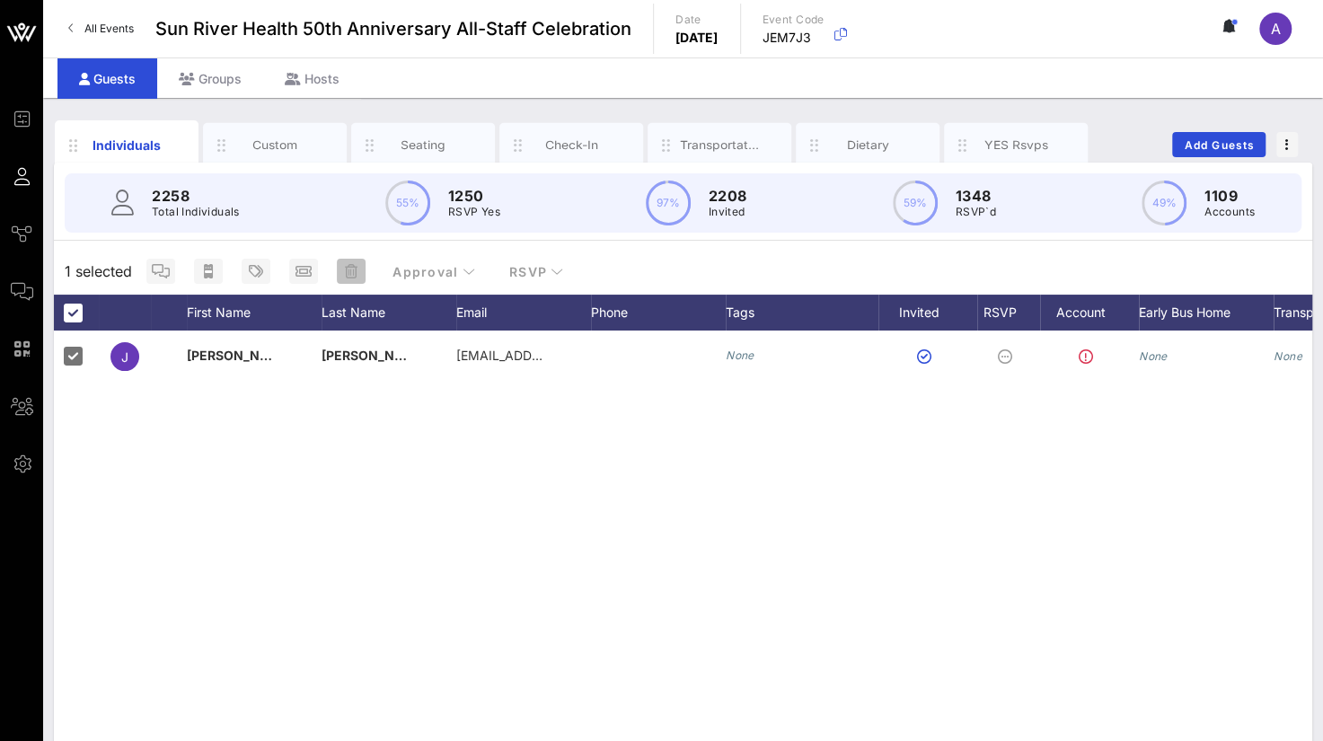
click at [348, 275] on icon "button" at bounding box center [351, 271] width 13 height 14
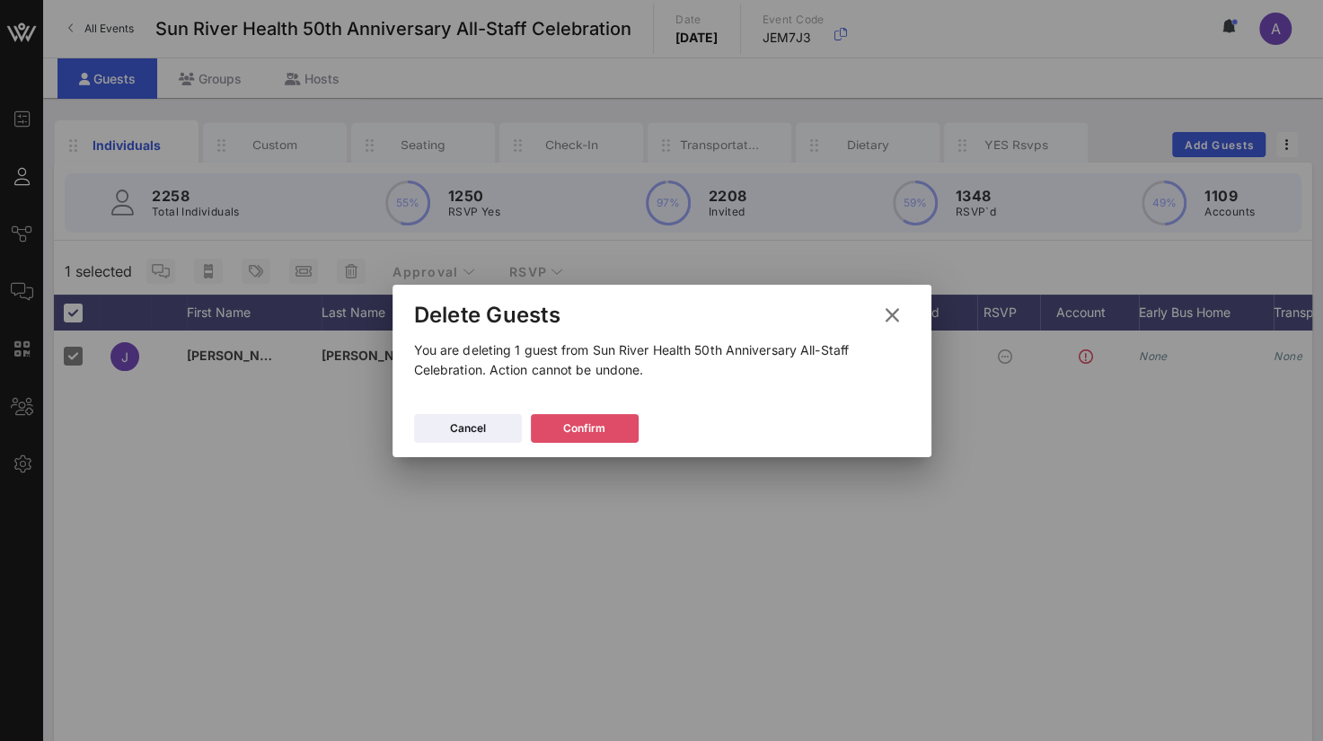
click at [551, 434] on button "Confirm" at bounding box center [585, 428] width 108 height 29
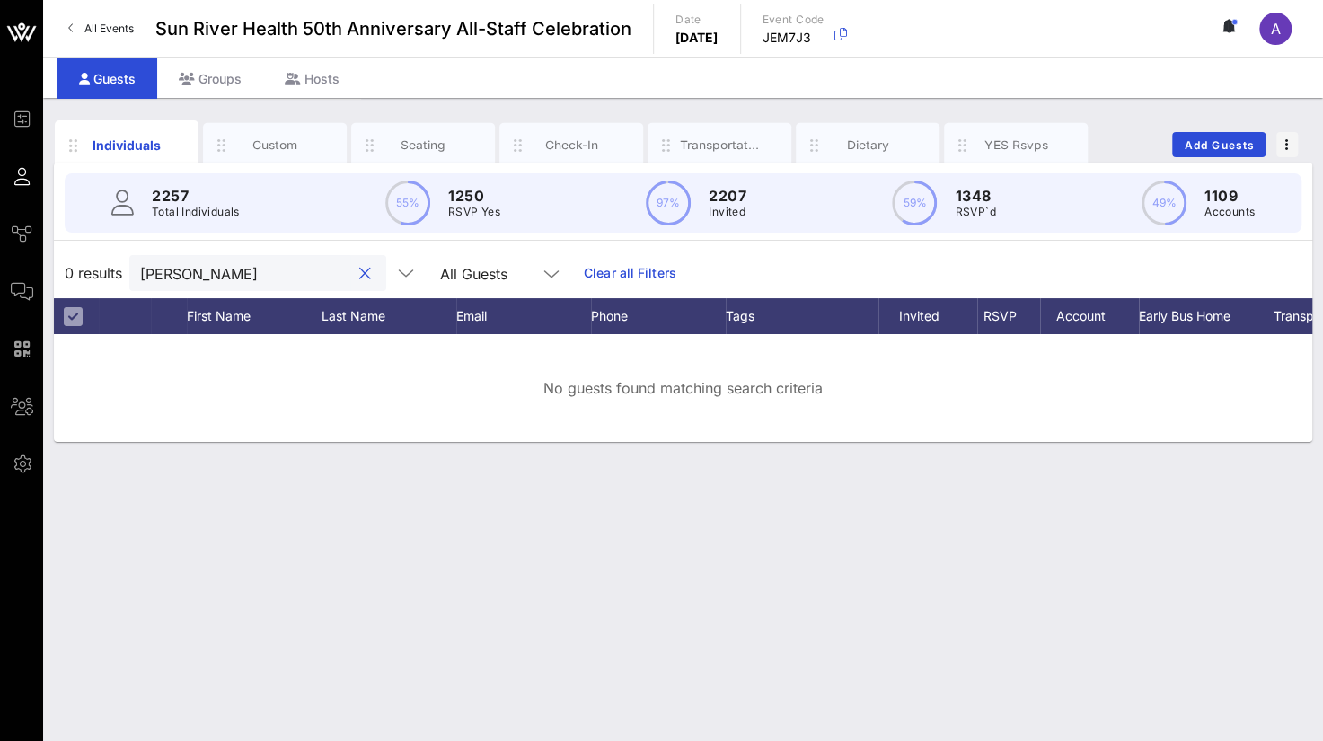
drag, startPoint x: 214, startPoint y: 281, endPoint x: 170, endPoint y: 271, distance: 45.1
click at [170, 271] on input "[PERSON_NAME]" at bounding box center [245, 272] width 210 height 23
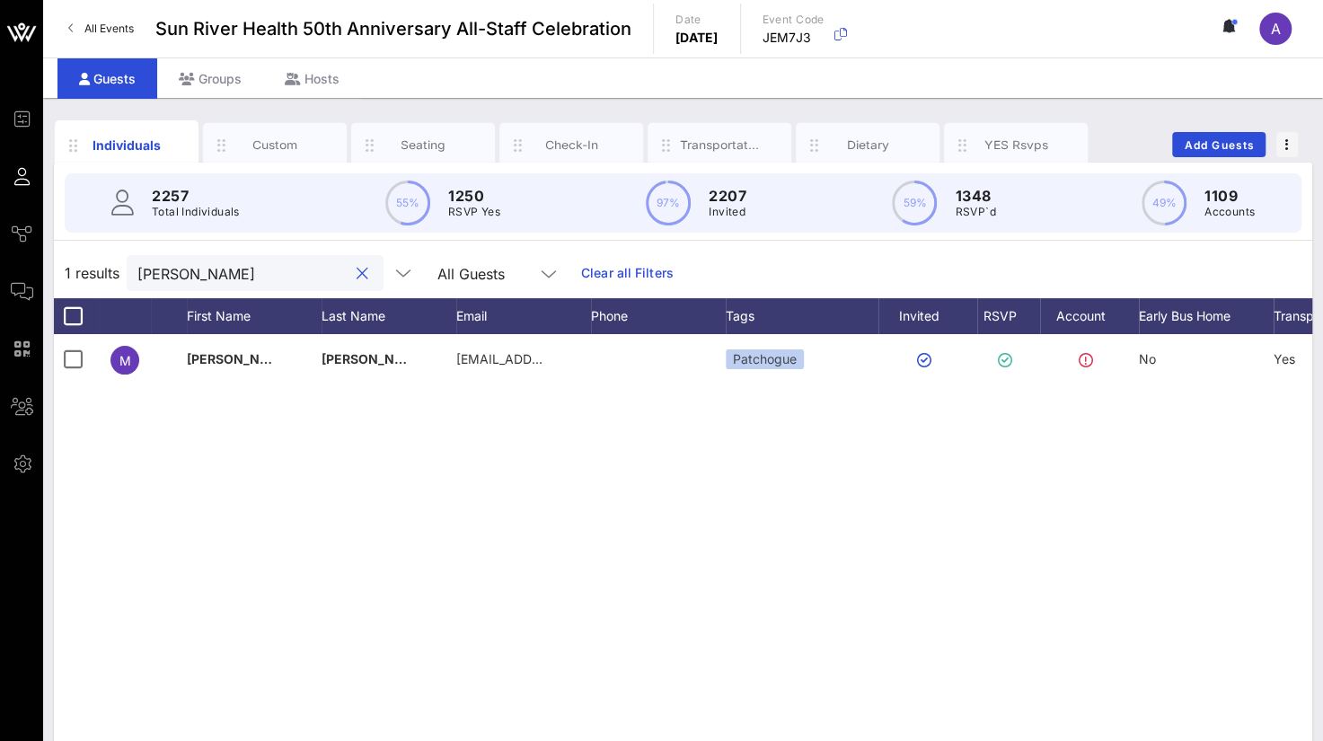
drag, startPoint x: 208, startPoint y: 267, endPoint x: 118, endPoint y: 267, distance: 90.7
click at [118, 267] on div "1 results [PERSON_NAME] All Guests Clear all Filters" at bounding box center [683, 273] width 1258 height 50
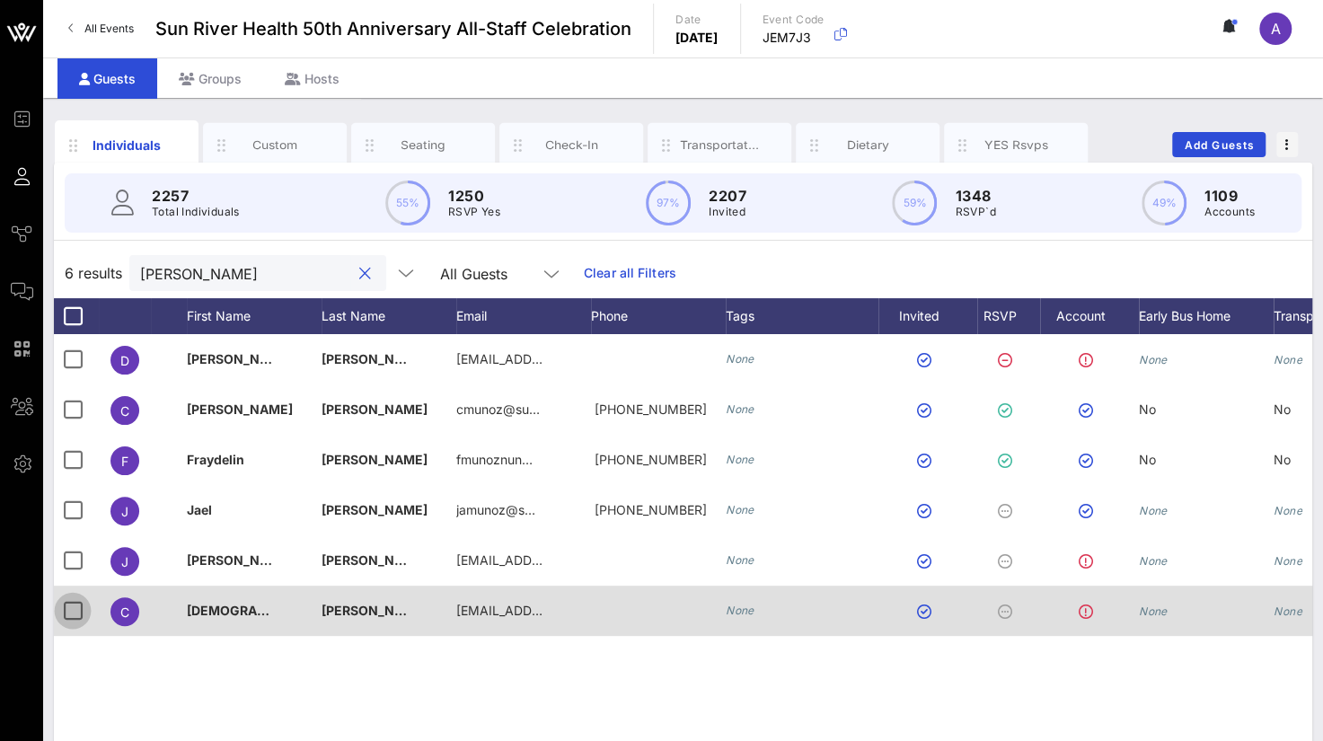
type input "[PERSON_NAME]"
click at [66, 614] on div at bounding box center [72, 610] width 31 height 31
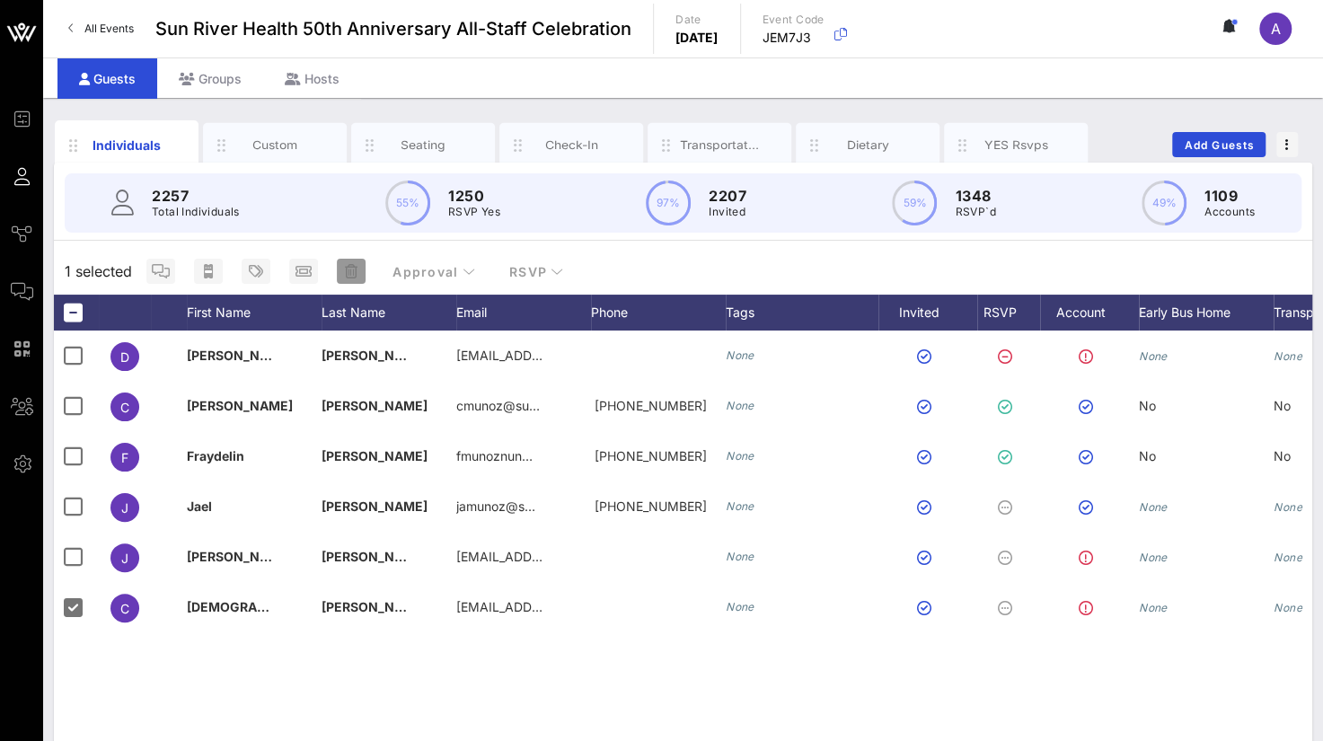
click at [353, 265] on icon "button" at bounding box center [351, 271] width 13 height 14
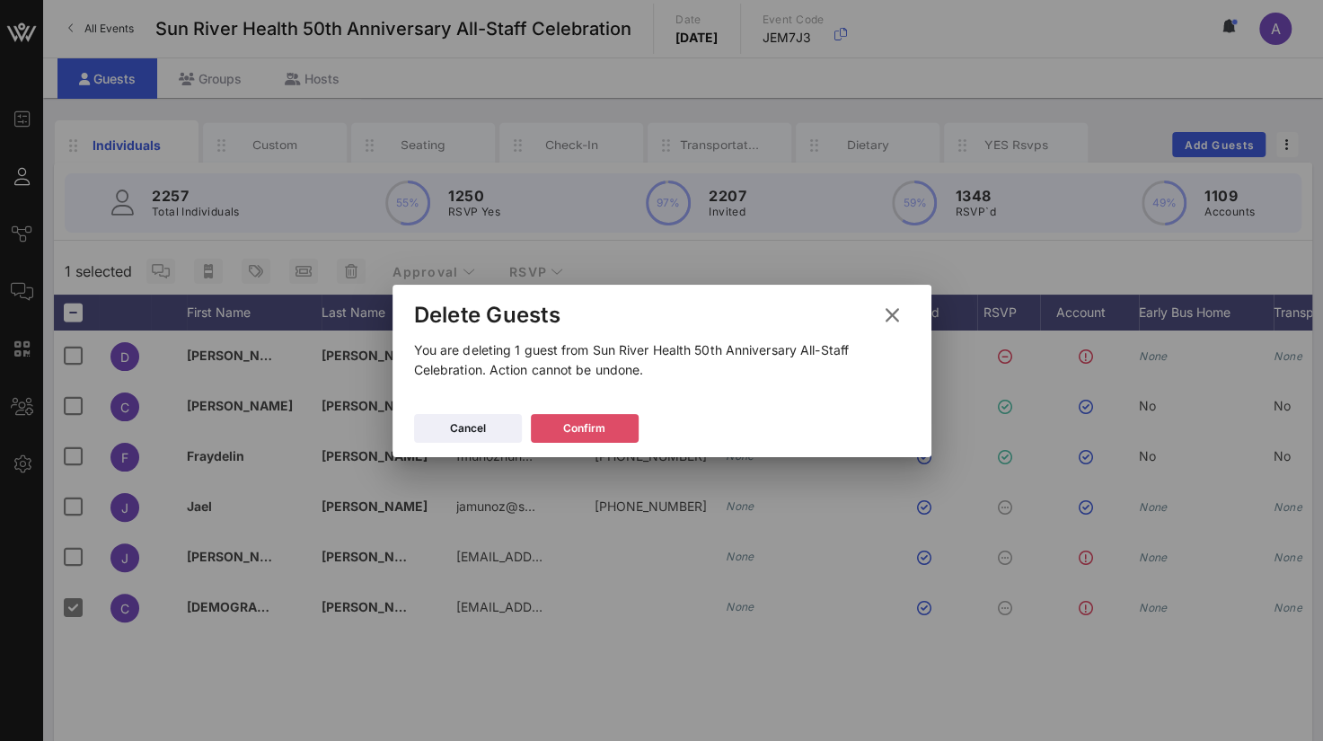
click at [582, 425] on button "Confirm" at bounding box center [585, 428] width 108 height 29
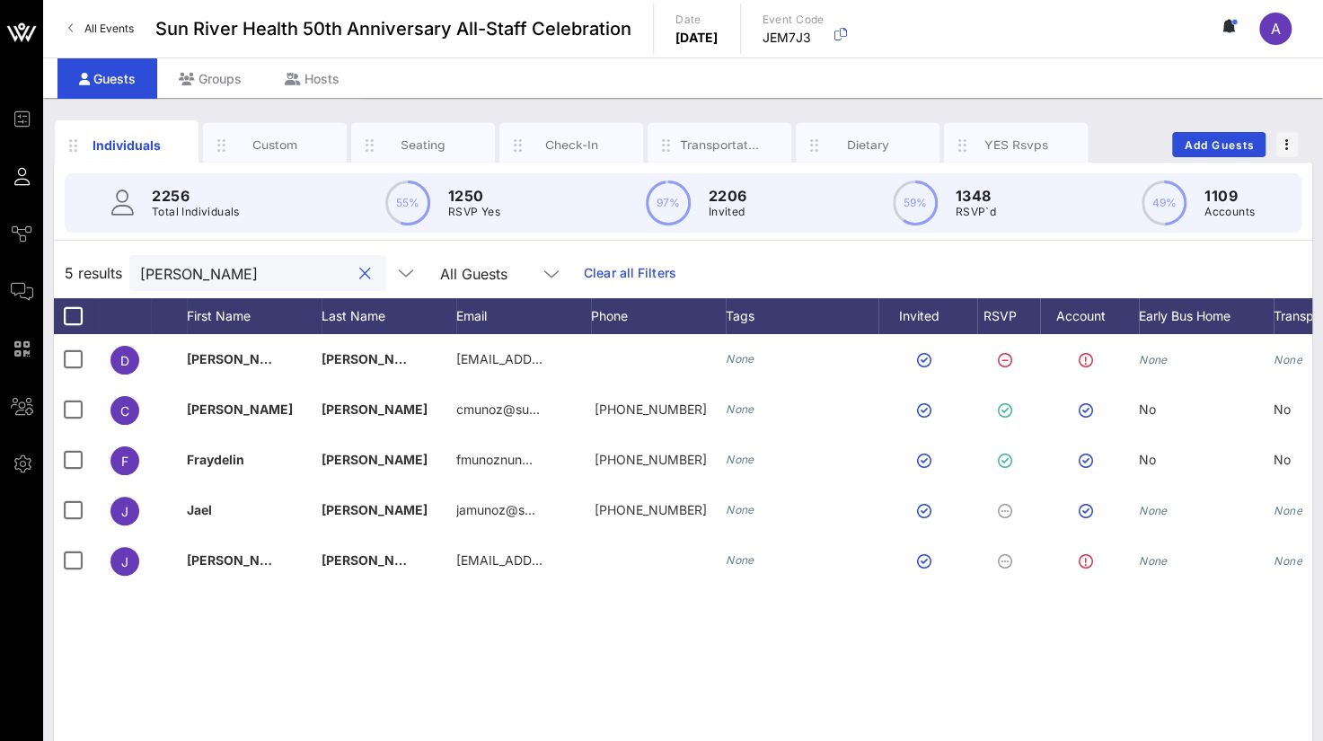
drag, startPoint x: 204, startPoint y: 274, endPoint x: 138, endPoint y: 270, distance: 65.7
click at [138, 270] on div "[PERSON_NAME]" at bounding box center [257, 273] width 257 height 36
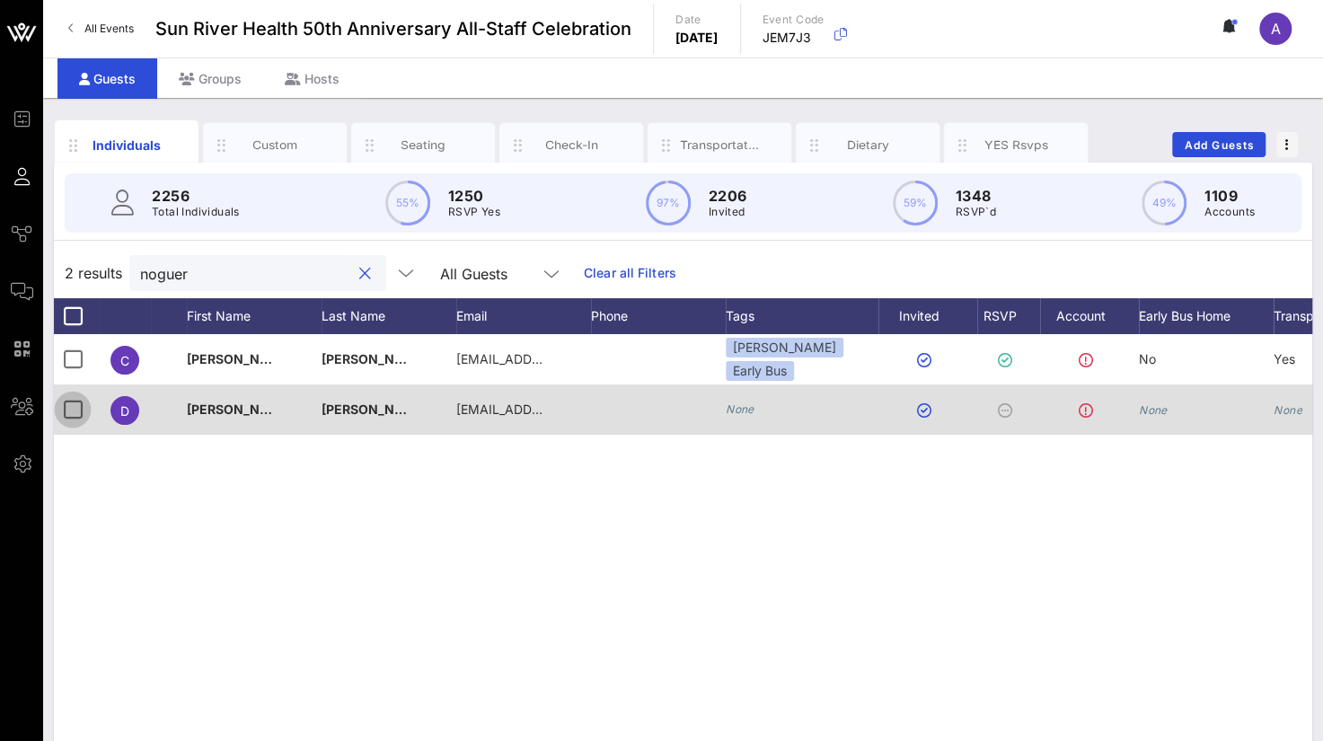
type input "noguer"
click at [73, 414] on div at bounding box center [72, 409] width 31 height 31
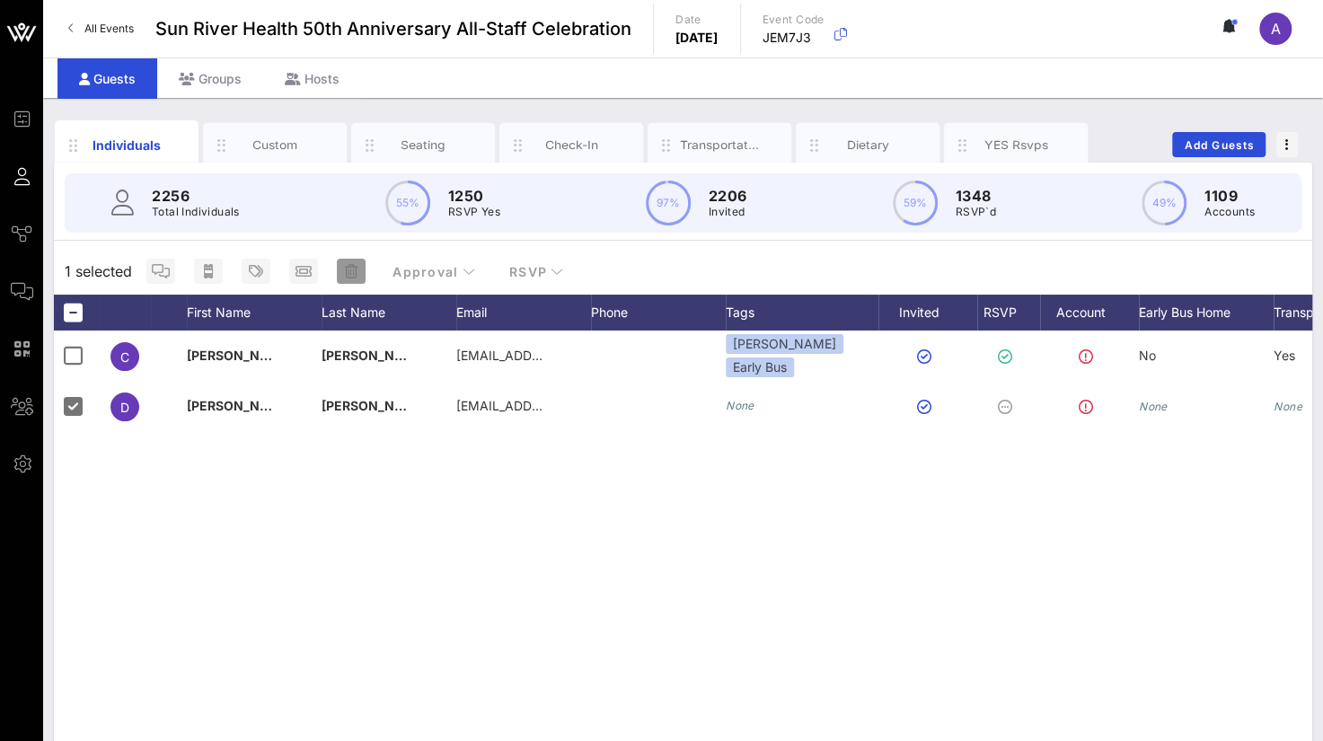
click at [348, 276] on icon "button" at bounding box center [351, 271] width 13 height 14
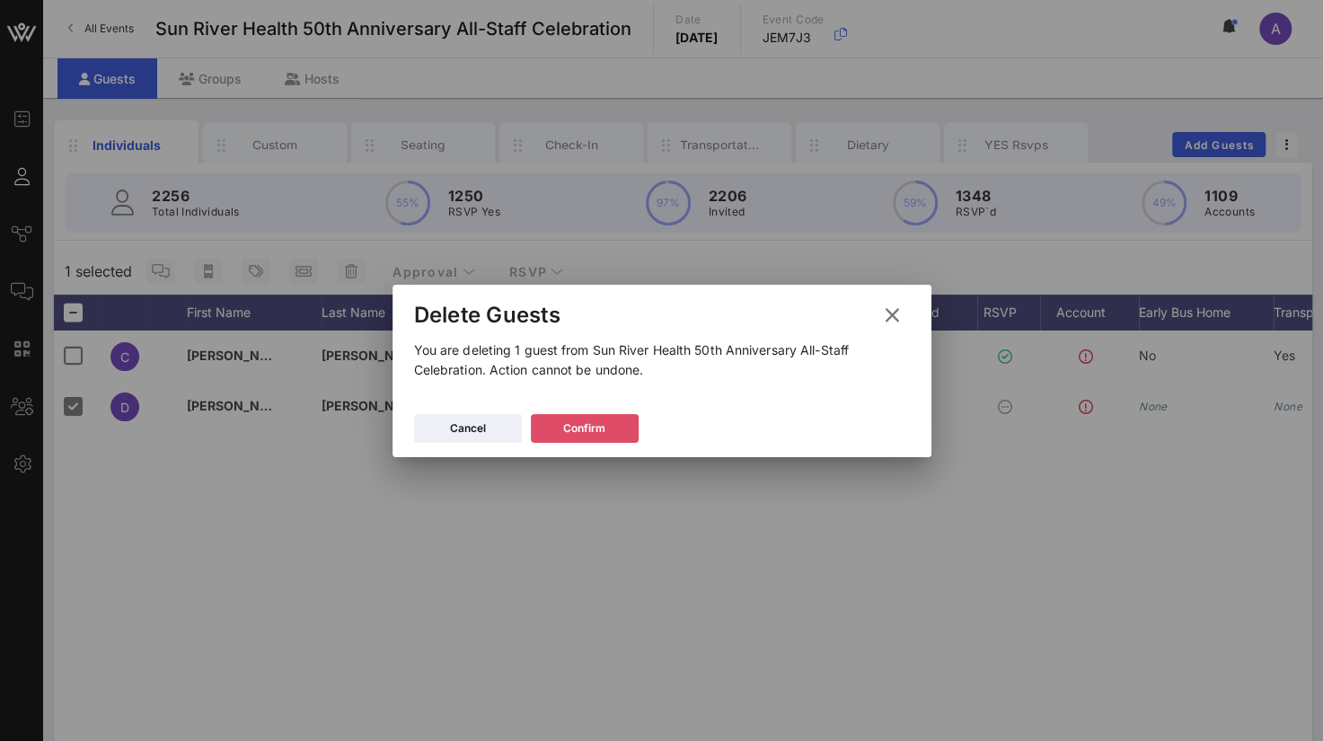
click at [591, 421] on div "Confirm" at bounding box center [584, 428] width 42 height 18
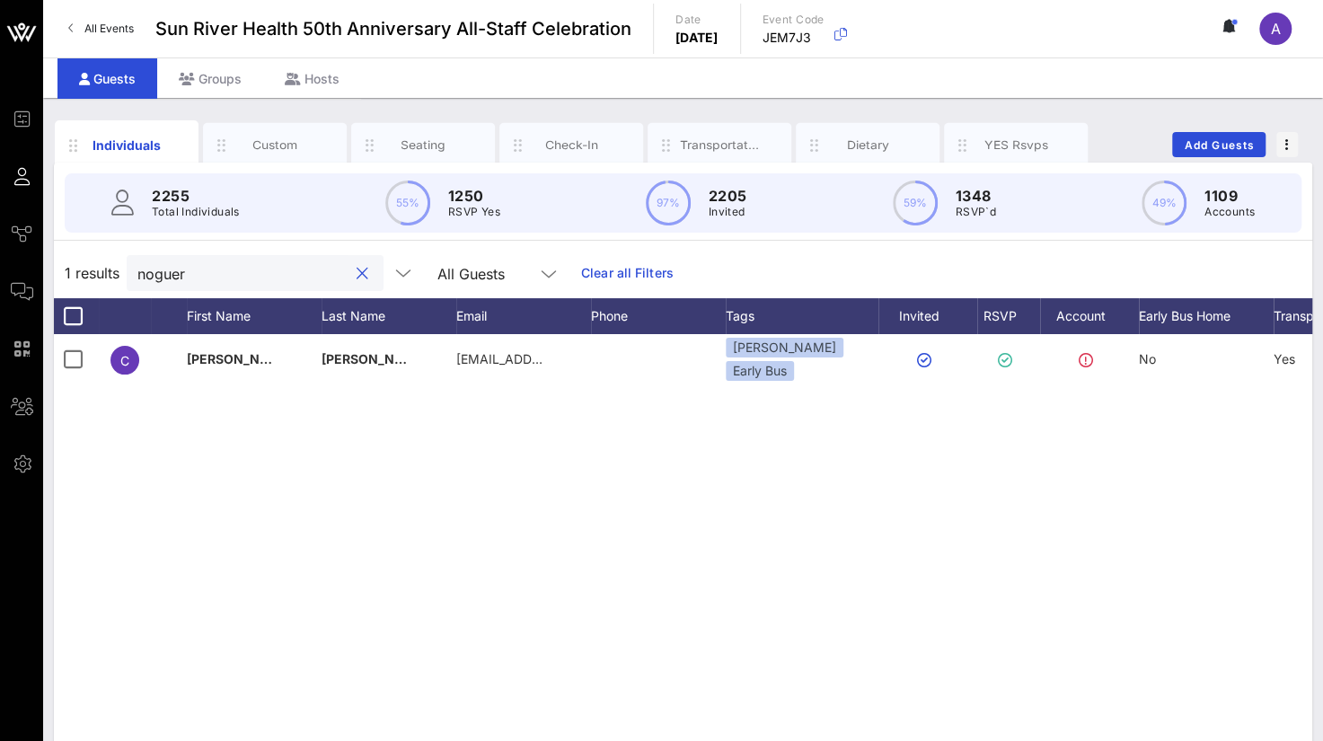
drag, startPoint x: 197, startPoint y: 272, endPoint x: 91, endPoint y: 263, distance: 106.3
click at [91, 263] on div "1 results noguer All Guests Clear all Filters" at bounding box center [683, 273] width 1258 height 50
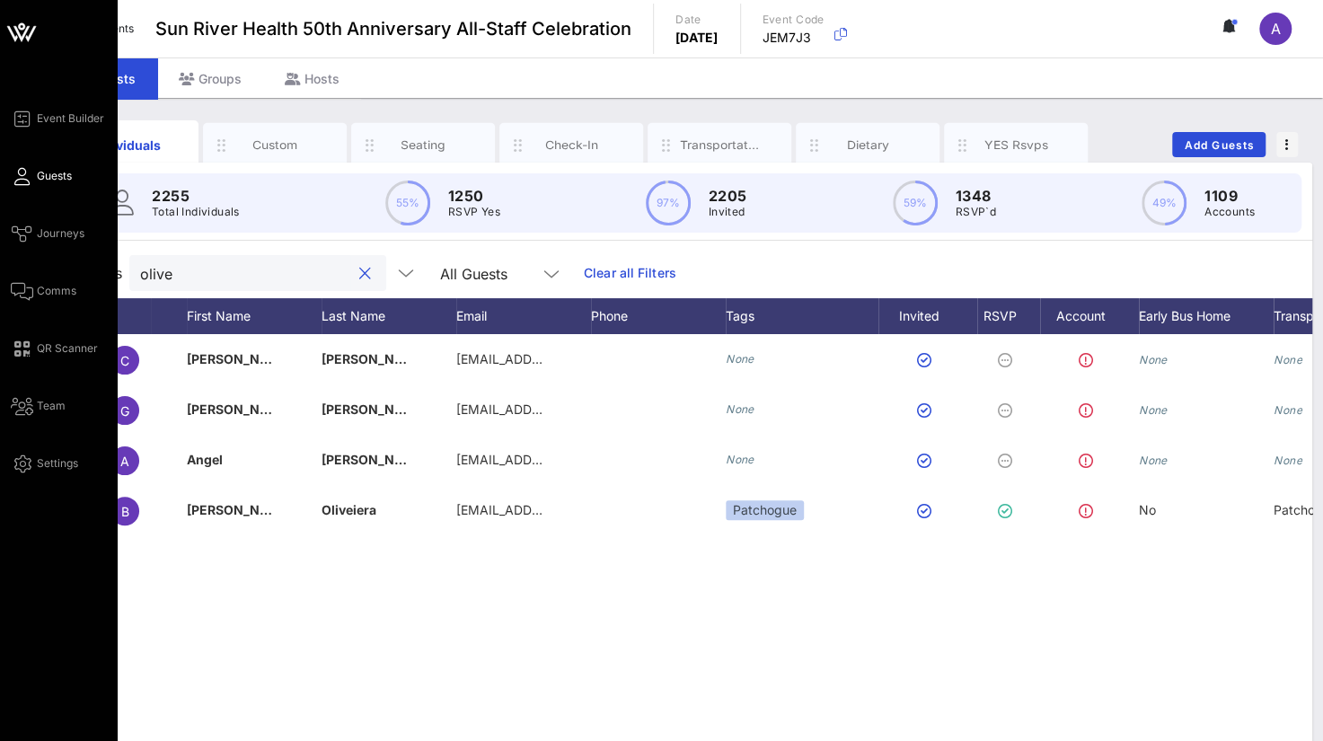
drag, startPoint x: 214, startPoint y: 276, endPoint x: 20, endPoint y: 260, distance: 194.6
click at [20, 260] on div "Event Builder Guests Journeys Comms QR Scanner Team Settings Sun River Health 5…" at bounding box center [661, 445] width 1323 height 891
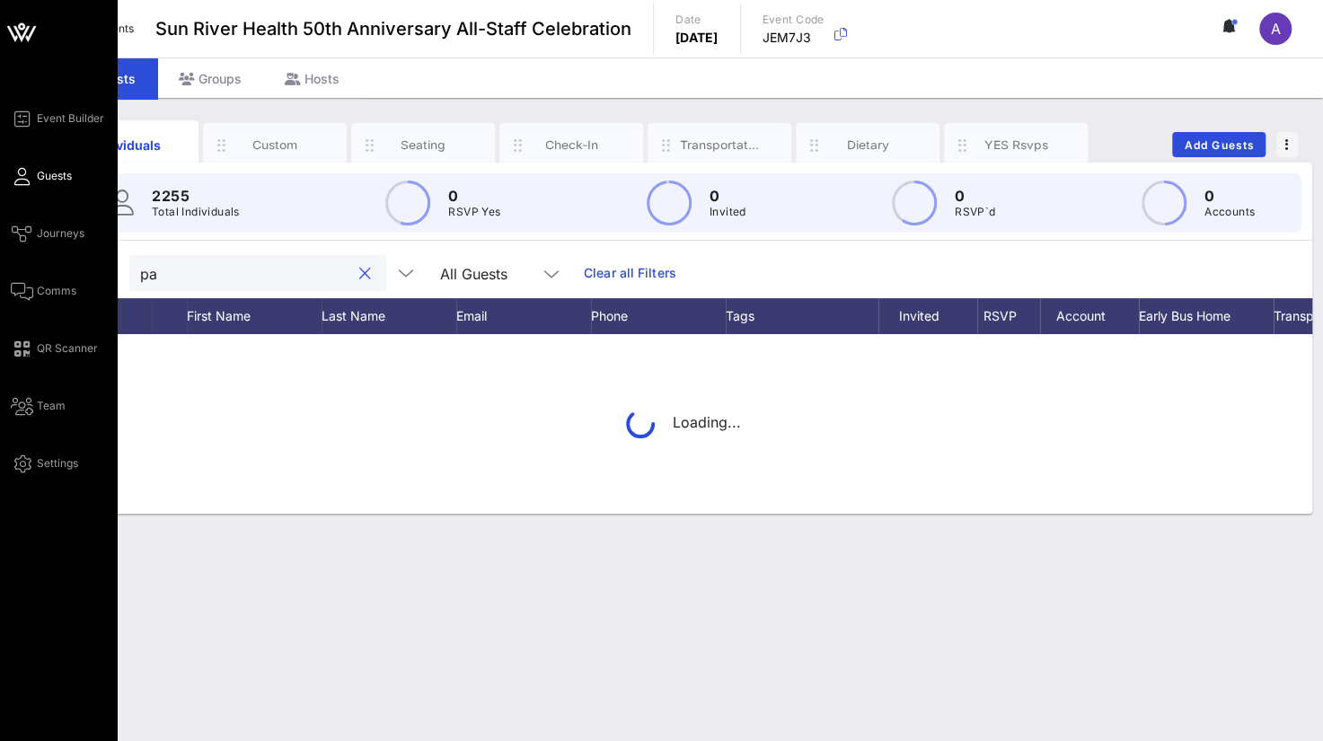
type input "p"
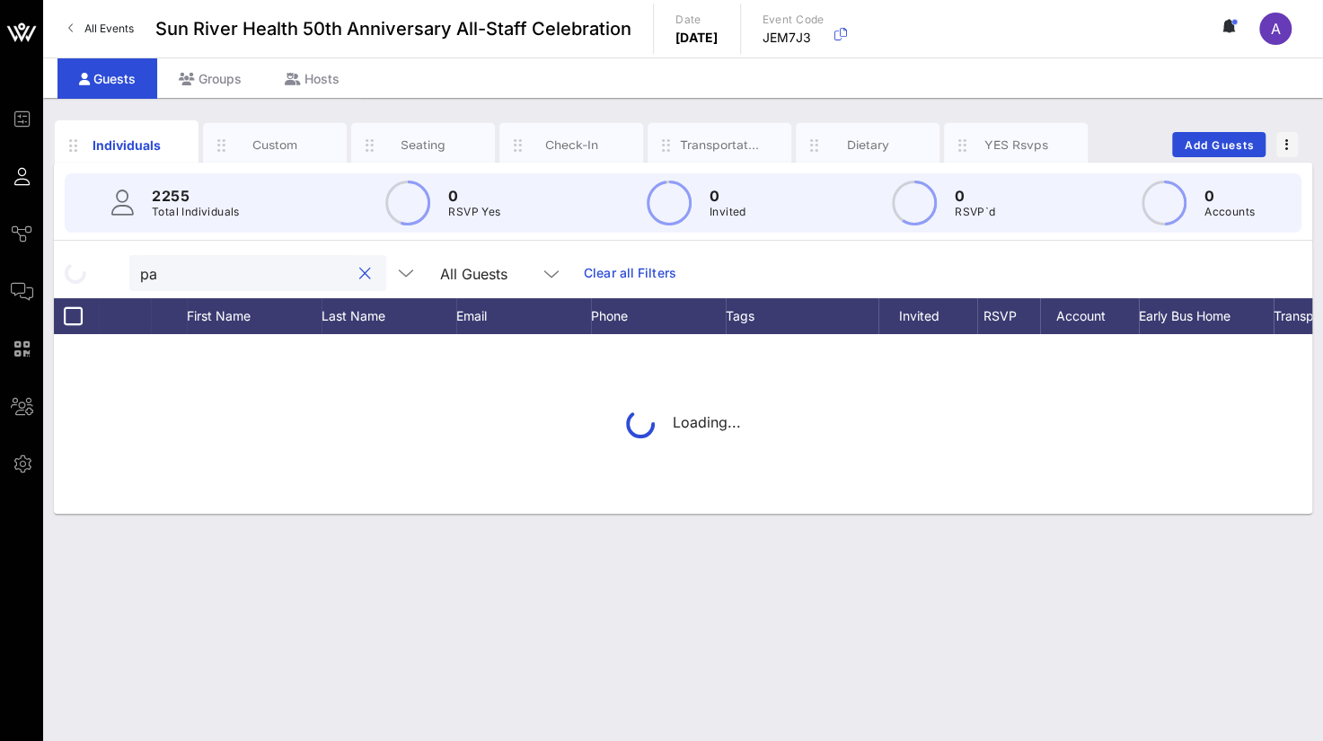
type input "p"
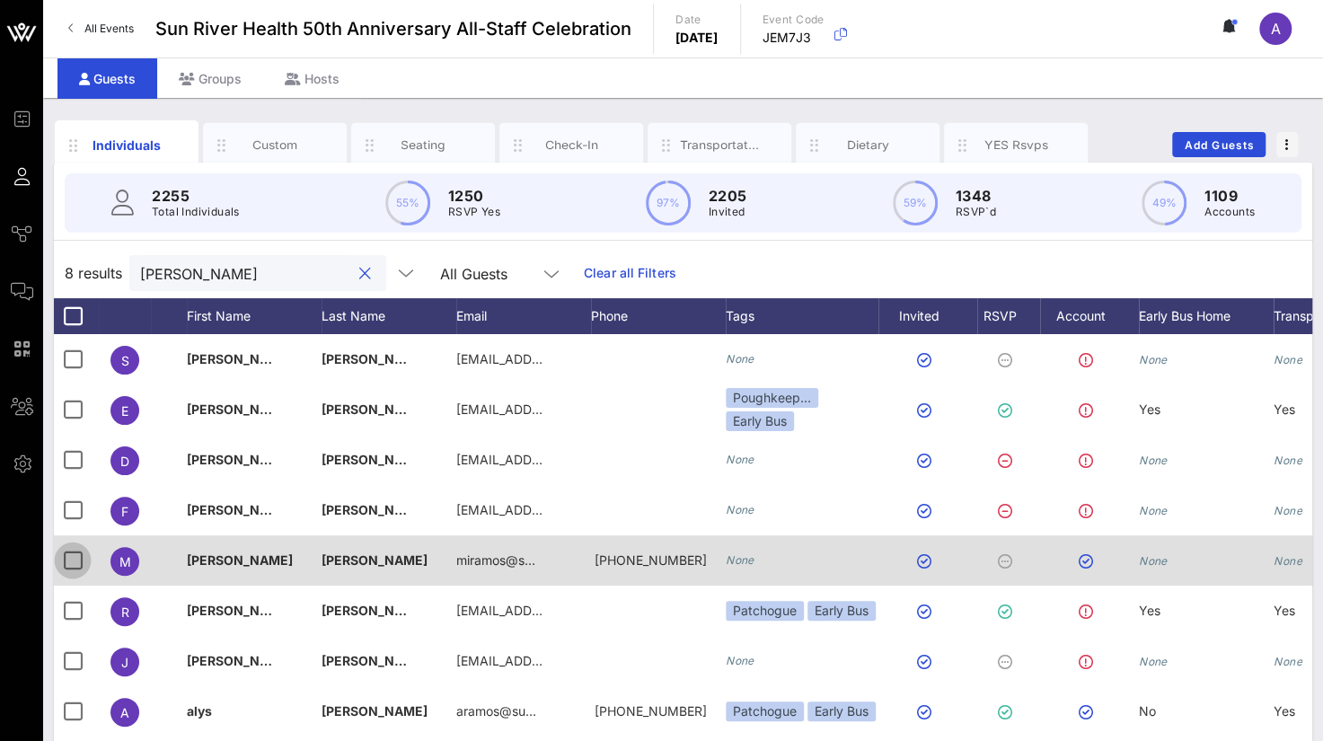
type input "[PERSON_NAME]"
click at [81, 552] on div at bounding box center [72, 560] width 31 height 31
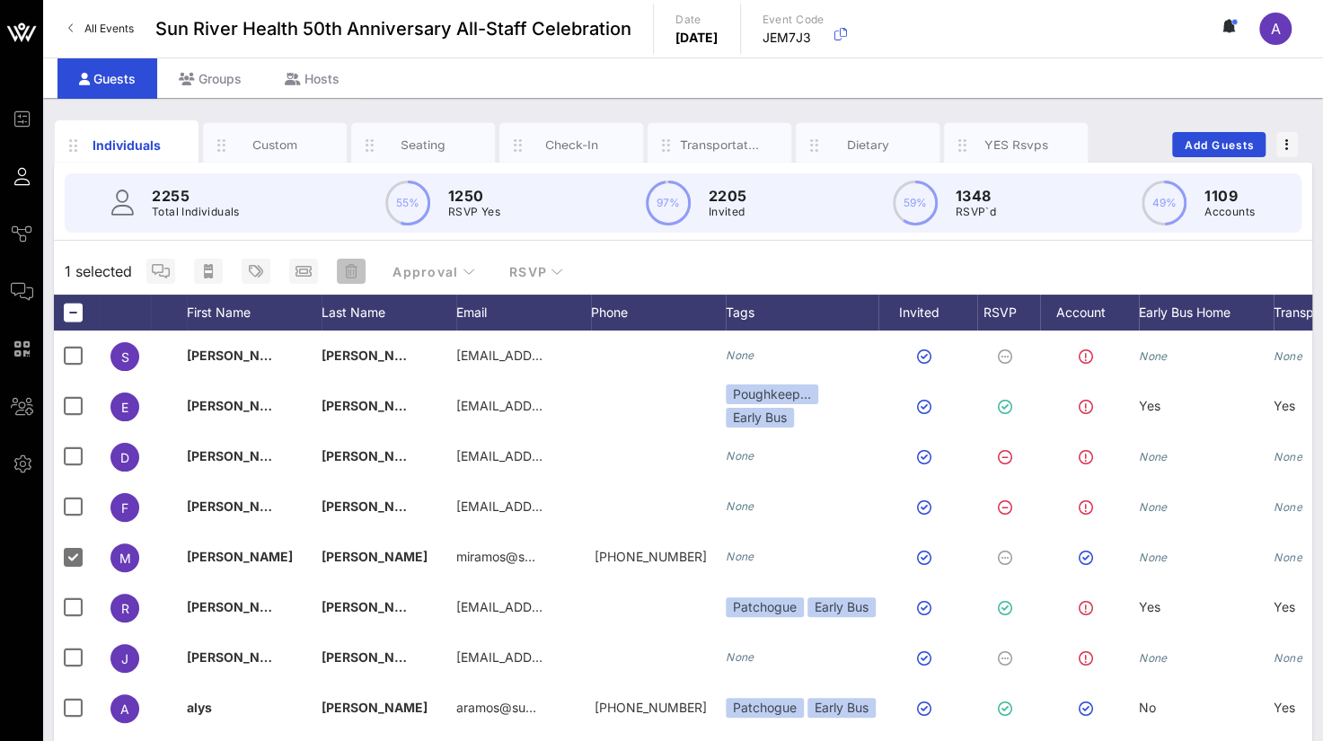
click at [354, 270] on icon "button" at bounding box center [351, 271] width 13 height 14
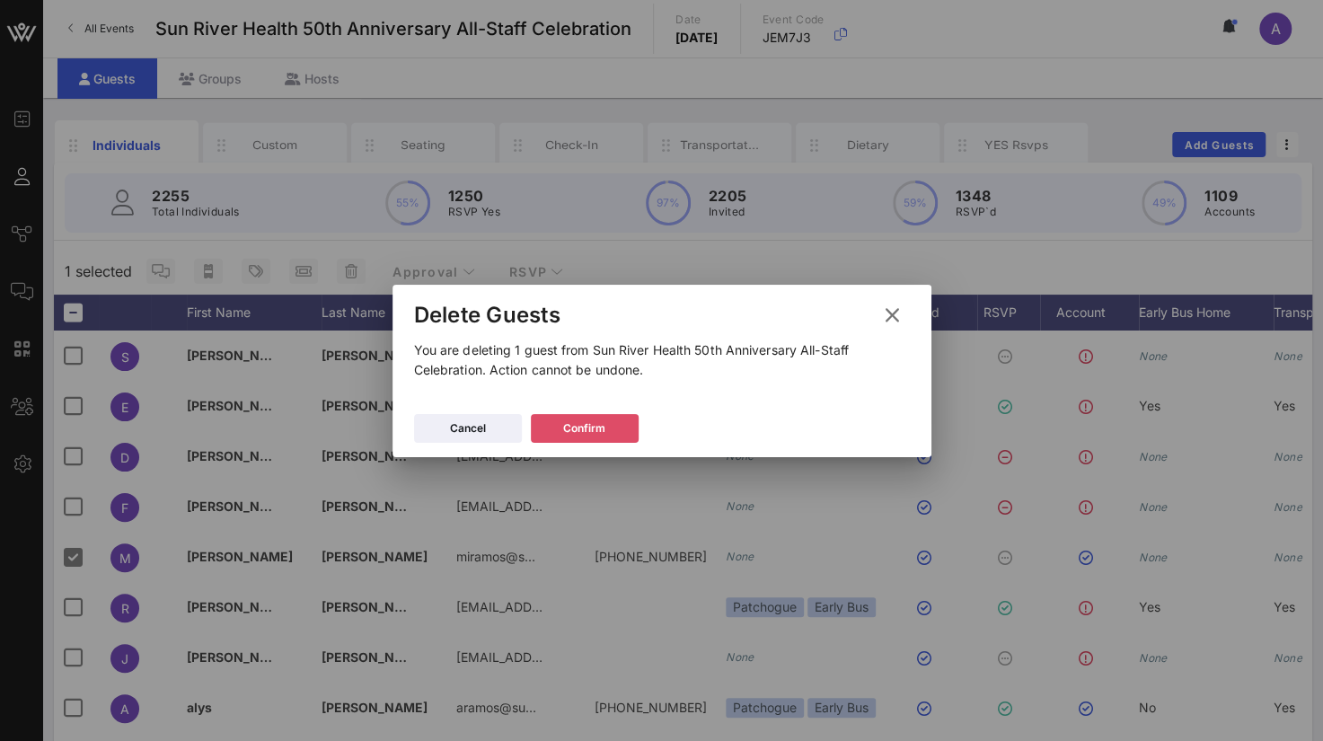
click at [618, 429] on button "Confirm" at bounding box center [585, 428] width 108 height 29
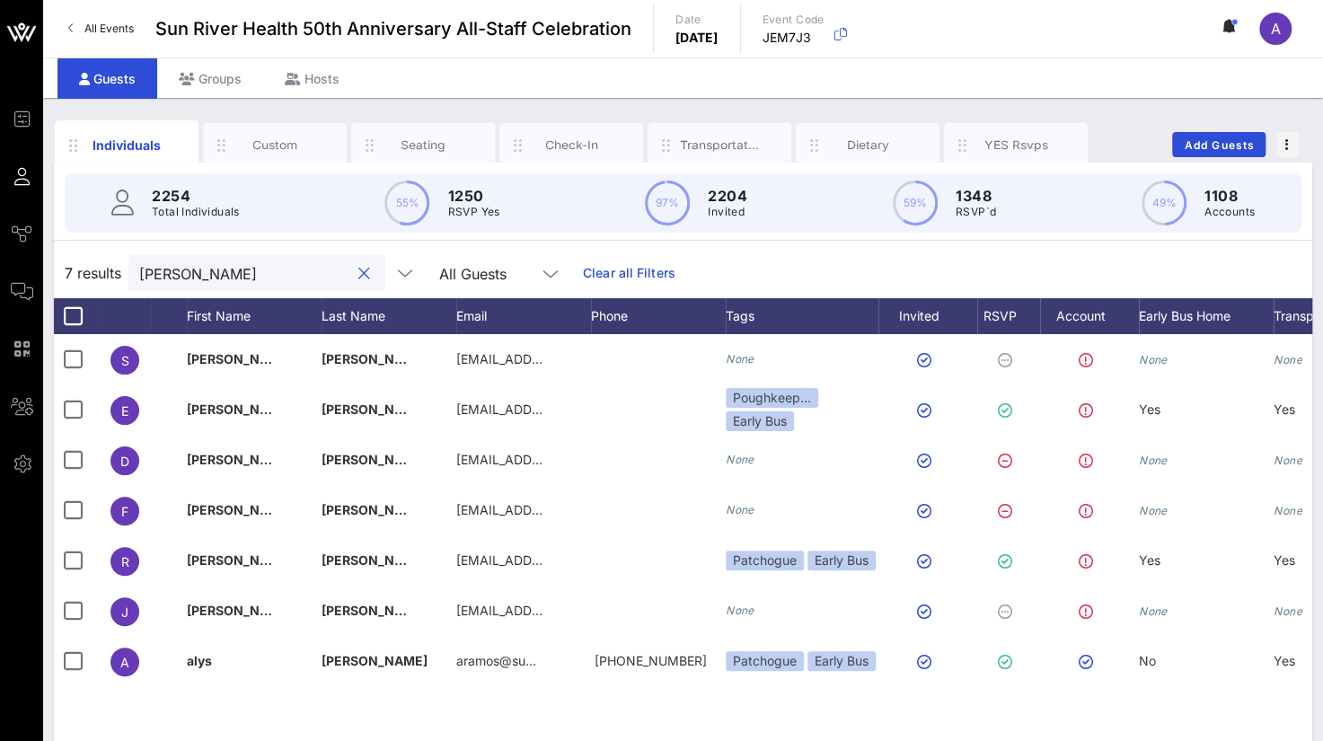
drag, startPoint x: 213, startPoint y: 267, endPoint x: 128, endPoint y: 267, distance: 84.4
click at [128, 267] on div "7 results [PERSON_NAME] All Guests Clear all Filters" at bounding box center [683, 273] width 1258 height 50
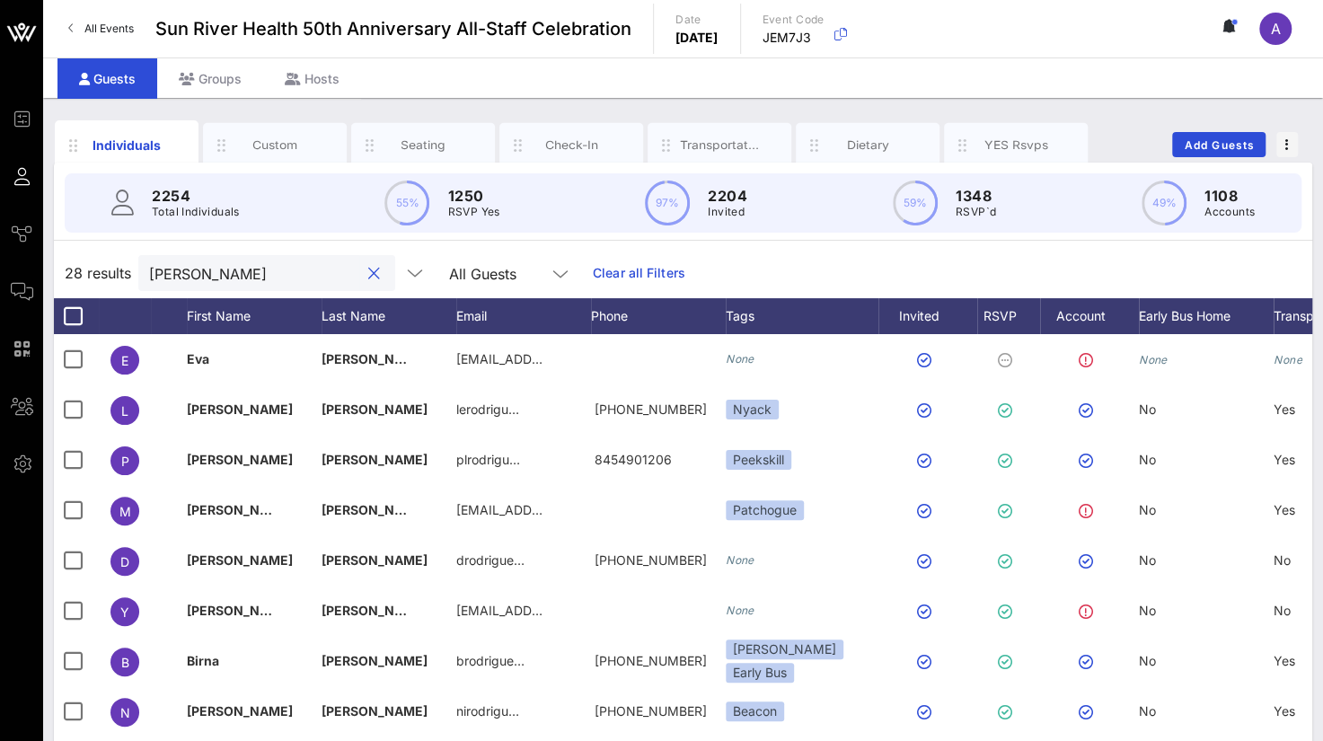
drag, startPoint x: 197, startPoint y: 272, endPoint x: 130, endPoint y: 272, distance: 66.5
click at [130, 272] on div "28 results [PERSON_NAME] All Guests Clear all Filters" at bounding box center [683, 273] width 1258 height 50
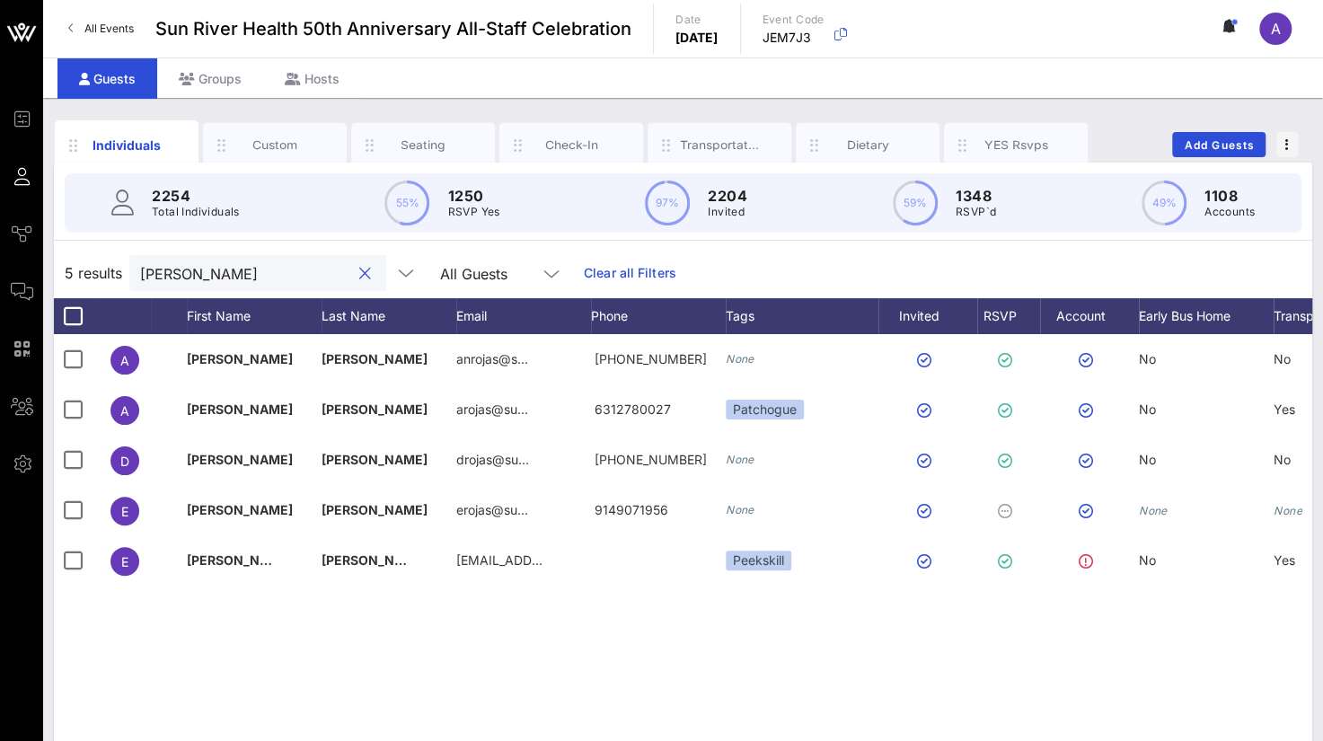
drag, startPoint x: 189, startPoint y: 276, endPoint x: 124, endPoint y: 269, distance: 65.9
click at [124, 269] on div "5 results [PERSON_NAME] All Guests Clear all Filters" at bounding box center [683, 273] width 1258 height 50
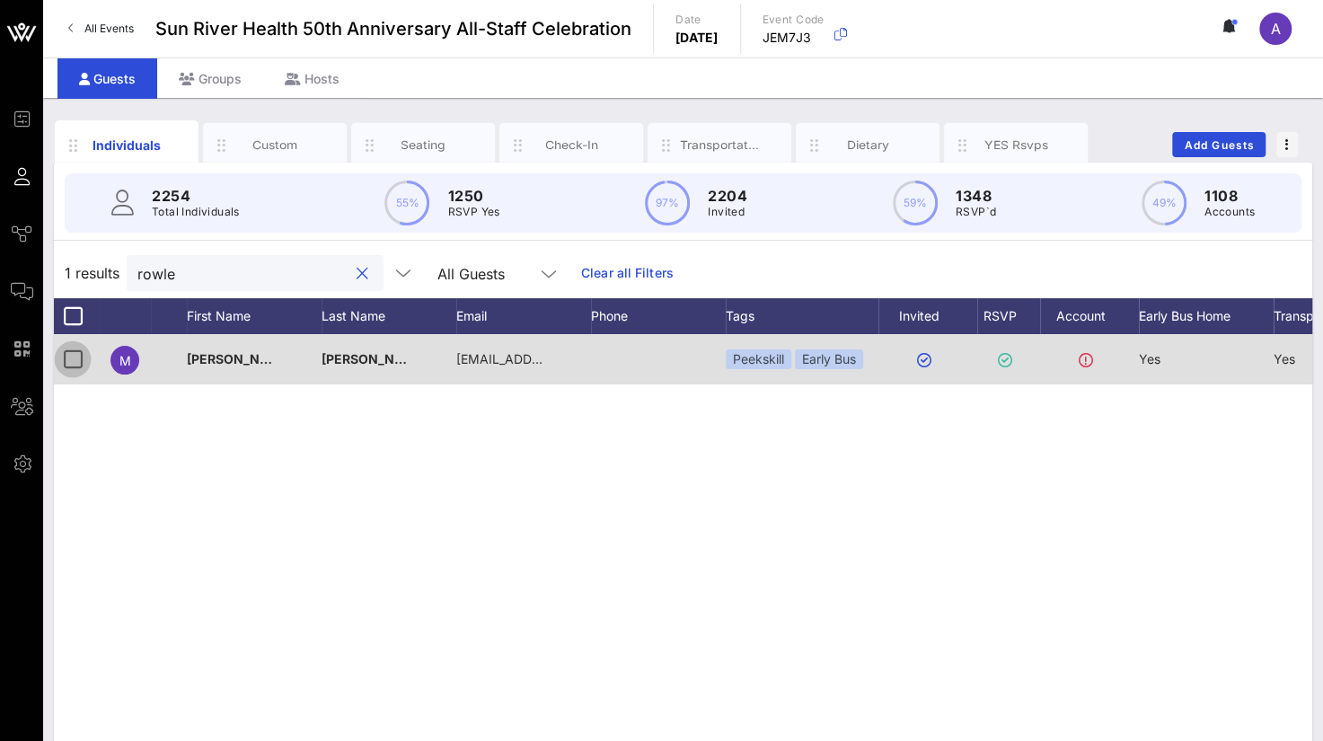
type input "rowle"
drag, startPoint x: 75, startPoint y: 357, endPoint x: 268, endPoint y: 309, distance: 198.0
click at [75, 357] on div at bounding box center [72, 359] width 31 height 31
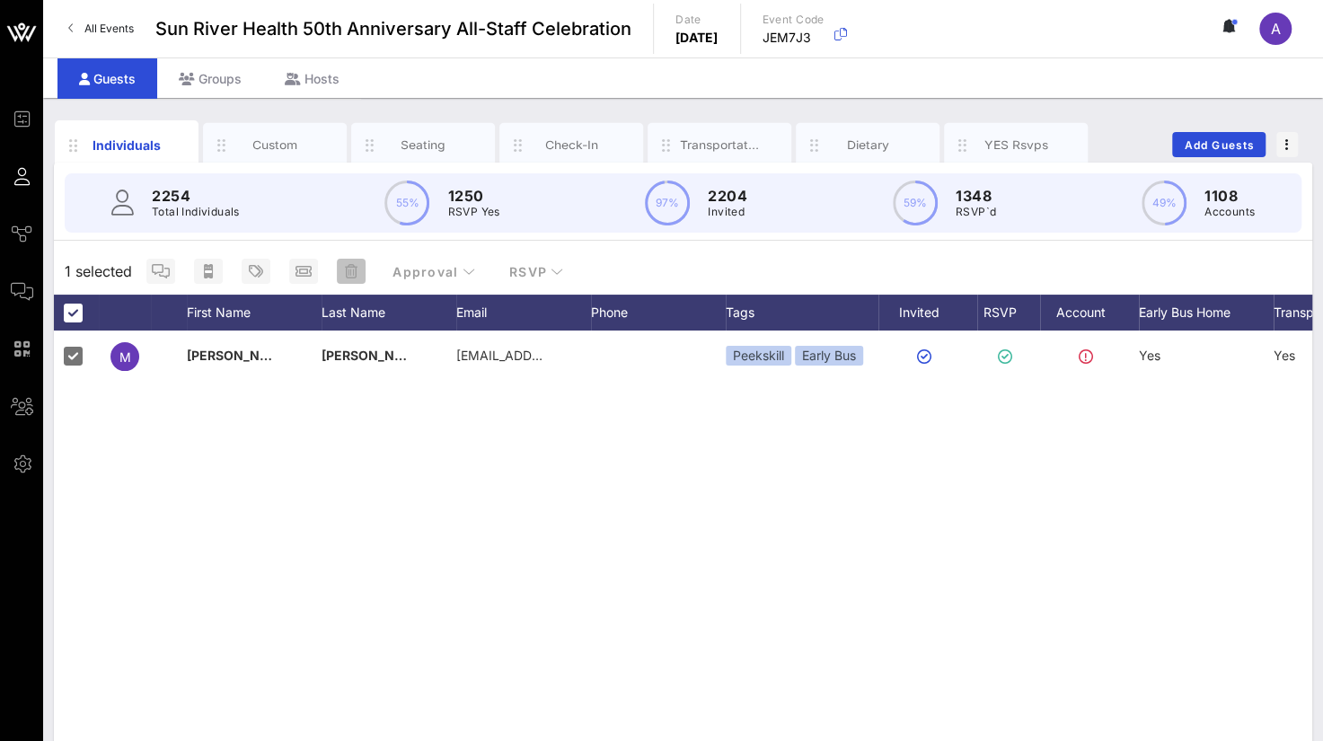
click at [354, 276] on icon "button" at bounding box center [351, 271] width 13 height 14
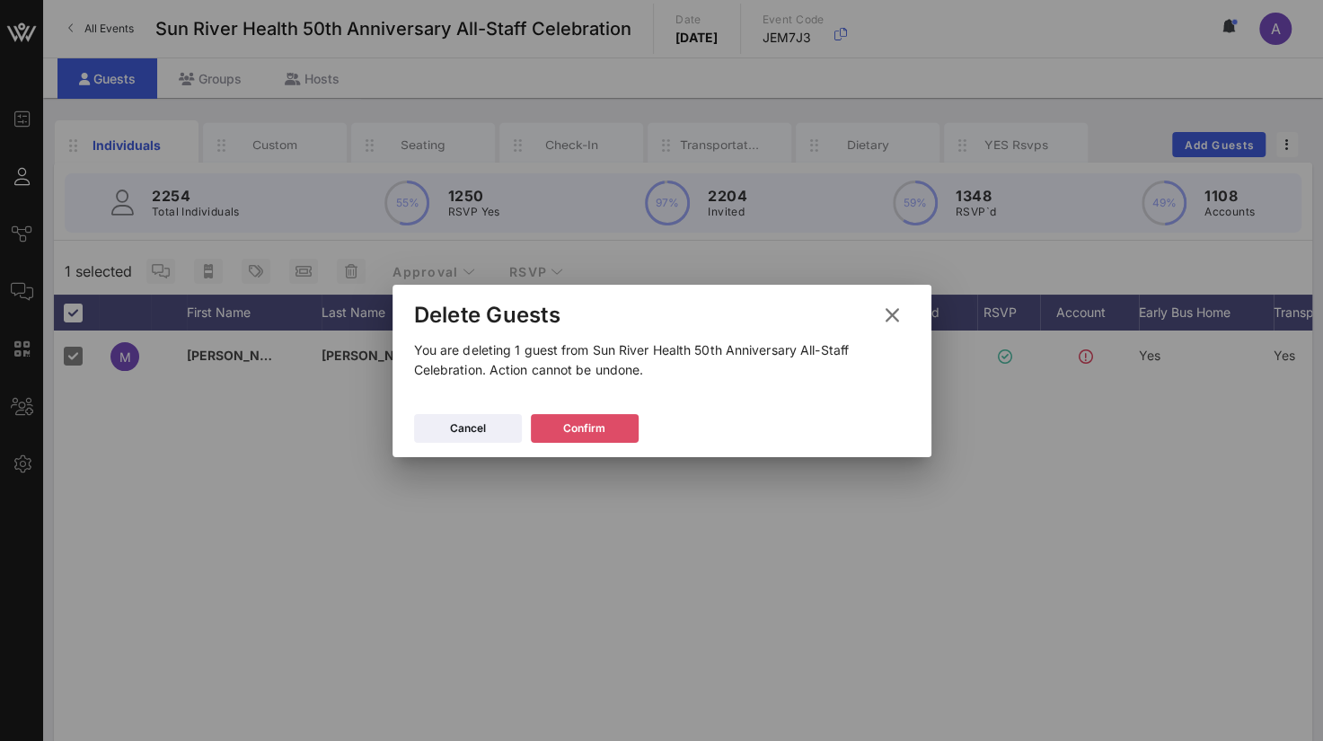
click at [600, 429] on div "Confirm" at bounding box center [584, 428] width 42 height 18
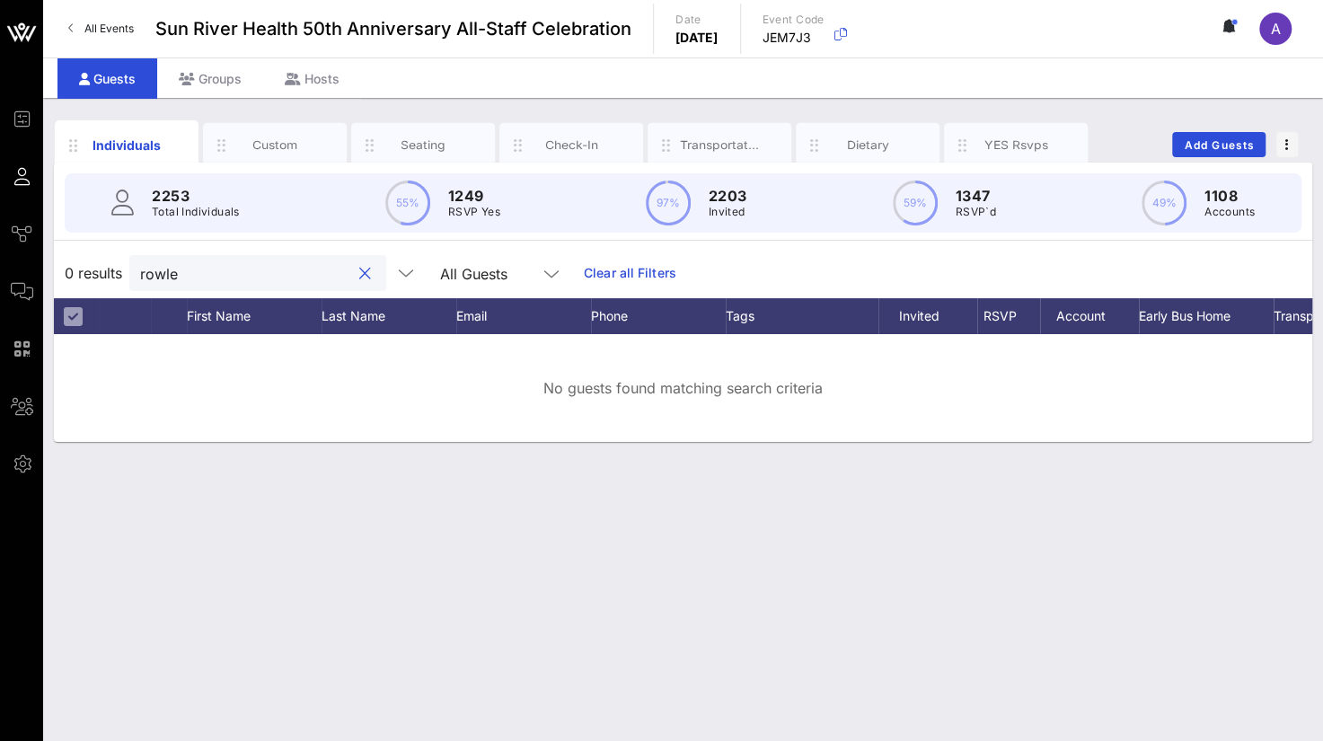
drag, startPoint x: 158, startPoint y: 270, endPoint x: 134, endPoint y: 270, distance: 24.2
click at [137, 270] on div "rowle" at bounding box center [257, 273] width 257 height 36
type input "z"
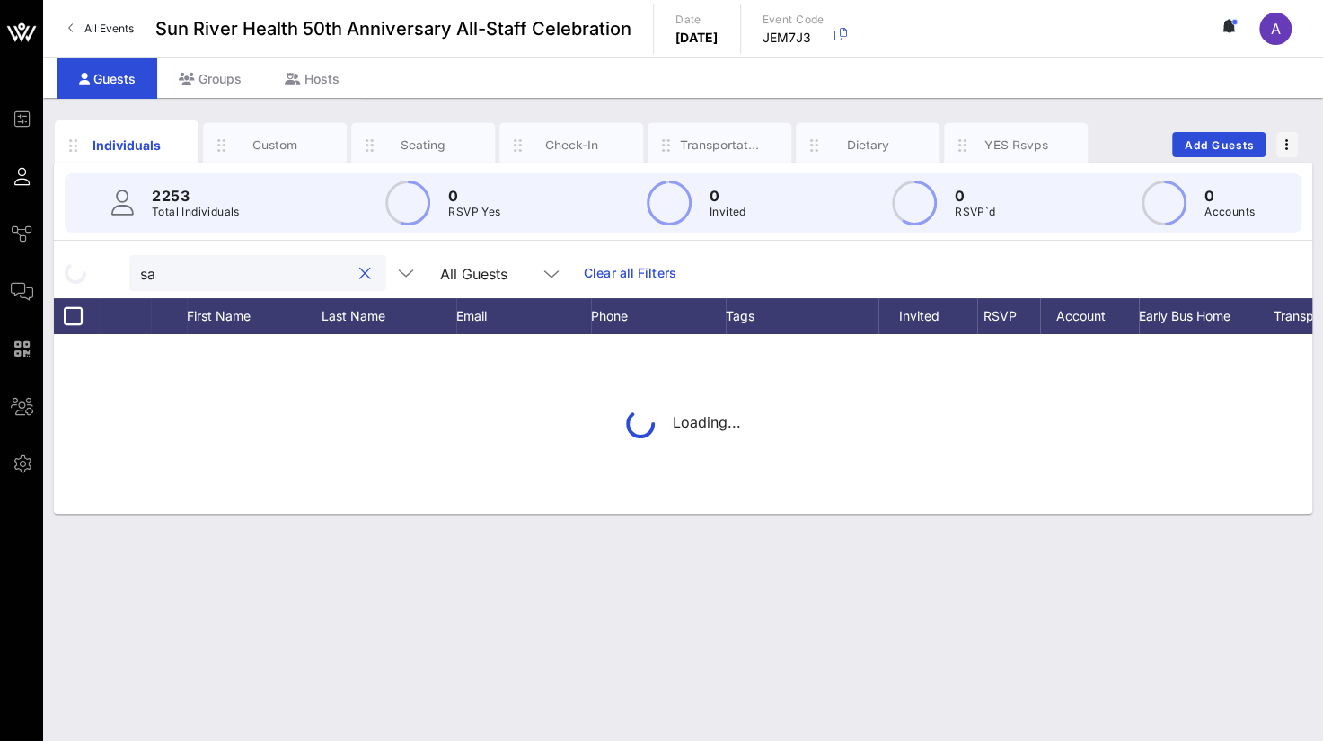
type input "s"
type input "t"
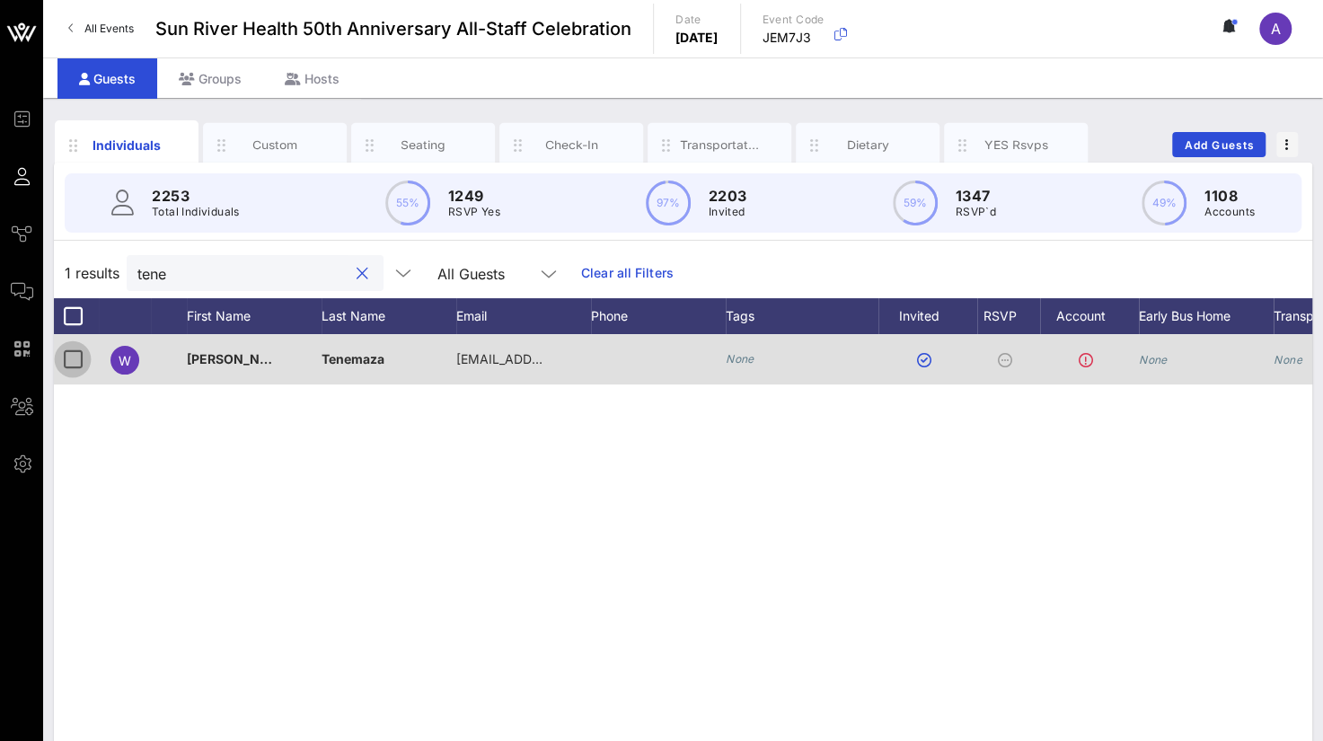
type input "tene"
click at [75, 353] on div at bounding box center [72, 359] width 31 height 31
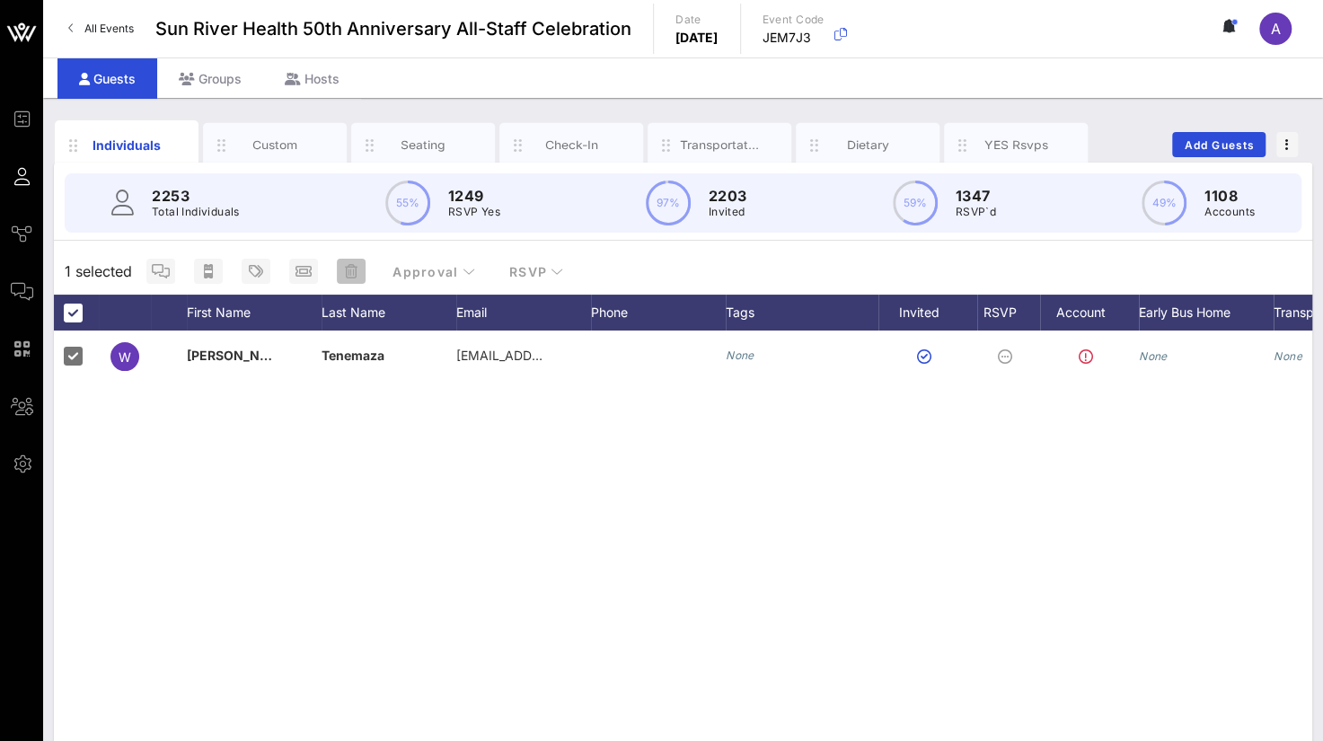
click at [356, 267] on icon "button" at bounding box center [351, 271] width 13 height 14
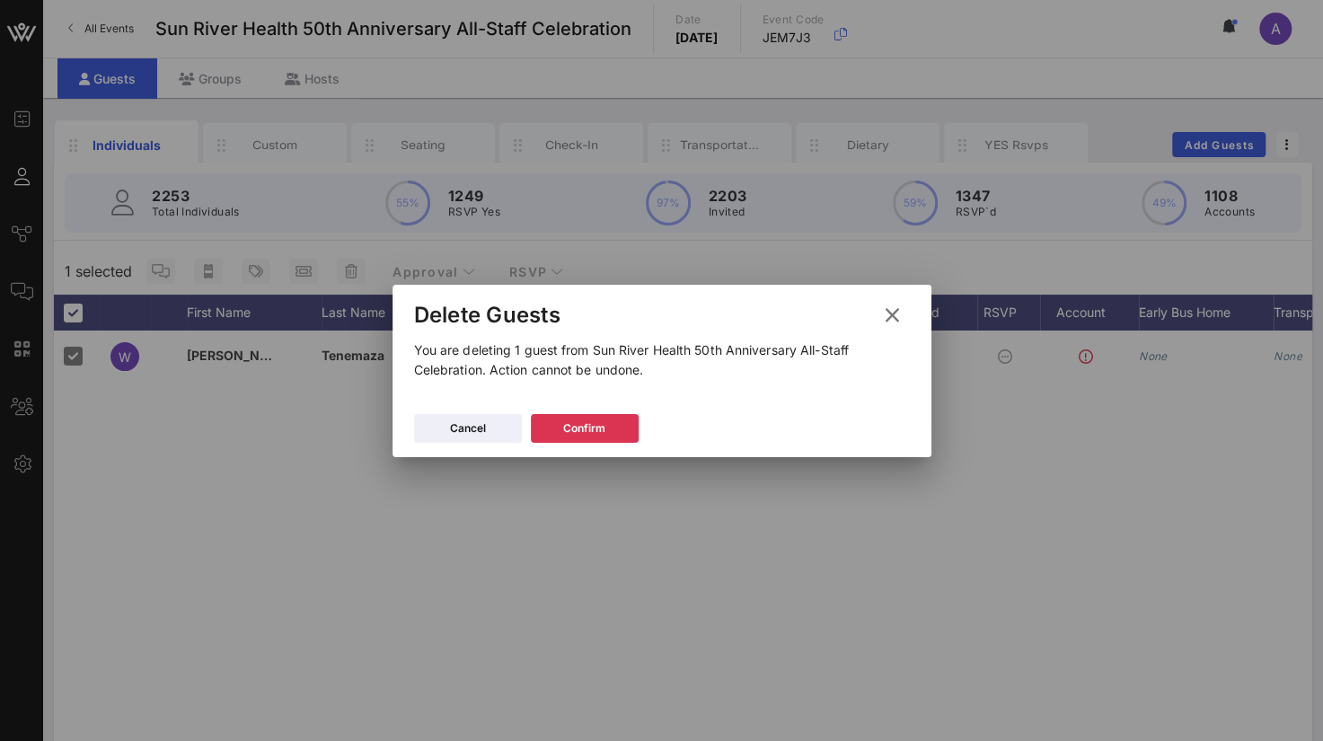
click at [582, 412] on div "Cancel Confirm" at bounding box center [661, 431] width 539 height 52
click at [593, 428] on div "Confirm" at bounding box center [584, 428] width 42 height 18
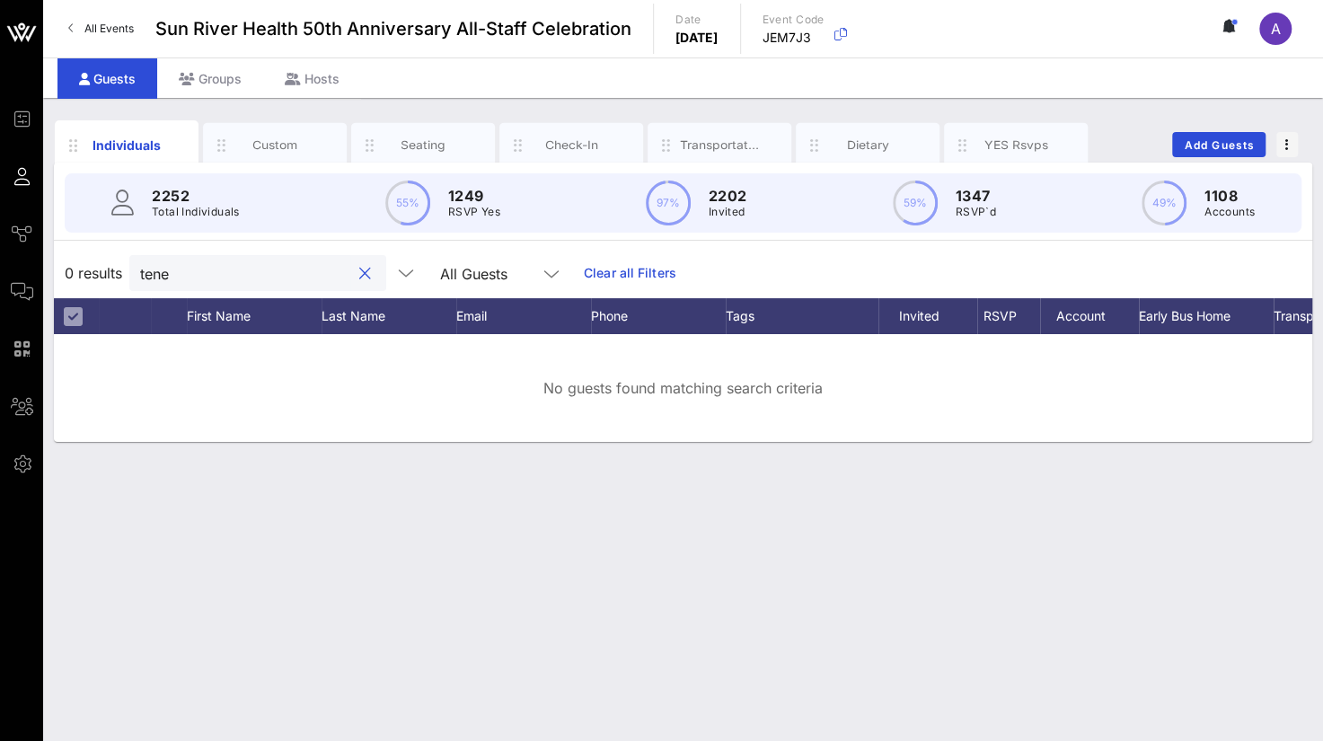
drag, startPoint x: 172, startPoint y: 272, endPoint x: 111, endPoint y: 269, distance: 61.2
click at [111, 269] on div "0 results tene All Guests Clear all Filters" at bounding box center [683, 273] width 1258 height 50
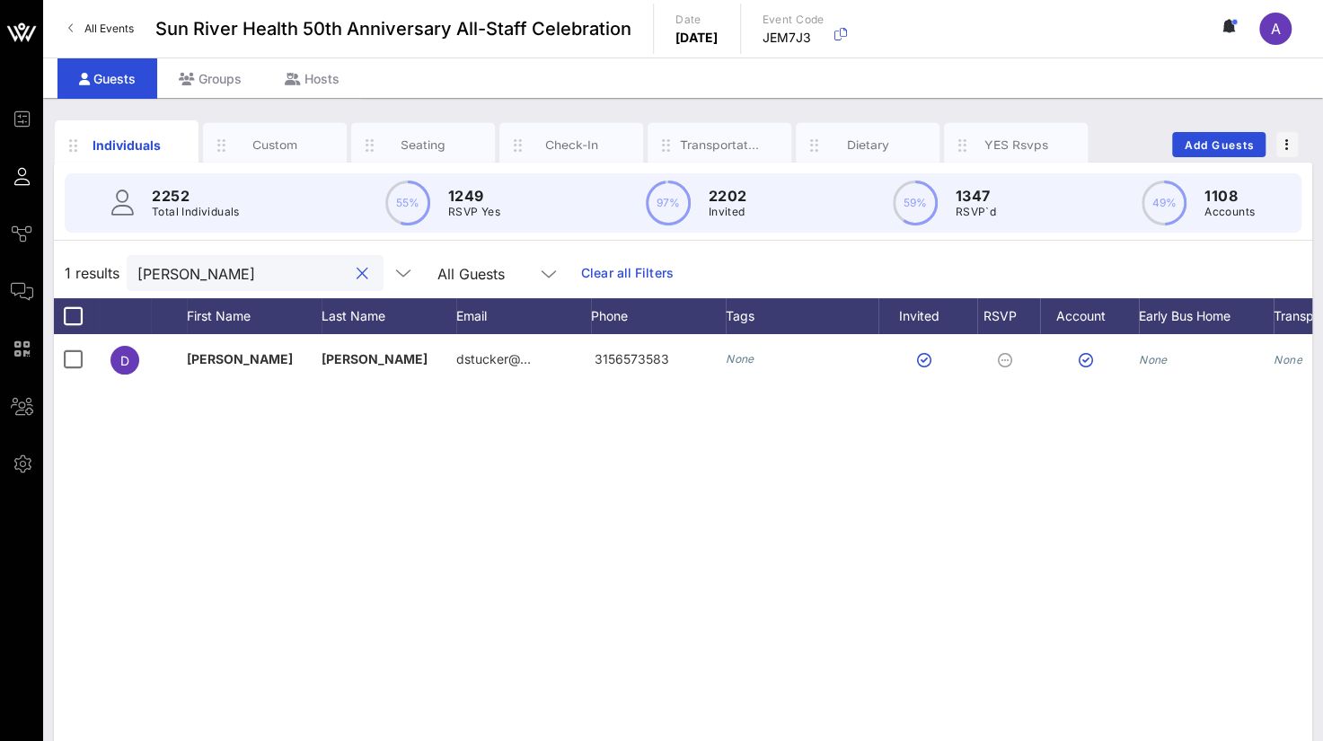
drag, startPoint x: 181, startPoint y: 270, endPoint x: 58, endPoint y: 270, distance: 122.1
click at [58, 270] on div "1 results [PERSON_NAME] All Guests Clear all Filters" at bounding box center [683, 273] width 1258 height 50
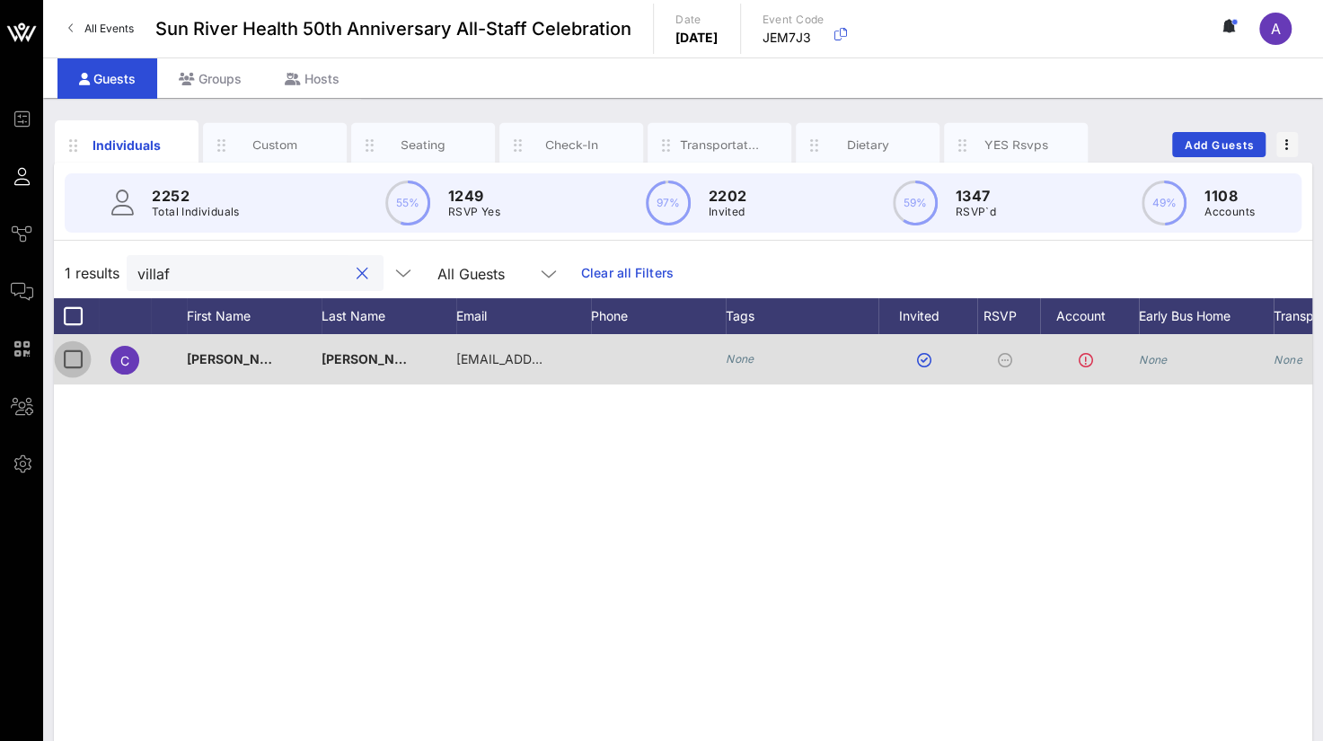
type input "villaf"
click at [79, 355] on div at bounding box center [72, 359] width 31 height 31
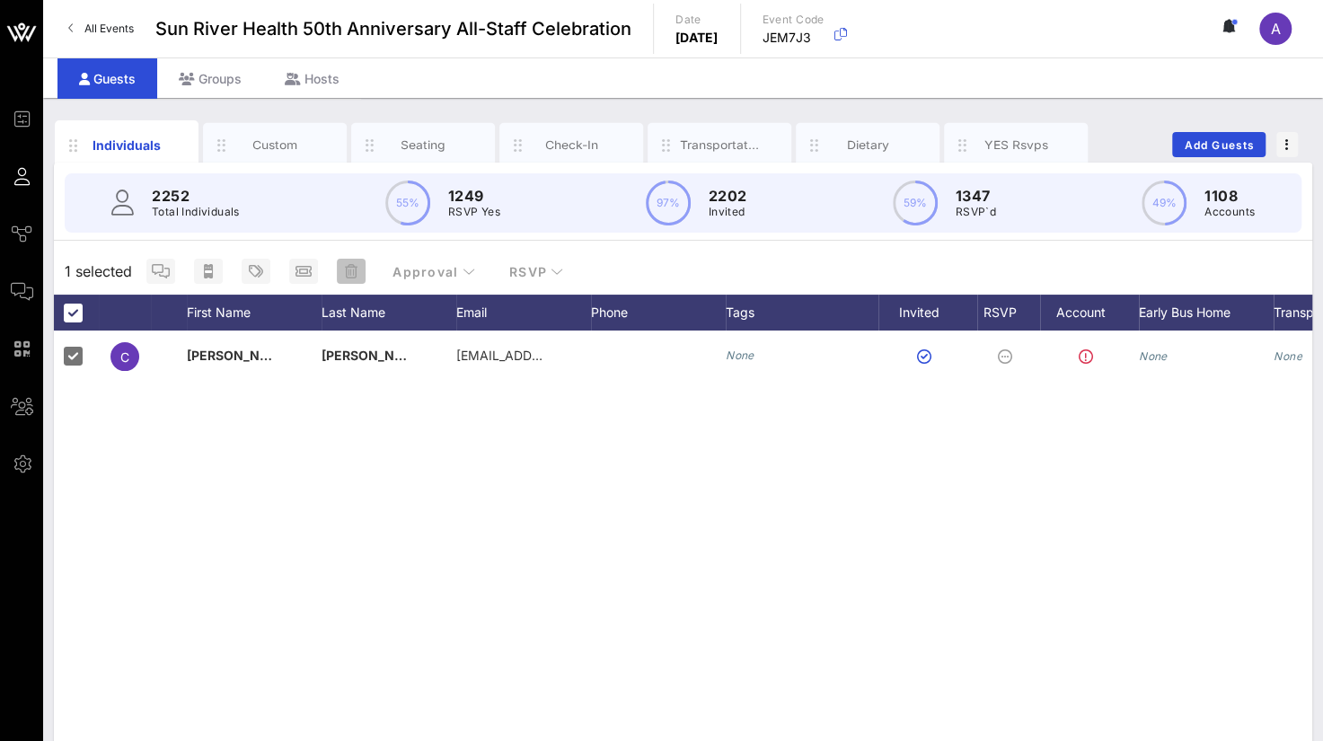
click at [348, 271] on icon "button" at bounding box center [351, 271] width 13 height 14
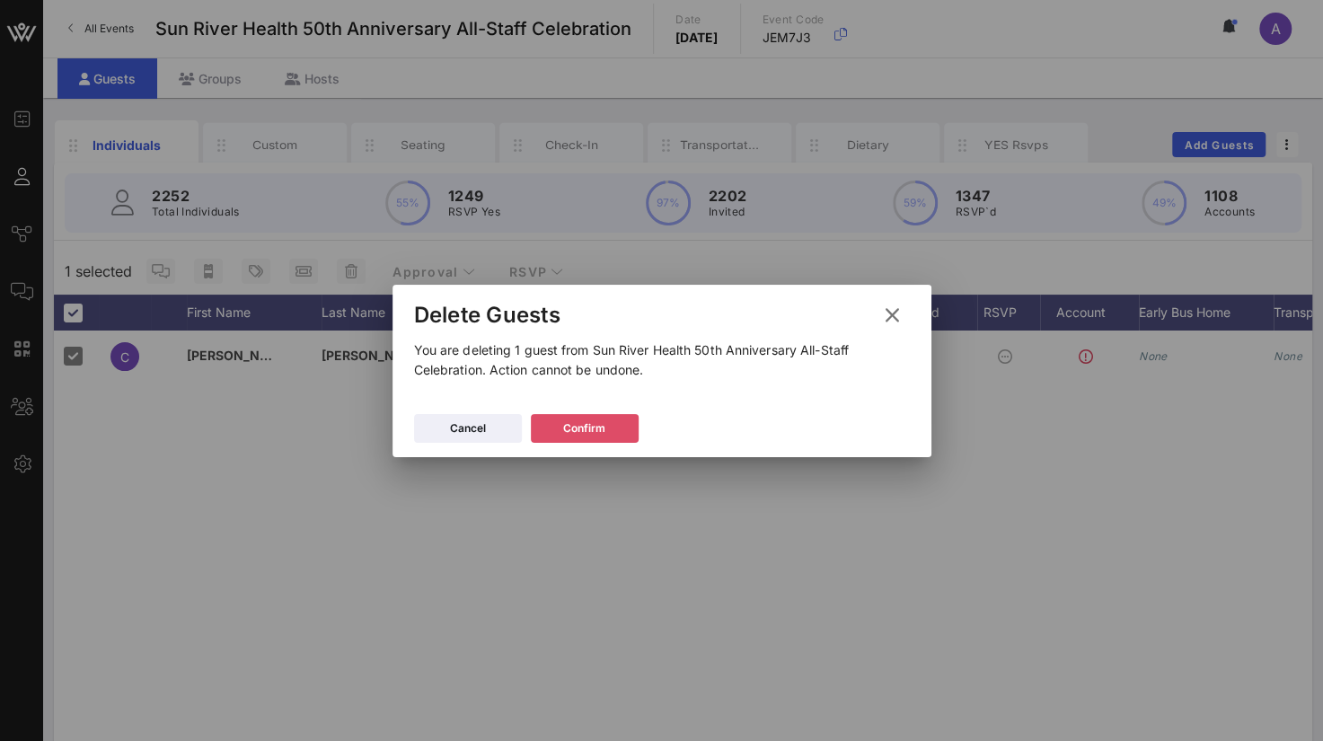
click at [565, 428] on div "Confirm" at bounding box center [584, 428] width 42 height 18
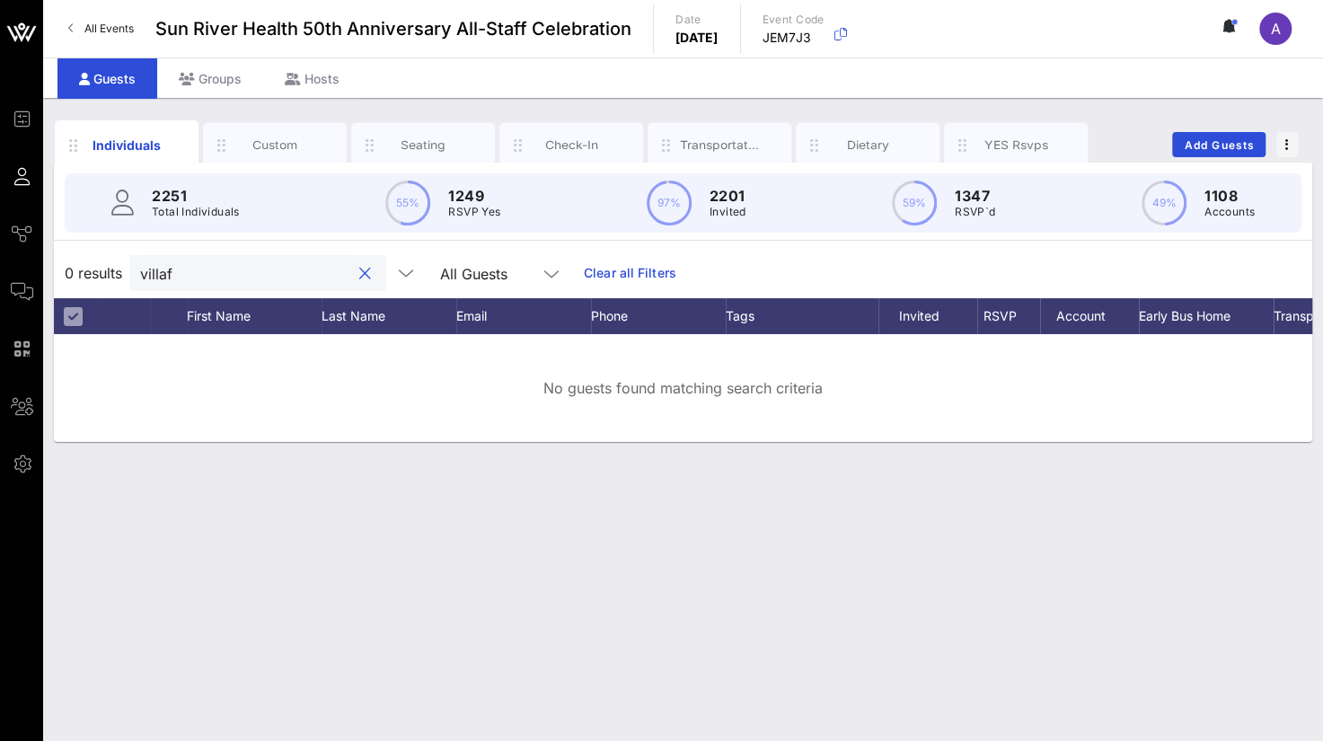
drag, startPoint x: 196, startPoint y: 270, endPoint x: 165, endPoint y: 267, distance: 30.7
click at [165, 267] on input "villaf" at bounding box center [245, 272] width 210 height 23
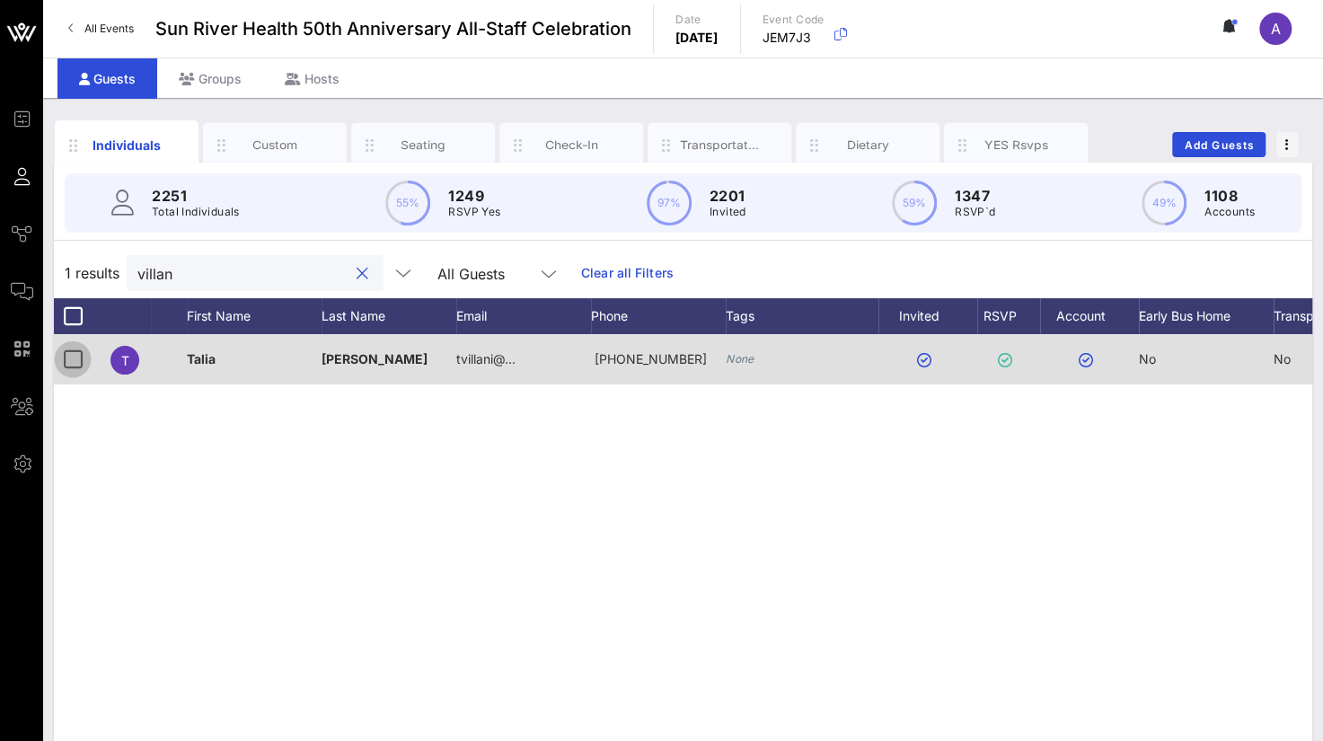
type input "villan"
click at [77, 355] on div at bounding box center [72, 359] width 31 height 31
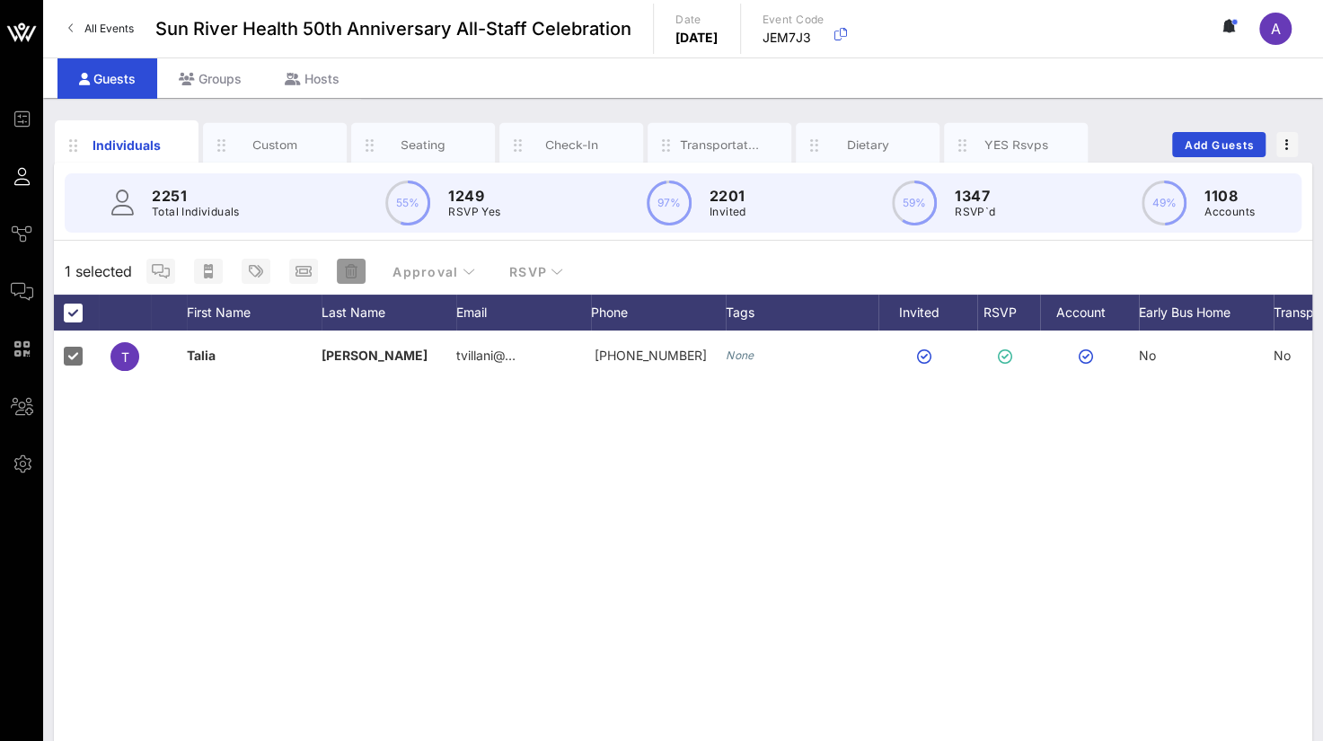
click at [352, 275] on icon "button" at bounding box center [351, 271] width 13 height 14
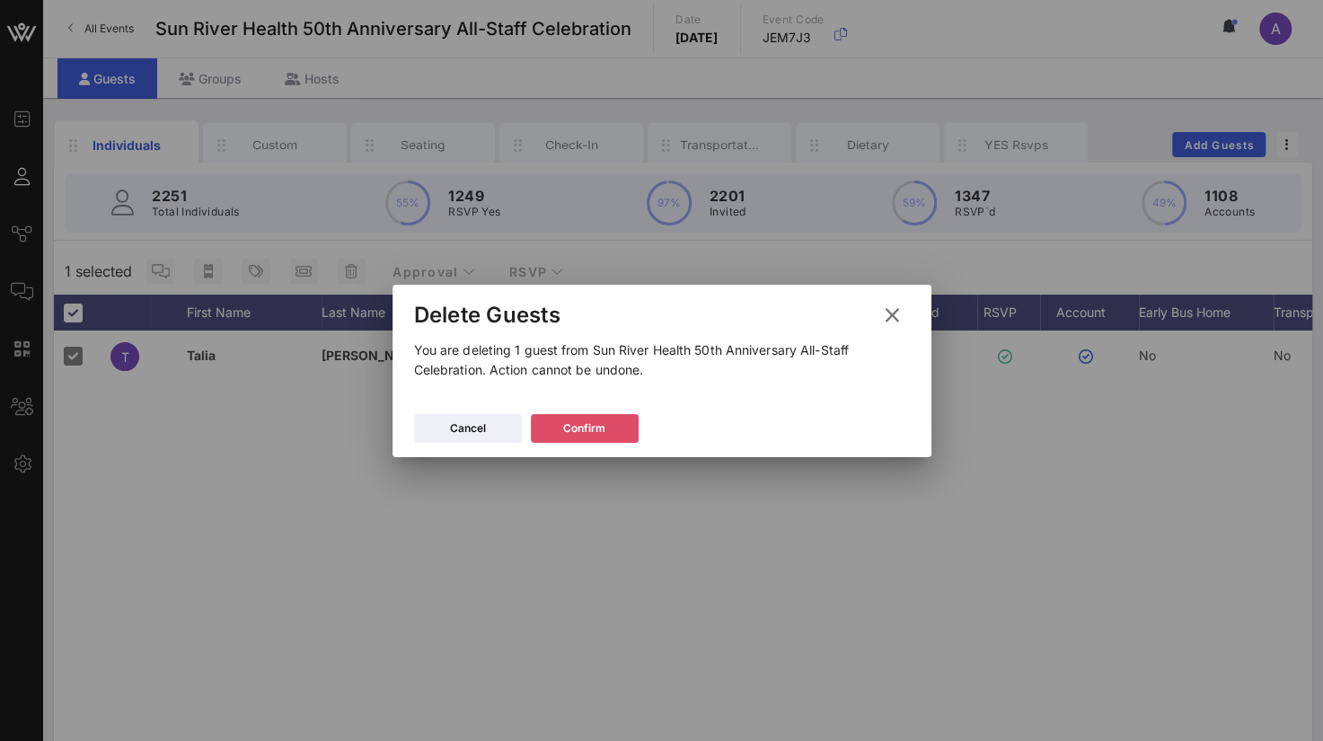
click at [564, 423] on div "Confirm" at bounding box center [584, 428] width 42 height 18
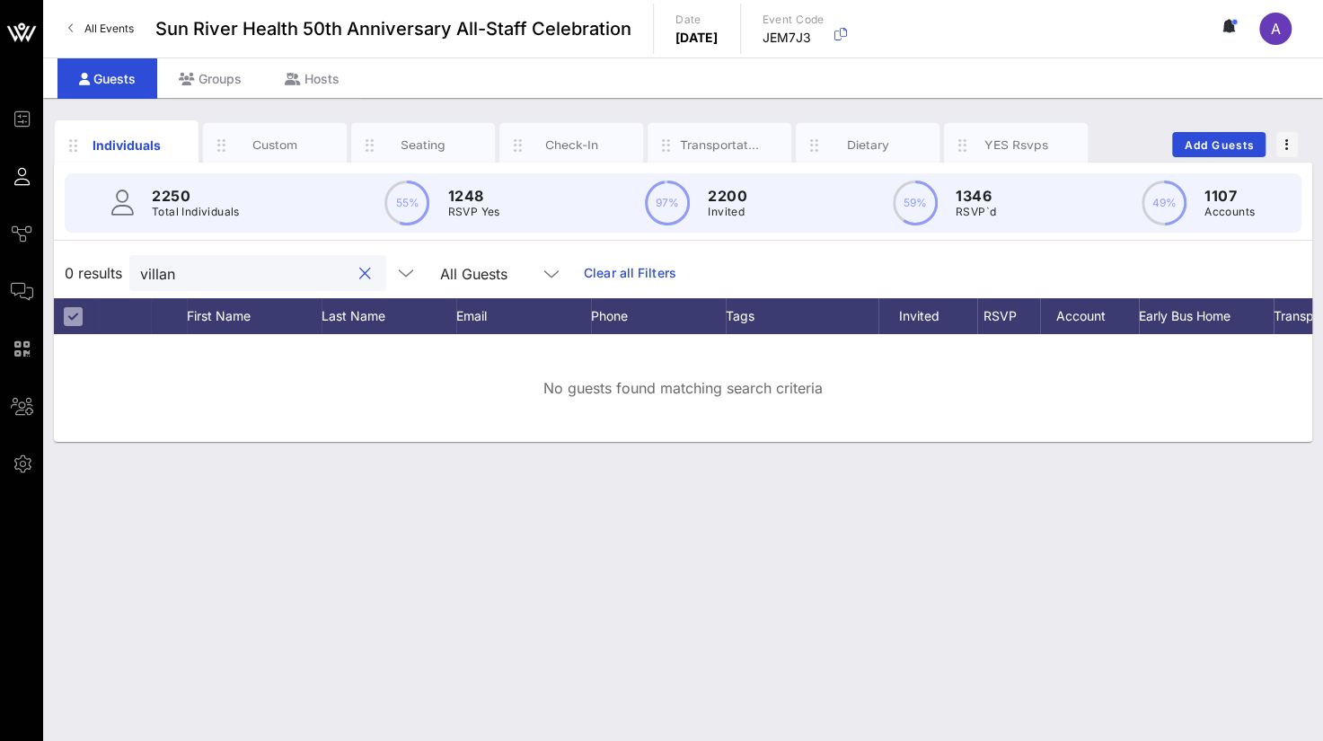
drag, startPoint x: 213, startPoint y: 267, endPoint x: 149, endPoint y: 267, distance: 63.8
click at [149, 267] on input "villan" at bounding box center [245, 272] width 210 height 23
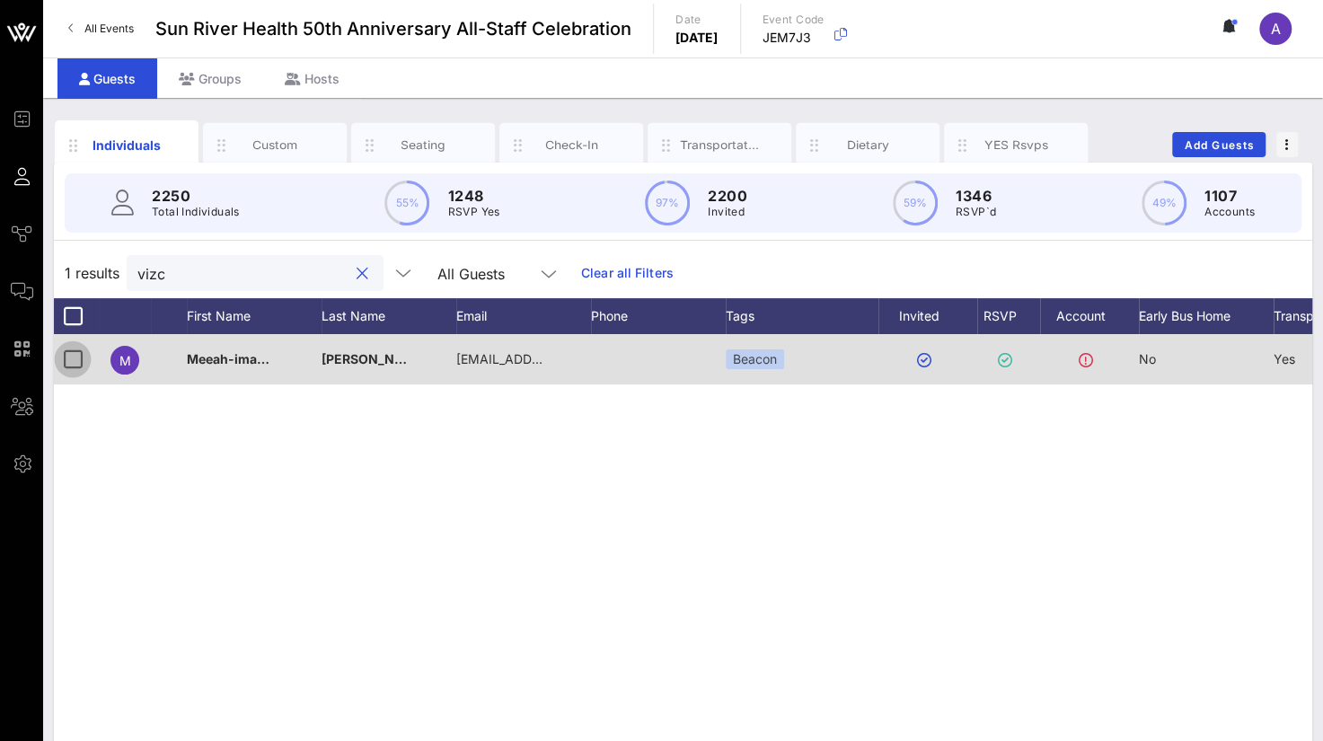
type input "vizc"
click at [74, 355] on div at bounding box center [72, 359] width 31 height 31
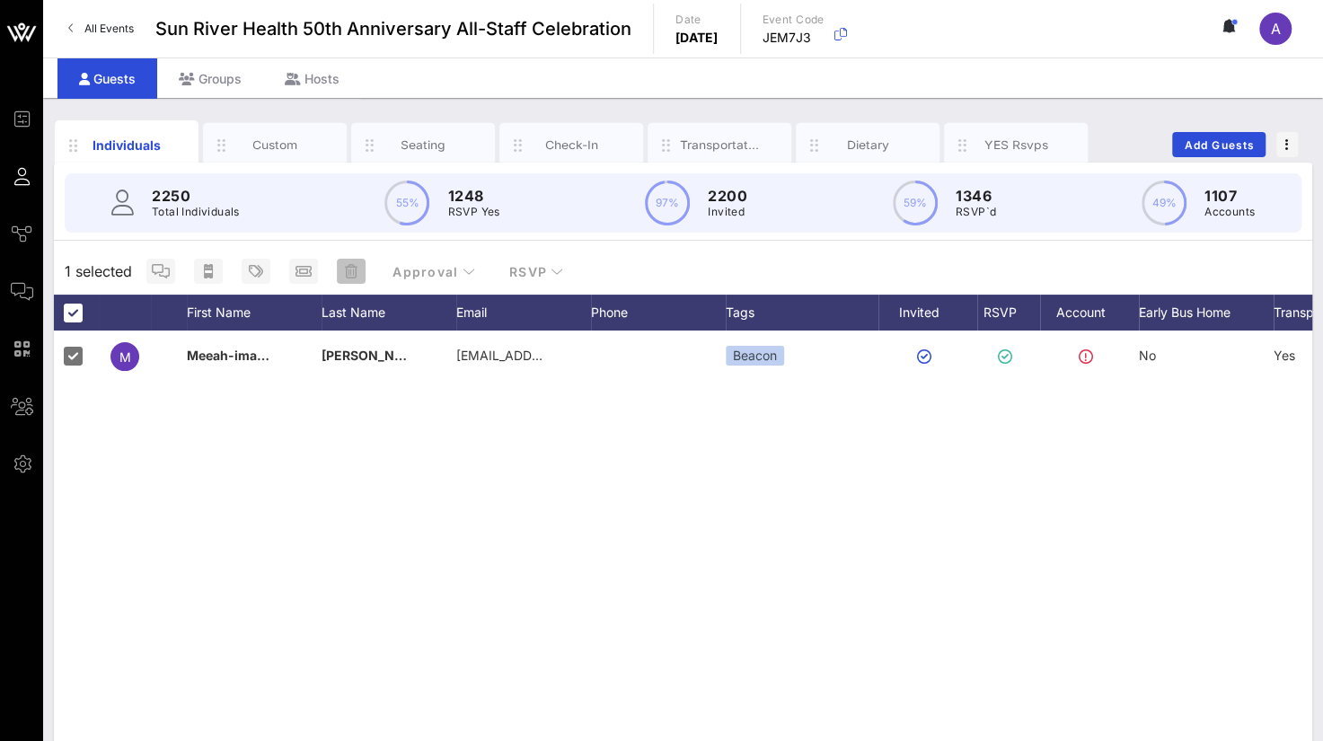
click at [350, 265] on icon "button" at bounding box center [351, 271] width 13 height 14
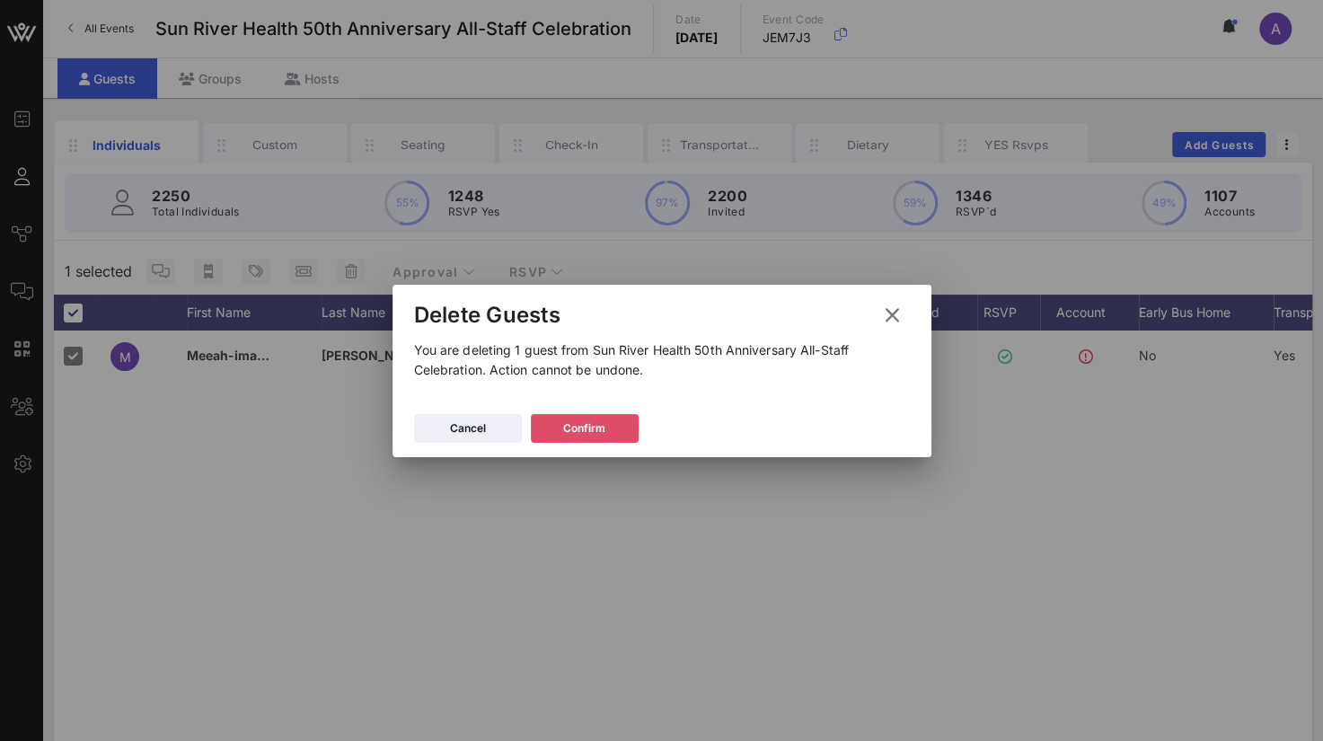
click at [611, 430] on button "Confirm" at bounding box center [585, 428] width 108 height 29
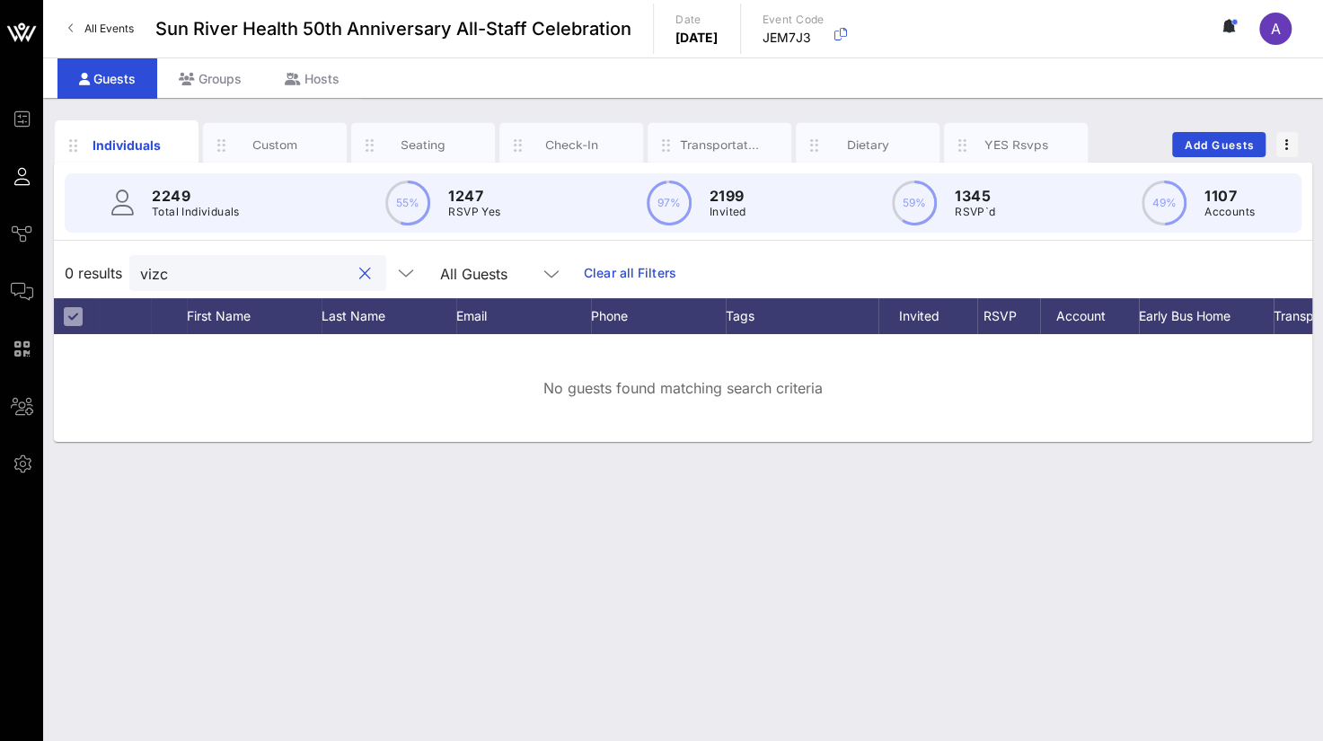
drag, startPoint x: 187, startPoint y: 280, endPoint x: 121, endPoint y: 275, distance: 65.8
click at [121, 275] on div "0 results vizc All Guests Clear all Filters" at bounding box center [683, 273] width 1258 height 50
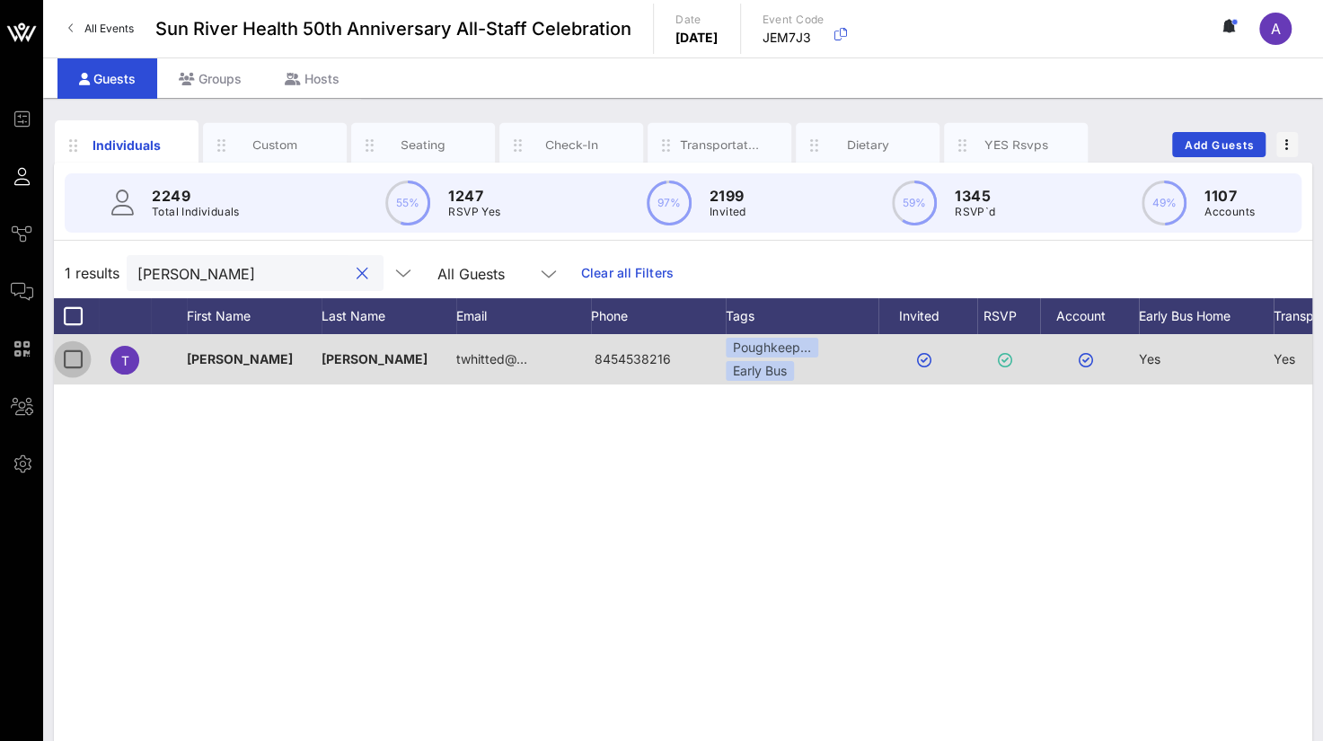
type input "[PERSON_NAME]"
click at [78, 357] on div at bounding box center [72, 359] width 31 height 31
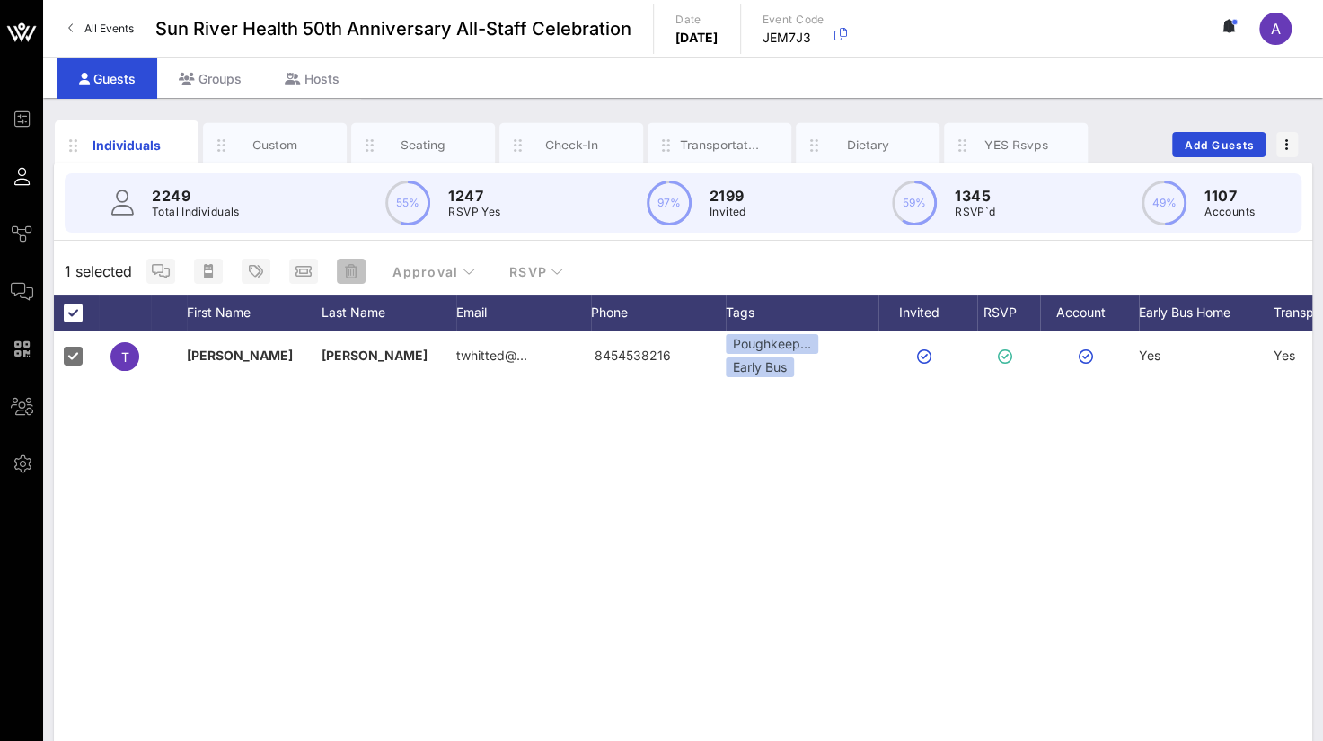
click at [345, 276] on icon "button" at bounding box center [351, 271] width 13 height 14
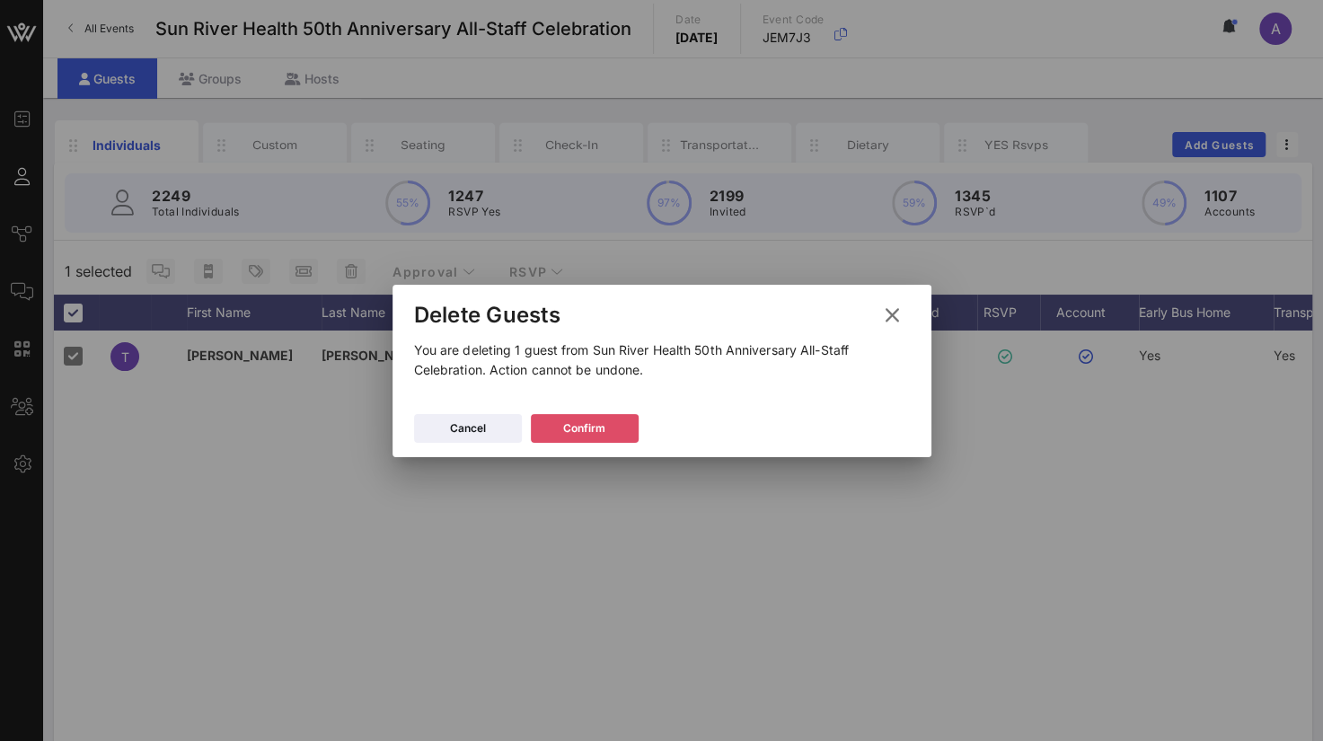
click at [557, 432] on button "Confirm" at bounding box center [585, 428] width 108 height 29
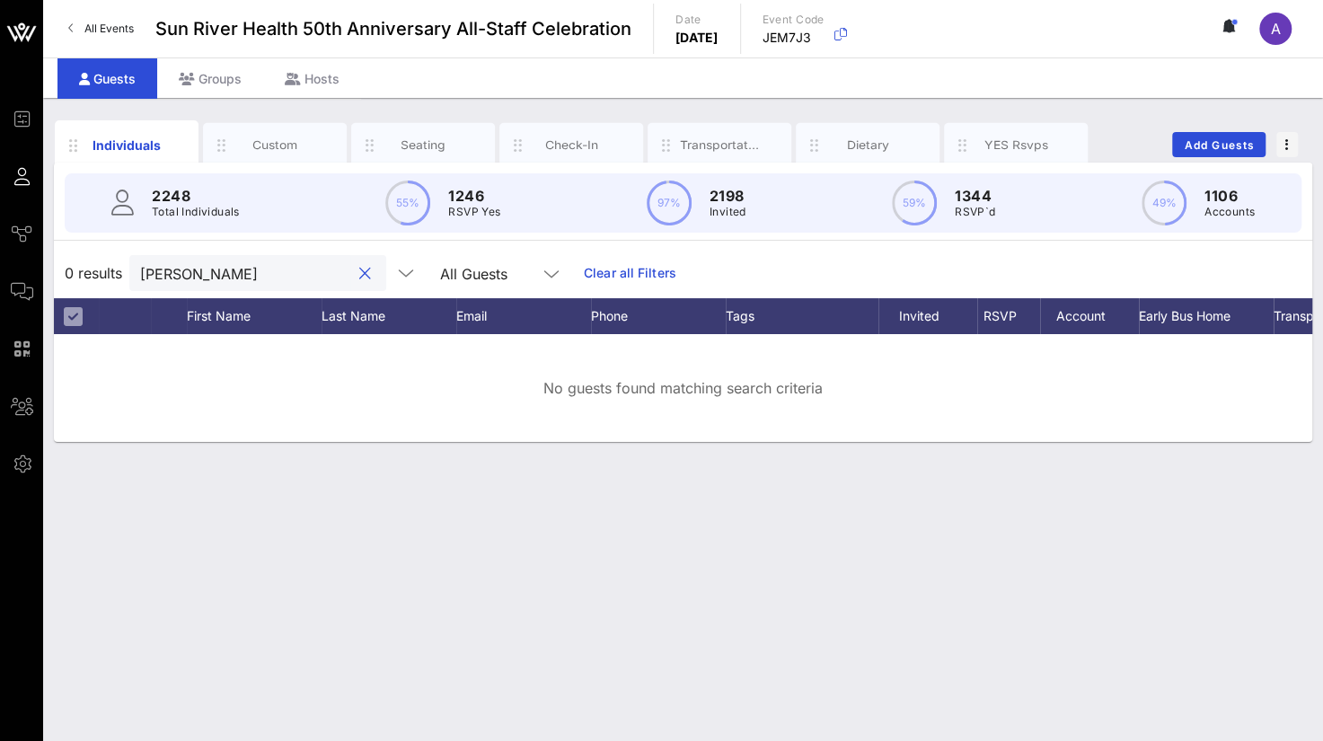
drag, startPoint x: 226, startPoint y: 263, endPoint x: 122, endPoint y: 265, distance: 104.2
click at [122, 265] on div "0 results [PERSON_NAME] All Guests Clear all Filters" at bounding box center [683, 273] width 1258 height 50
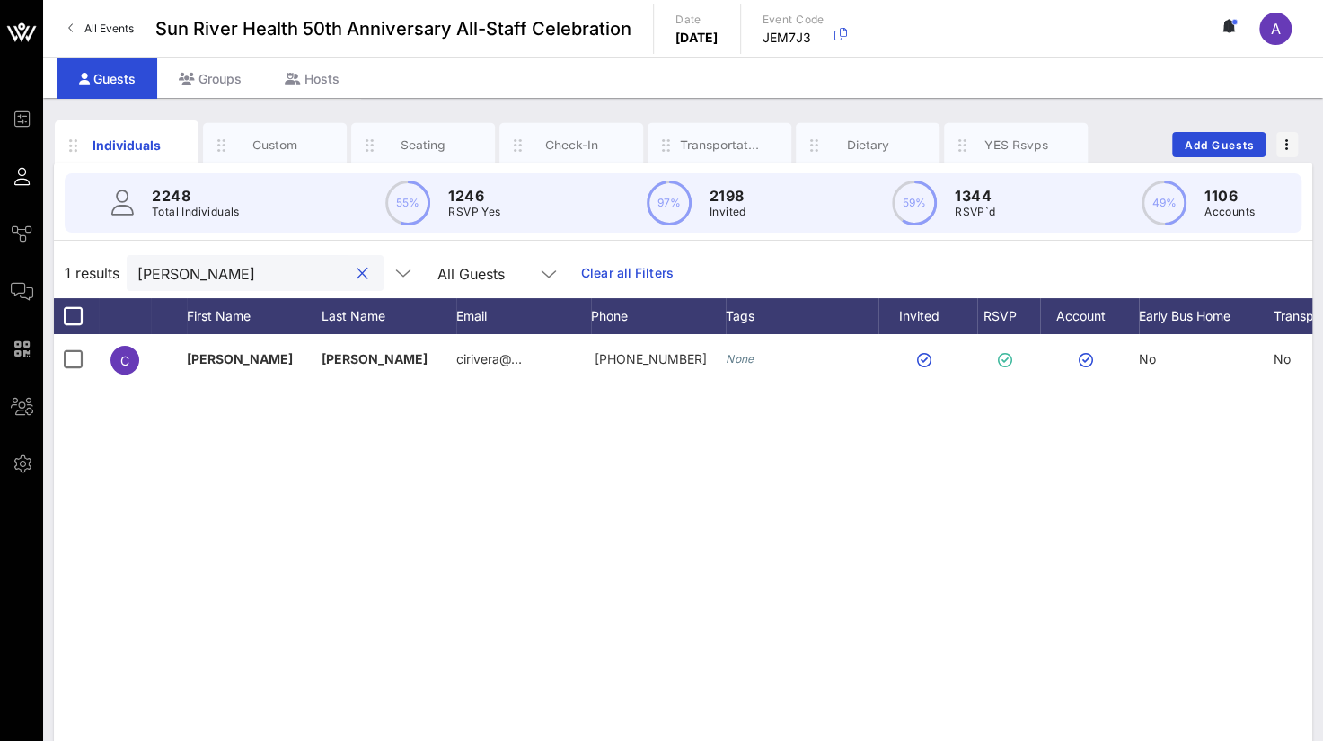
drag, startPoint x: 198, startPoint y: 277, endPoint x: 121, endPoint y: 275, distance: 76.4
click at [121, 275] on div "1 results [PERSON_NAME] All Guests Clear all Filters" at bounding box center [683, 273] width 1258 height 50
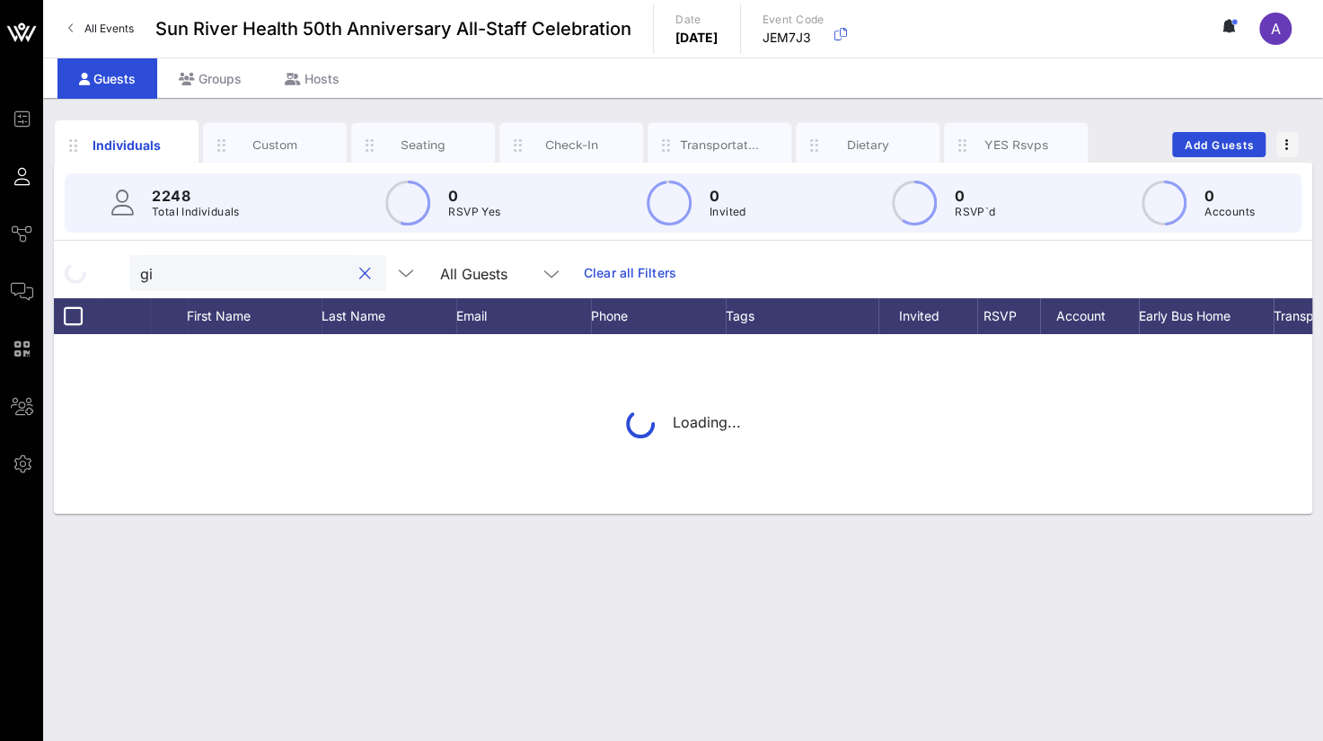
type input "g"
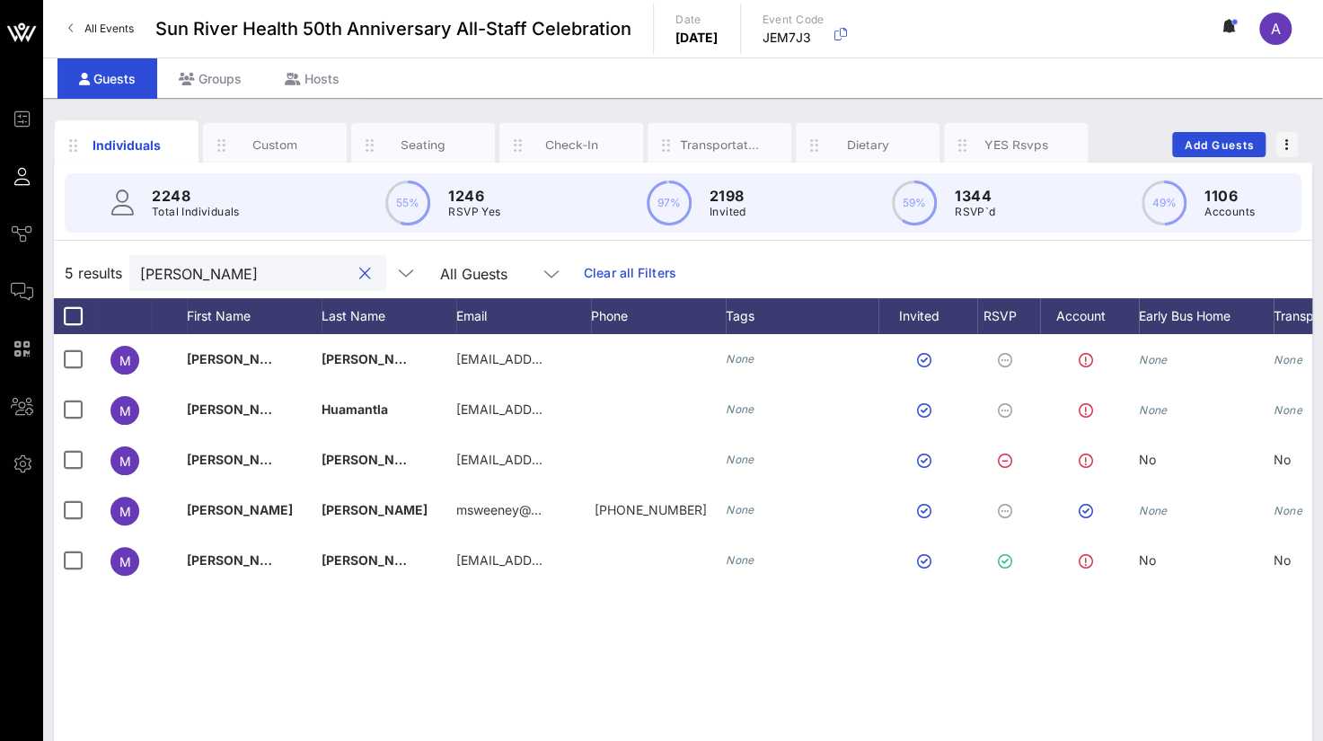
drag, startPoint x: 196, startPoint y: 274, endPoint x: 67, endPoint y: 258, distance: 129.4
click at [67, 258] on div "5 results [PERSON_NAME] All Guests Clear all Filters" at bounding box center [683, 273] width 1258 height 50
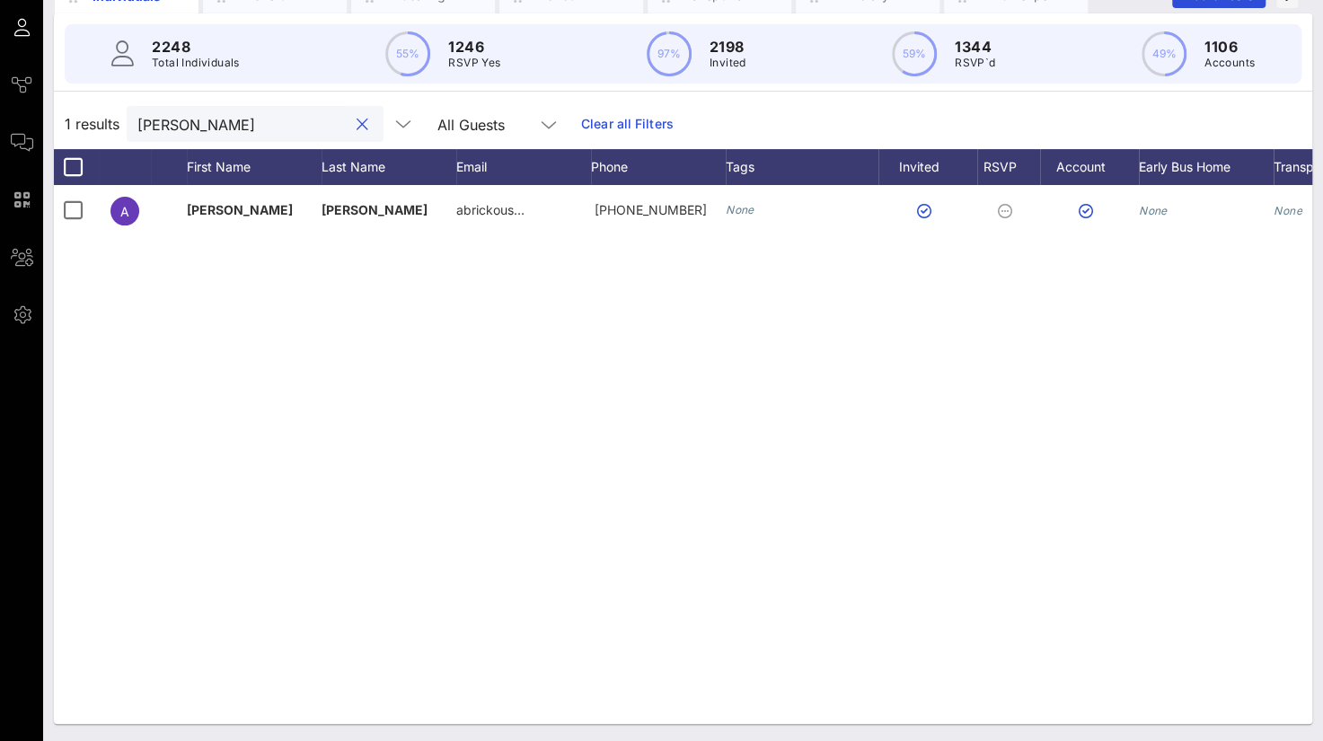
scroll to position [0, 141]
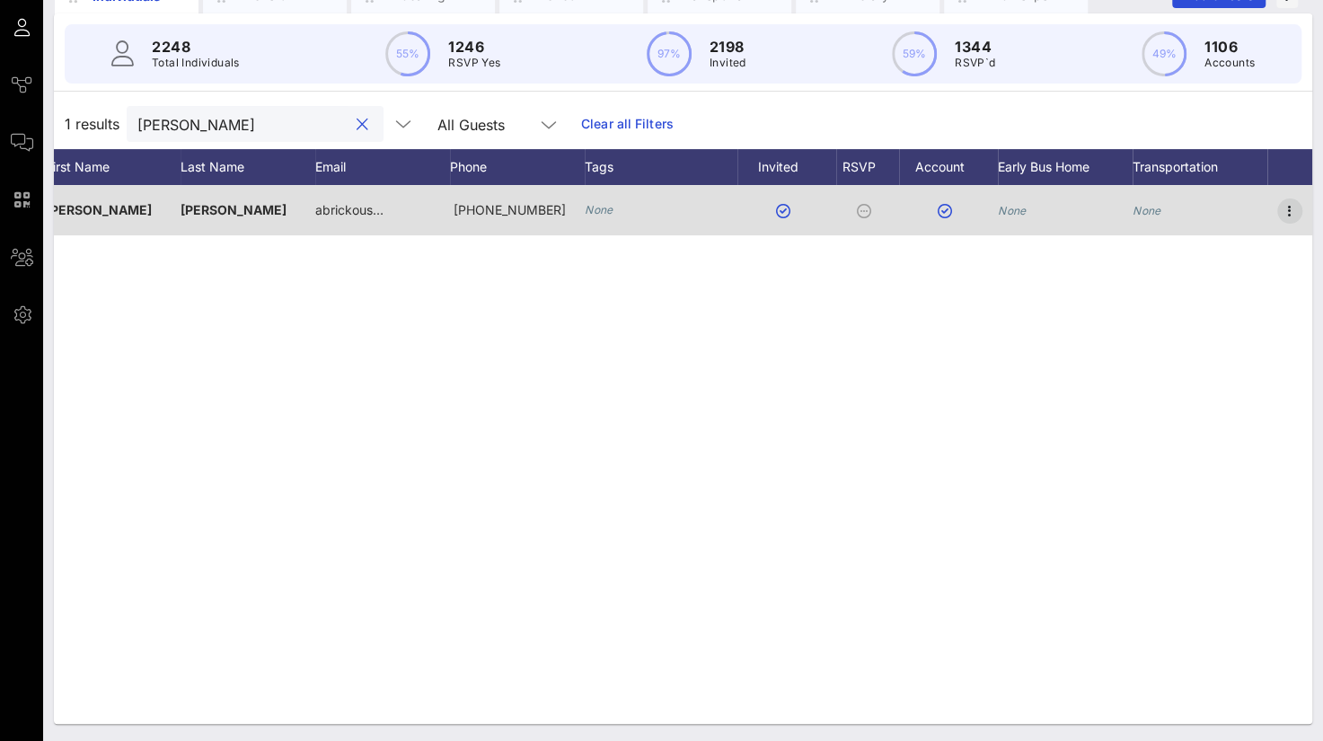
type input "[PERSON_NAME]"
click at [1286, 201] on icon "button" at bounding box center [1290, 211] width 22 height 22
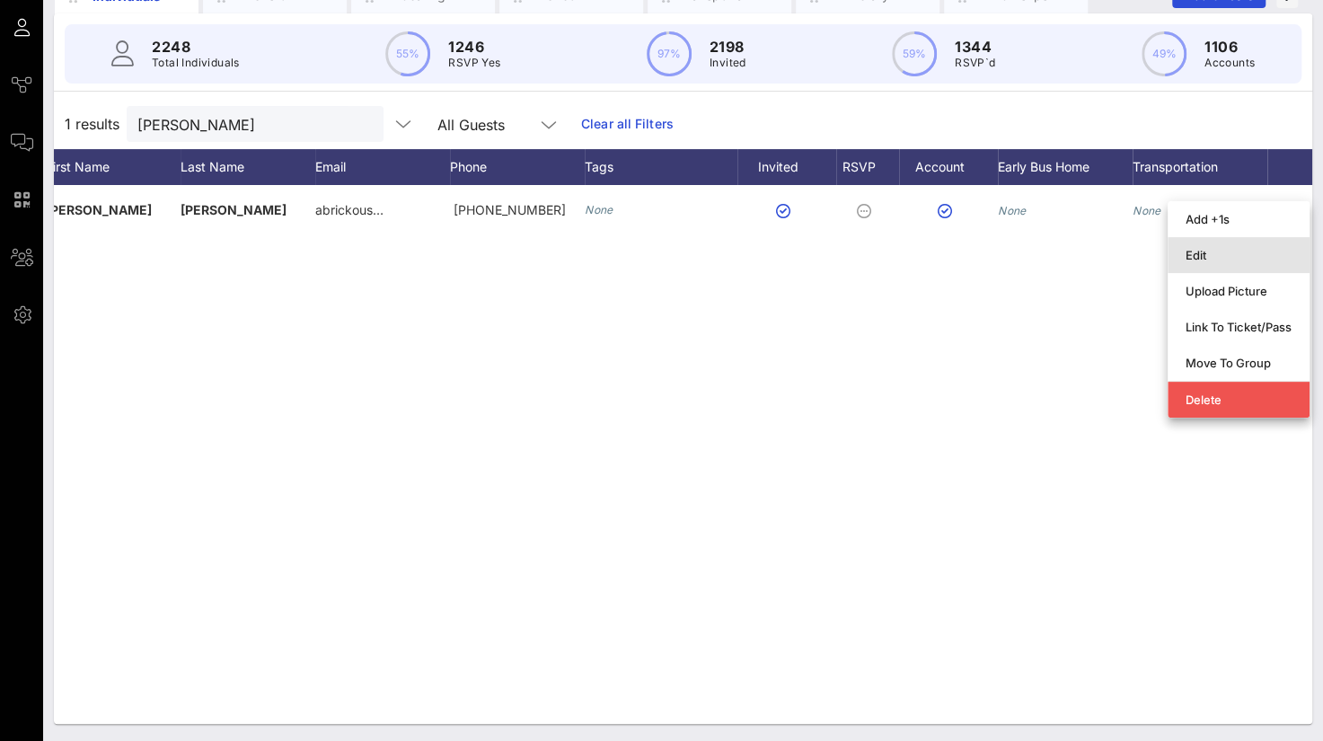
click at [1210, 252] on div "Edit" at bounding box center [1238, 255] width 106 height 14
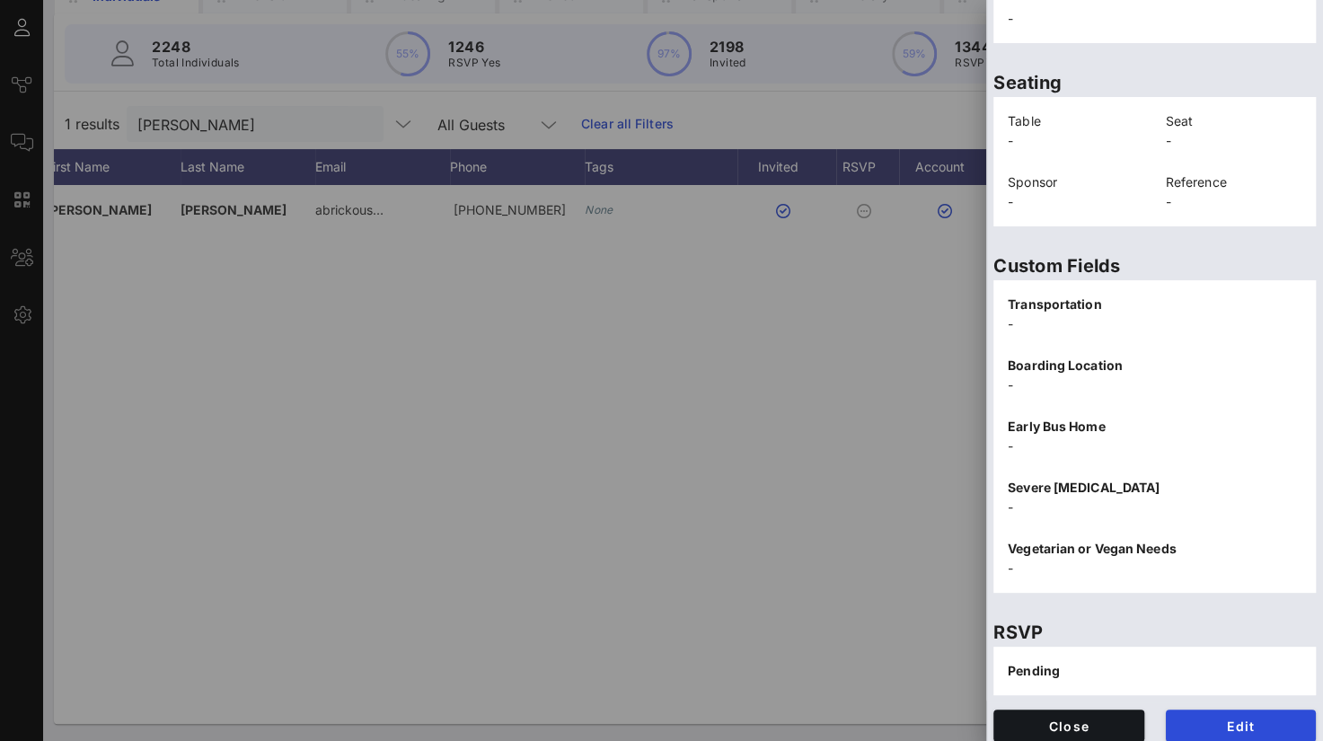
scroll to position [391, 0]
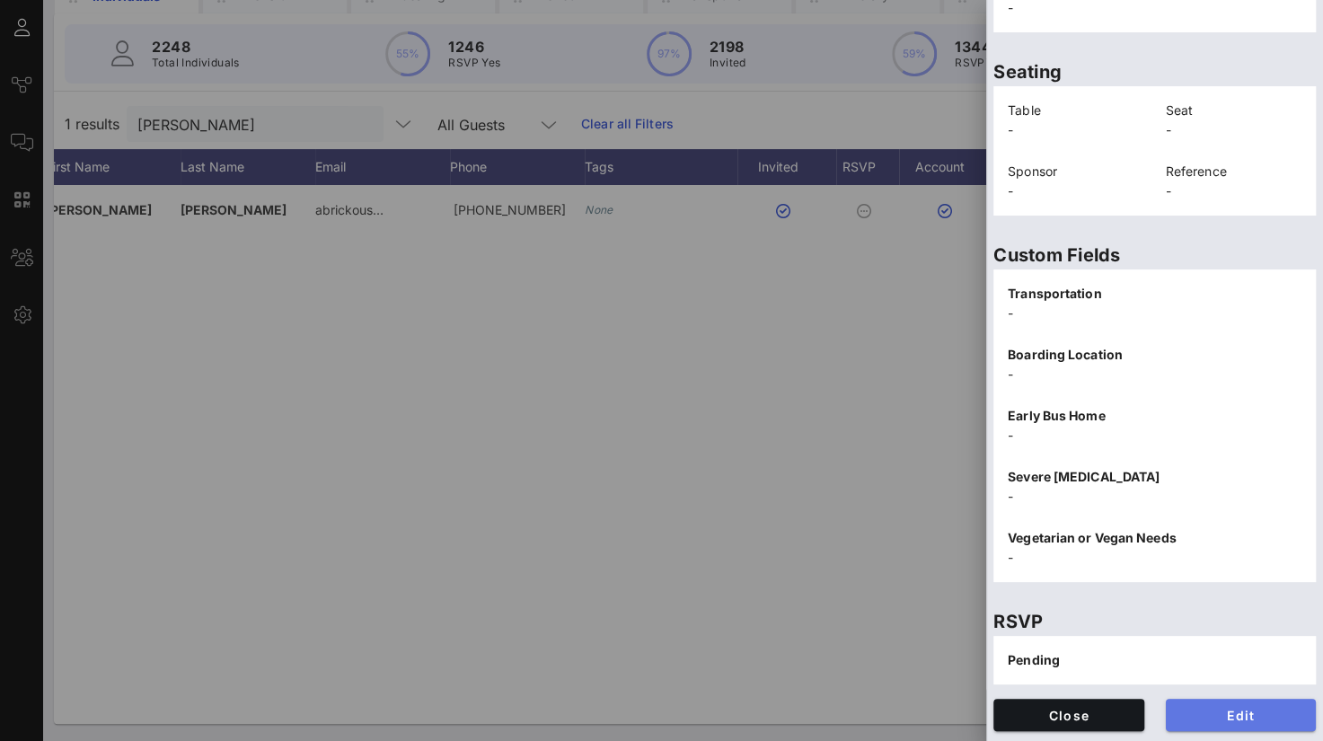
click at [1195, 699] on button "Edit" at bounding box center [1241, 715] width 151 height 32
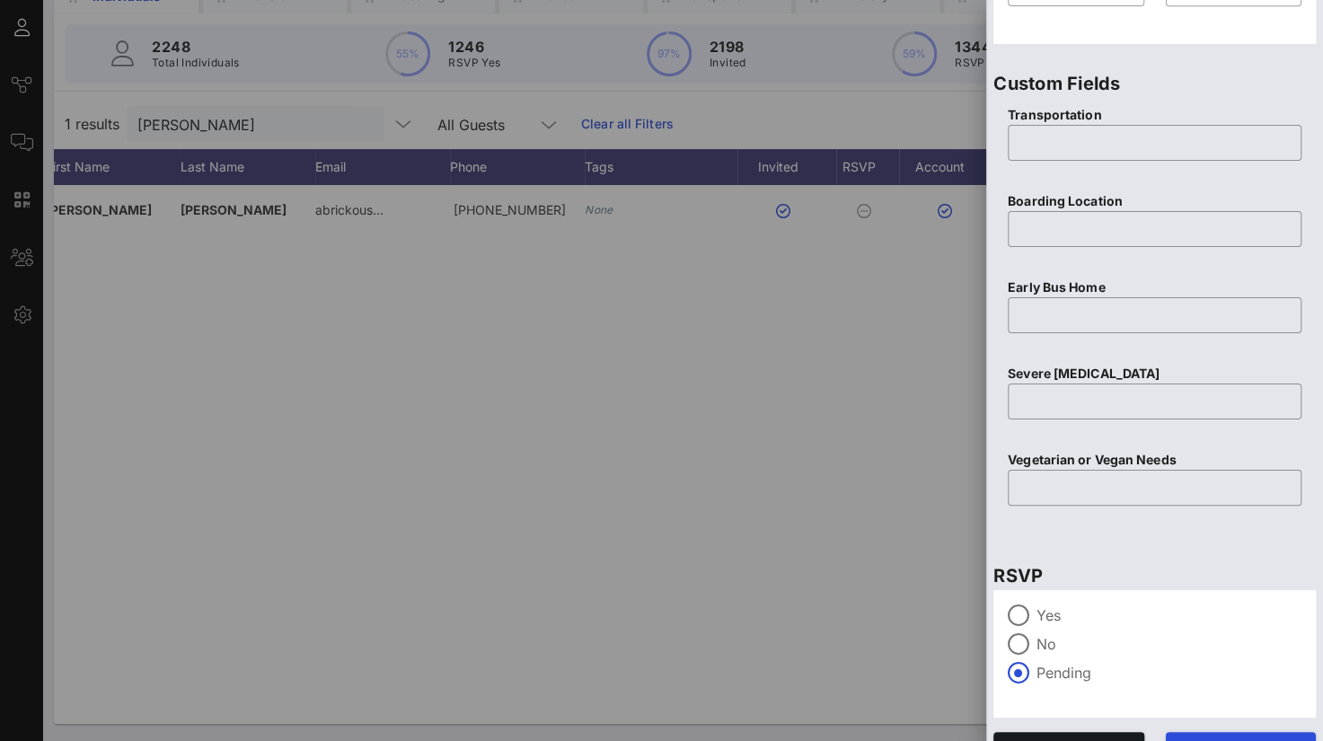
scroll to position [709, 0]
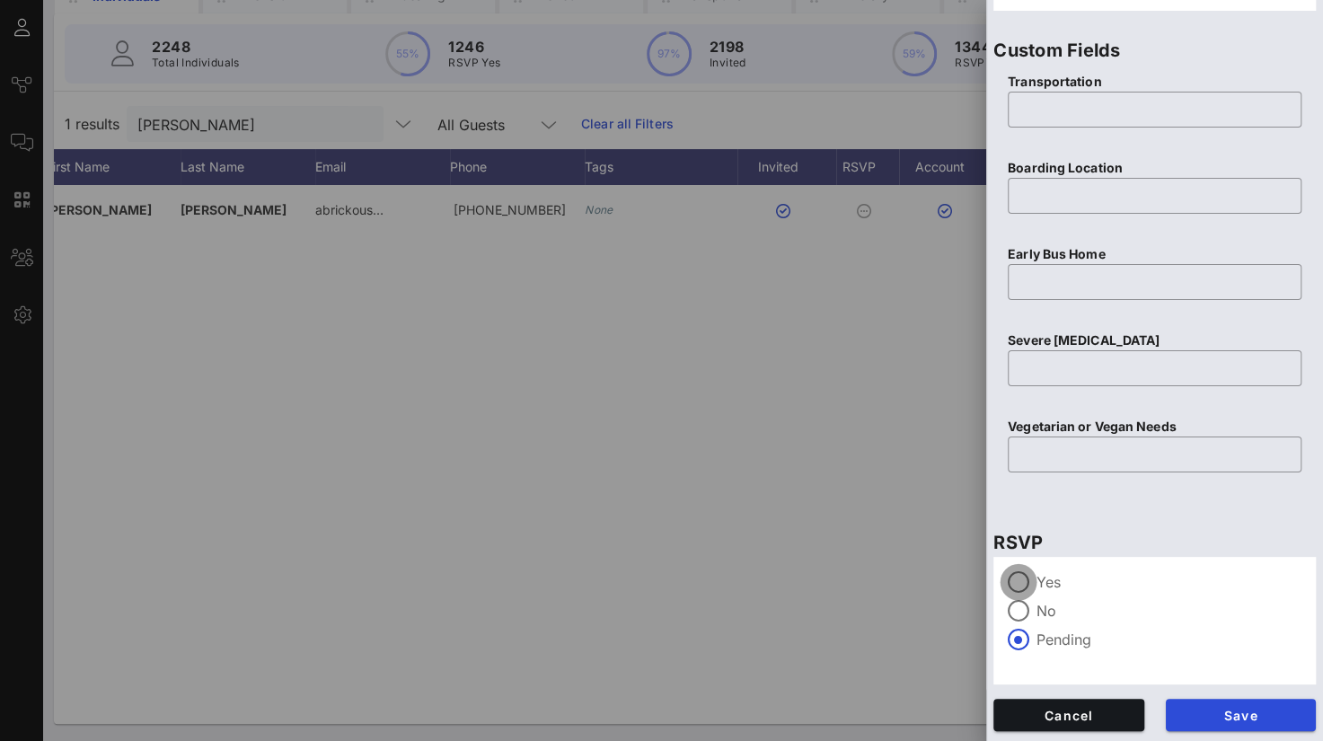
click at [1012, 579] on div at bounding box center [1018, 582] width 31 height 31
click at [1213, 713] on span "Save" at bounding box center [1241, 715] width 122 height 15
